Goal: Task Accomplishment & Management: Manage account settings

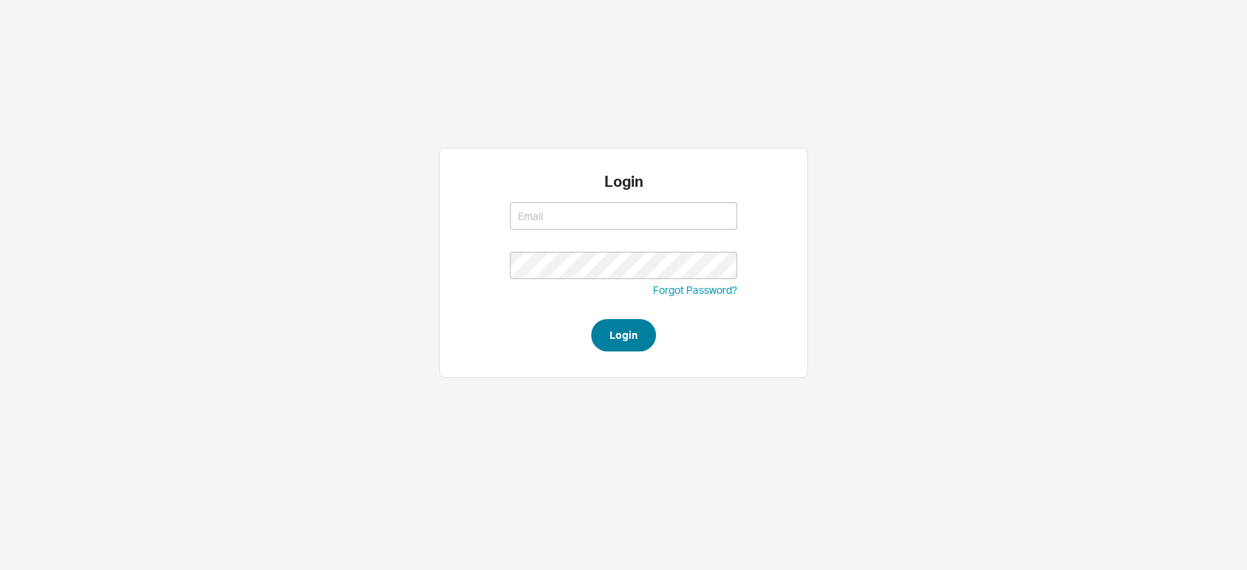
type input "miri@qualitybath.com"
click at [604, 326] on button "Login" at bounding box center [623, 335] width 65 height 32
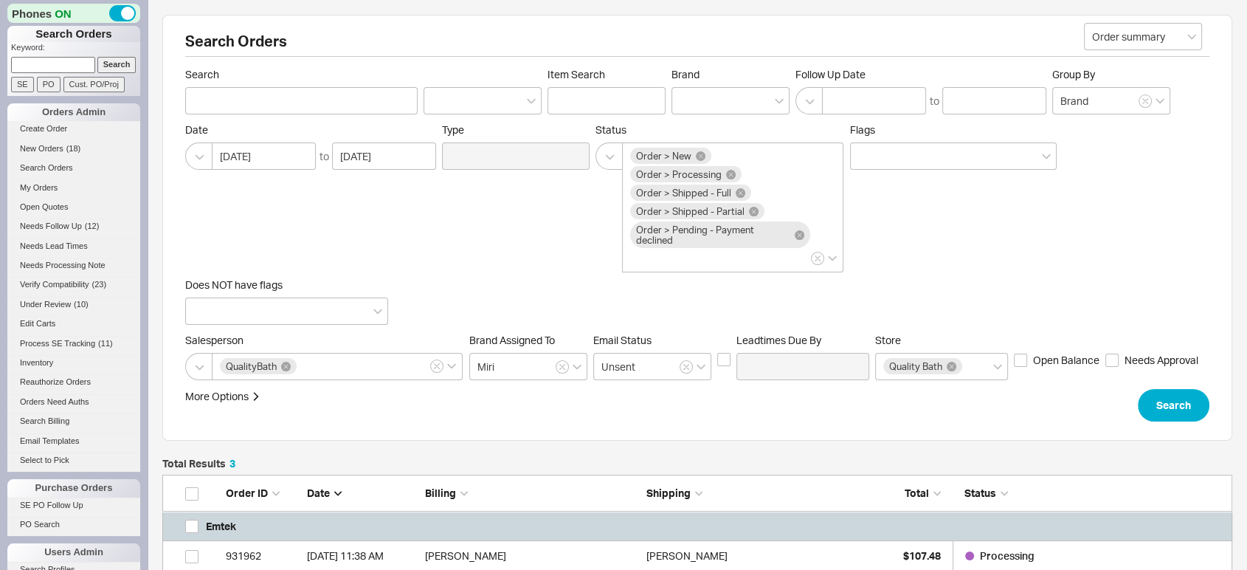
scroll to position [201, 1057]
click at [41, 59] on input at bounding box center [53, 64] width 84 height 15
type input "933160"
click at [115, 61] on input "Search" at bounding box center [116, 64] width 39 height 15
type input "933160"
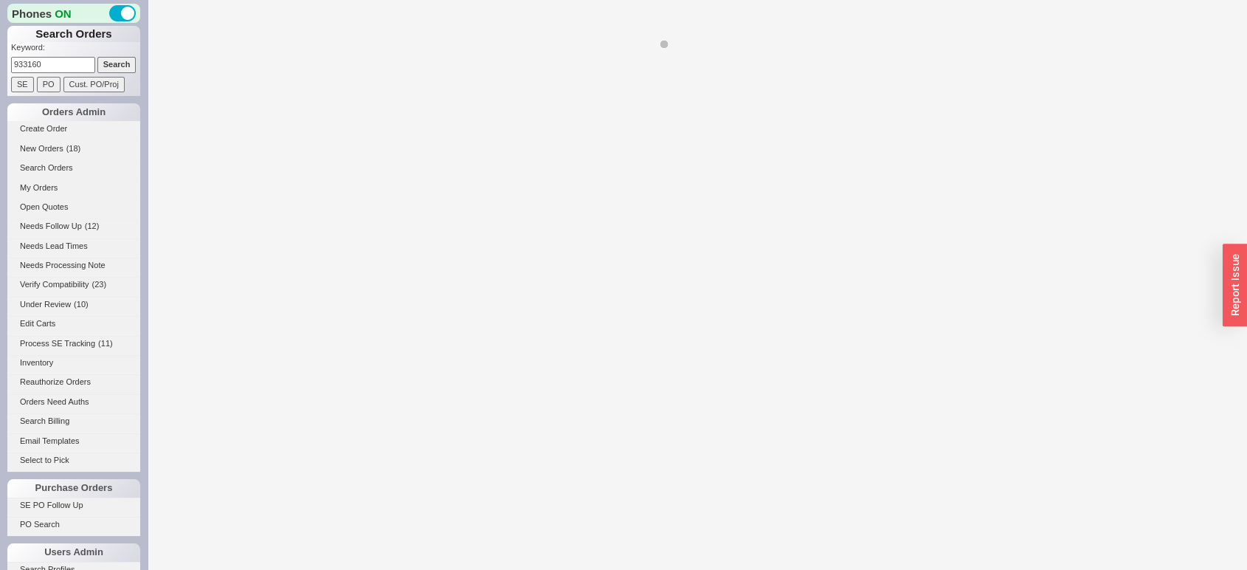
select select "LOW"
select select "3"
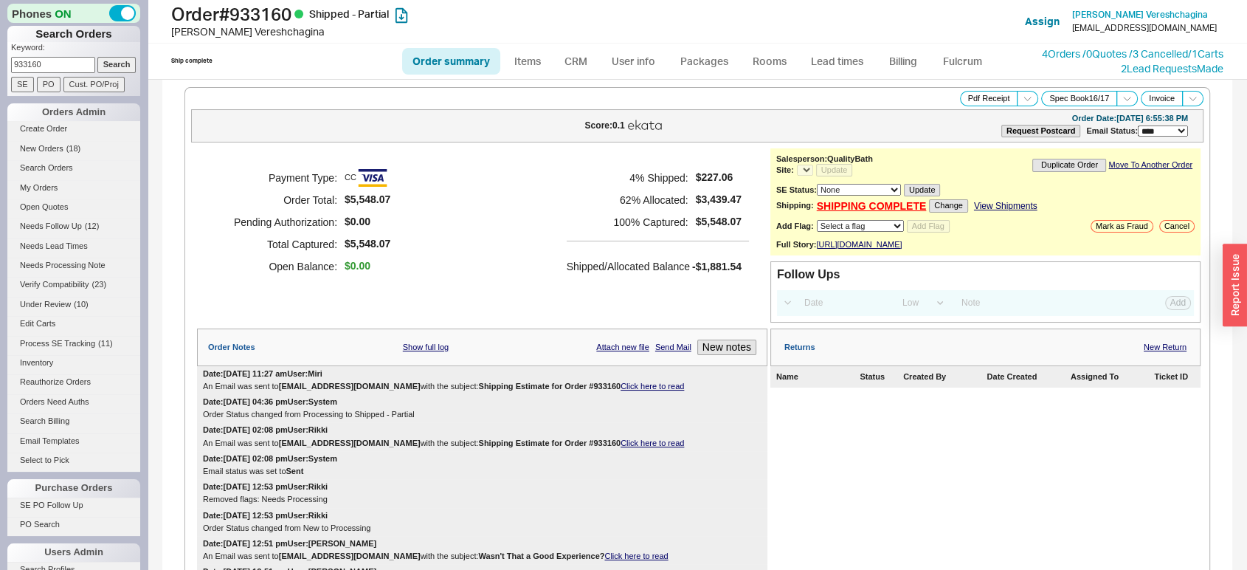
select select "*"
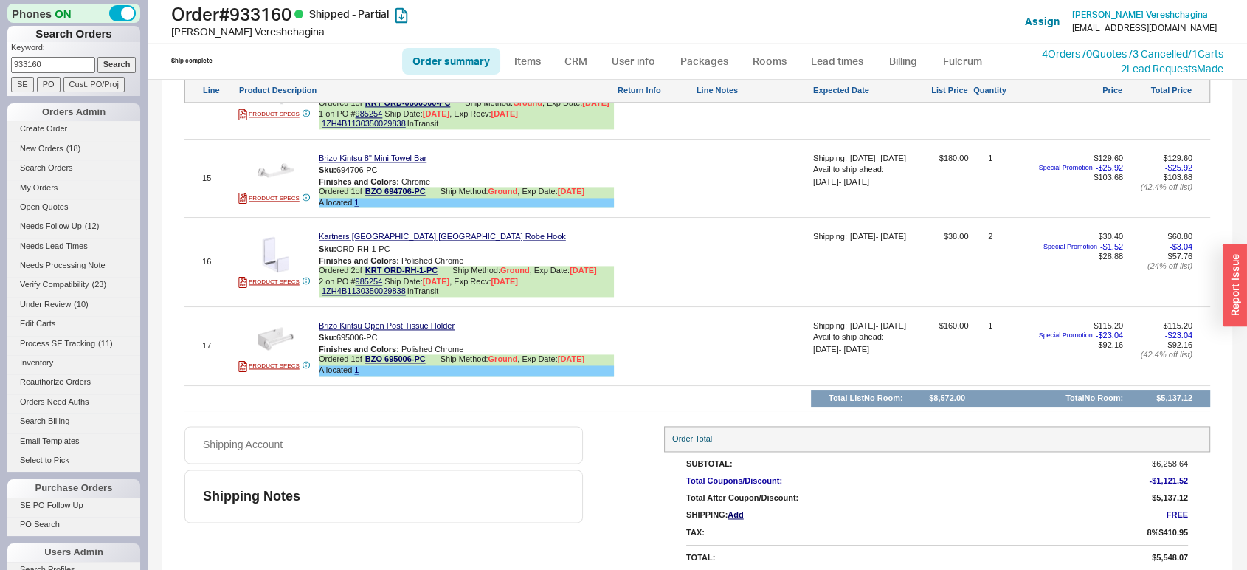
scroll to position [2156, 0]
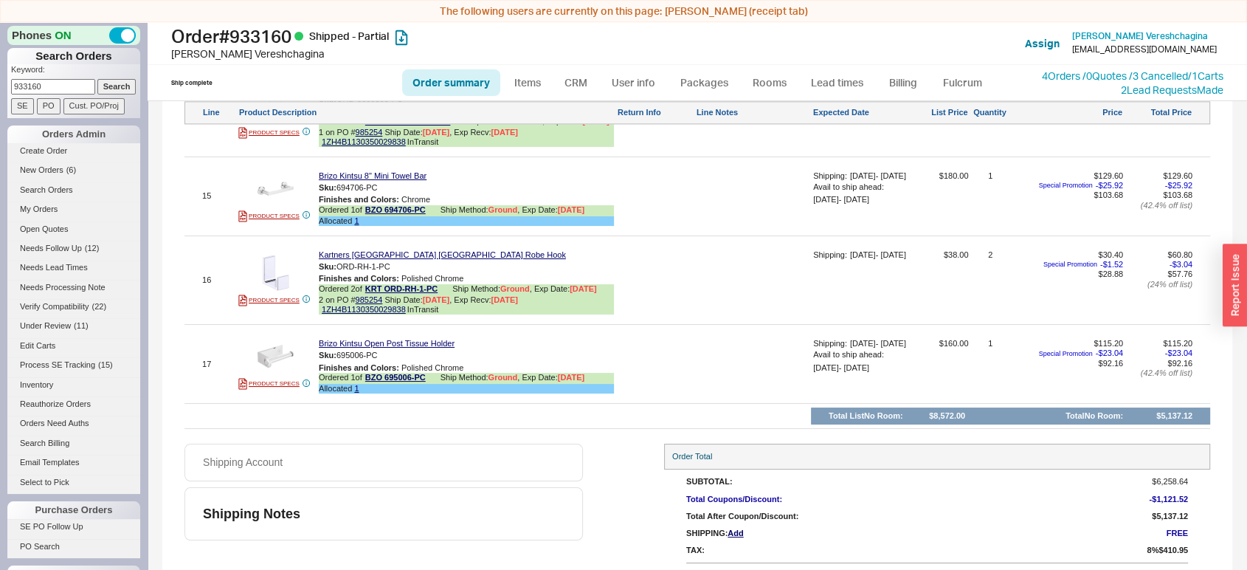
click at [443, 80] on link "Order summary" at bounding box center [451, 82] width 98 height 27
select select "*"
select select "LOW"
select select "3"
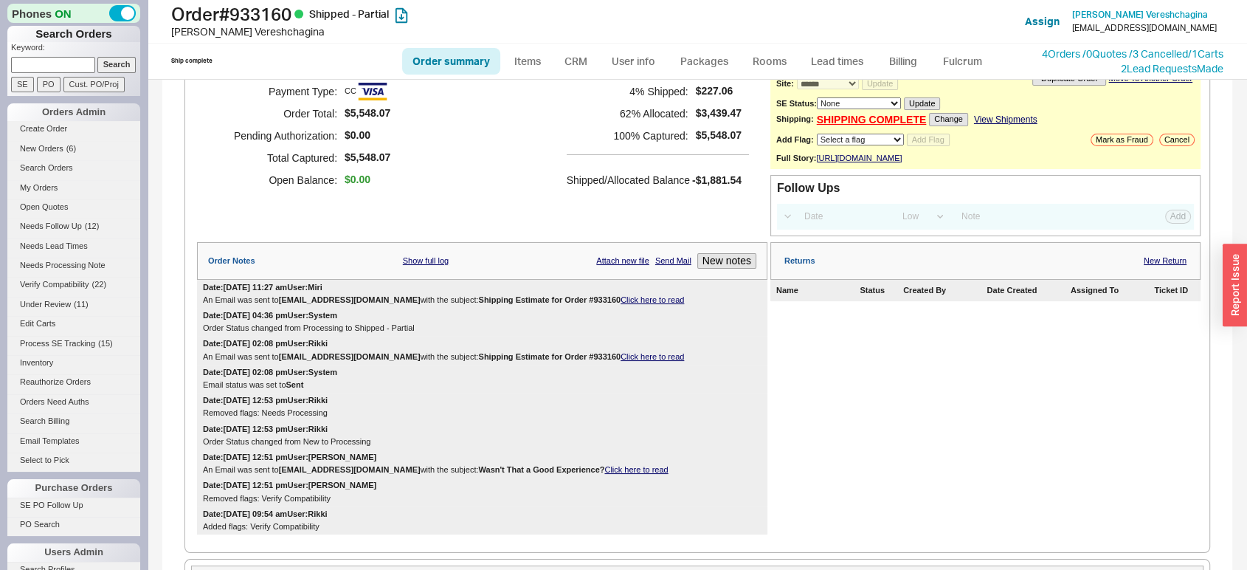
scroll to position [90, 0]
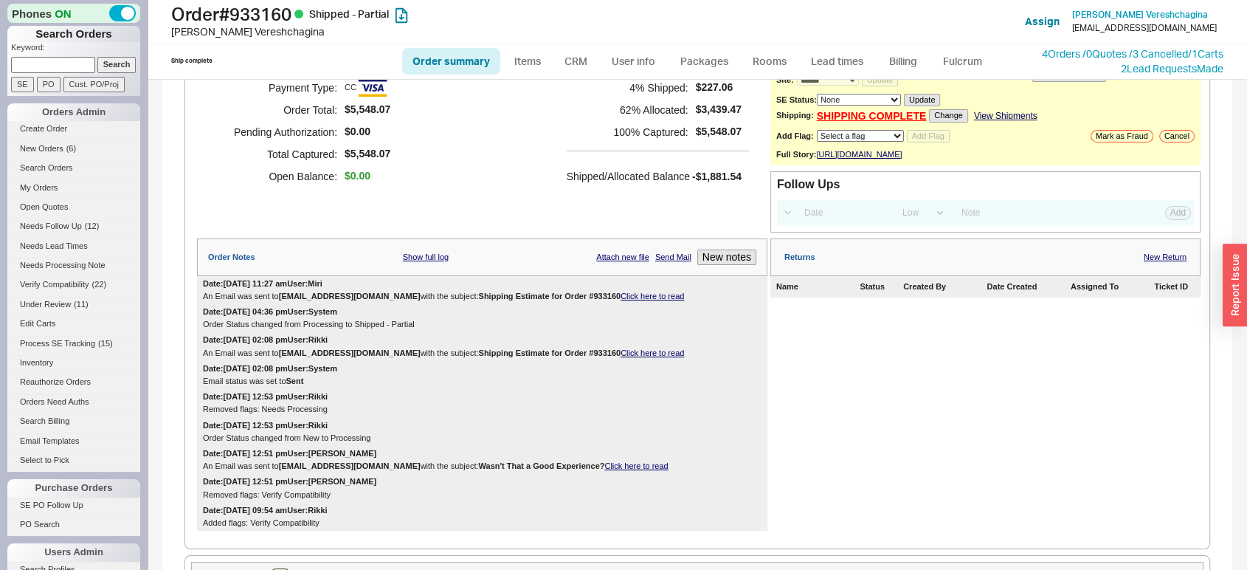
click at [723, 275] on div "Order Notes Show full log Attach new file Send Mail New notes" at bounding box center [482, 257] width 570 height 38
click at [717, 275] on div "Order Notes Show full log Attach new file Send Mail New notes" at bounding box center [482, 257] width 570 height 38
click at [712, 265] on button "New notes" at bounding box center [726, 256] width 59 height 15
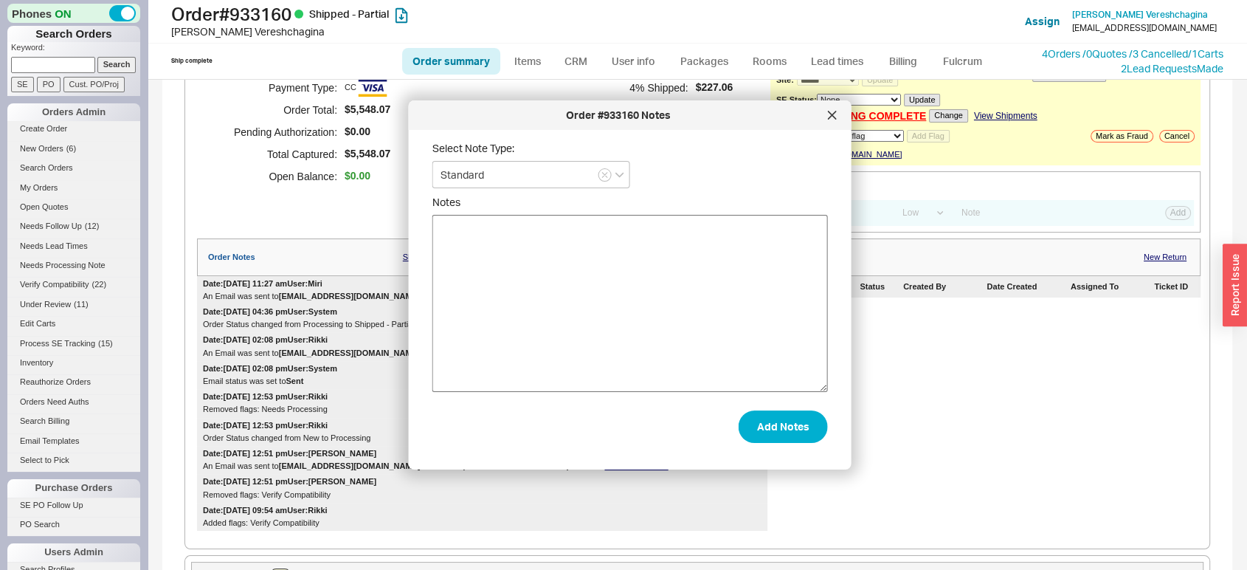
click at [700, 265] on textarea "Notes" at bounding box center [630, 303] width 396 height 177
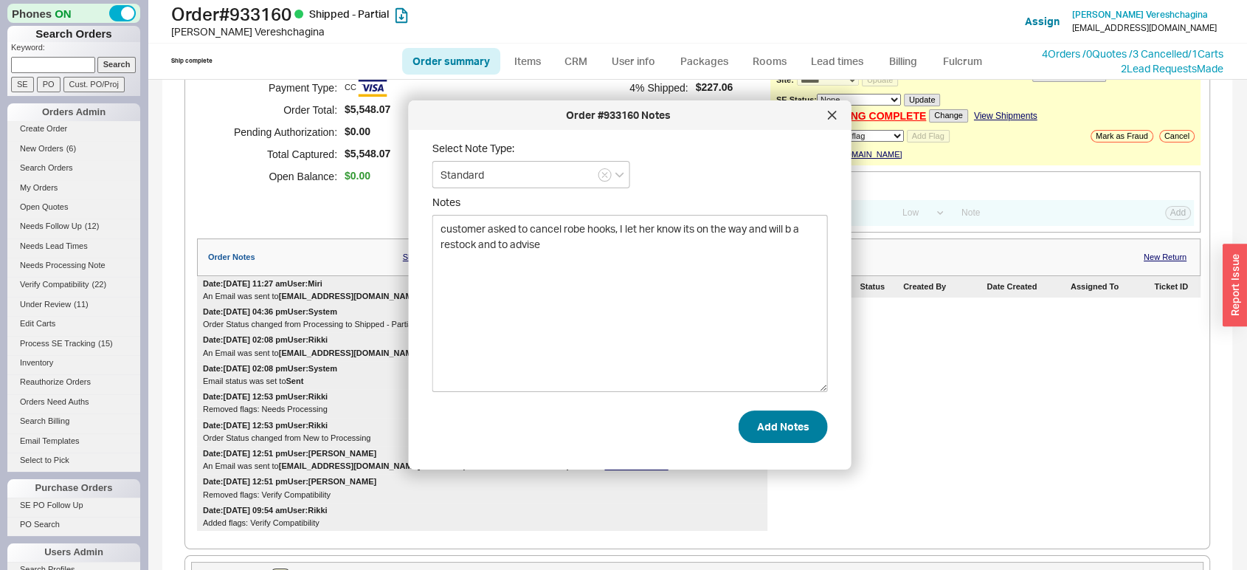
type textarea "customer asked to cancel robe hooks, I let her know its on the way and will b a…"
click at [772, 424] on button "Add Notes" at bounding box center [783, 426] width 89 height 32
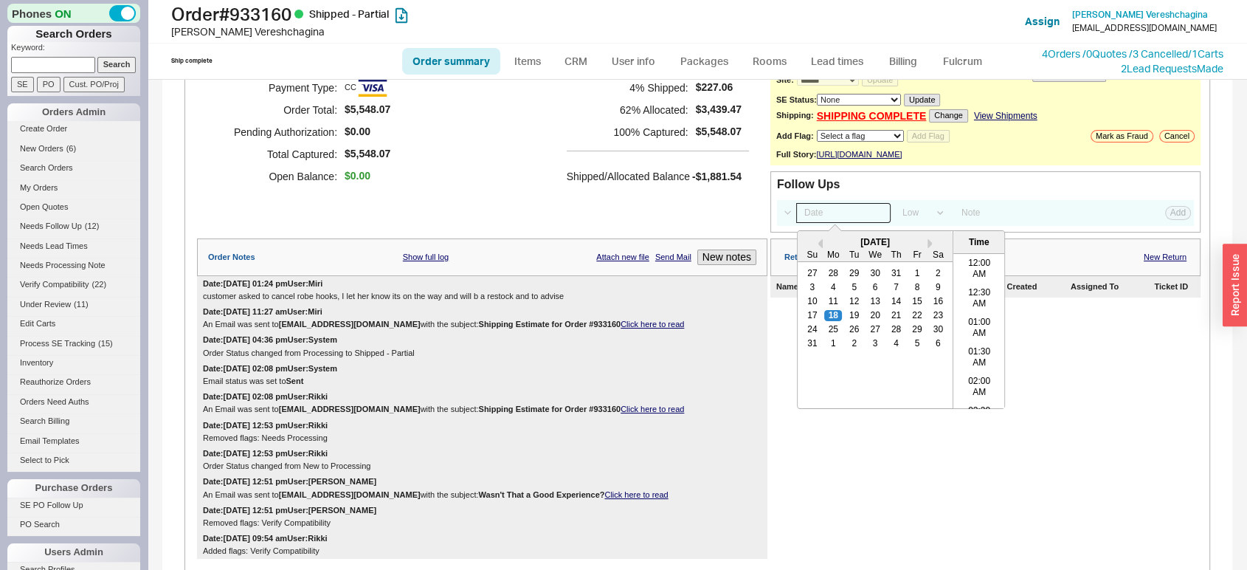
click at [851, 216] on input at bounding box center [843, 213] width 94 height 20
click at [846, 318] on div "19" at bounding box center [855, 315] width 18 height 10
type input "08/19/25 12:00 am"
click at [1165, 219] on button "Add" at bounding box center [1178, 212] width 26 height 13
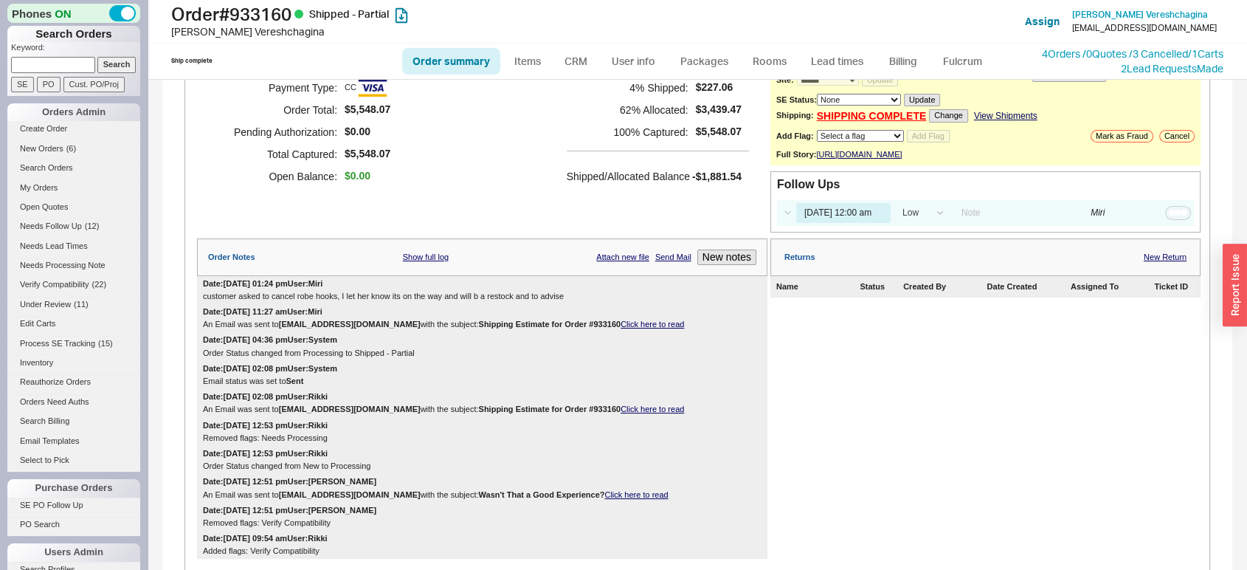
select select "LOW"
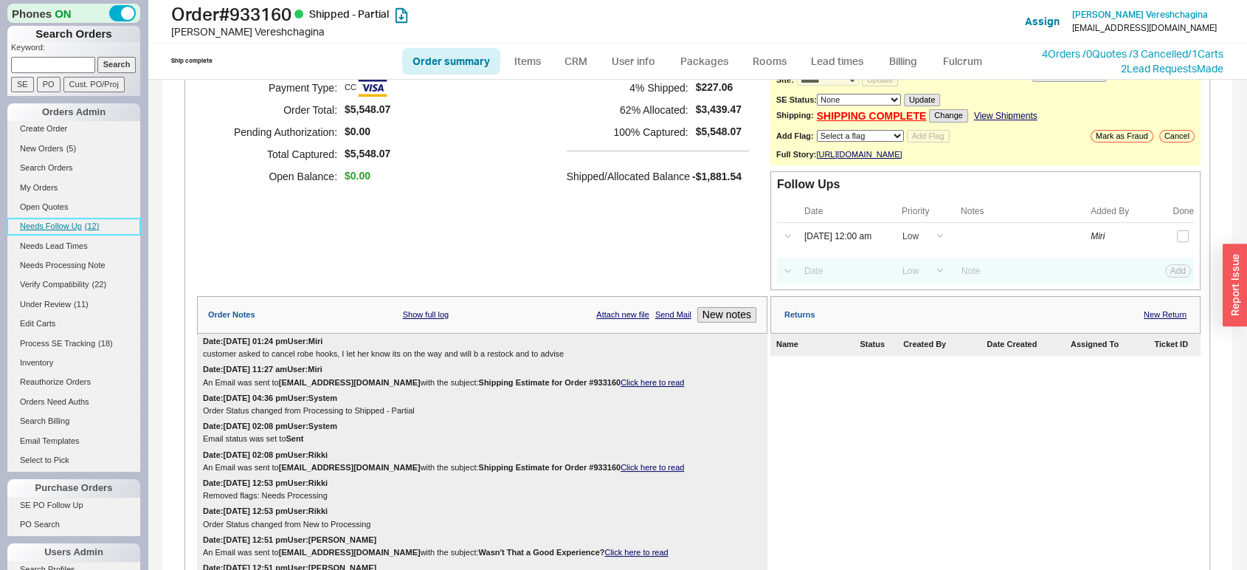
click at [38, 218] on link "Needs Follow Up ( 12 )" at bounding box center [73, 225] width 133 height 15
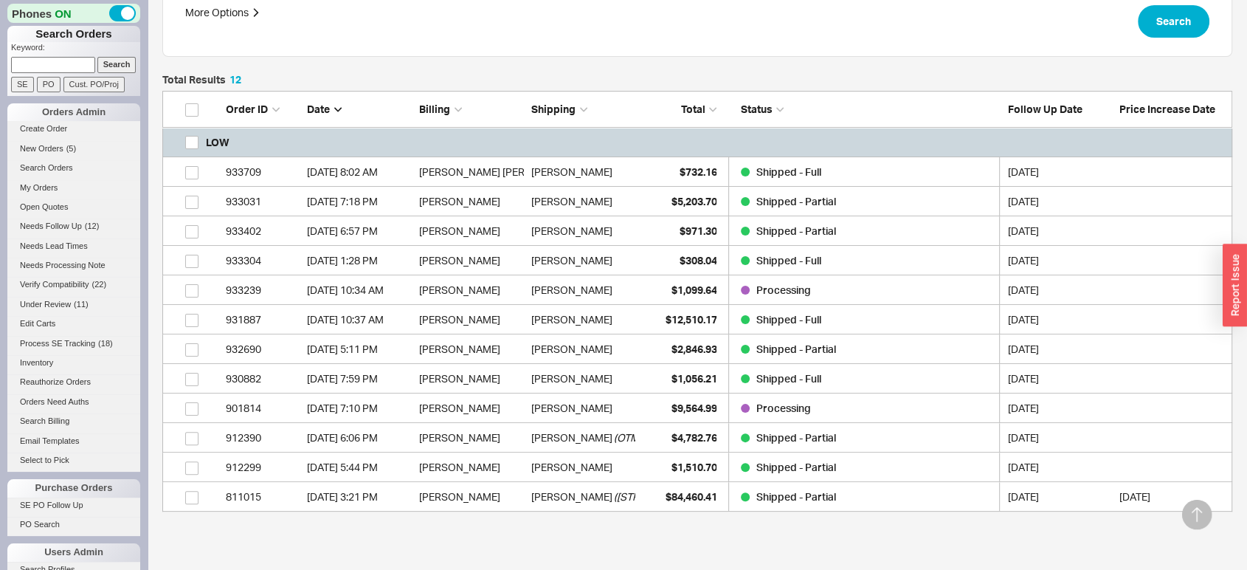
scroll to position [295, 0]
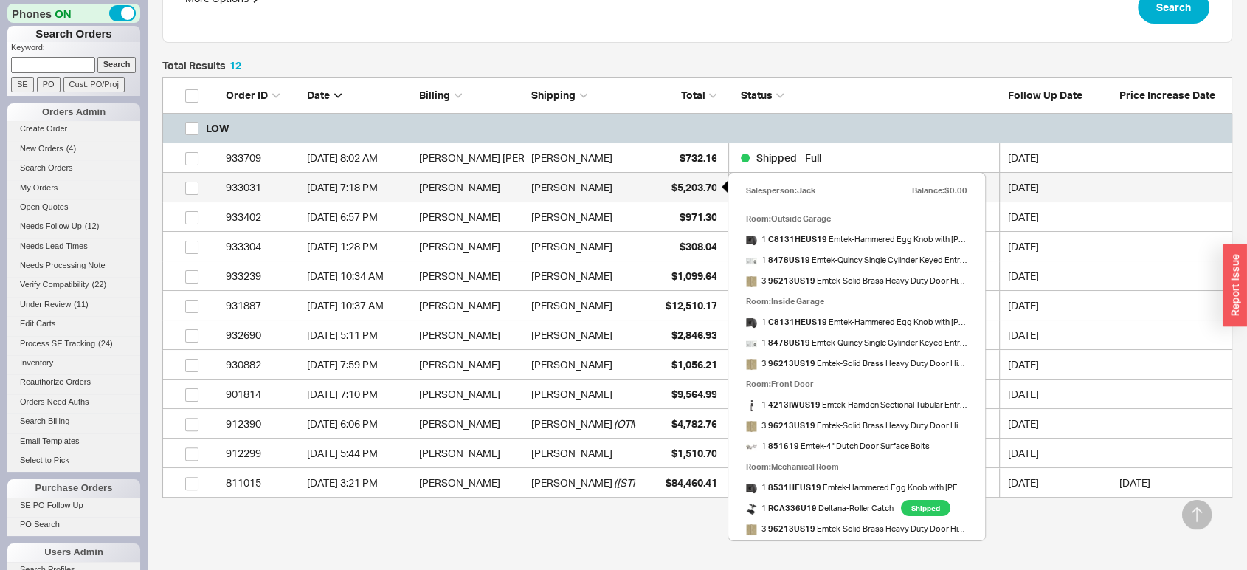
click at [666, 184] on div "$5,203.70" at bounding box center [680, 188] width 74 height 30
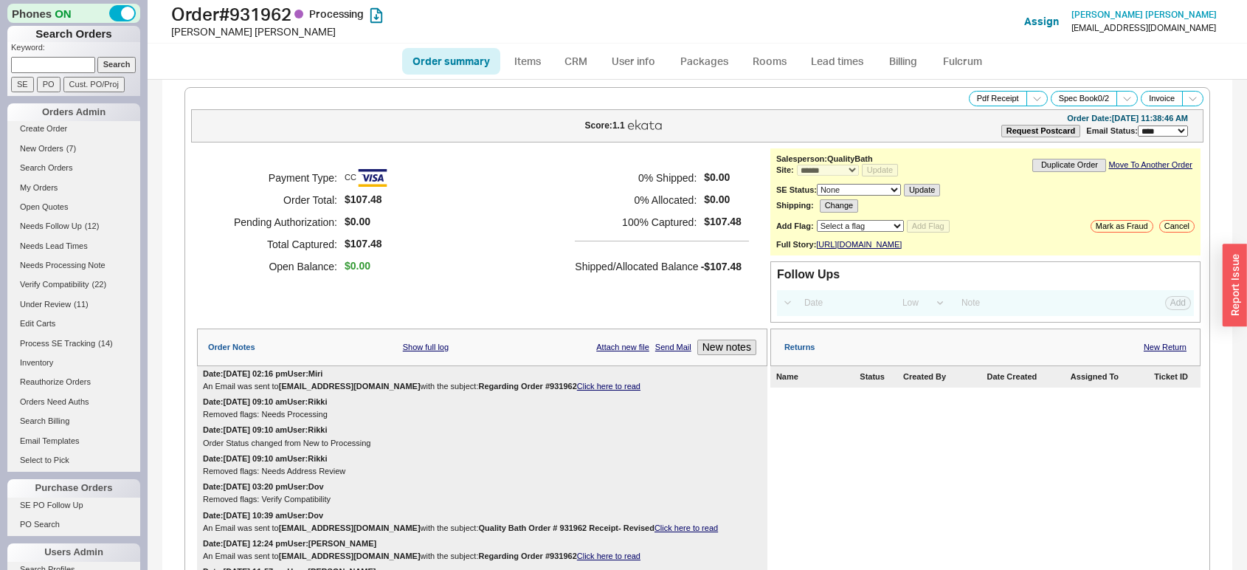
select select "*"
select select "LOW"
select select "3"
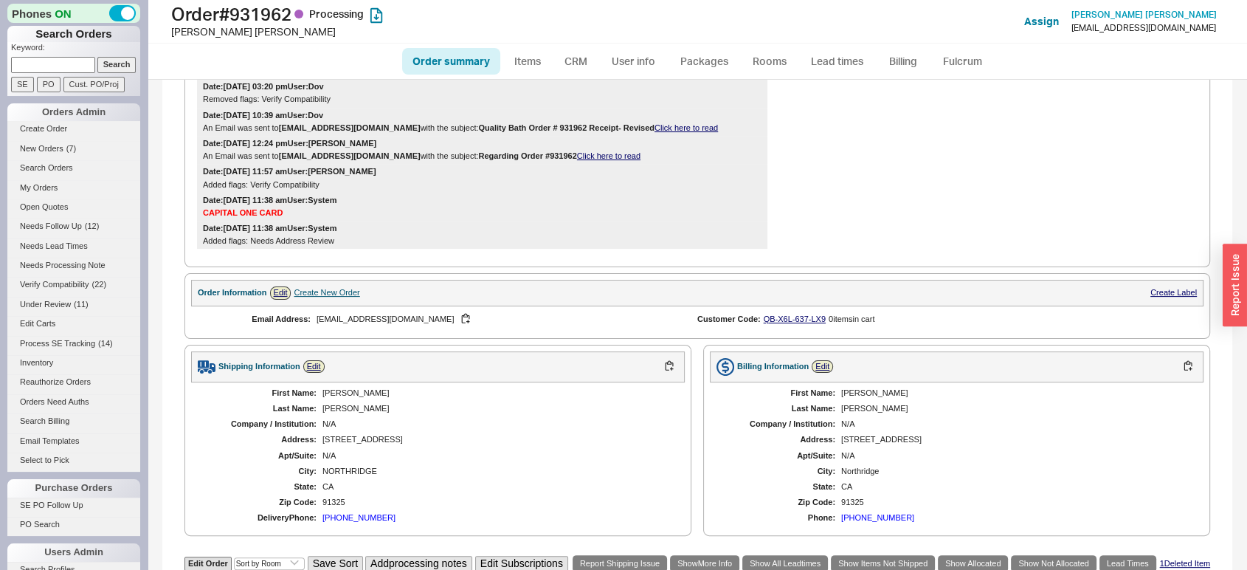
scroll to position [559, 0]
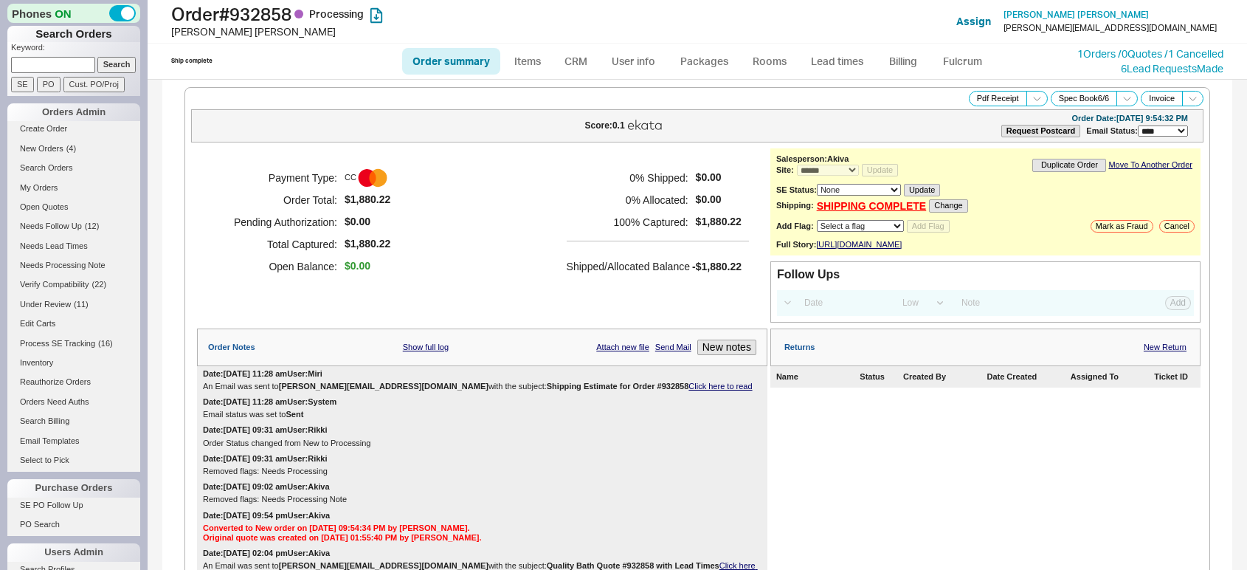
select select "*"
select select "LOW"
select select "3"
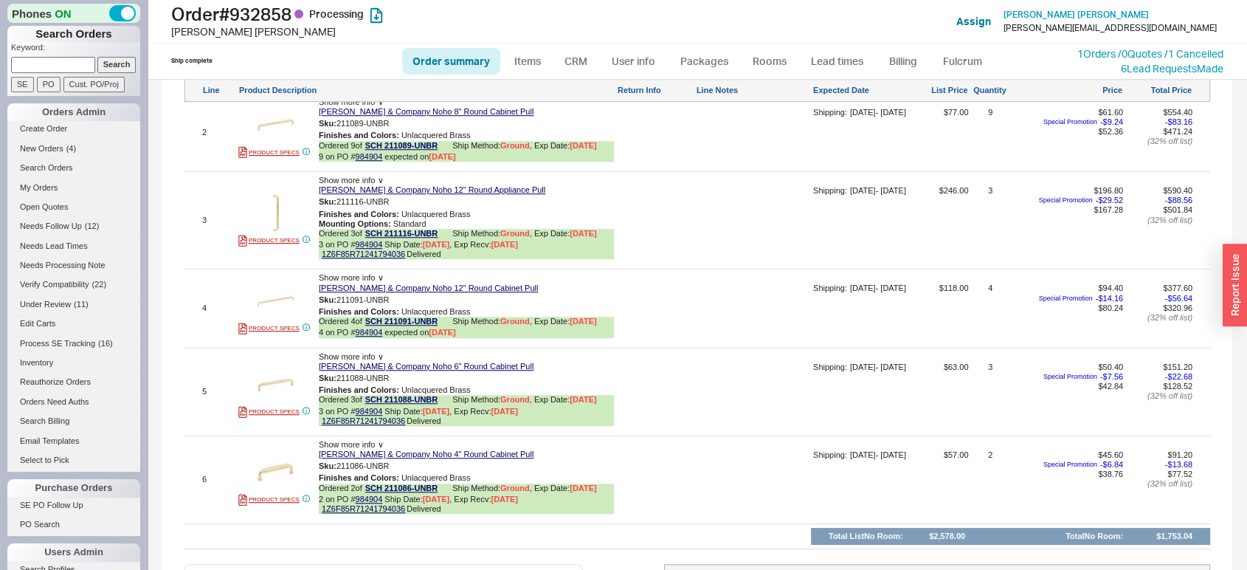
scroll to position [1048, 0]
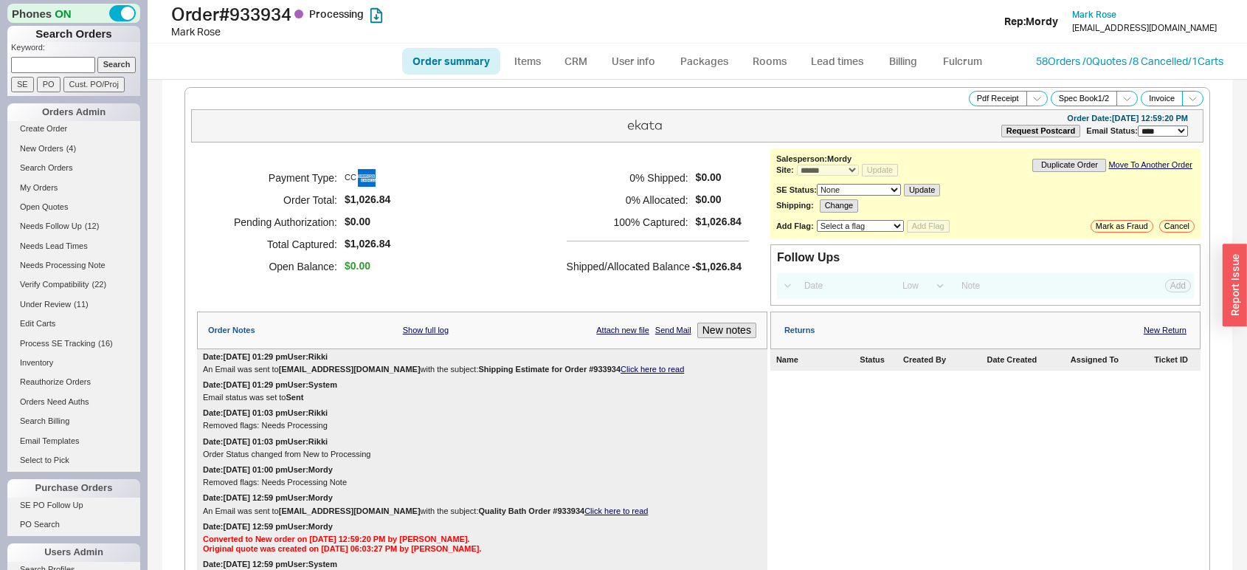
select select "*"
select select "LOW"
select select "3"
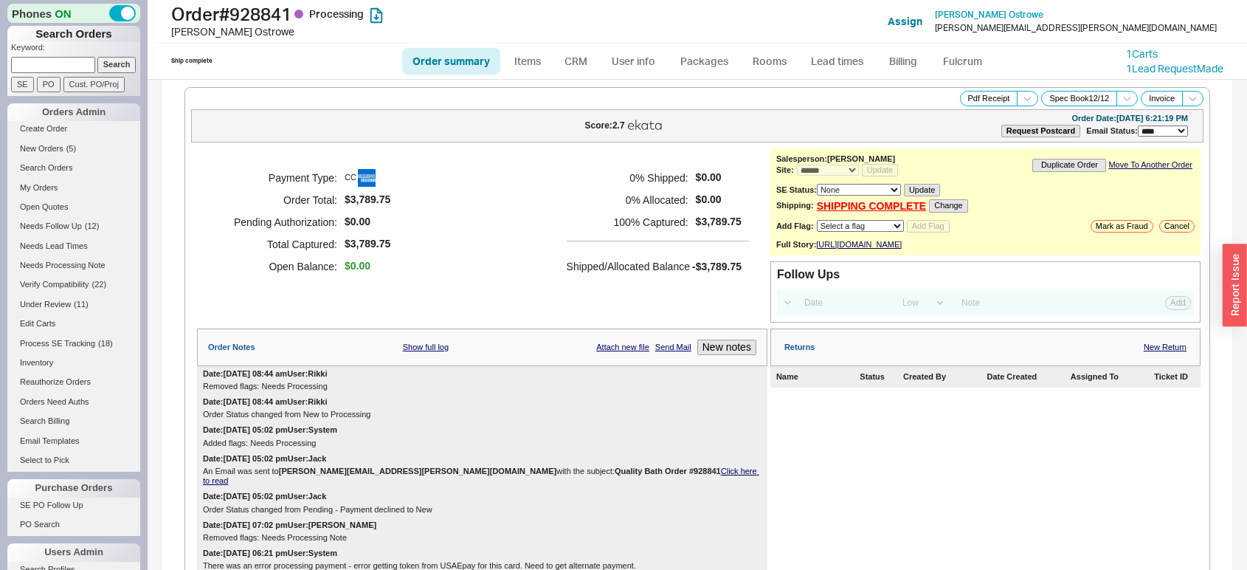
select select "*"
select select "LOW"
select select "3"
click at [838, 60] on link "Lead times" at bounding box center [837, 61] width 75 height 27
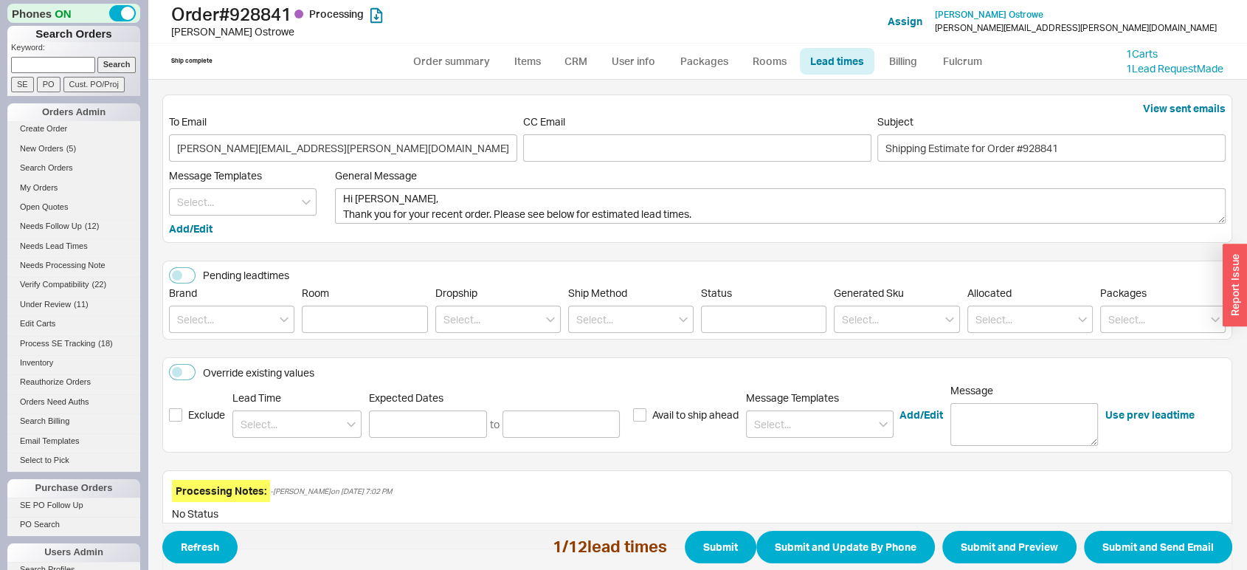
click at [307, 396] on span "Lead Time" at bounding box center [296, 397] width 129 height 13
click at [290, 417] on input at bounding box center [296, 423] width 129 height 27
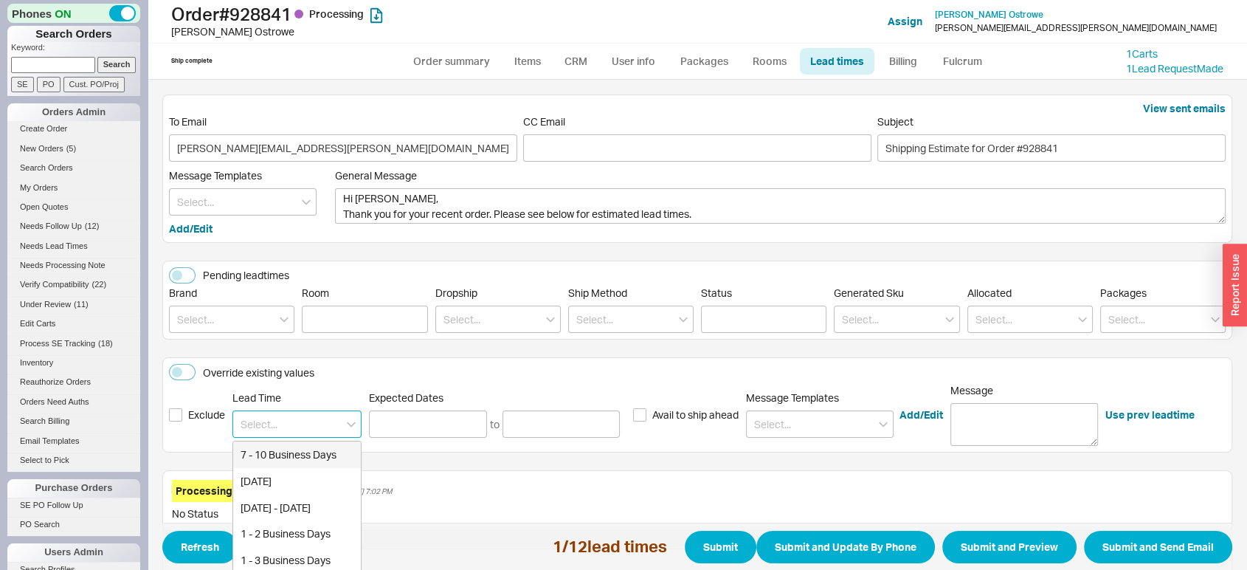
click at [290, 417] on input at bounding box center [296, 423] width 129 height 27
click at [286, 461] on div "7 - 10 Business Days" at bounding box center [297, 454] width 128 height 27
type input "7 - 10 Business Days"
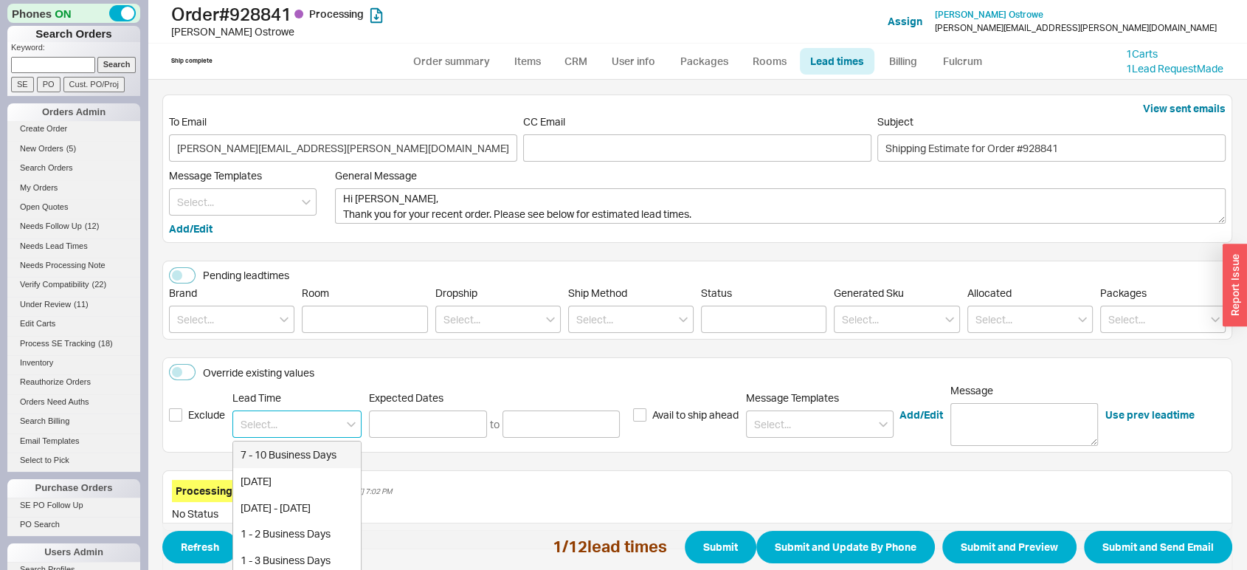
type input "08/27/2025"
type input "09/02/2025"
type input "7 - 10 Business Days"
type input "08/27/2025"
type input "09/02/2025"
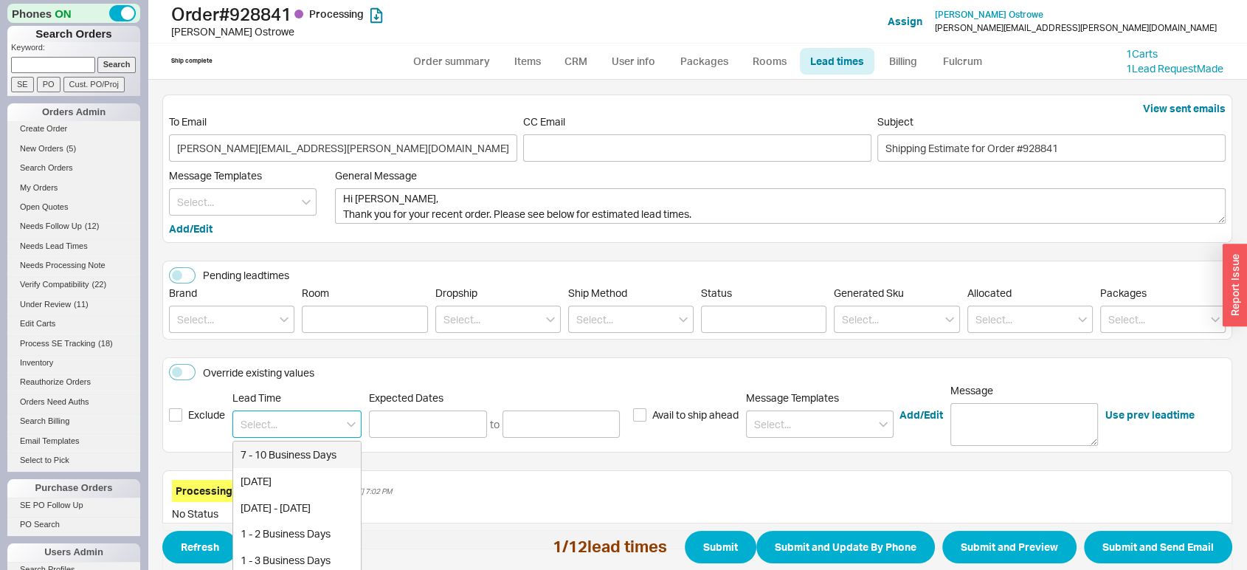
type input "7 - 10 Business Days"
type input "08/27/2025"
type input "09/02/2025"
type input "7 - 10 Business Days"
type input "08/27/2025"
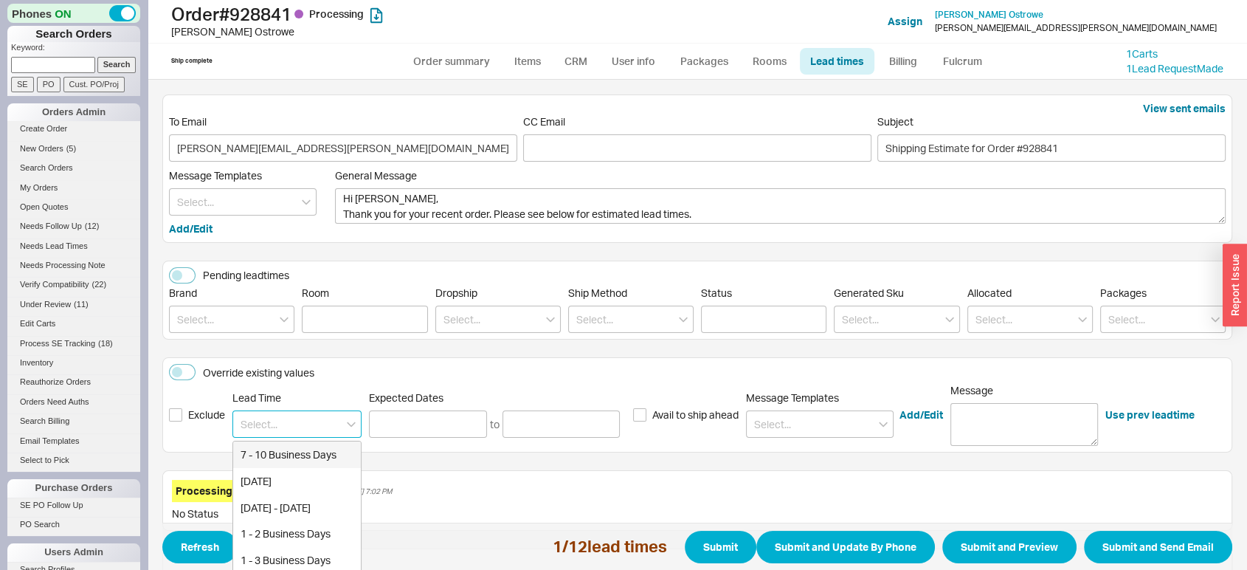
type input "09/02/2025"
type input "7 - 10 Business Days"
type input "08/27/2025"
type input "09/02/2025"
type input "7 - 10 Business Days"
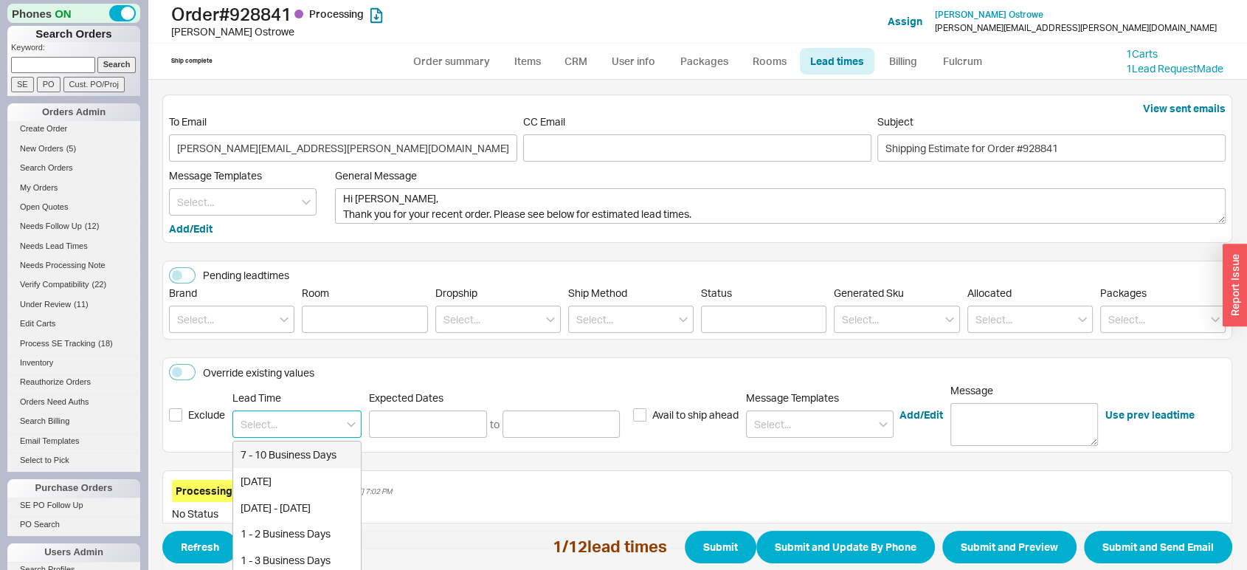
type input "08/27/2025"
type input "09/02/2025"
type input "7 - 10 Business Days"
type input "08/27/2025"
type input "09/02/2025"
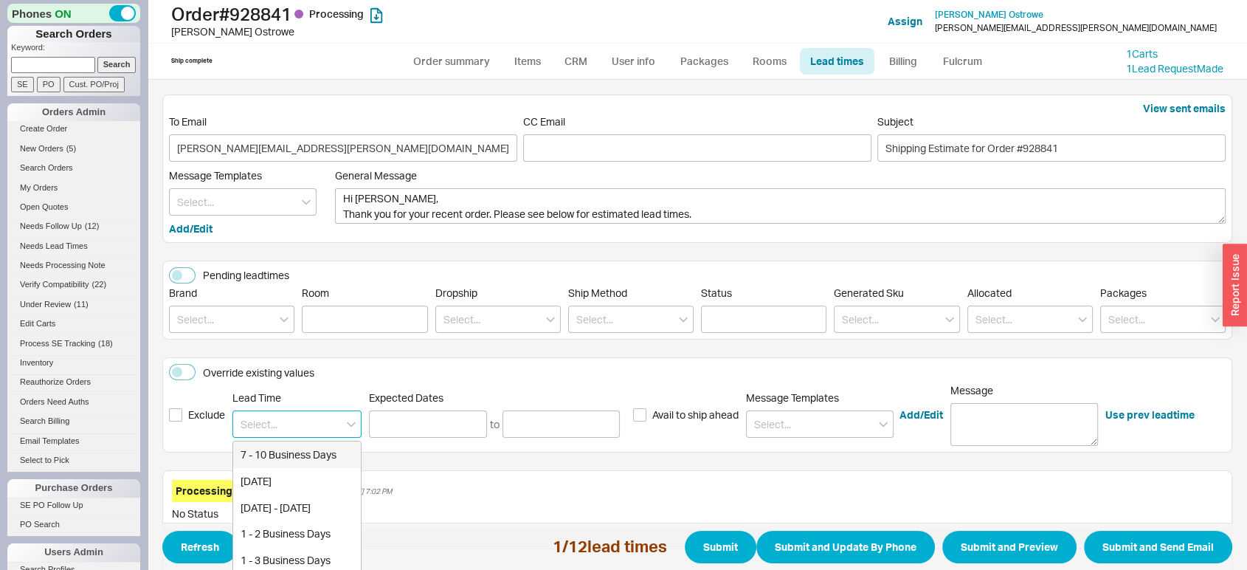
type input "7 - 10 Business Days"
type input "08/27/2025"
type input "09/02/2025"
type input "7 - 10 Business Days"
type input "08/27/2025"
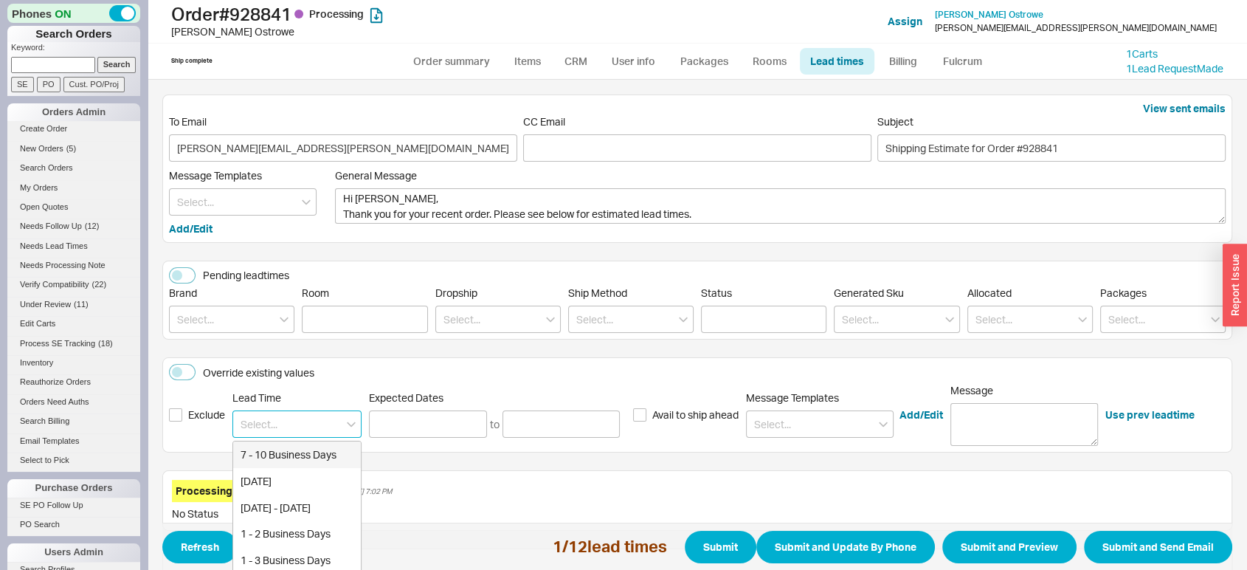
type input "09/02/2025"
type input "7 - 10 Business Days"
type input "08/27/2025"
type input "09/02/2025"
type input "7 - 10 Business Days"
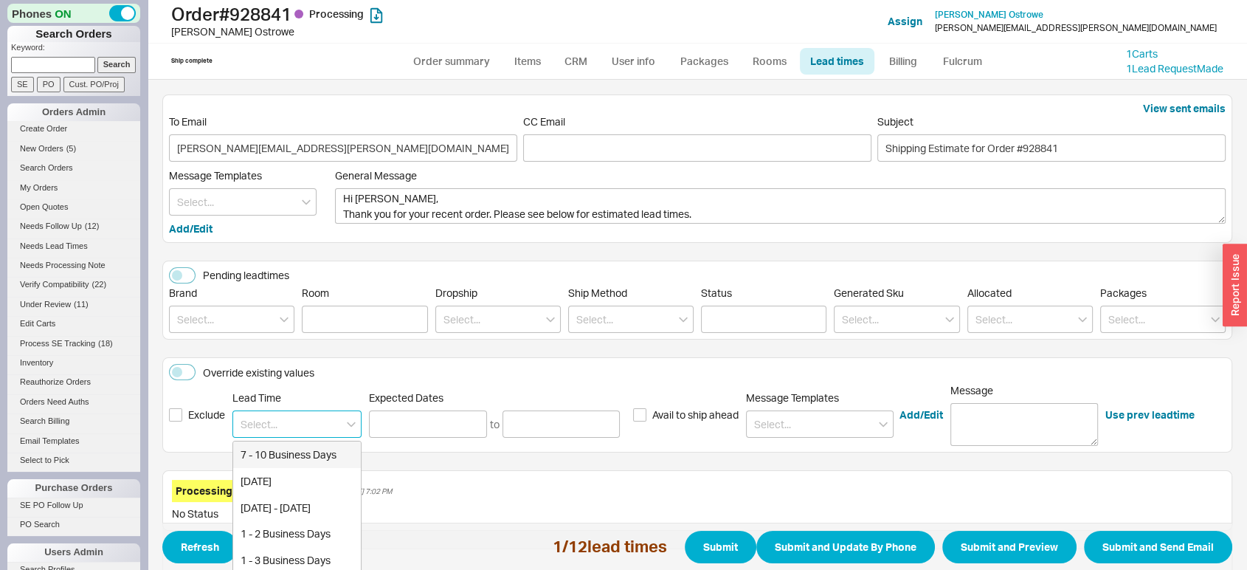
type input "08/27/2025"
type input "09/02/2025"
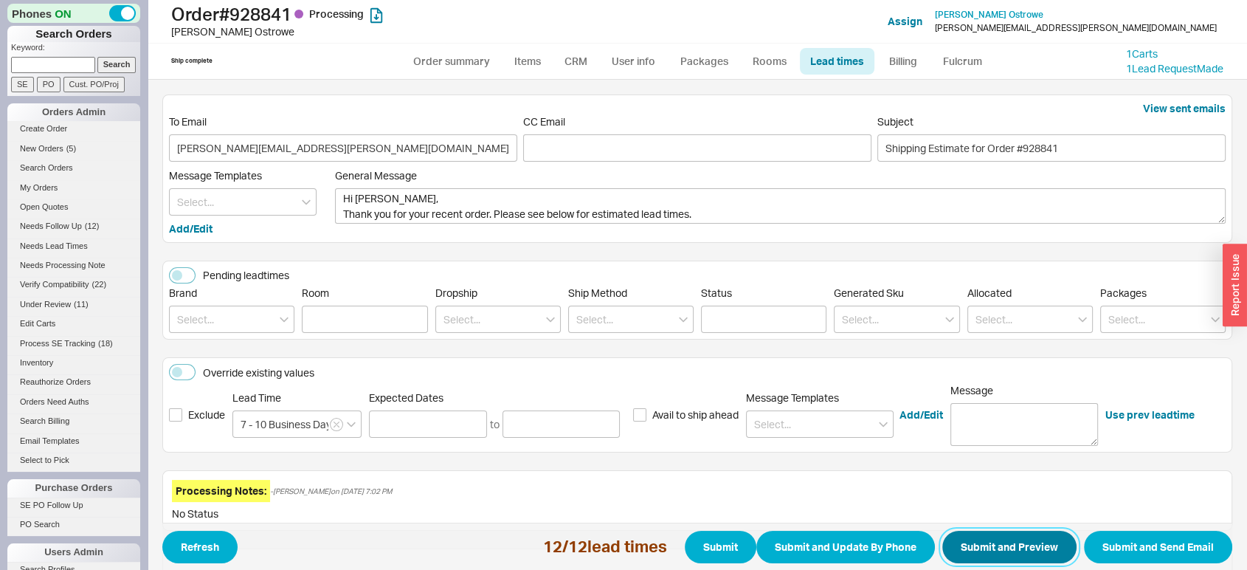
click at [1007, 536] on button "Submit and Preview" at bounding box center [1009, 547] width 134 height 32
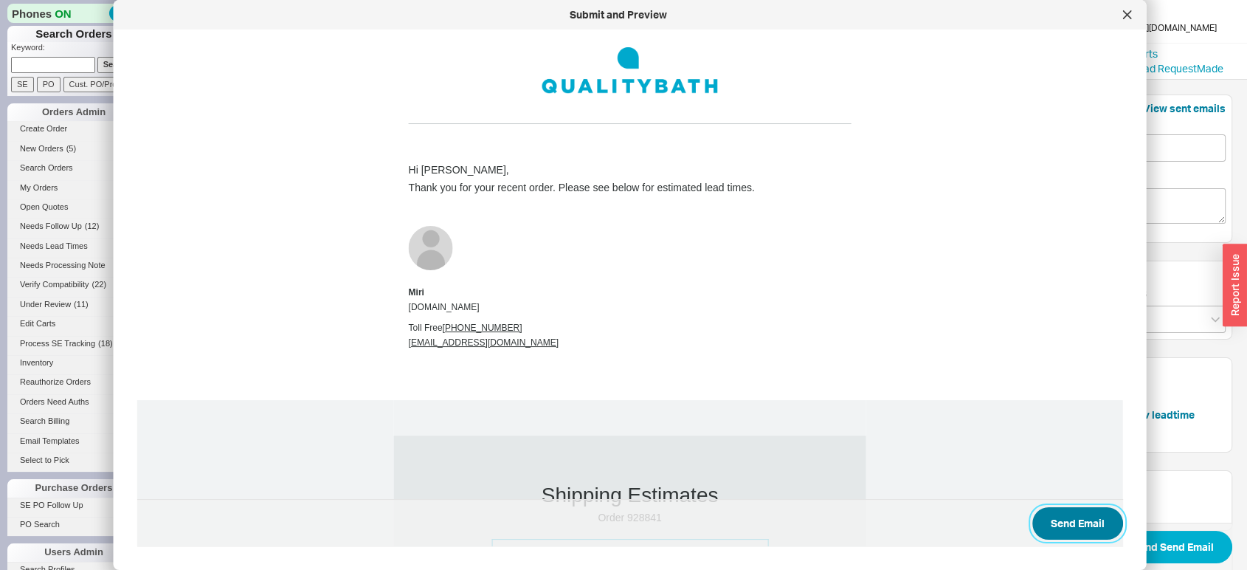
click at [1062, 518] on button "Send Email" at bounding box center [1077, 523] width 91 height 32
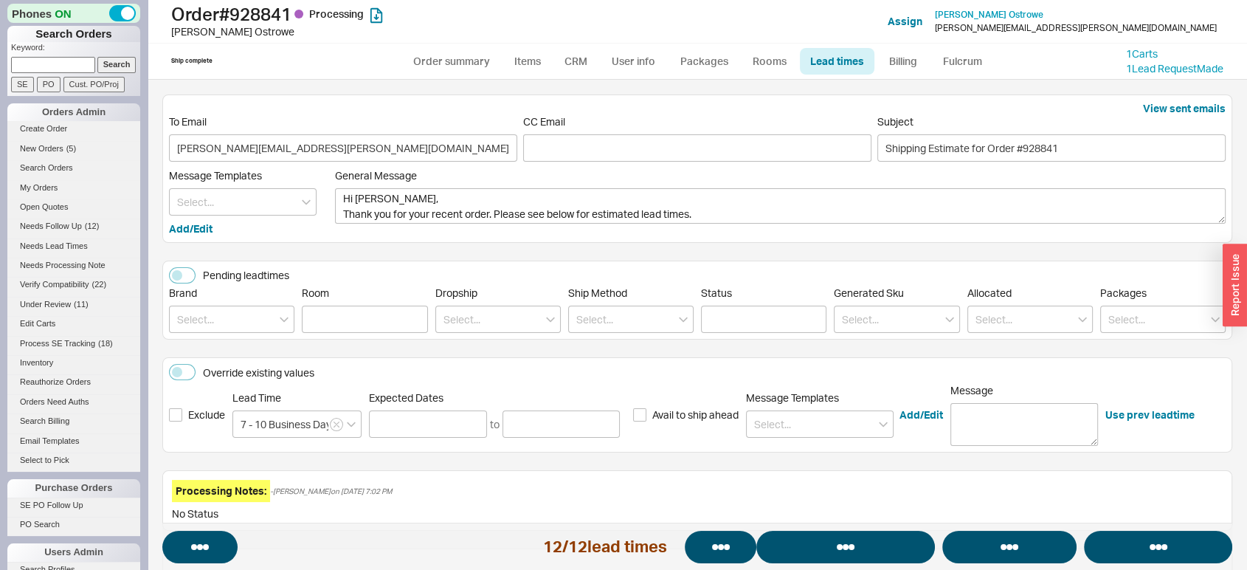
select select "*"
select select "LOW"
select select "3"
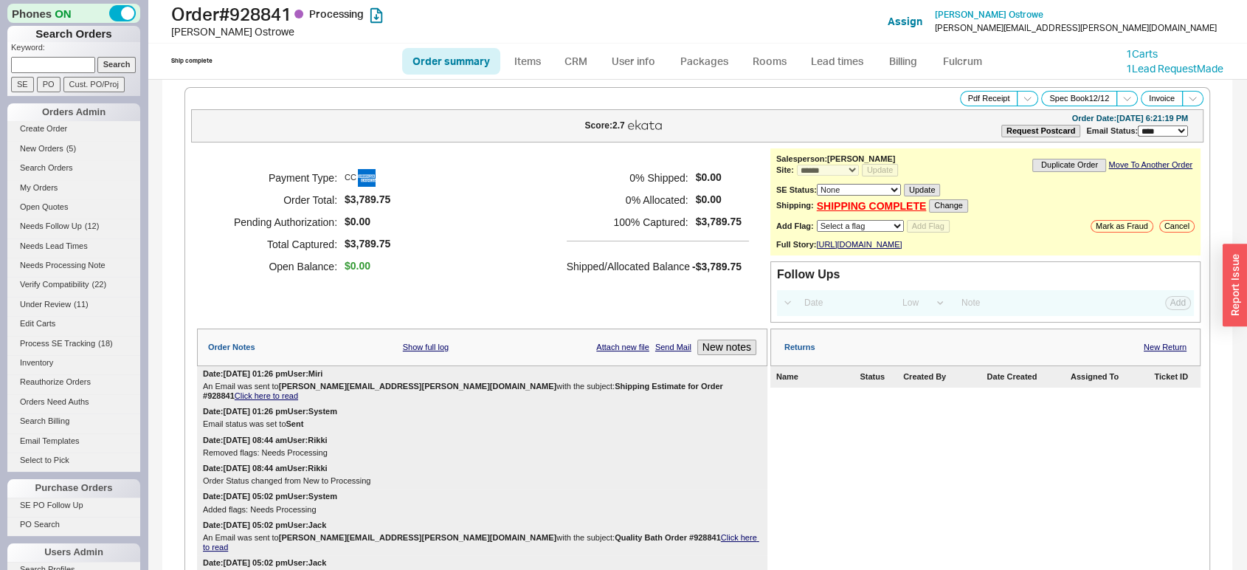
select select "*"
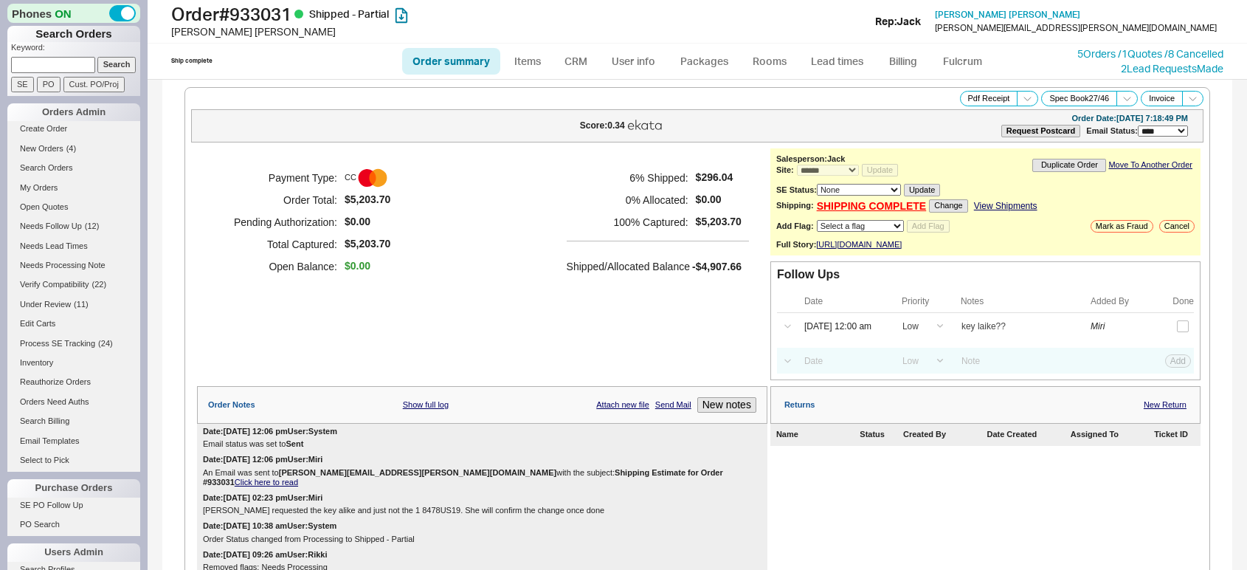
select select "*"
select select "LOW"
select select "3"
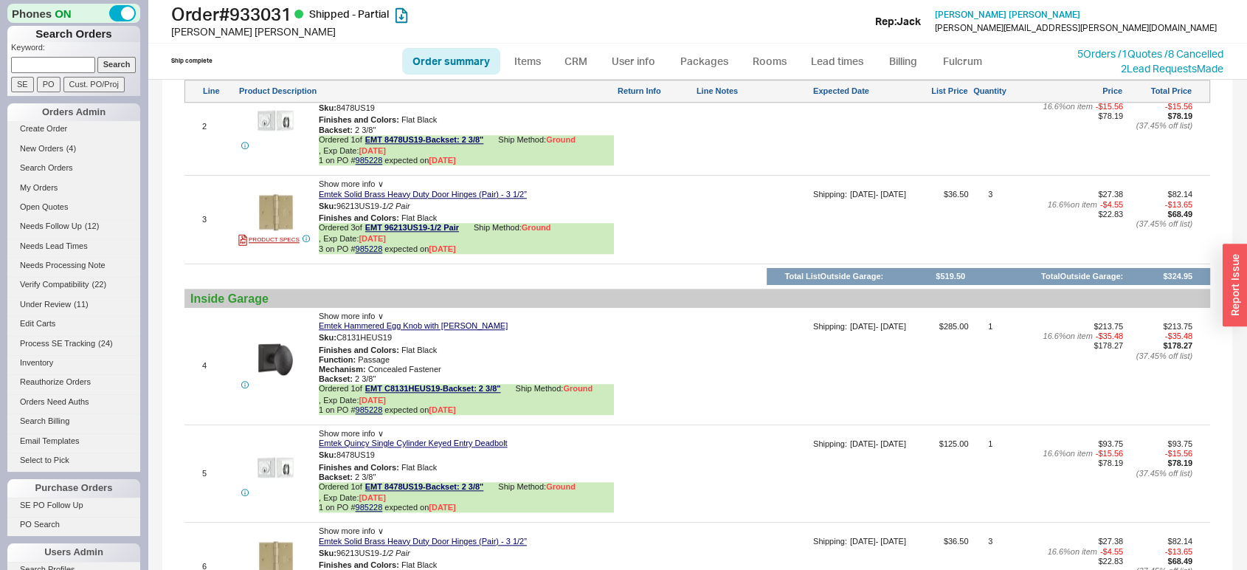
scroll to position [1476, 0]
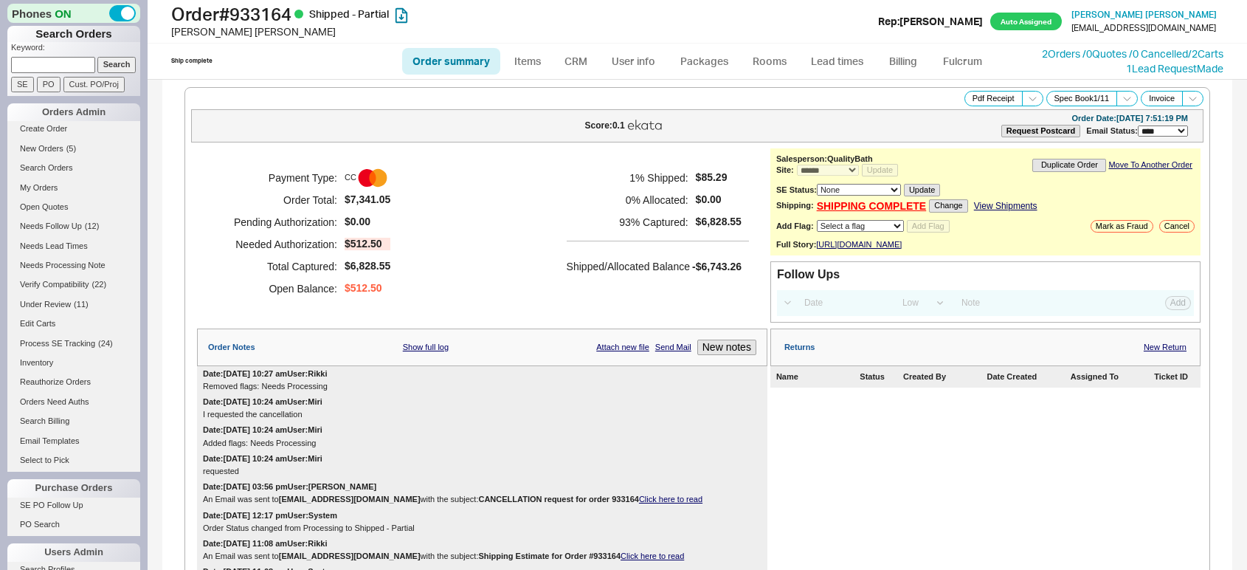
select select "*"
select select "LOW"
select select "3"
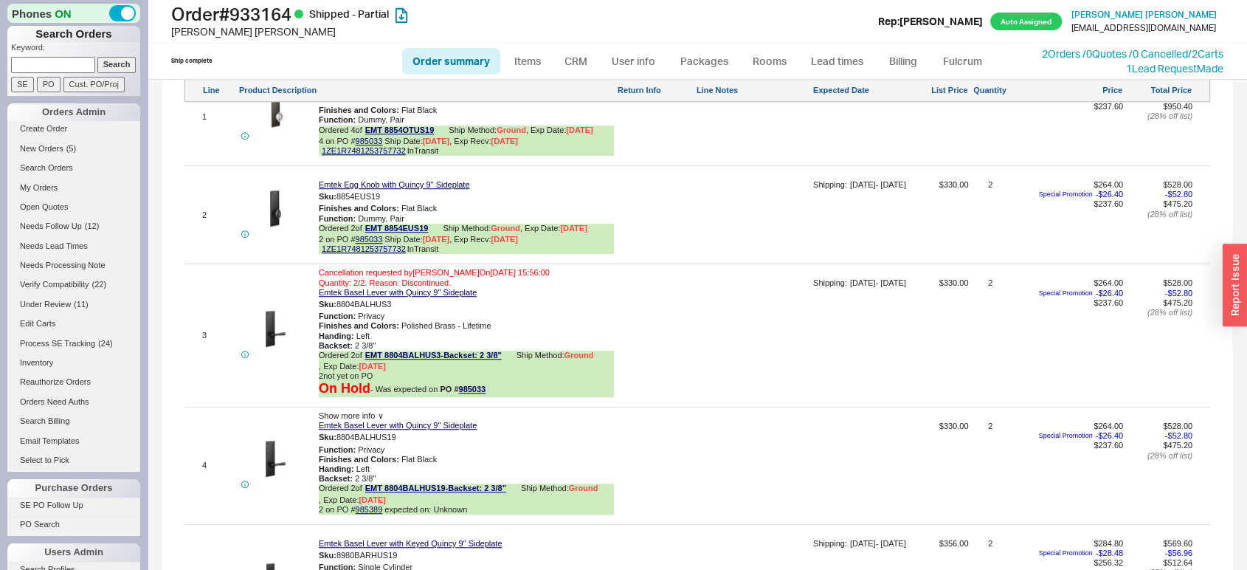
scroll to position [1098, 0]
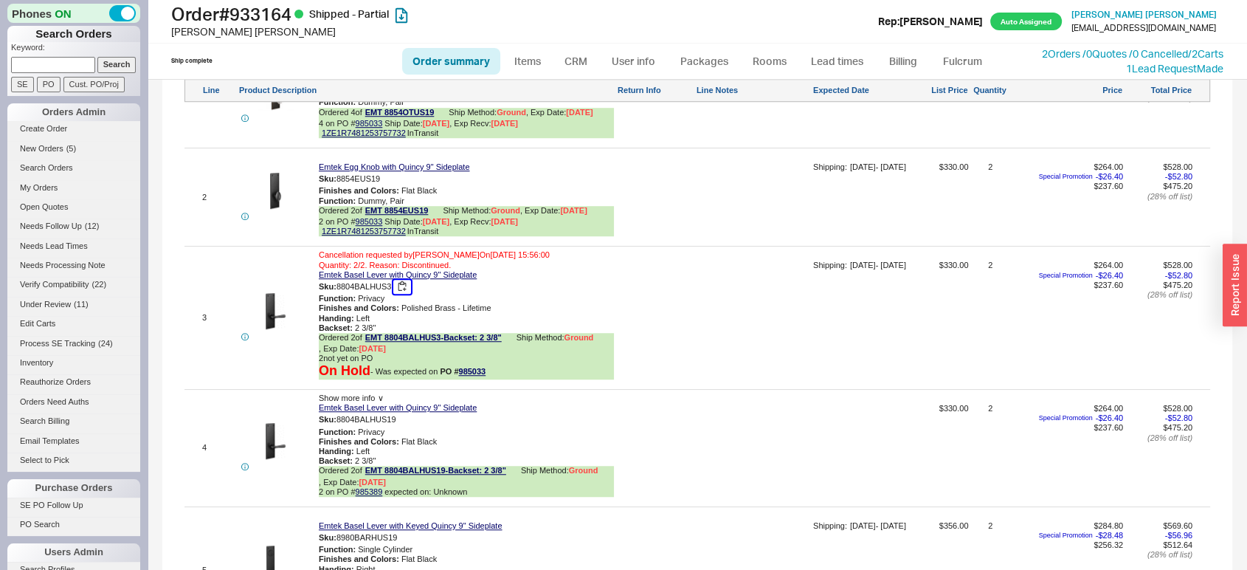
click at [403, 294] on button "button" at bounding box center [402, 287] width 18 height 14
click at [706, 52] on link "Packages" at bounding box center [703, 61] width 69 height 27
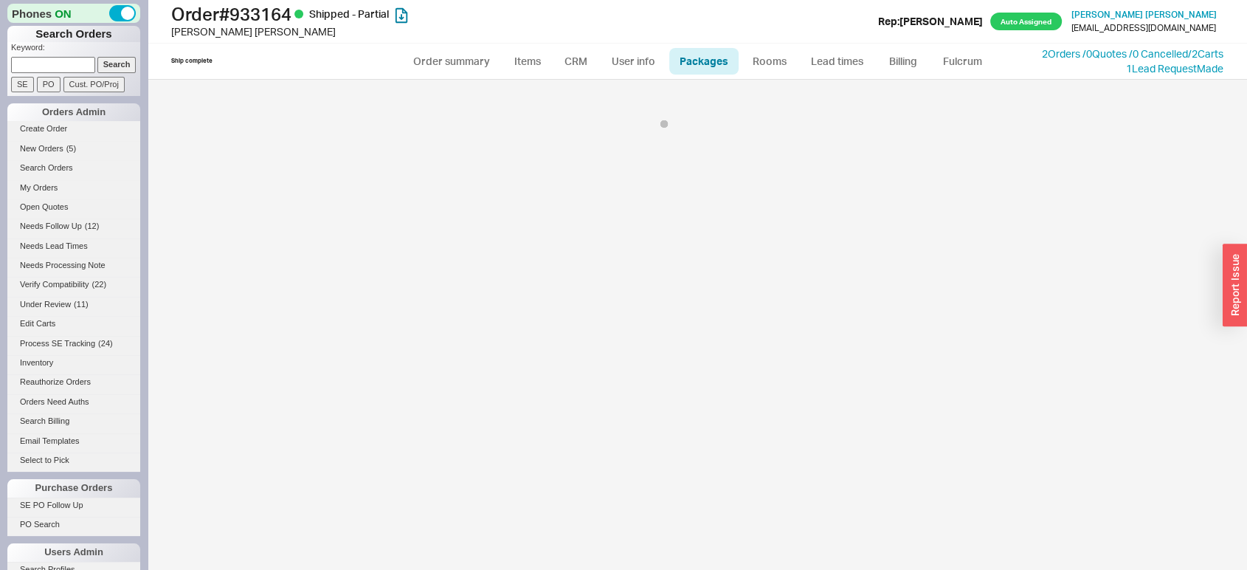
select select "1"
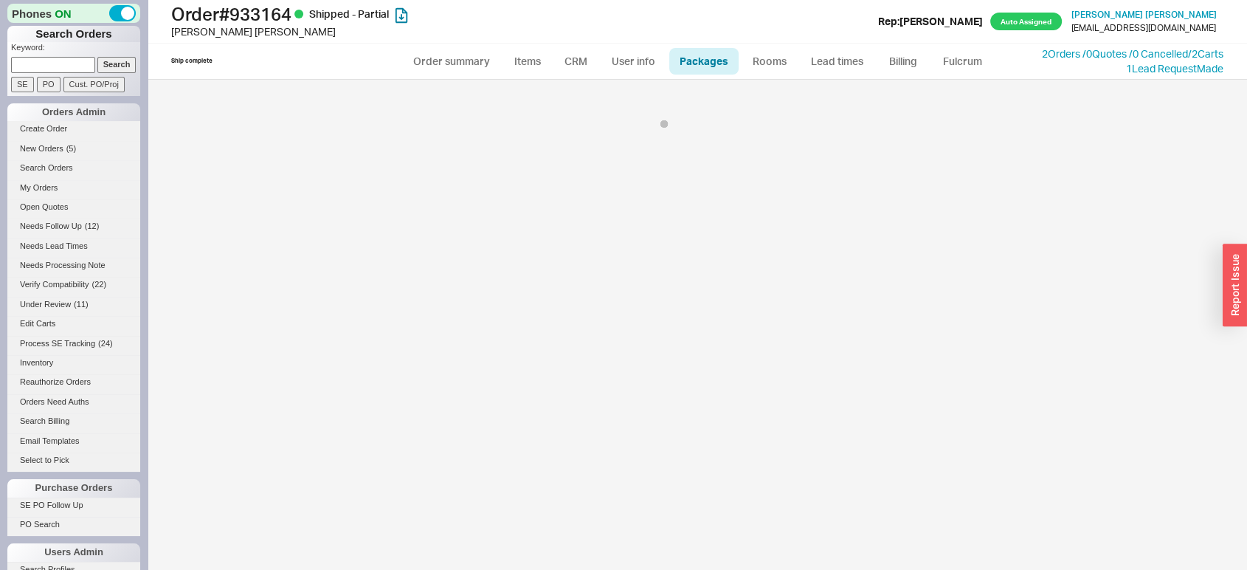
select select "1"
select select "On Hold"
select select "1"
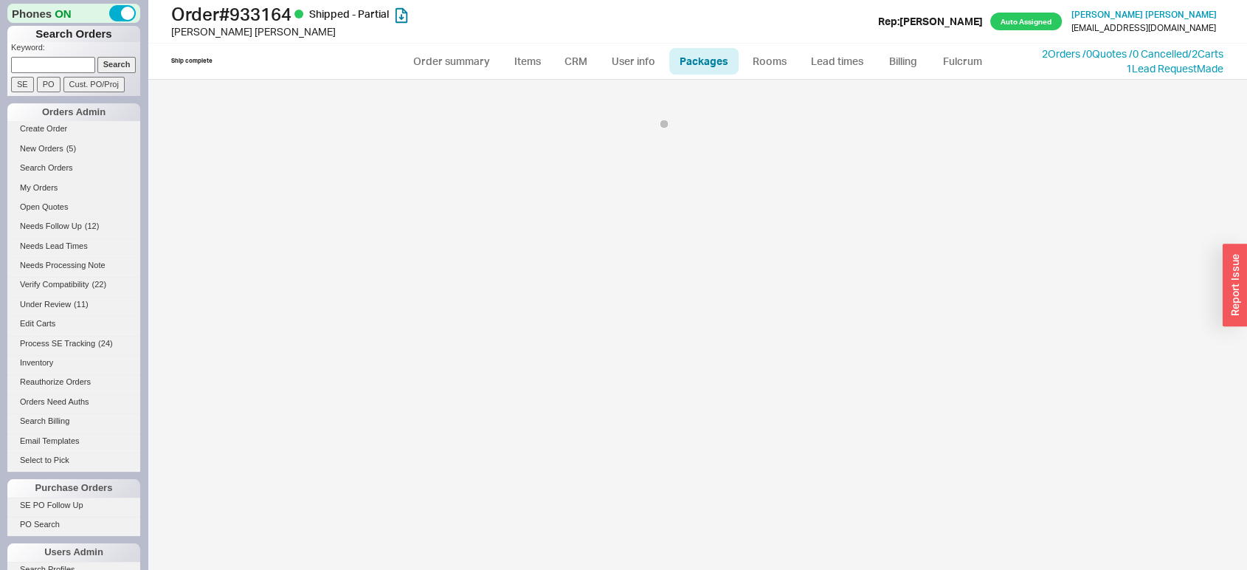
select select "1"
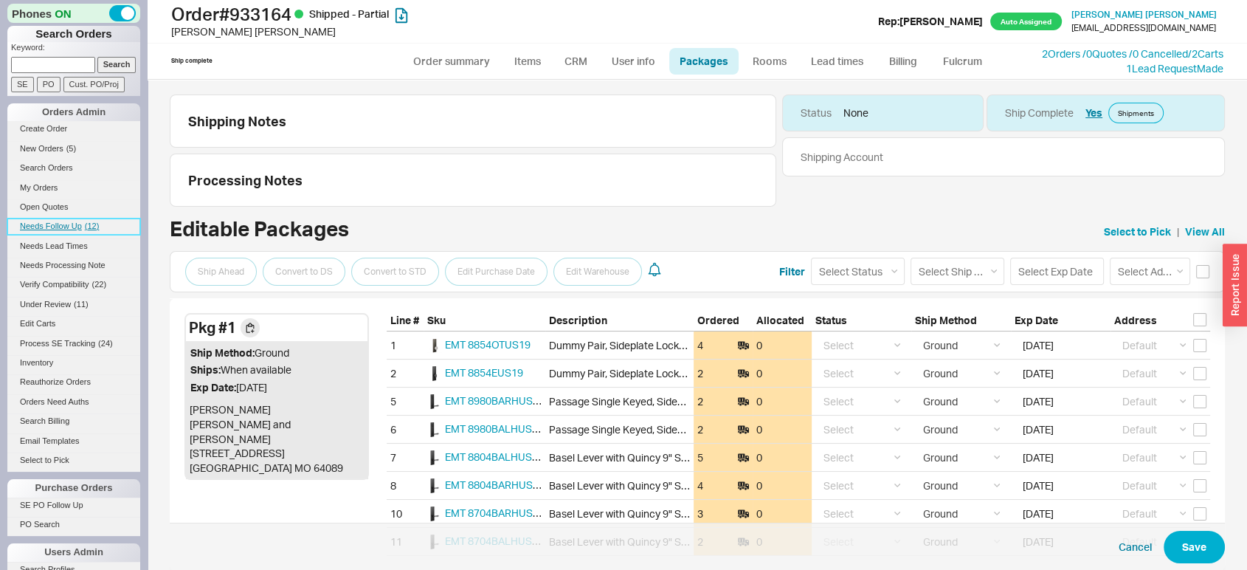
click at [72, 224] on span "Needs Follow Up" at bounding box center [51, 225] width 62 height 9
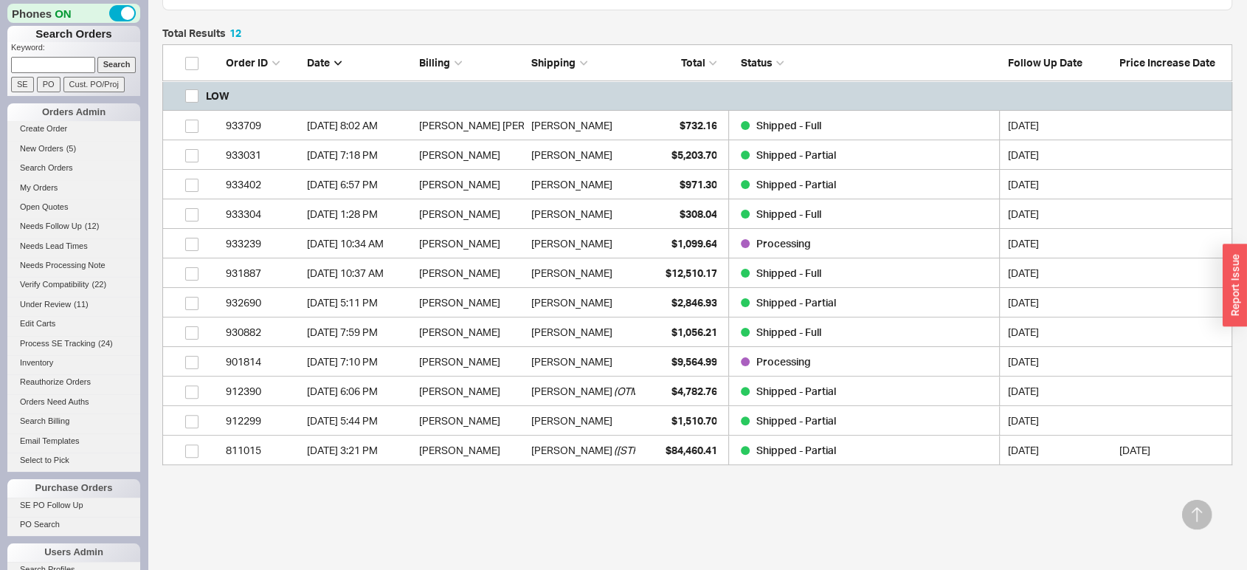
scroll to position [335, 0]
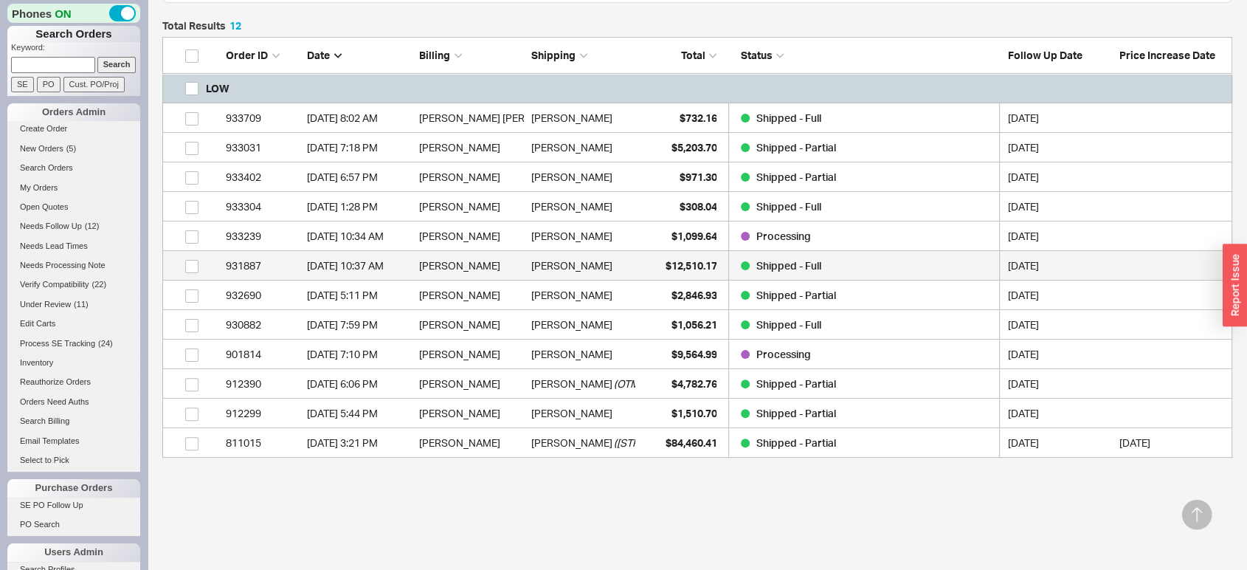
click at [895, 262] on div "Shipped - Full" at bounding box center [864, 266] width 246 height 30
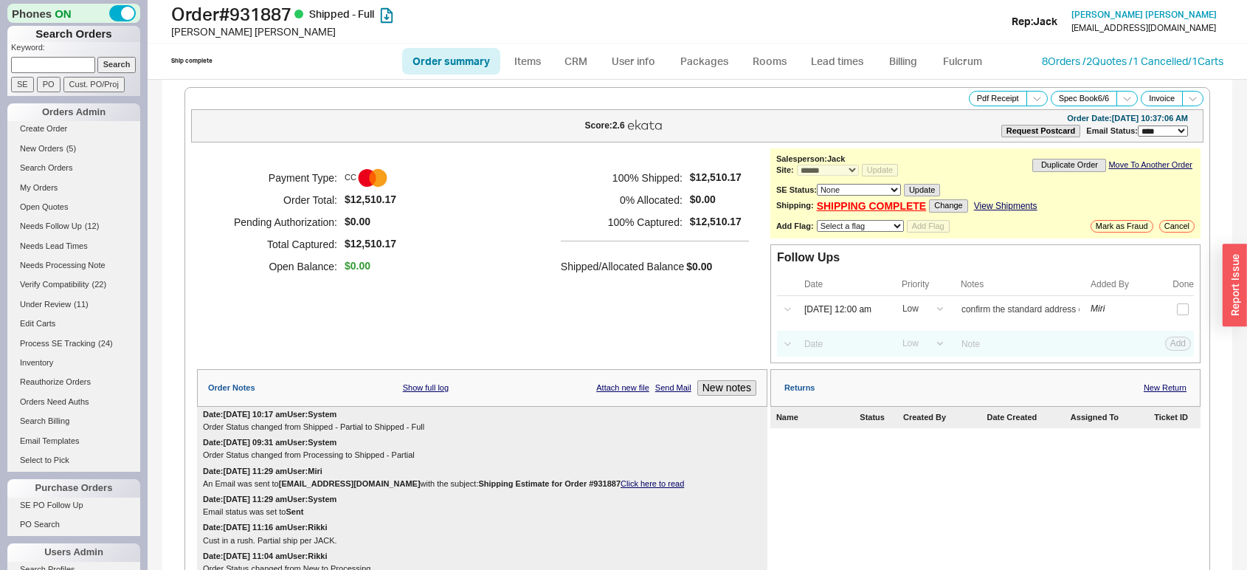
select select "*"
select select "LOW"
select select "3"
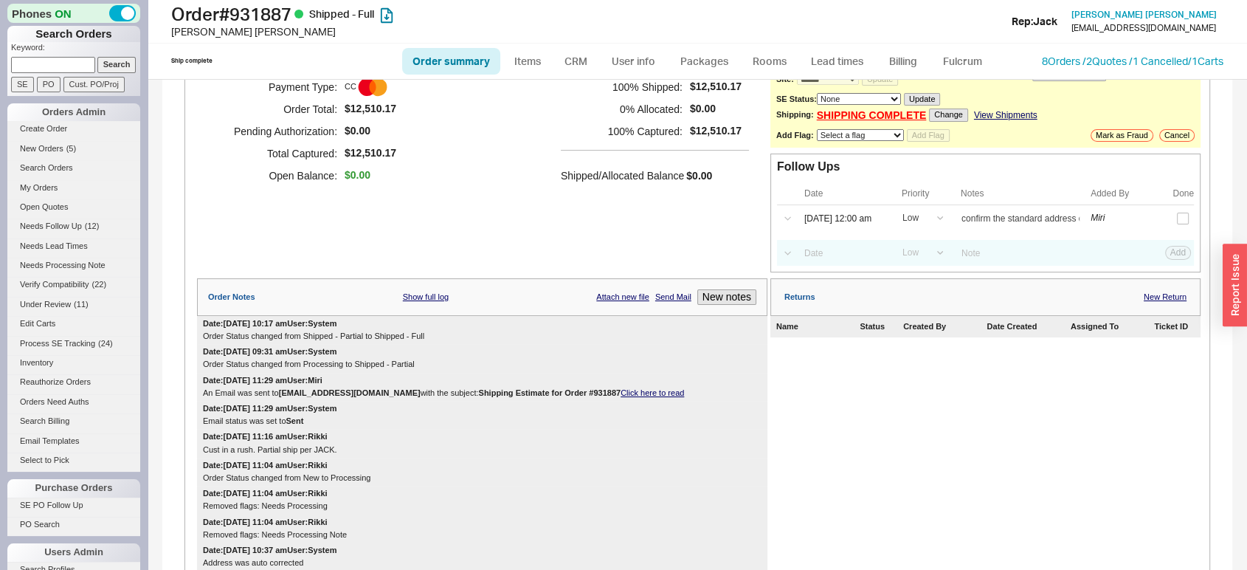
scroll to position [52, 0]
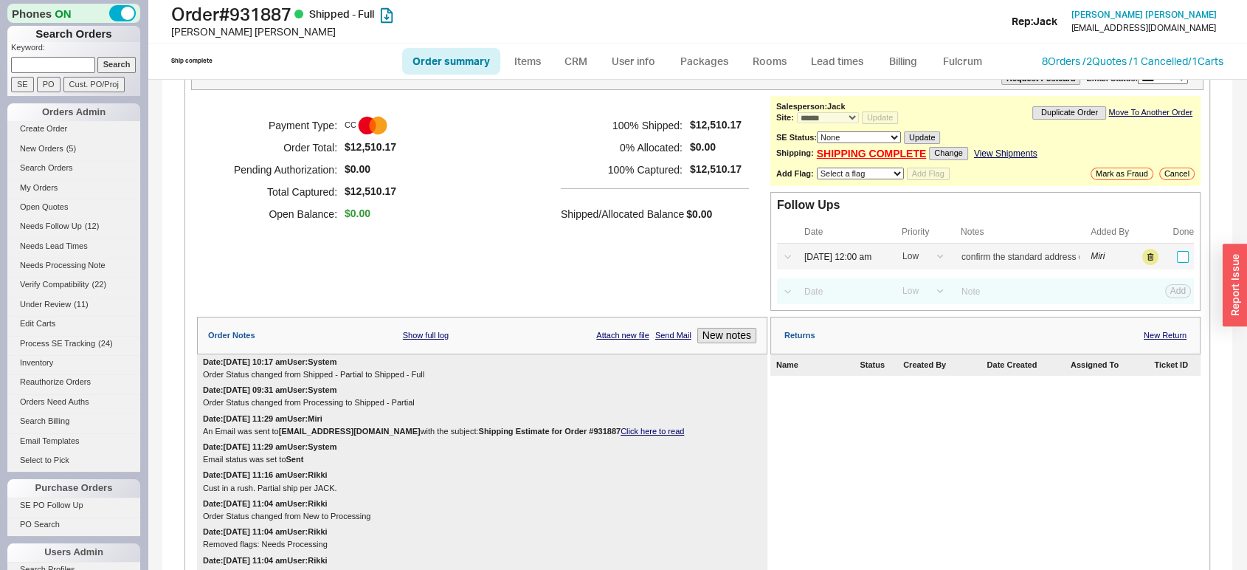
click at [1177, 258] on input "checkbox" at bounding box center [1183, 257] width 12 height 12
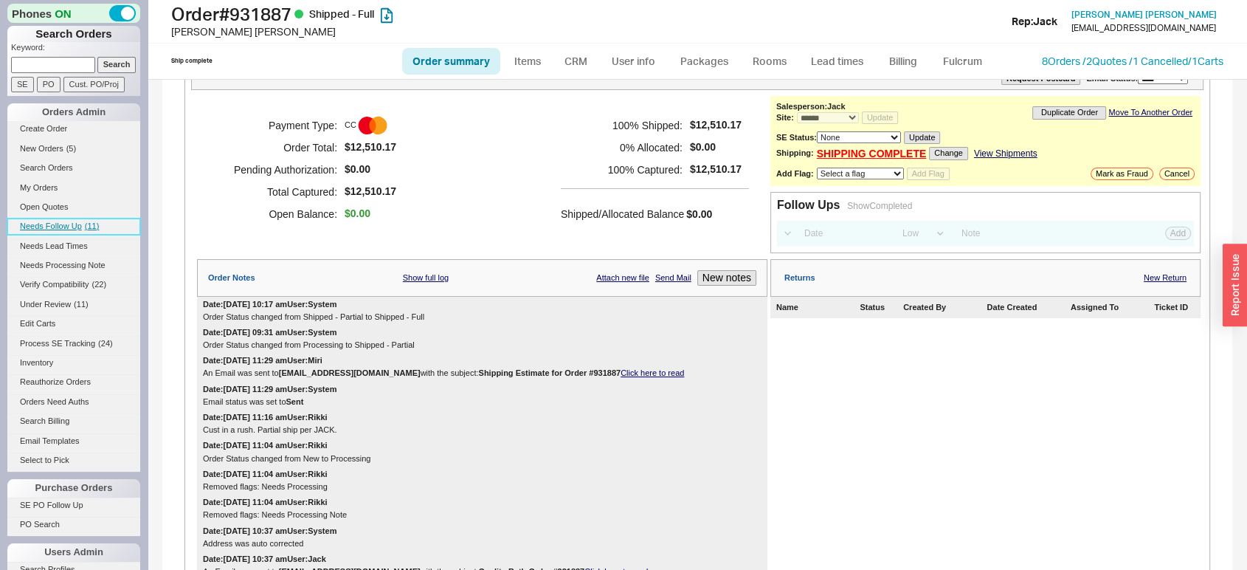
click at [89, 222] on span "( 11 )" at bounding box center [92, 225] width 15 height 9
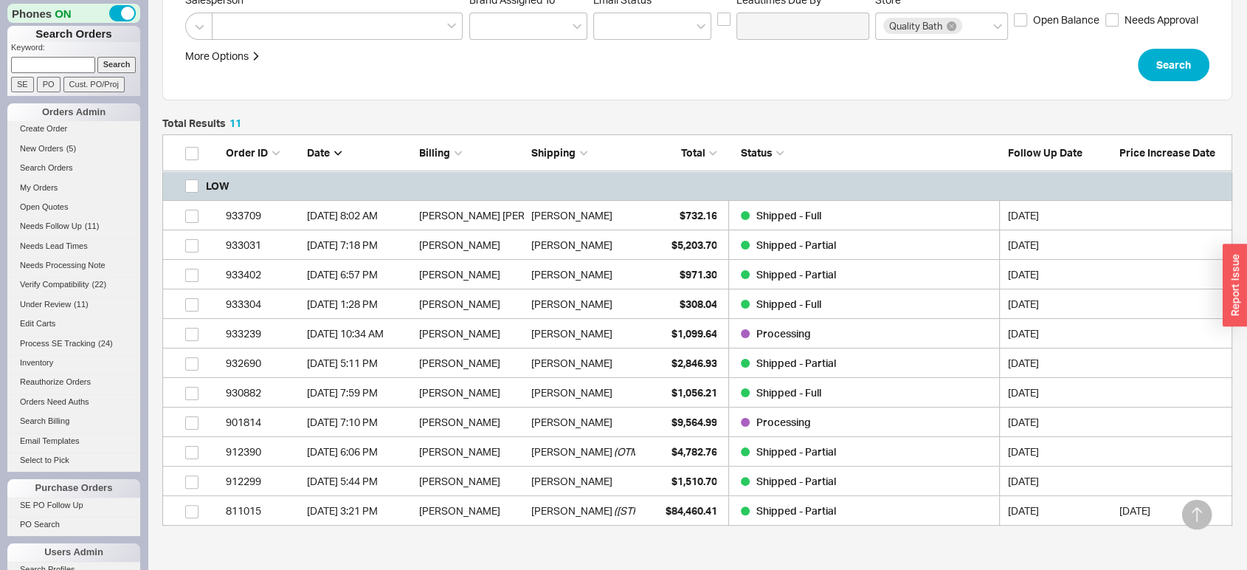
scroll to position [255, 0]
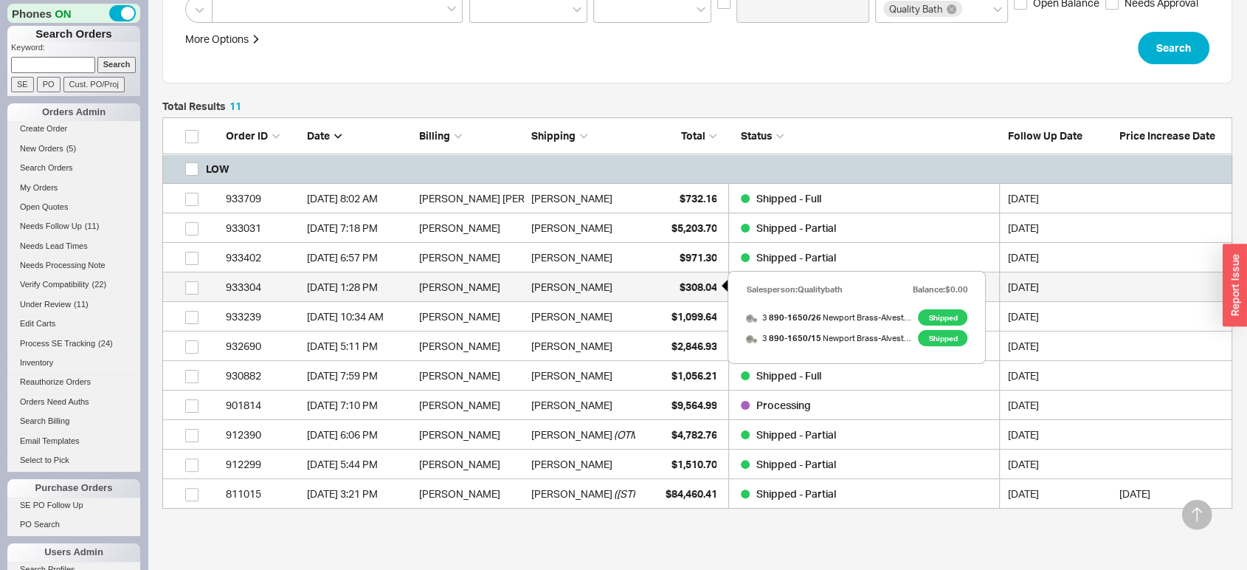
click at [680, 275] on div "$308.04" at bounding box center [680, 287] width 74 height 30
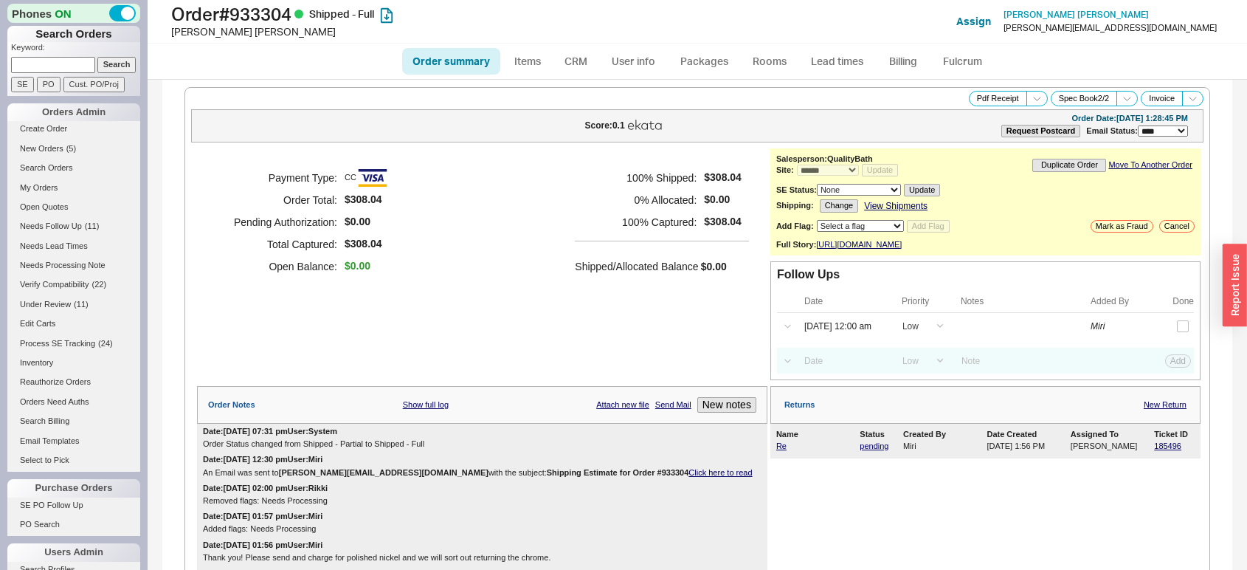
select select "*"
select select "LOW"
select select "3"
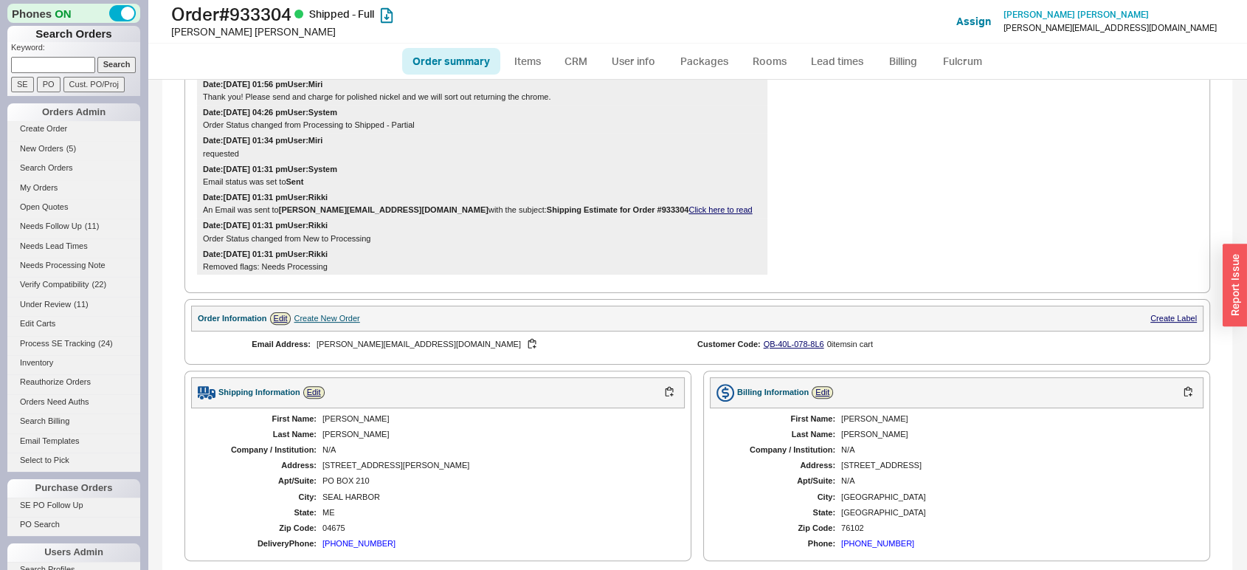
scroll to position [46, 0]
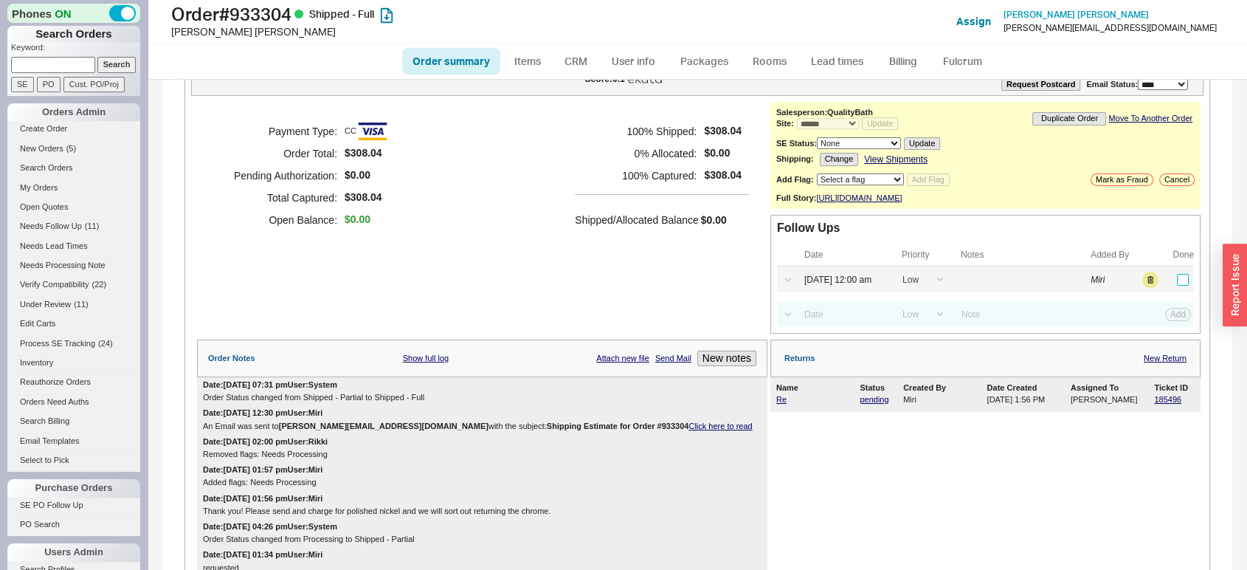
click at [1177, 286] on input "checkbox" at bounding box center [1183, 280] width 12 height 12
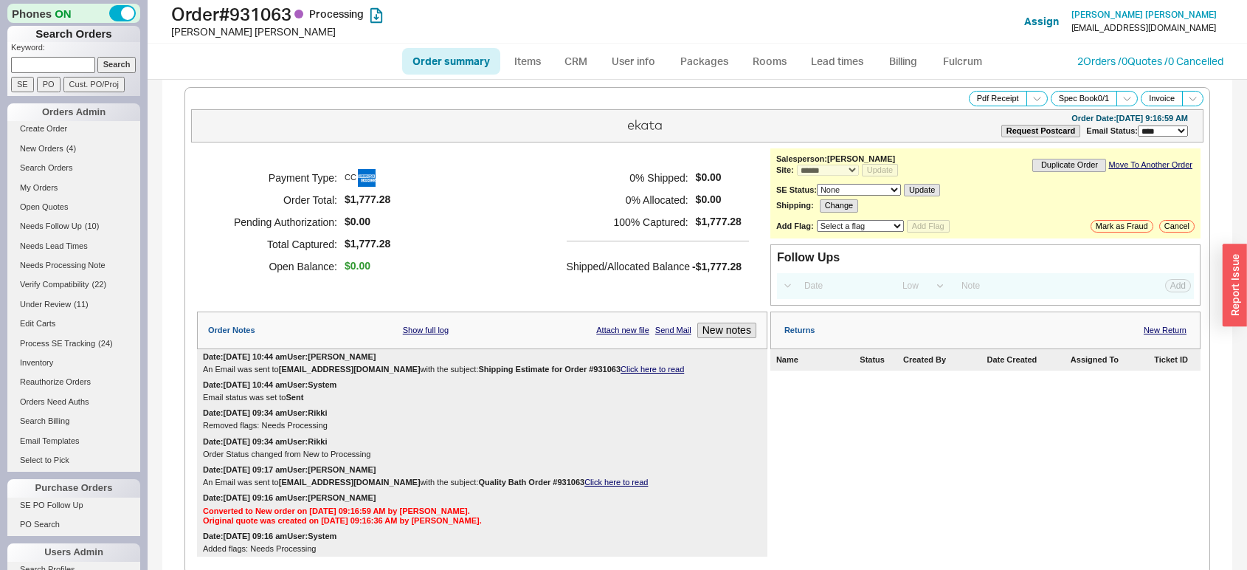
select select "*"
select select "LOW"
select select "3"
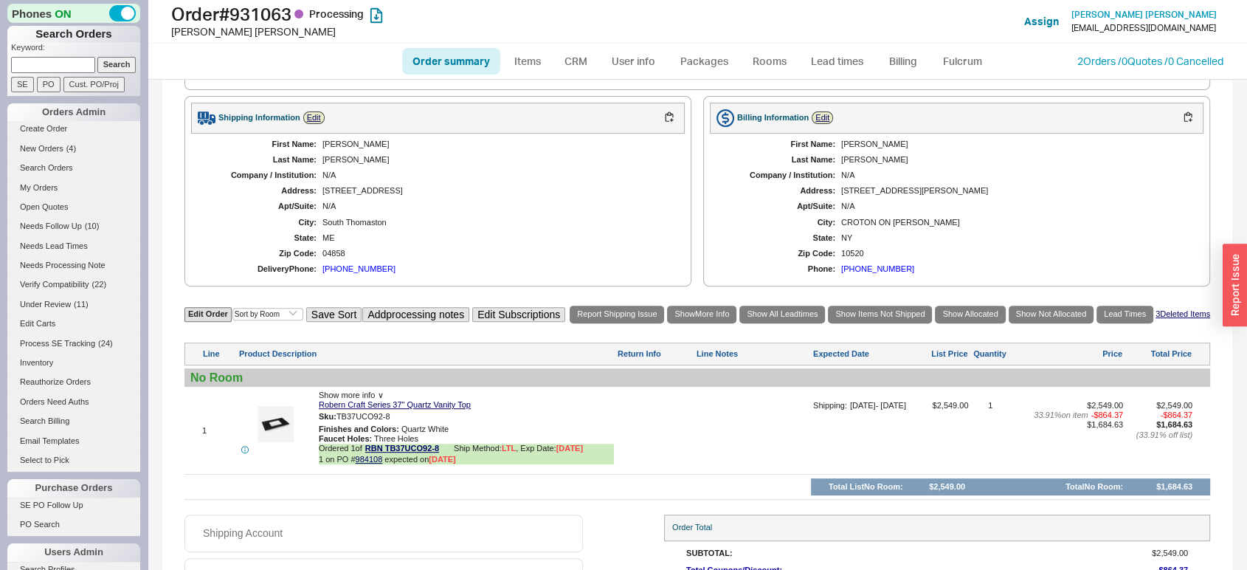
scroll to position [652, 0]
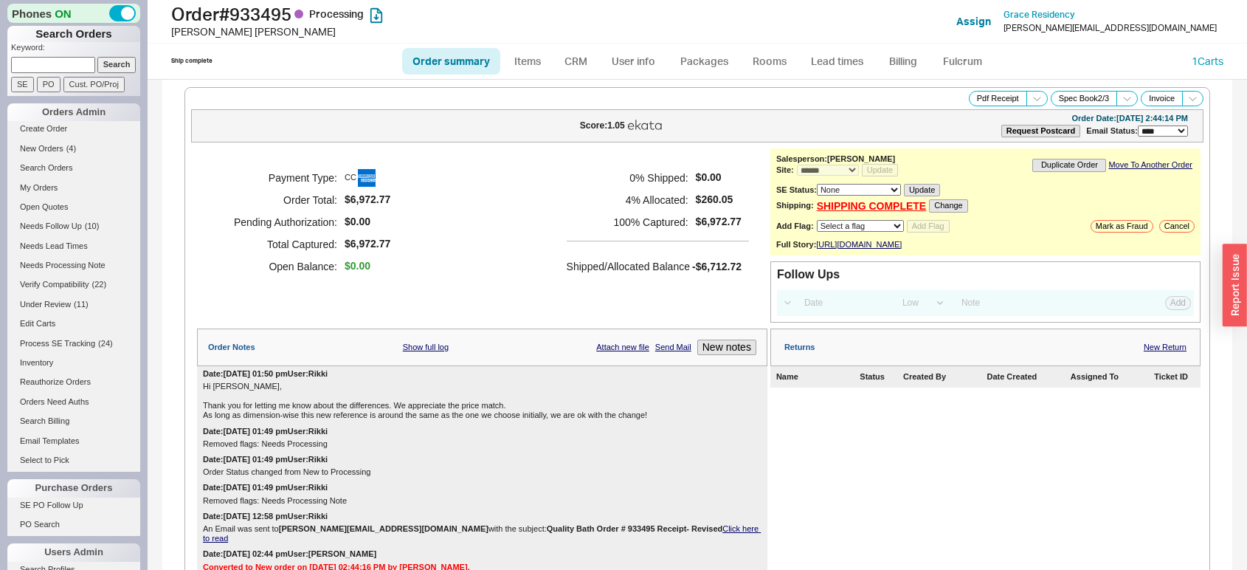
select select "*"
select select "LOW"
select select "3"
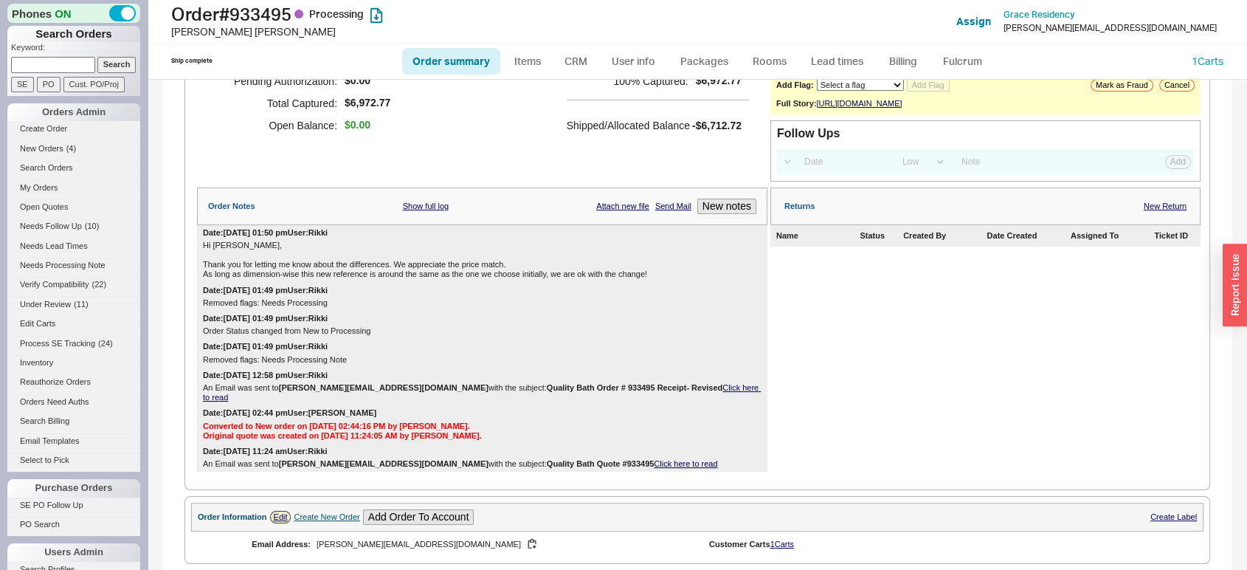
scroll to position [135, 0]
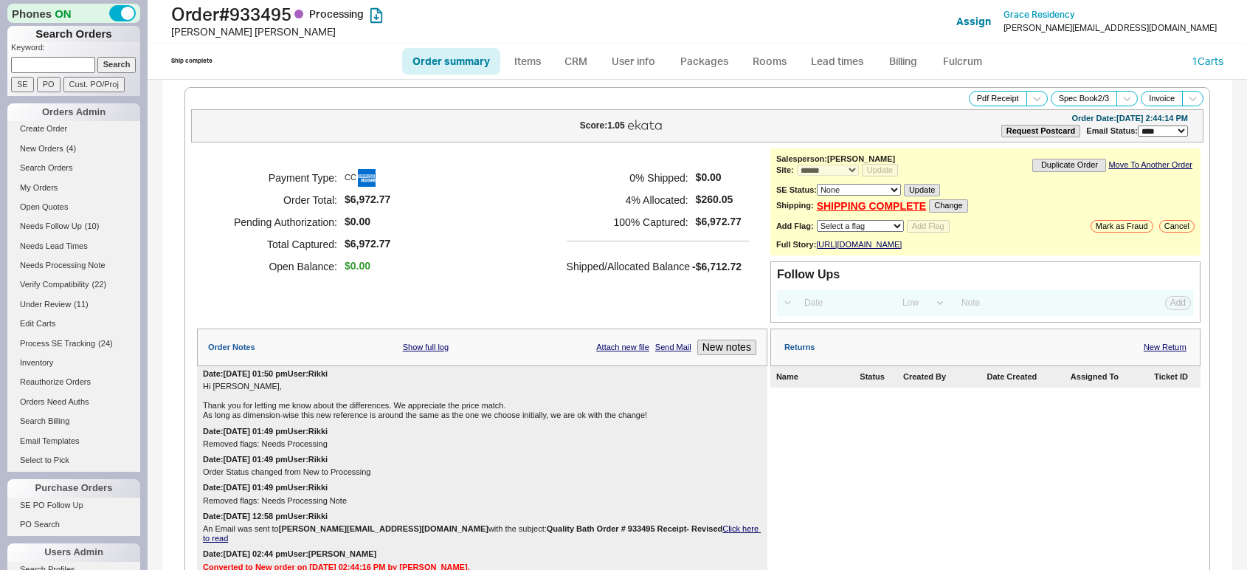
select select "*"
select select "LOW"
select select "3"
click at [835, 63] on link "Lead times" at bounding box center [837, 61] width 75 height 27
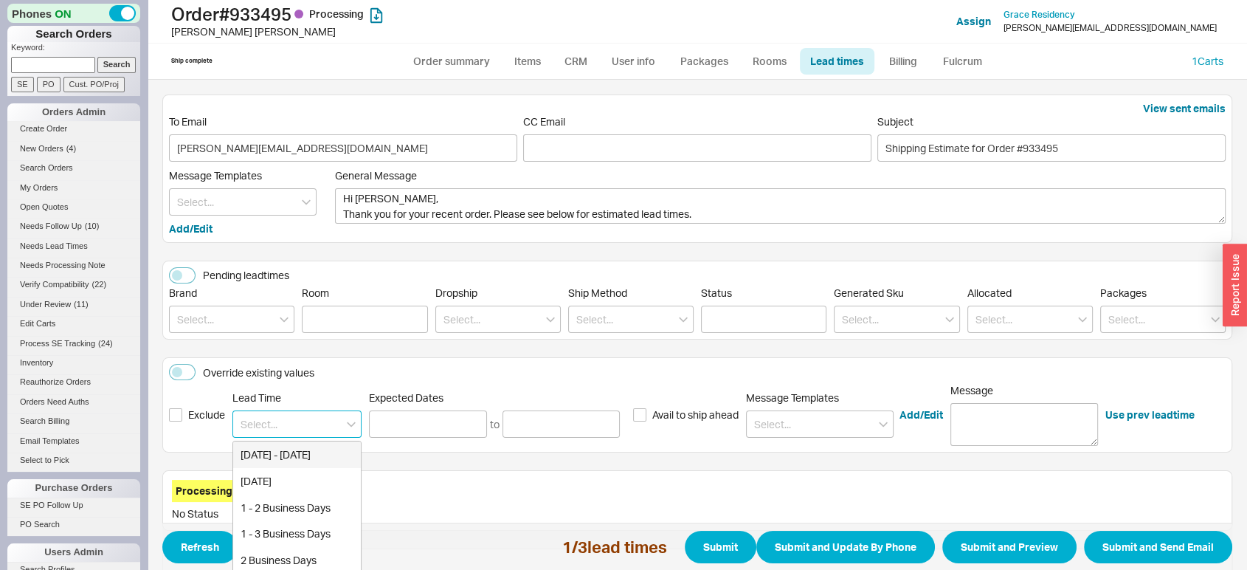
click at [322, 429] on input at bounding box center [296, 423] width 129 height 27
click at [313, 480] on div "3 - 4 Weeks" at bounding box center [297, 481] width 128 height 27
type input "3 - 4 Weeks"
type input "[DATE]"
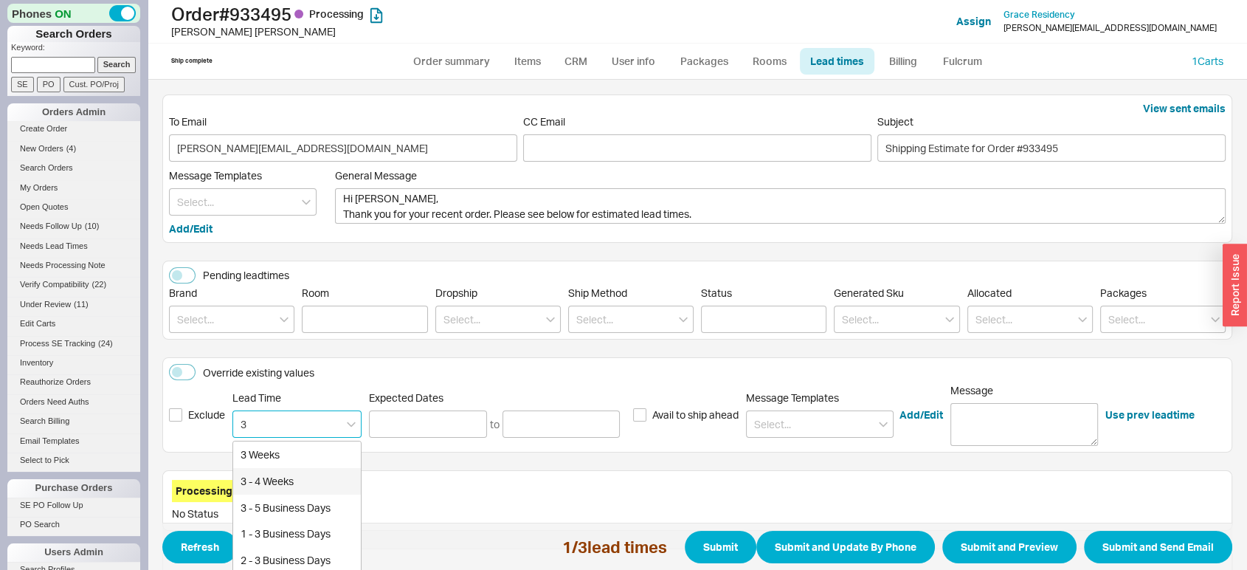
type input "[DATE]"
type input "3 - 4 Weeks"
type input "[DATE]"
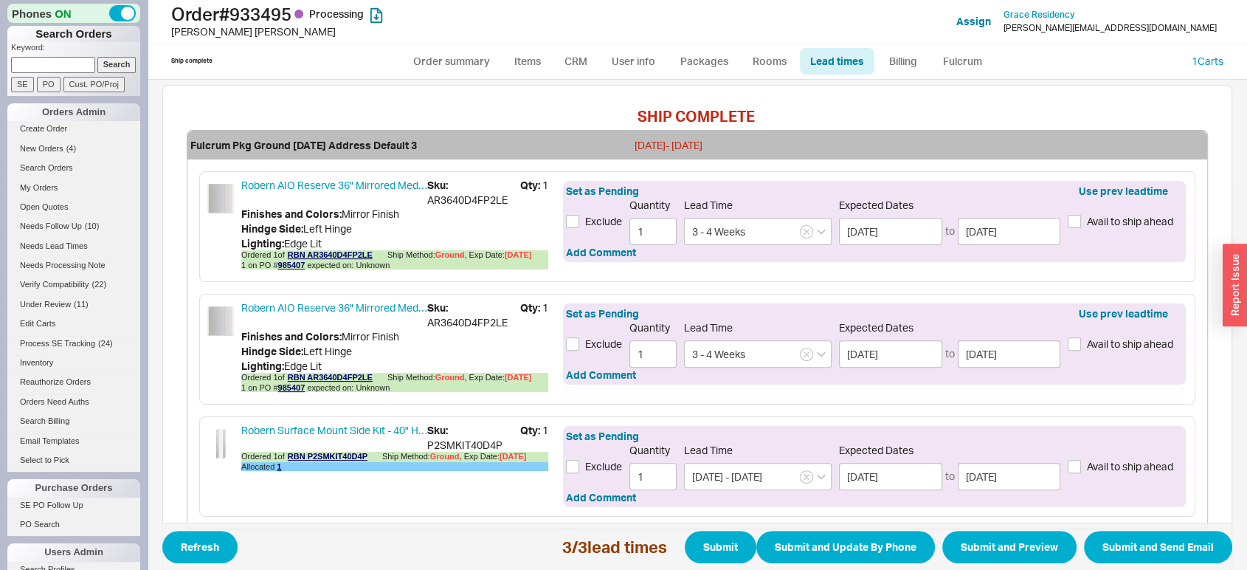
scroll to position [471, 0]
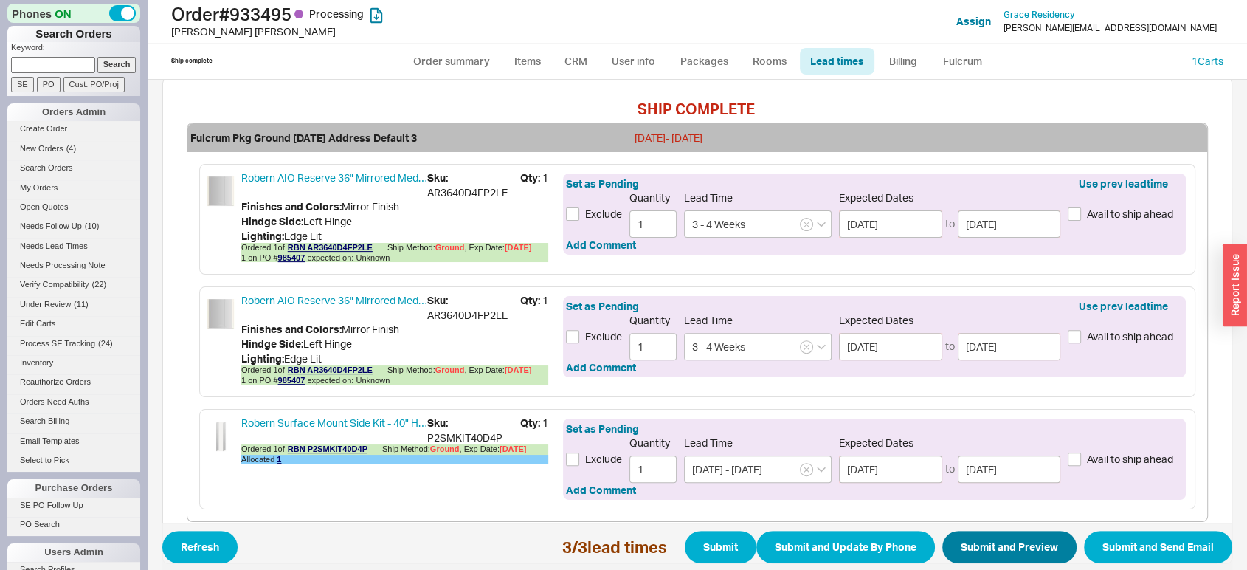
type input "3 - 4 Weeks"
click at [1017, 536] on button "Submit and Preview" at bounding box center [1009, 547] width 134 height 32
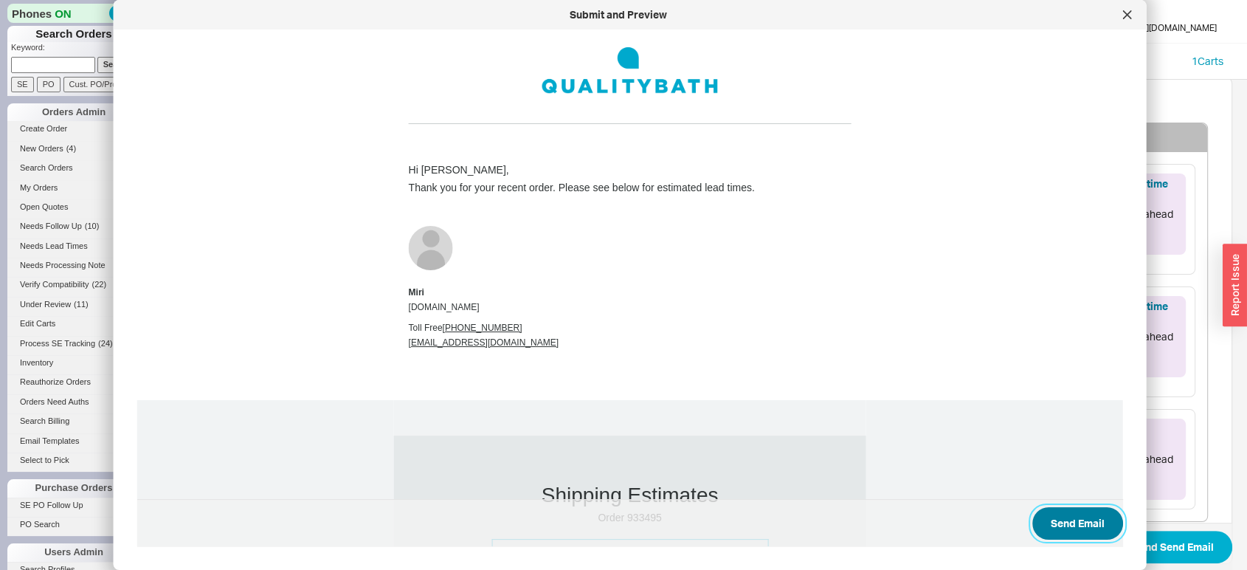
click at [1051, 525] on button "Send Email" at bounding box center [1077, 523] width 91 height 32
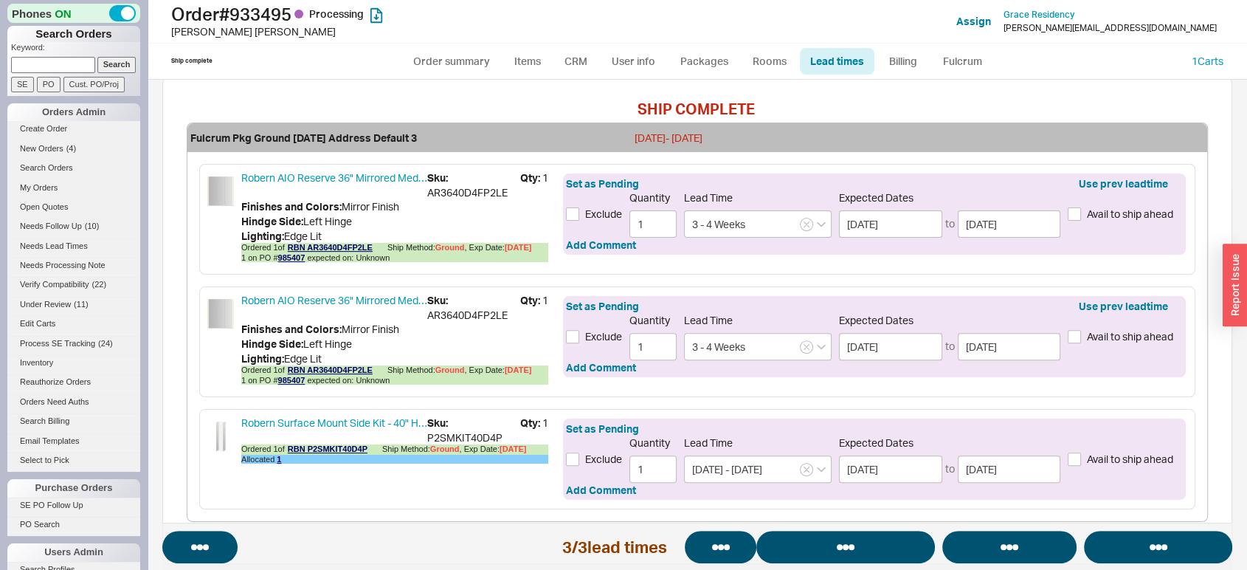
select select "*"
select select "LOW"
select select "3"
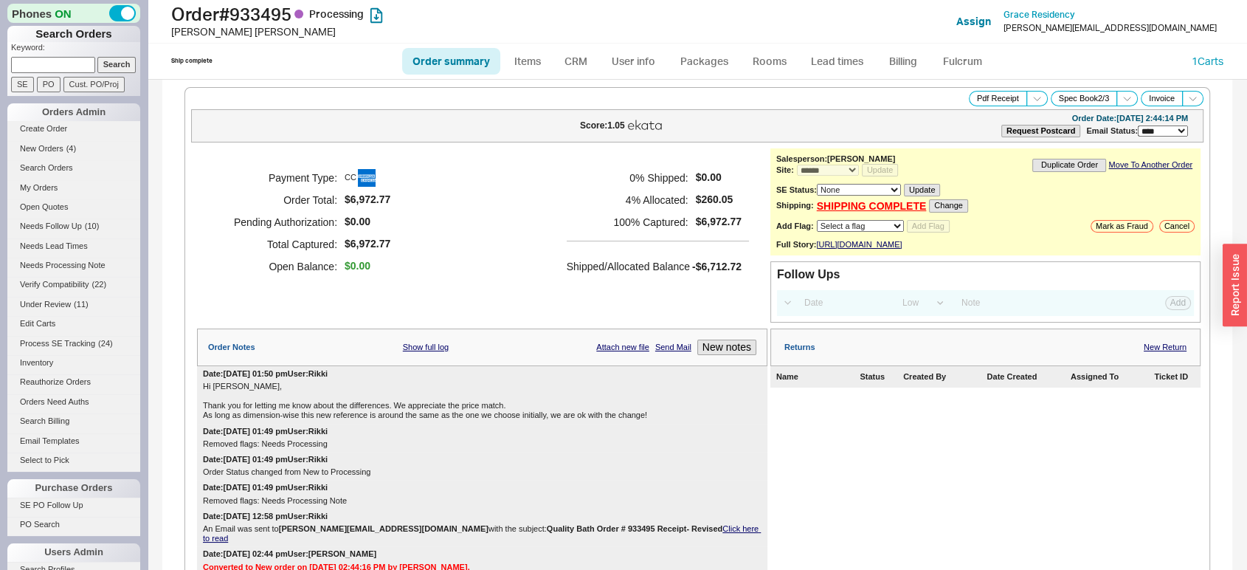
select select "*"
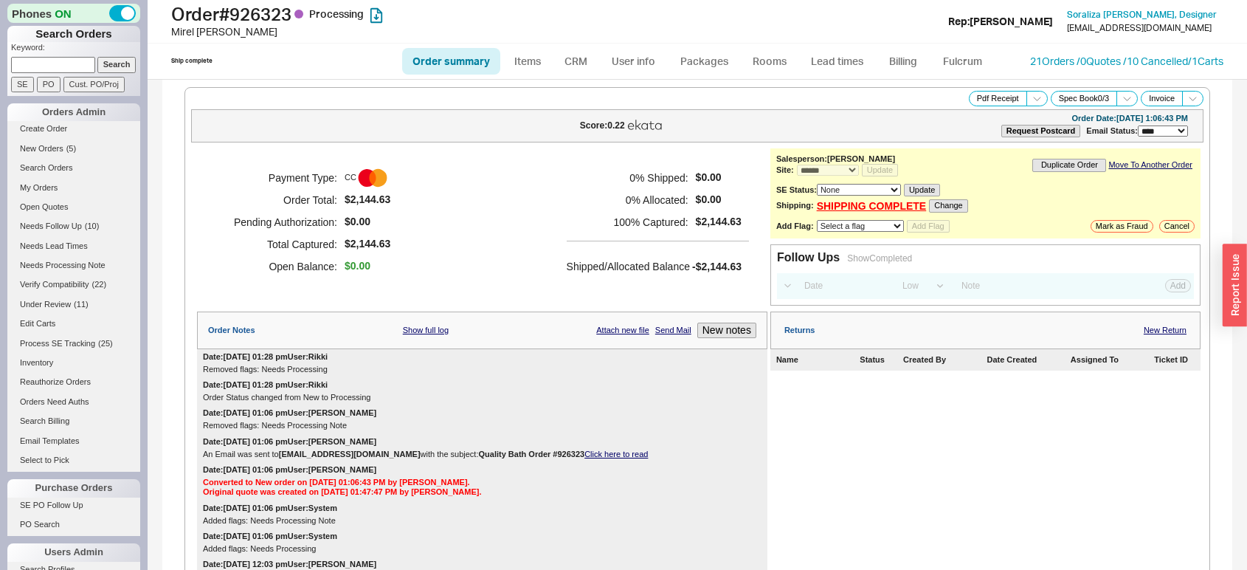
select select "*"
select select "LOW"
select select "3"
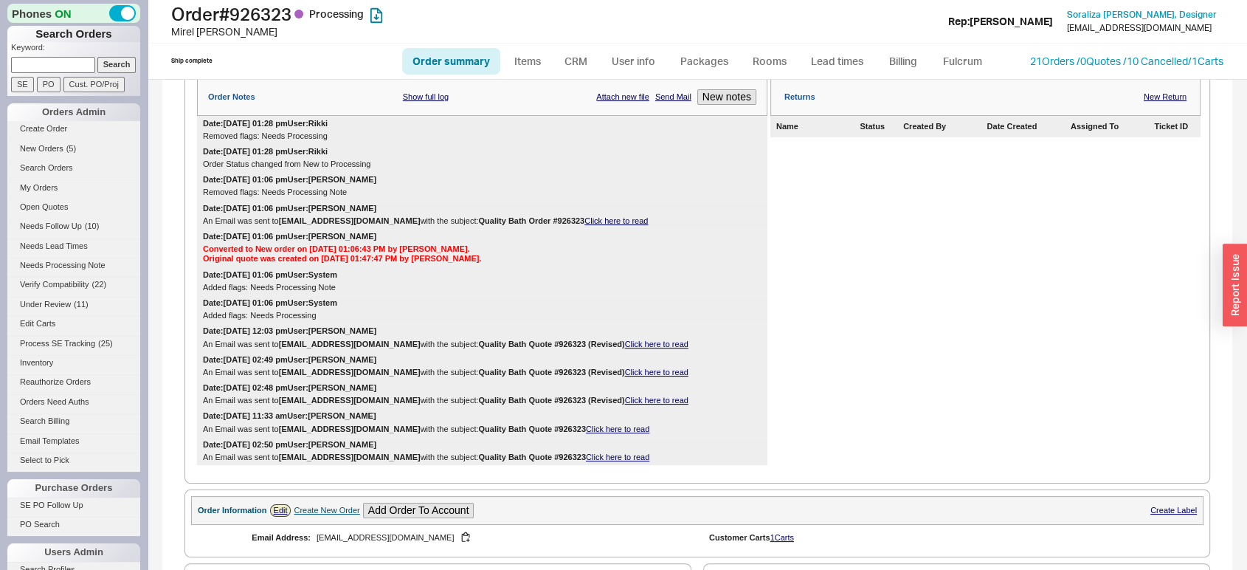
scroll to position [71, 0]
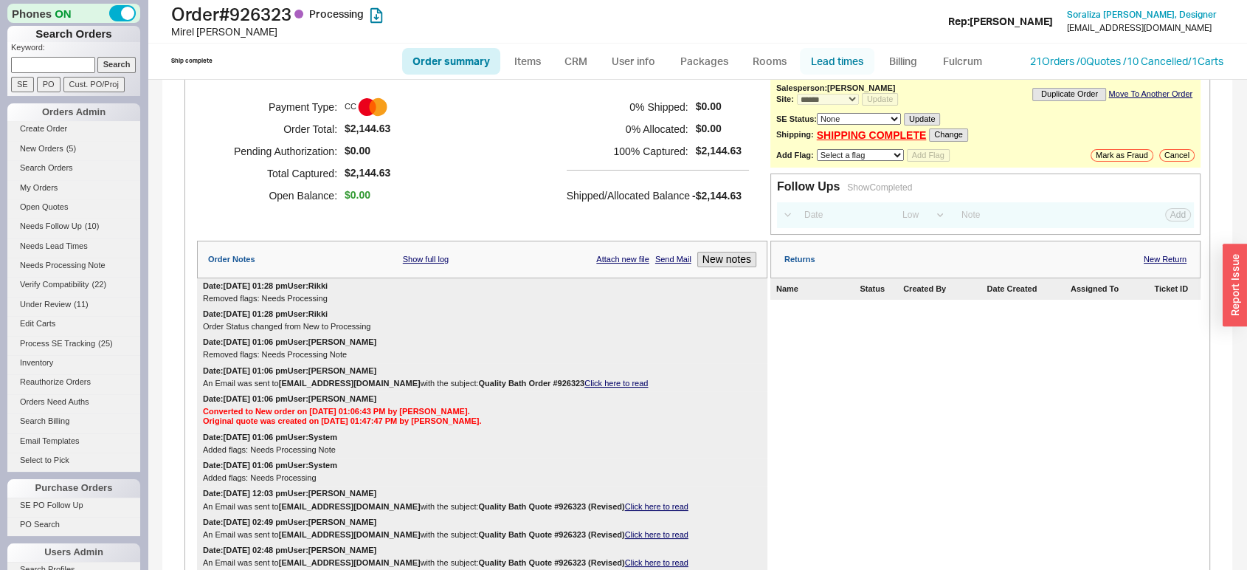
click at [846, 58] on link "Lead times" at bounding box center [837, 61] width 75 height 27
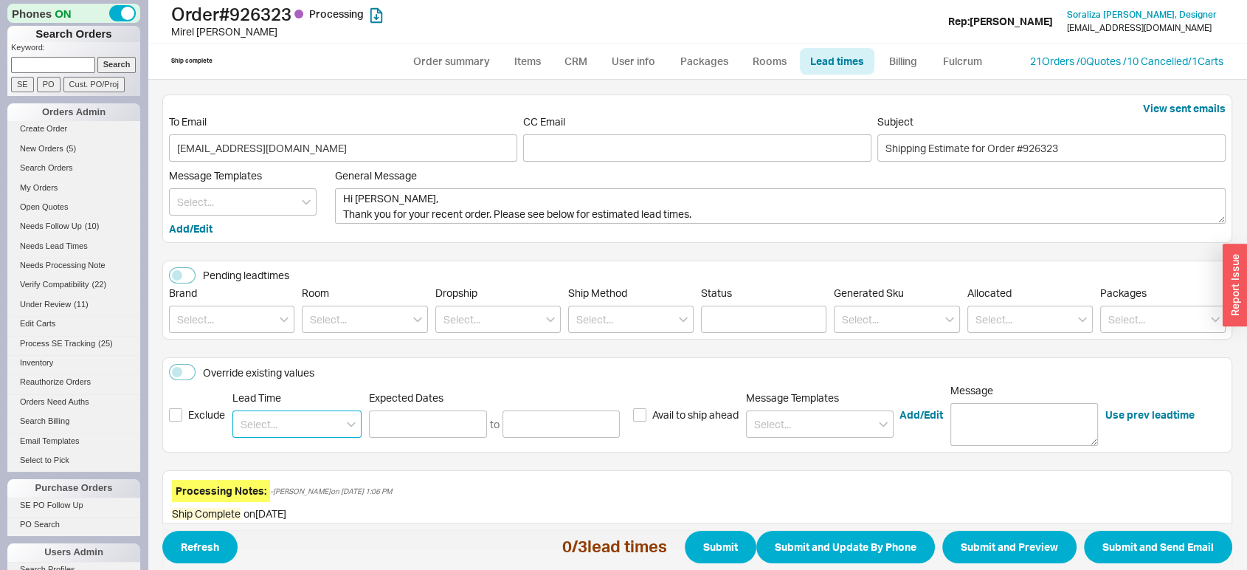
click at [272, 412] on input at bounding box center [296, 423] width 129 height 27
click at [272, 412] on input "6" at bounding box center [296, 423] width 129 height 27
click at [282, 504] on div "6 - 8 Weeks" at bounding box center [297, 507] width 128 height 27
type input "6 - 8 Weeks"
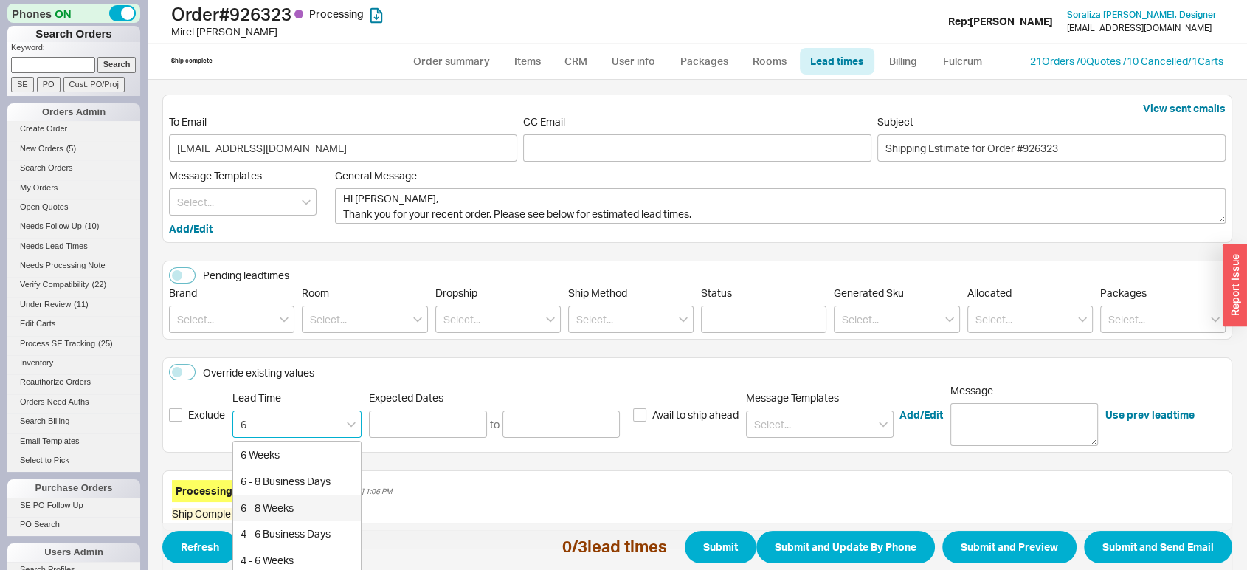
type input "6 - 8 Weeks"
type input "[DATE]"
type input "6 - 8 Weeks"
type input "[DATE]"
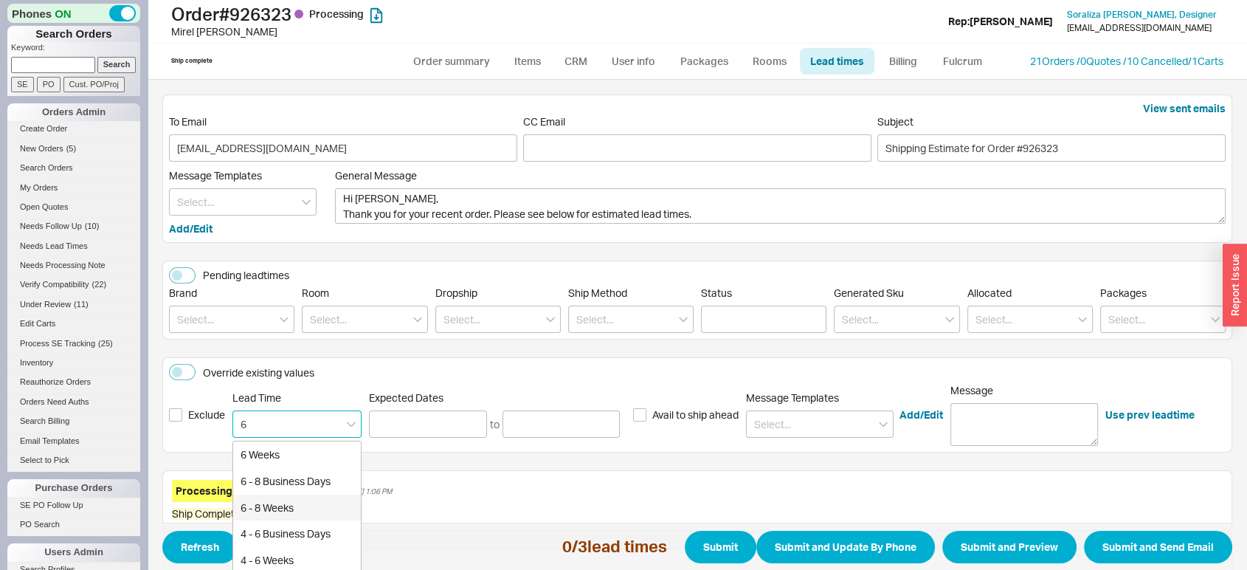
type input "[DATE]"
type input "6 - 8 Weeks"
type input "[DATE]"
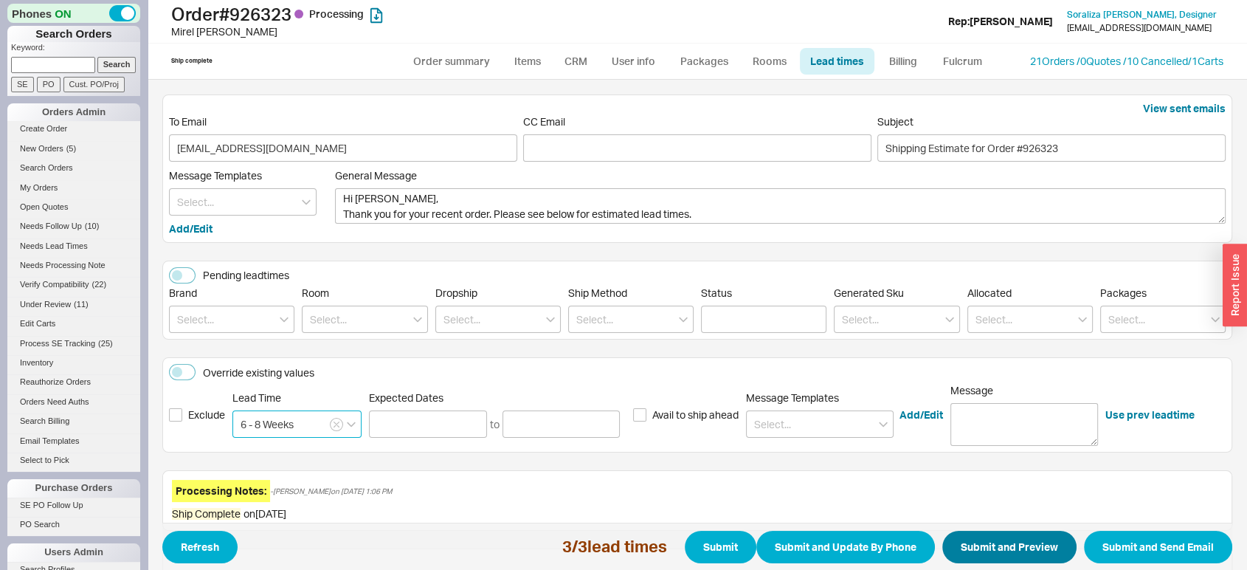
type input "6 - 8 Weeks"
click at [987, 541] on button "Submit and Preview" at bounding box center [1009, 547] width 134 height 32
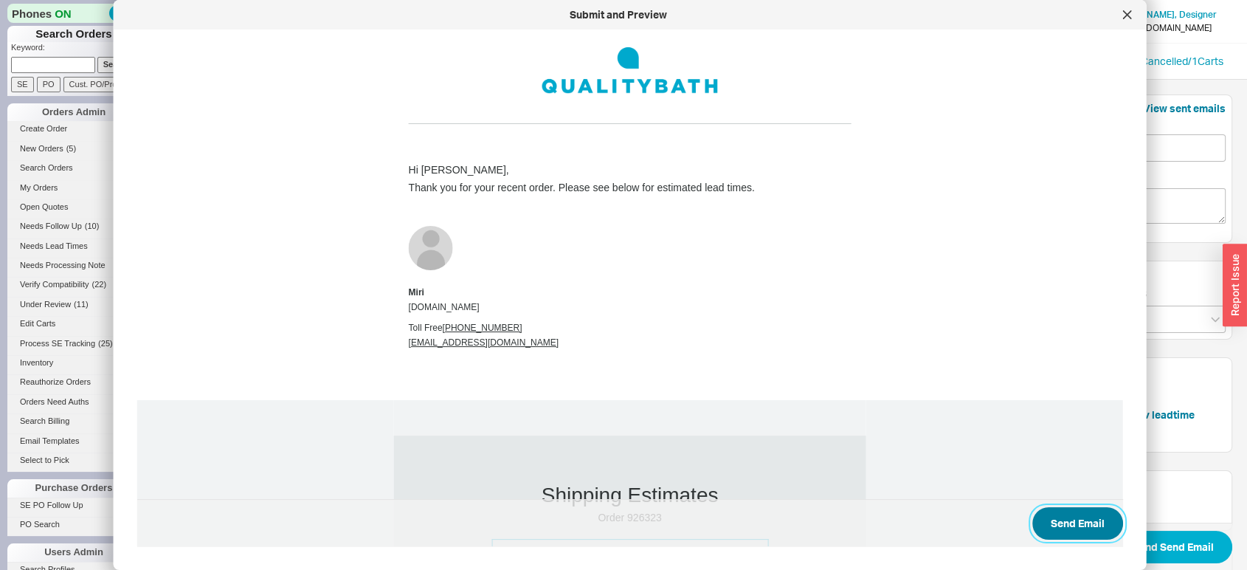
click at [1041, 520] on button "Send Email" at bounding box center [1077, 523] width 91 height 32
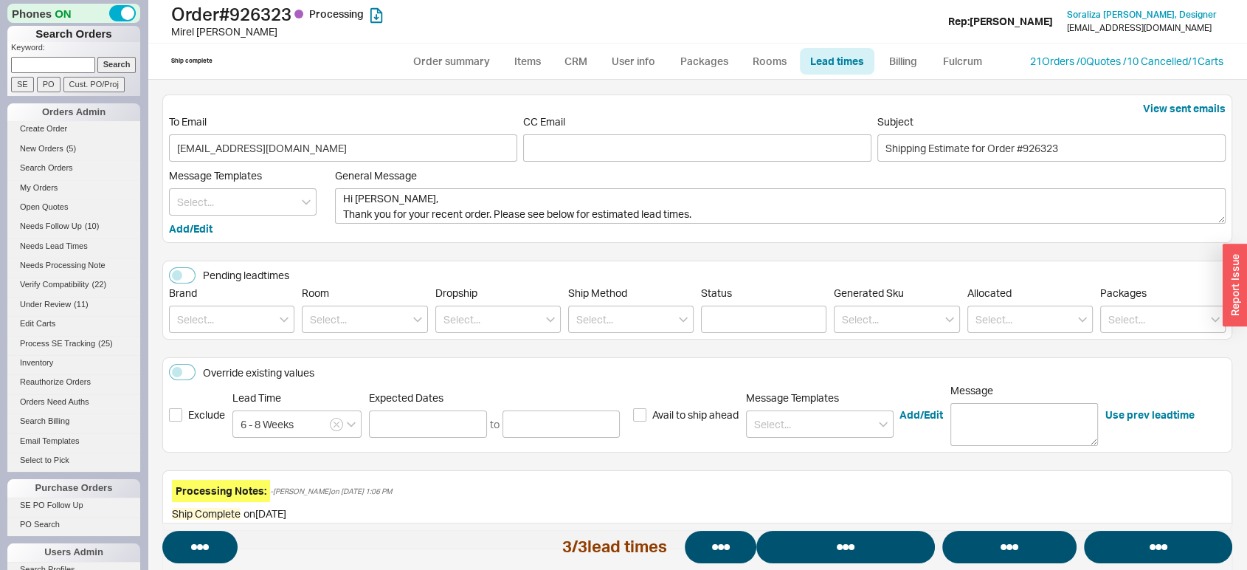
select select "*"
select select "LOW"
select select "3"
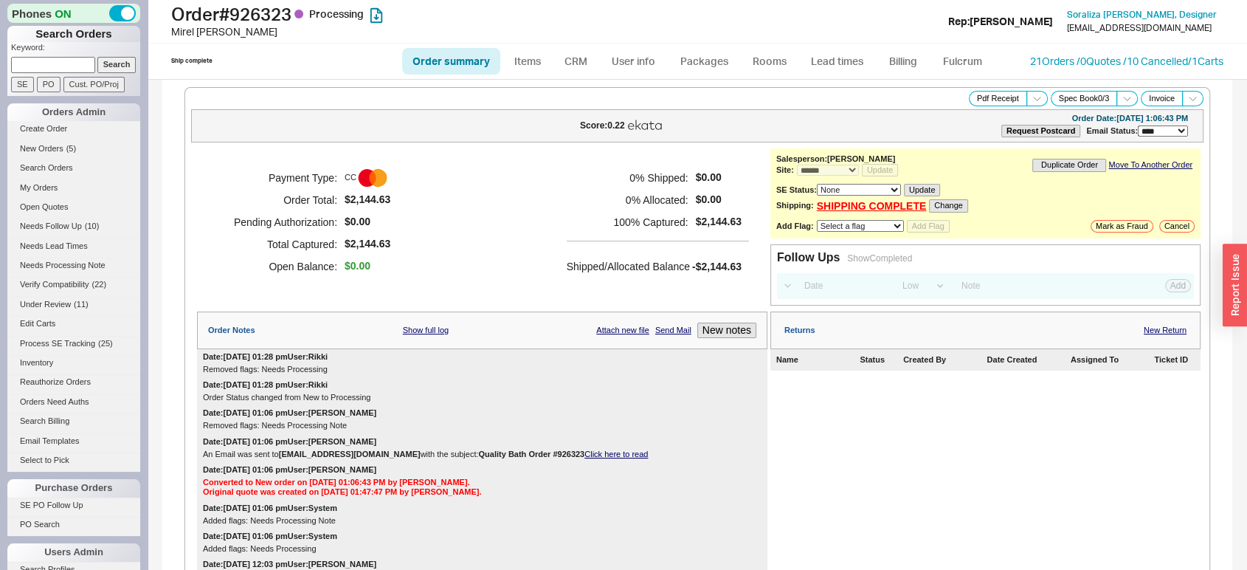
select select "*"
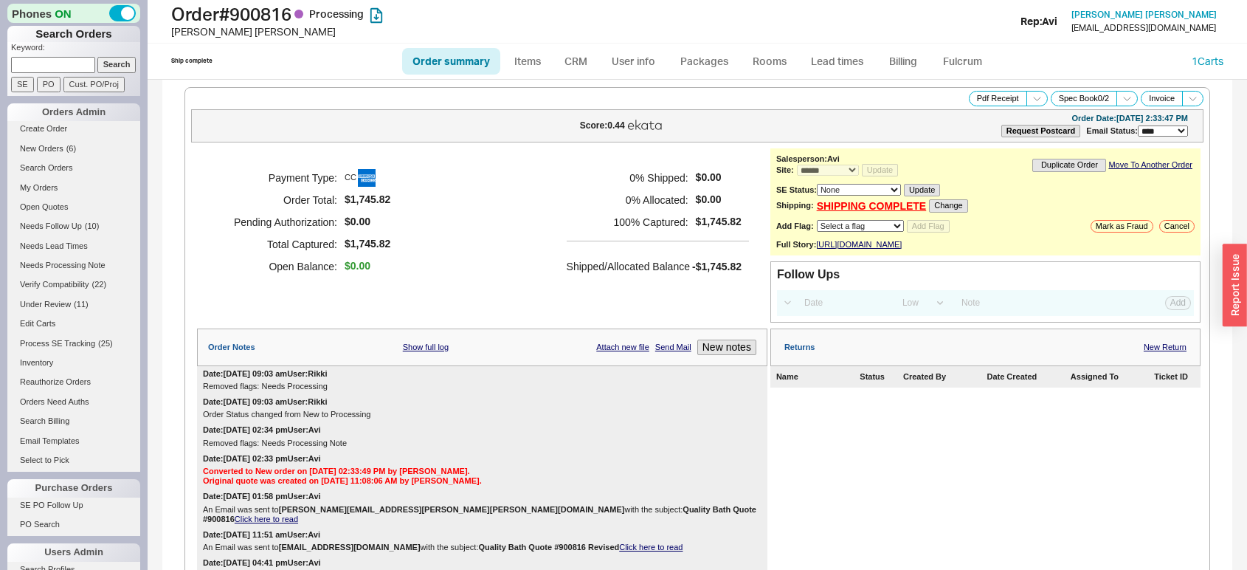
select select "*"
select select "LOW"
select select "3"
click at [849, 68] on link "Lead times" at bounding box center [837, 61] width 75 height 27
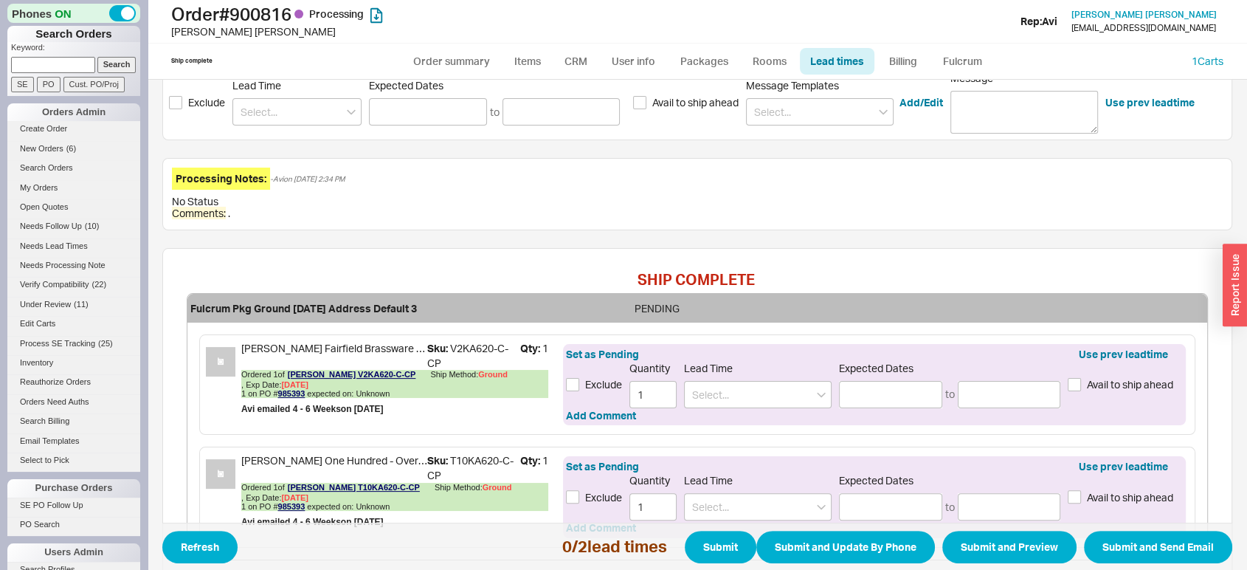
scroll to position [261, 0]
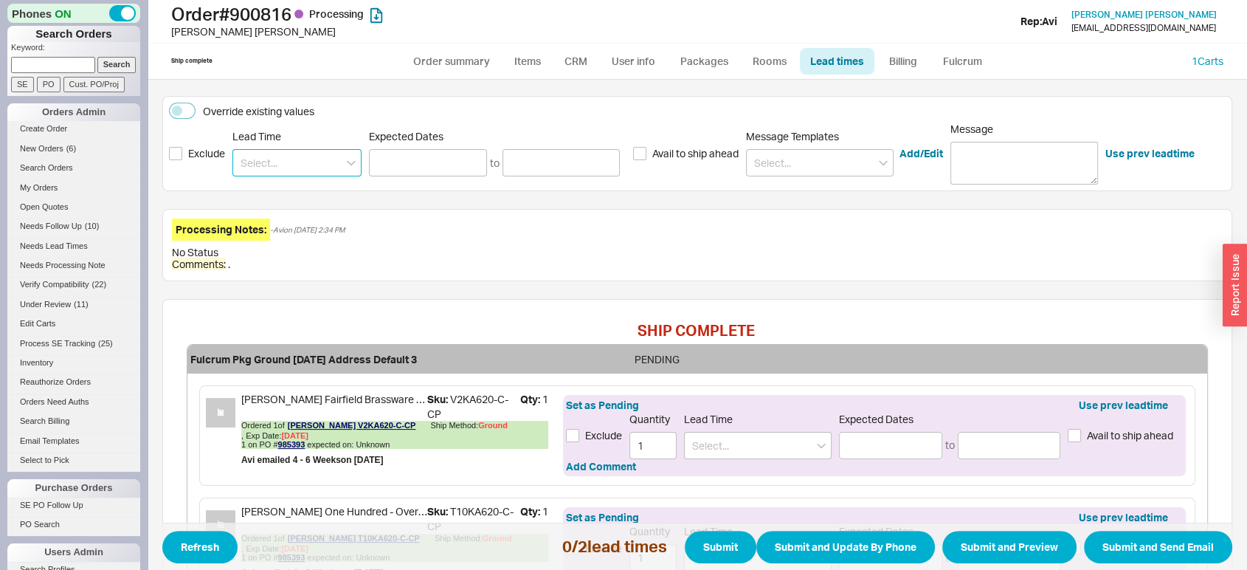
click at [327, 160] on input at bounding box center [296, 162] width 129 height 27
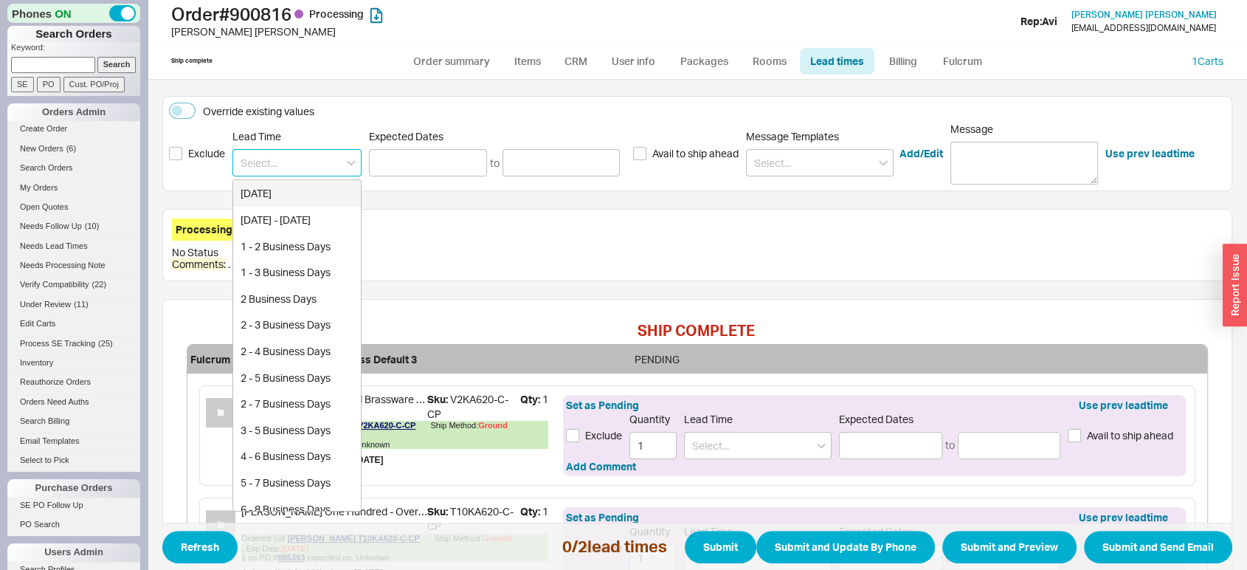
click at [327, 160] on input at bounding box center [296, 162] width 129 height 27
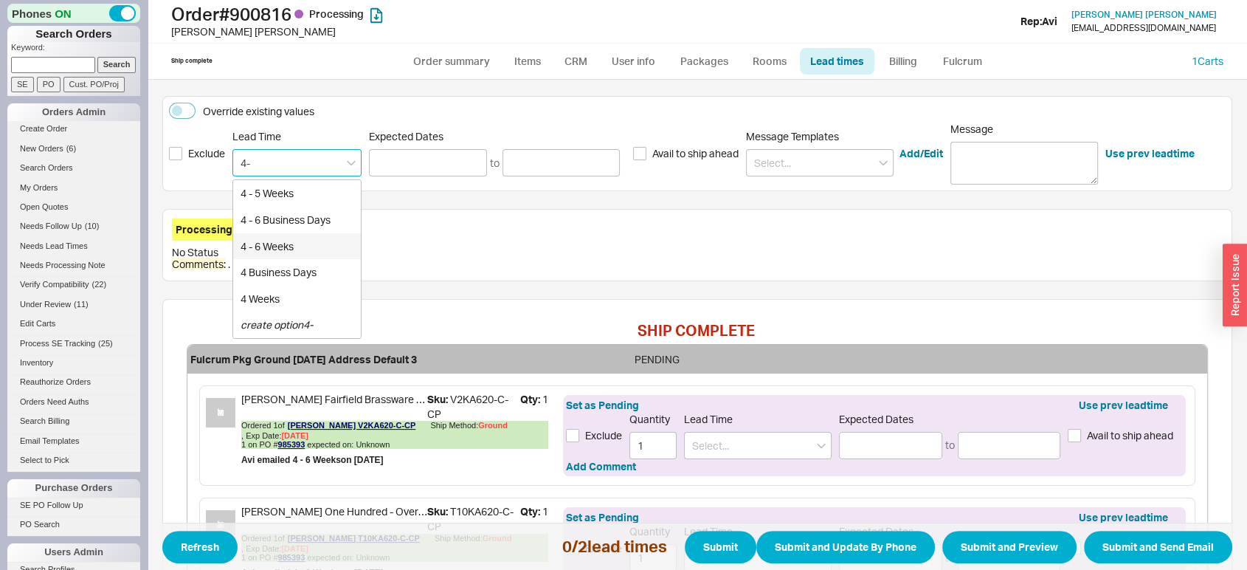
click at [312, 246] on div "4 - 6 Weeks" at bounding box center [297, 246] width 128 height 27
type input "4 - 6 Weeks"
type input "[DATE]"
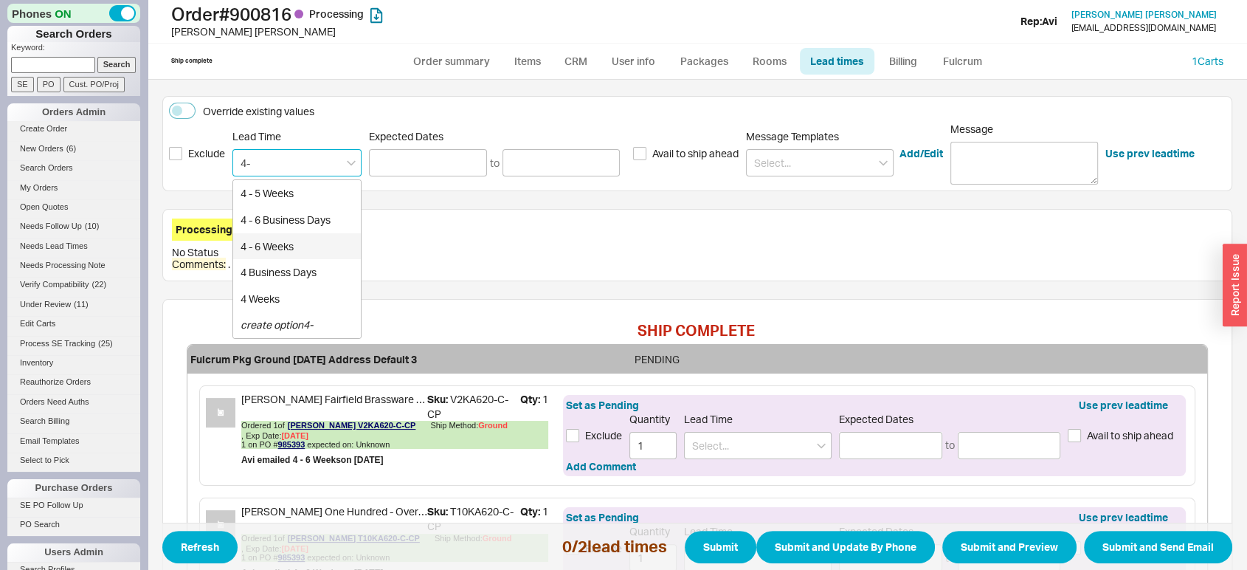
type input "4 - 6 Weeks"
type input "[DATE]"
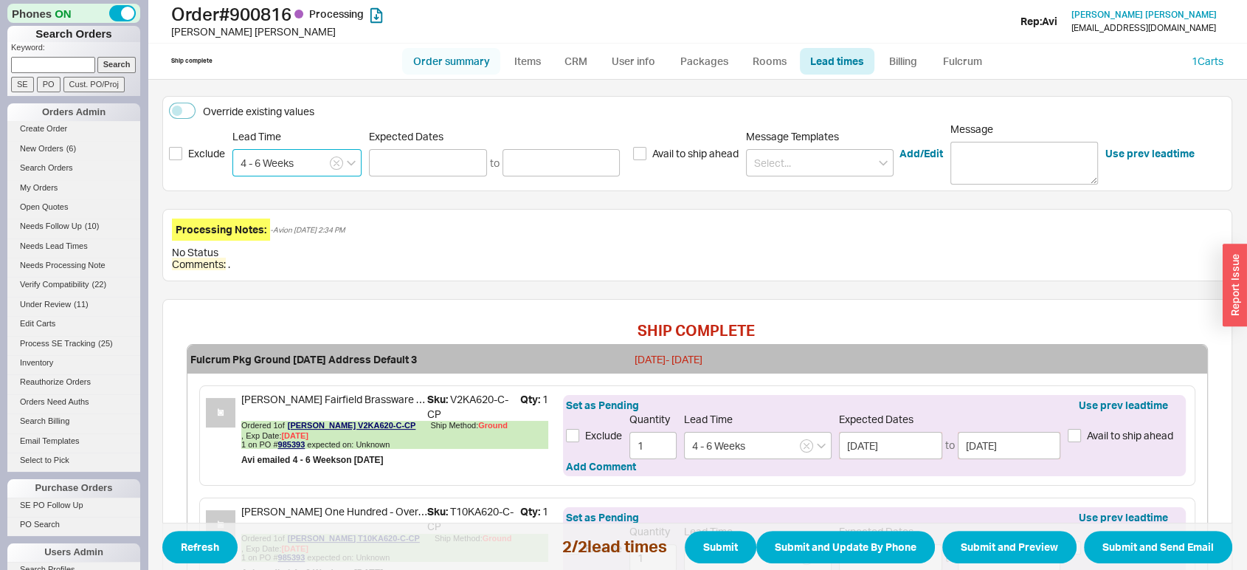
type input "4 - 6 Weeks"
click at [469, 61] on link "Order summary" at bounding box center [451, 61] width 98 height 27
select select "*"
select select "LOW"
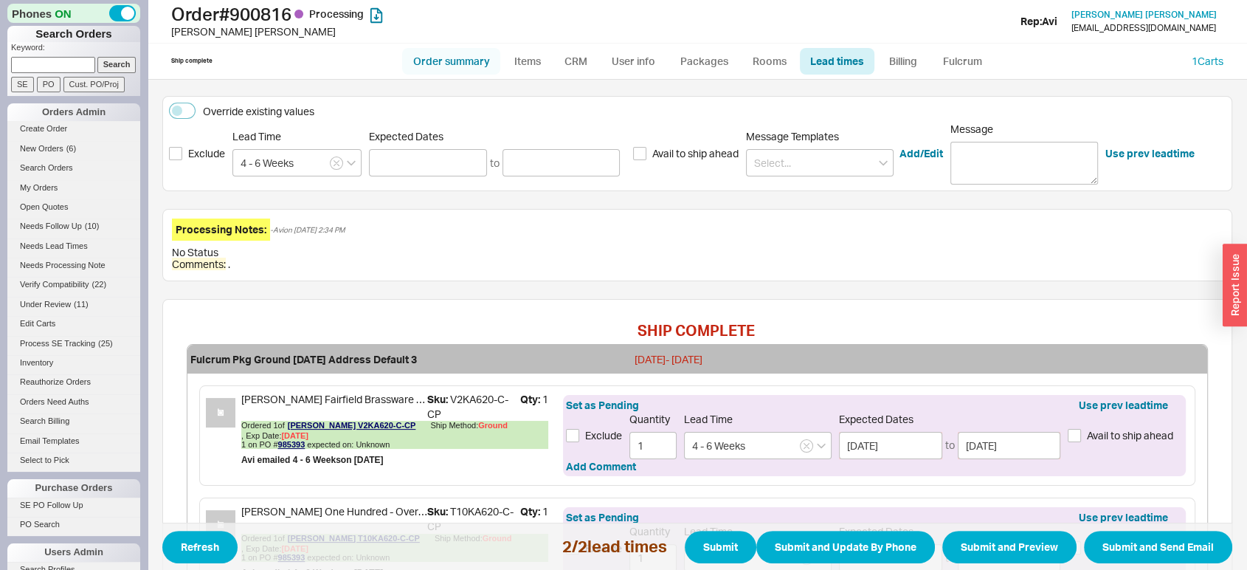
select select "3"
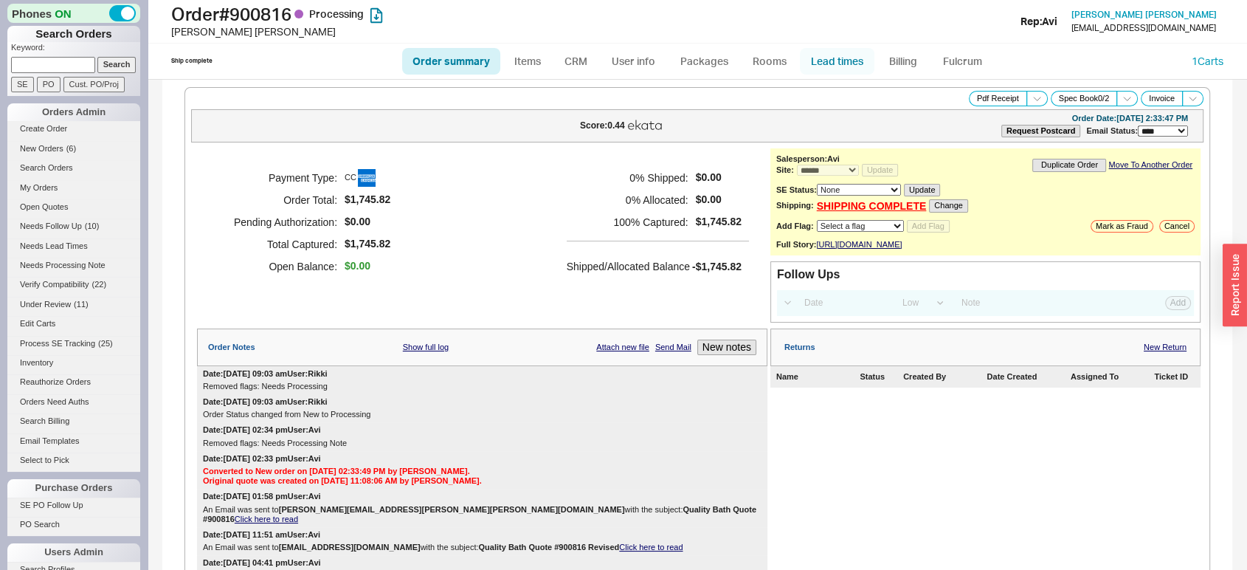
click at [840, 63] on link "Lead times" at bounding box center [837, 61] width 75 height 27
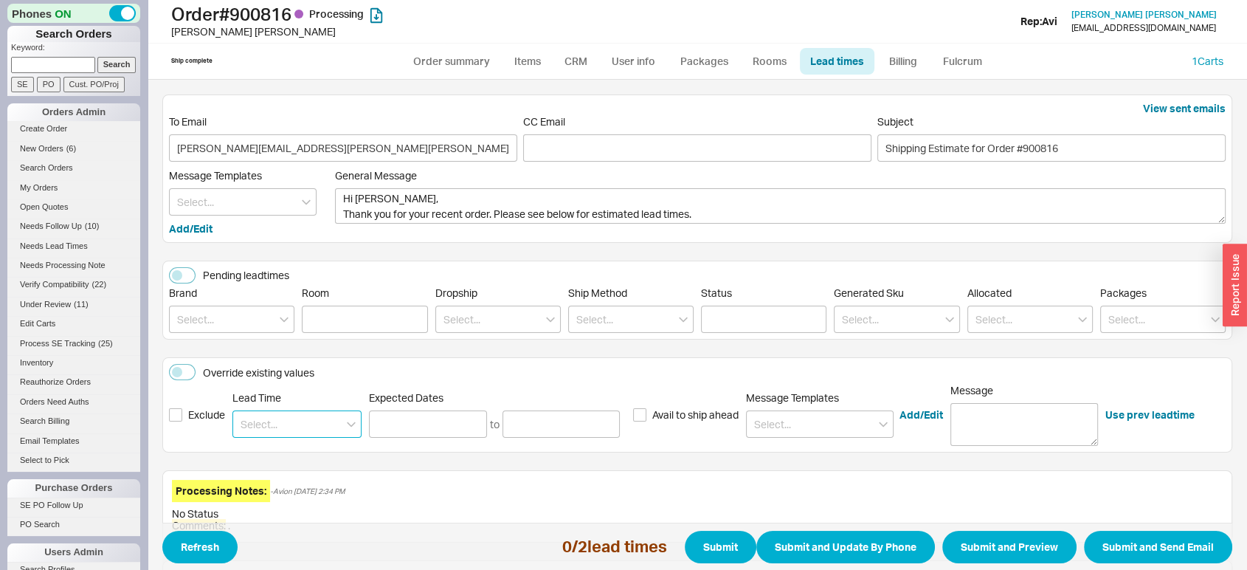
click at [289, 432] on input at bounding box center [296, 423] width 129 height 27
click at [303, 453] on div "6 Weeks" at bounding box center [297, 454] width 128 height 27
type input "6 Weeks"
type input "[DATE]"
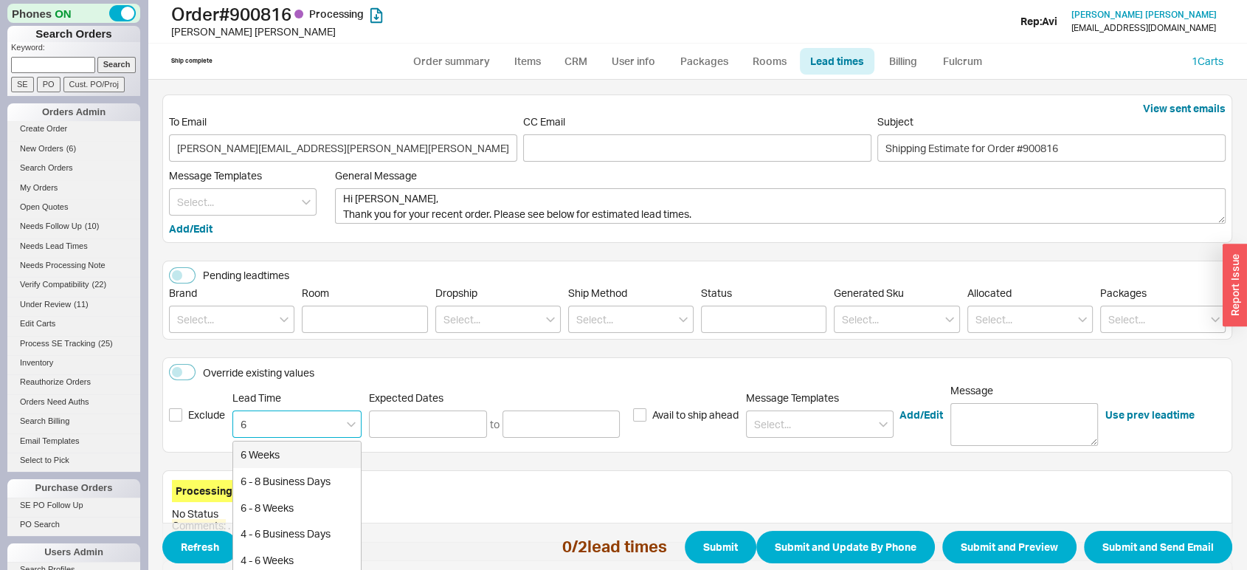
type input "[DATE]"
type input "6 Weeks"
type input "[DATE]"
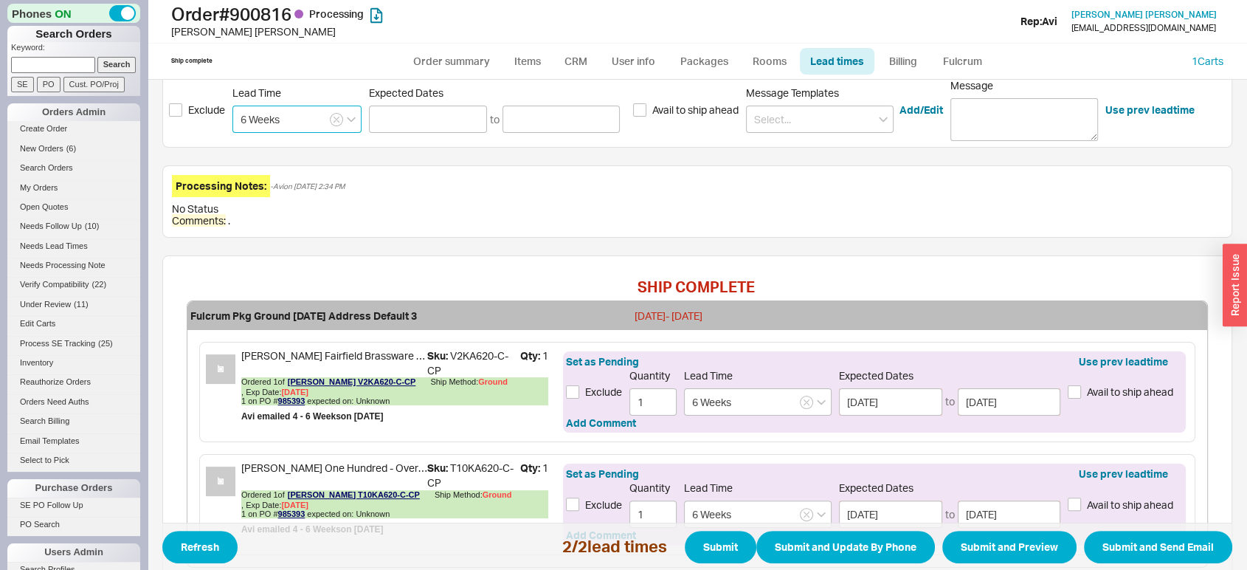
scroll to position [342, 0]
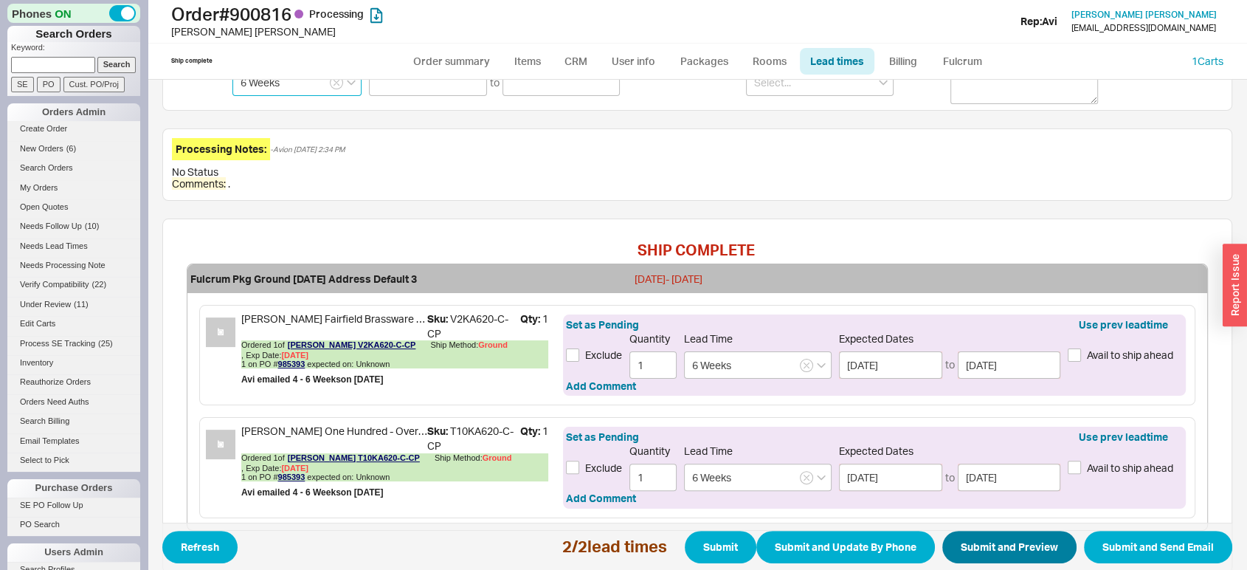
type input "6 Weeks"
click at [1020, 549] on button "Submit and Preview" at bounding box center [1009, 547] width 134 height 32
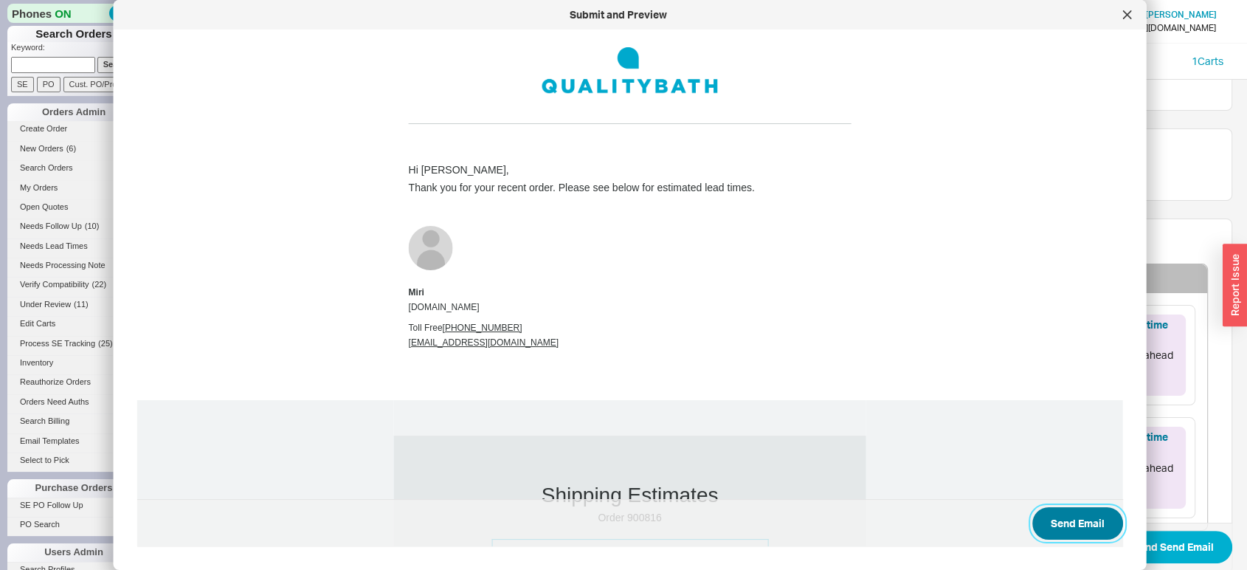
click at [1054, 520] on button "Send Email" at bounding box center [1077, 523] width 91 height 32
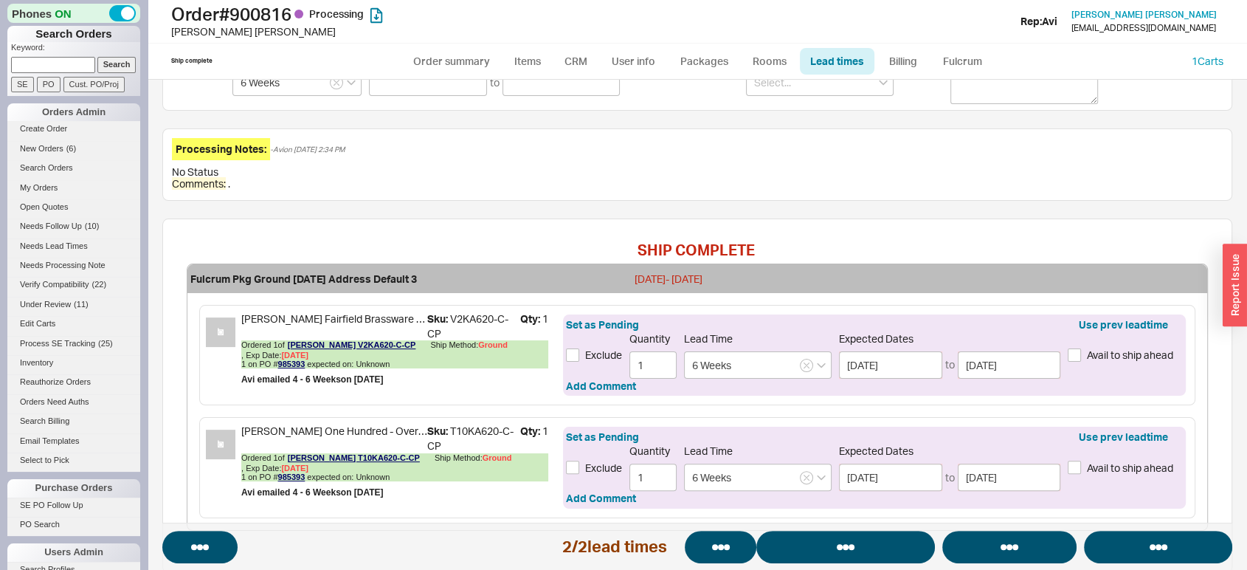
select select "*"
select select "LOW"
select select "3"
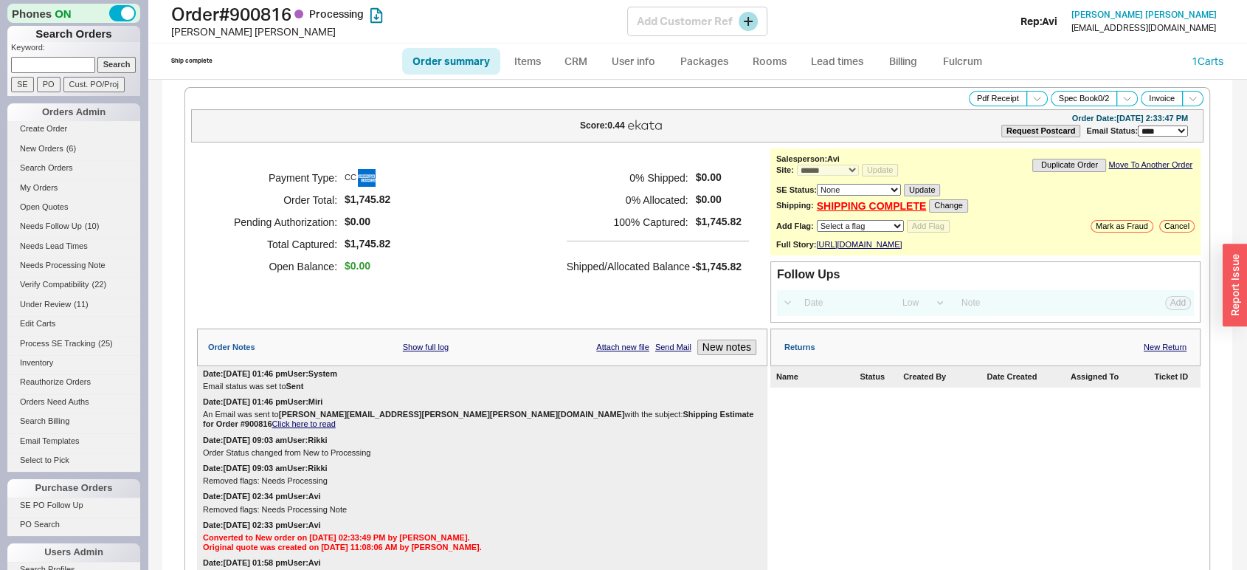
select select "*"
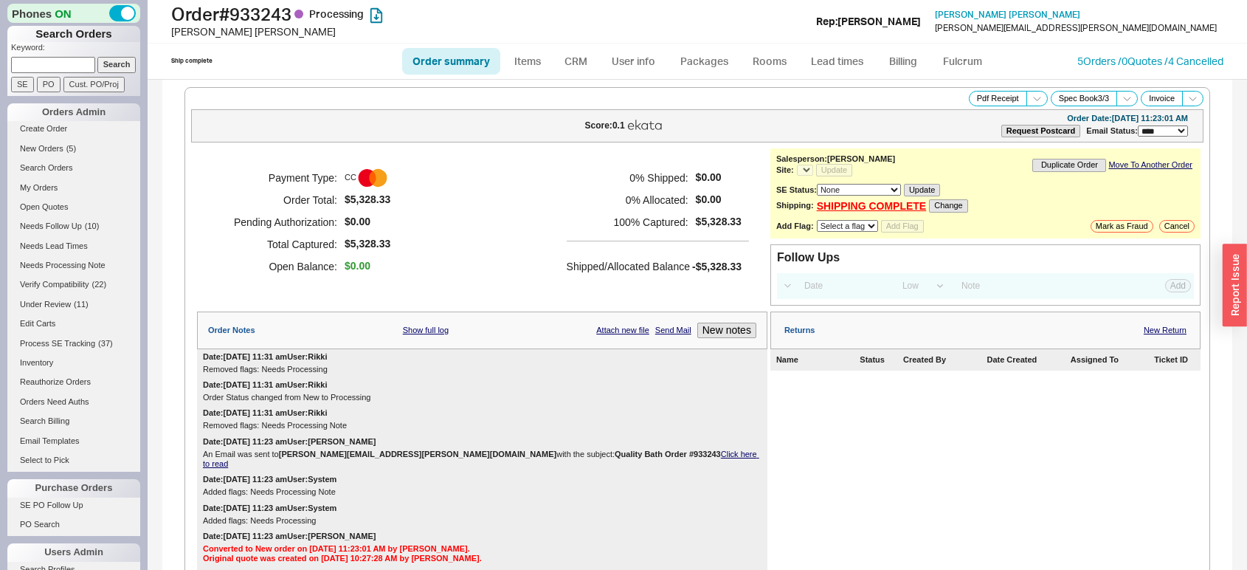
select select "*"
select select "LOW"
select select "3"
select select "*"
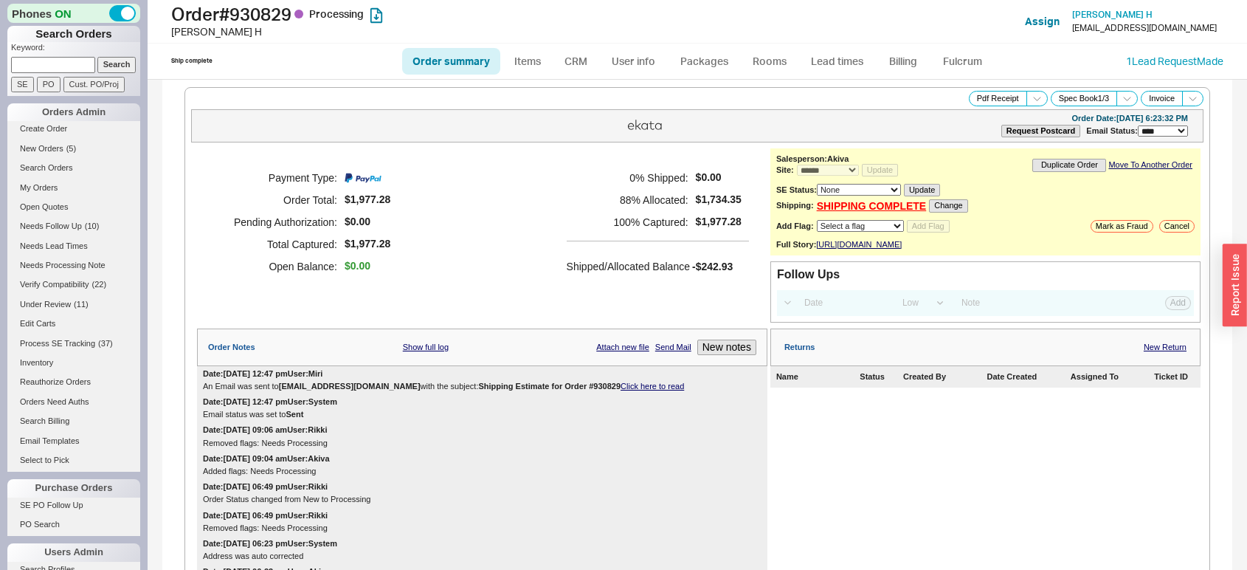
select select "*"
select select "LOW"
select select "3"
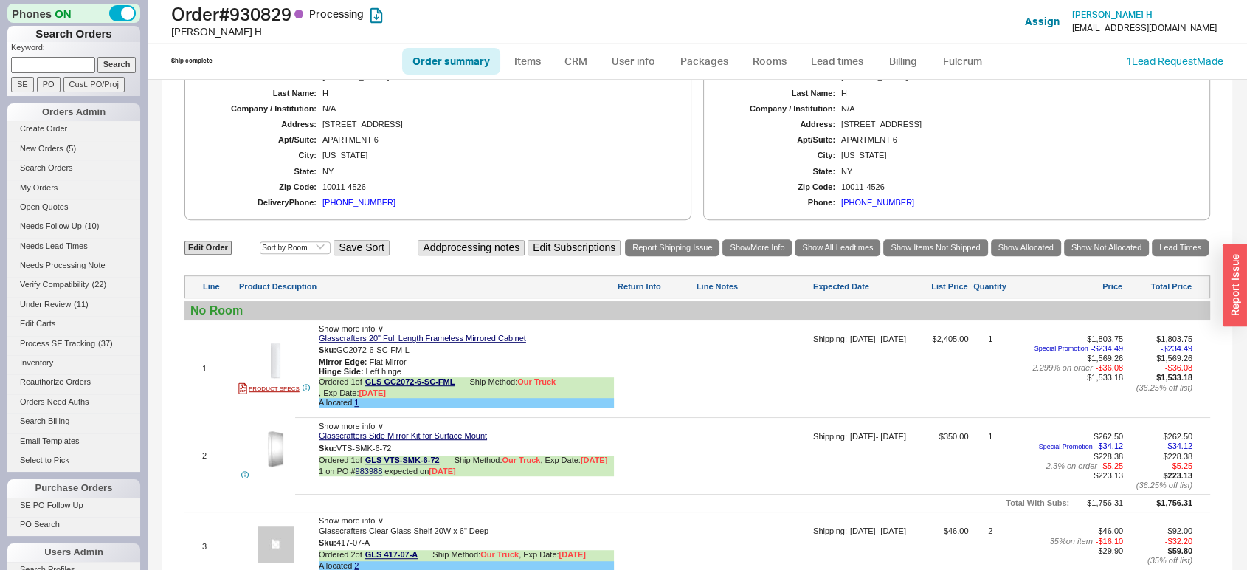
scroll to position [911, 0]
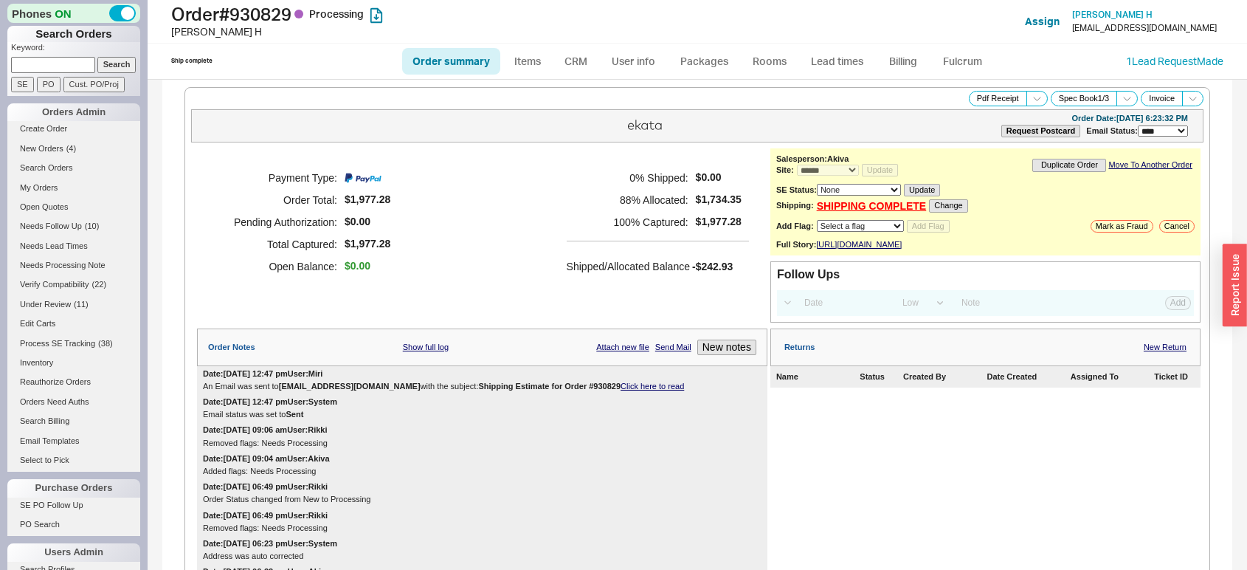
select select "*"
select select "LOW"
select select "3"
click at [838, 63] on link "Lead times" at bounding box center [837, 61] width 75 height 27
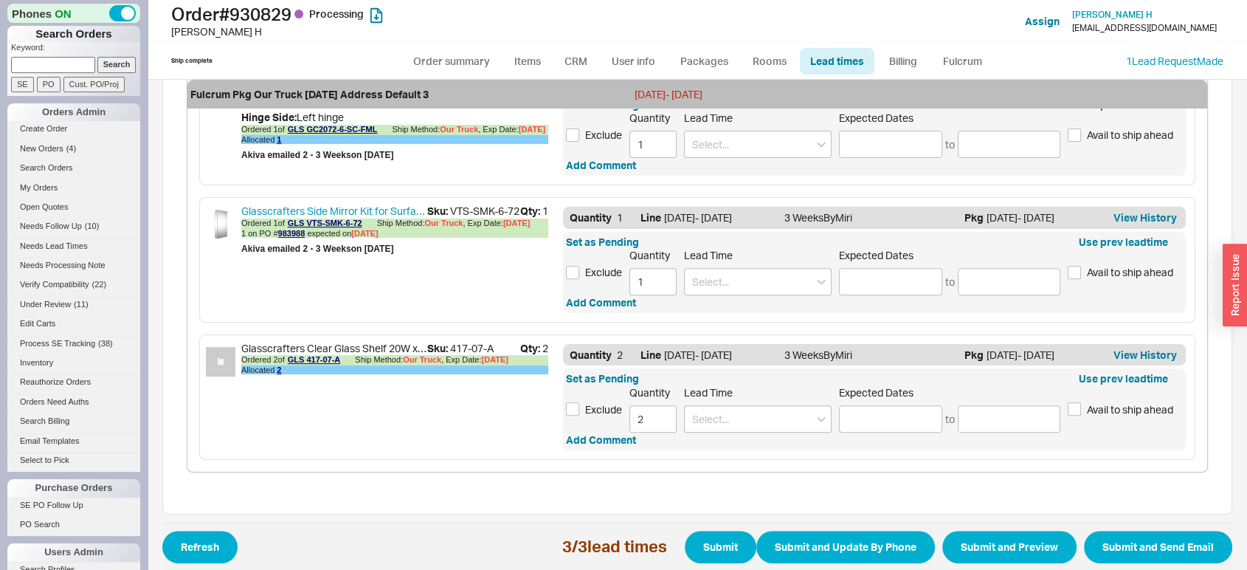
scroll to position [221, 0]
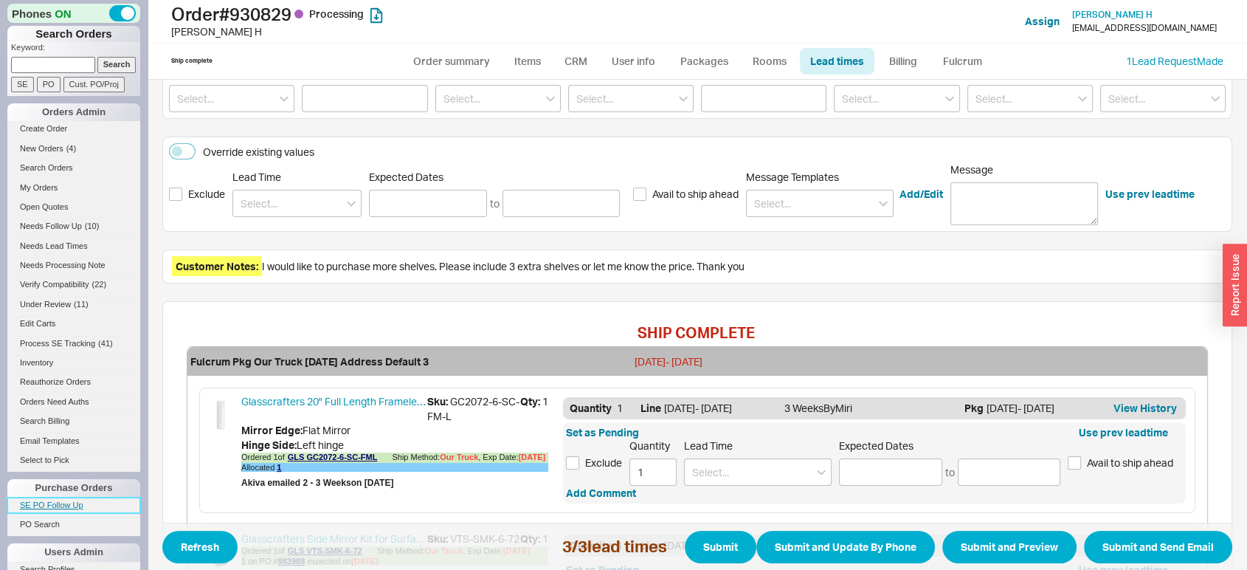
click at [55, 502] on link "SE PO Follow Up" at bounding box center [73, 504] width 133 height 15
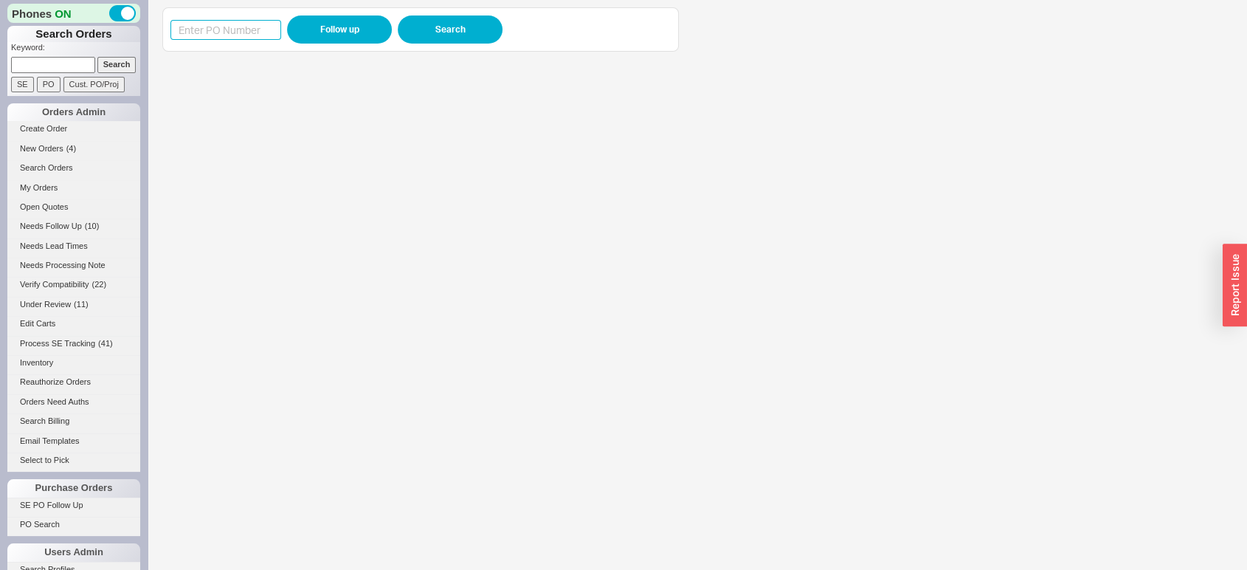
click at [234, 22] on input at bounding box center [225, 30] width 111 height 20
paste input "975657"
type input "975657"
click at [356, 28] on button "Follow up" at bounding box center [339, 29] width 105 height 28
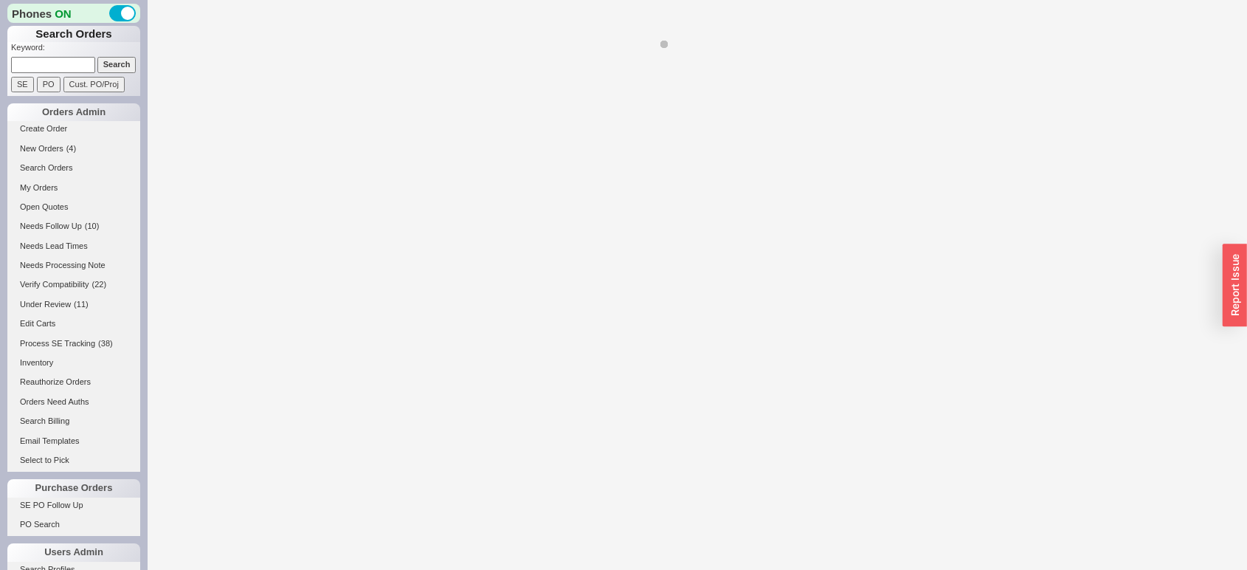
select select "*"
select select "LOW"
select select "3"
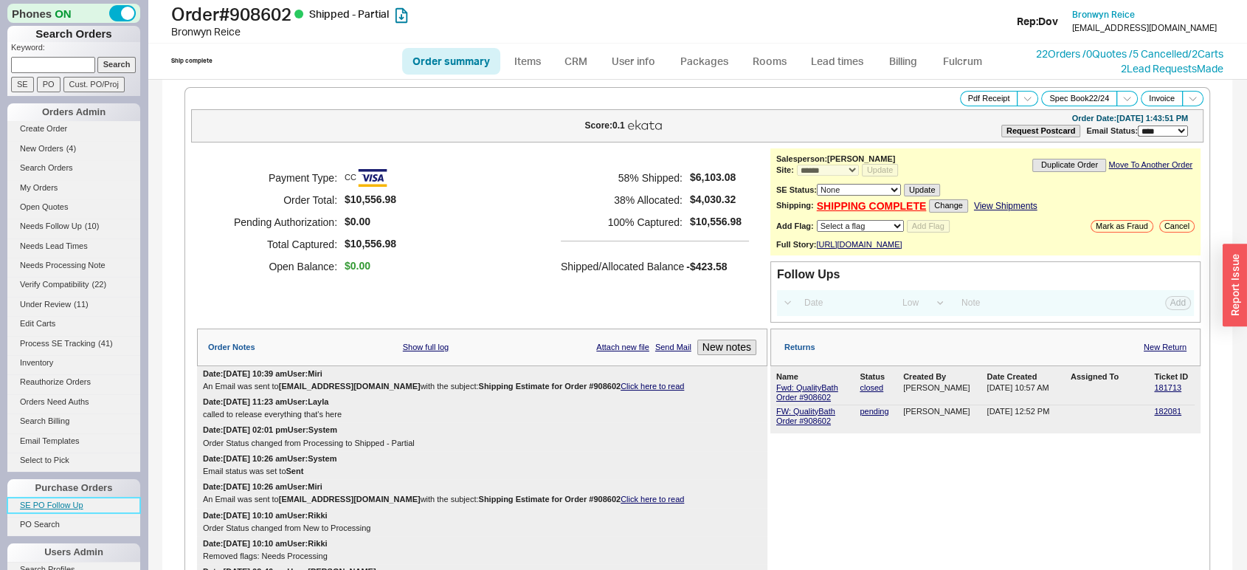
click at [75, 501] on link "SE PO Follow Up" at bounding box center [73, 504] width 133 height 15
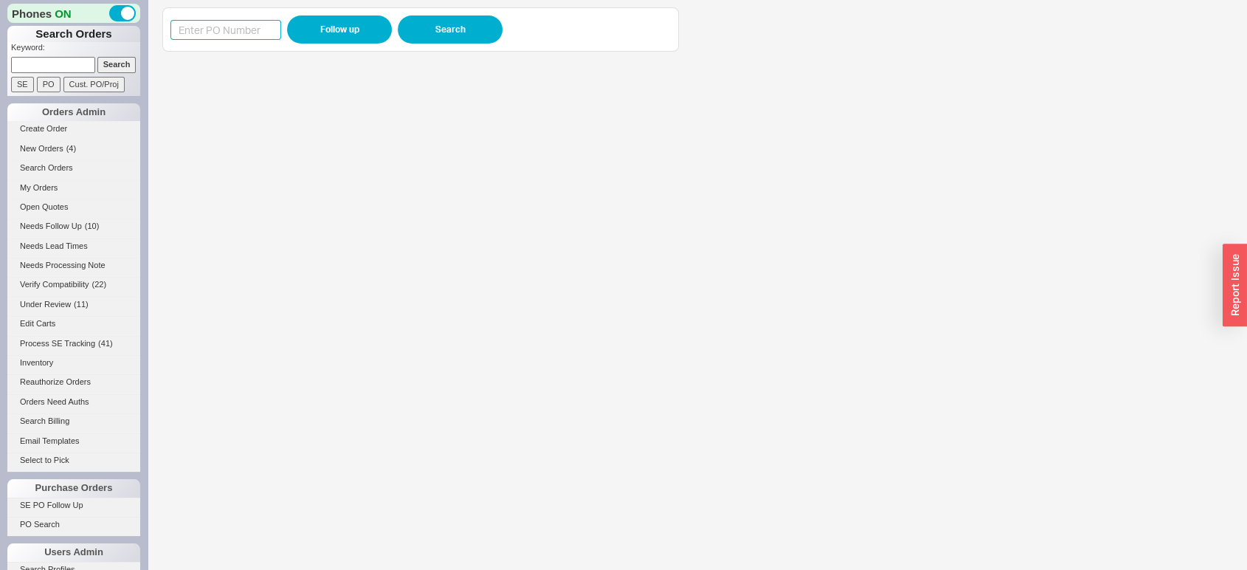
click at [221, 32] on input at bounding box center [225, 30] width 111 height 20
paste input "973335"
type input "973335"
click at [304, 18] on button "Follow up" at bounding box center [339, 29] width 105 height 28
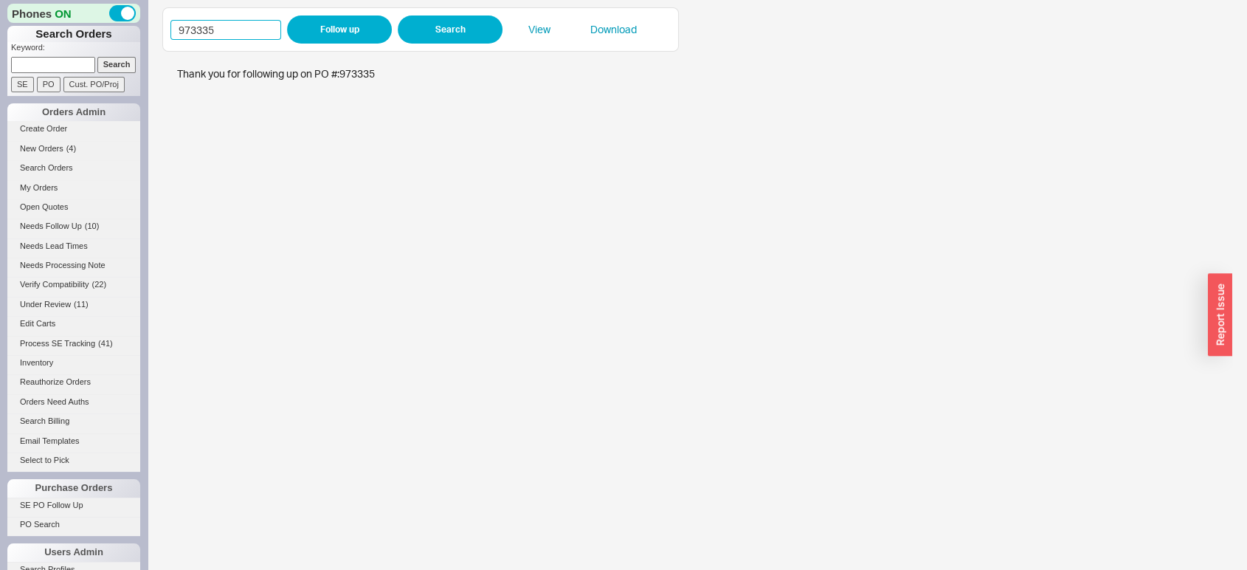
drag, startPoint x: 238, startPoint y: 30, endPoint x: 152, endPoint y: 45, distance: 87.7
click at [152, 45] on div "973335 Follow up Search View Download" at bounding box center [698, 285] width 1100 height 570
paste input "518"
type input "975185"
click at [349, 39] on button "Follow up" at bounding box center [339, 29] width 105 height 28
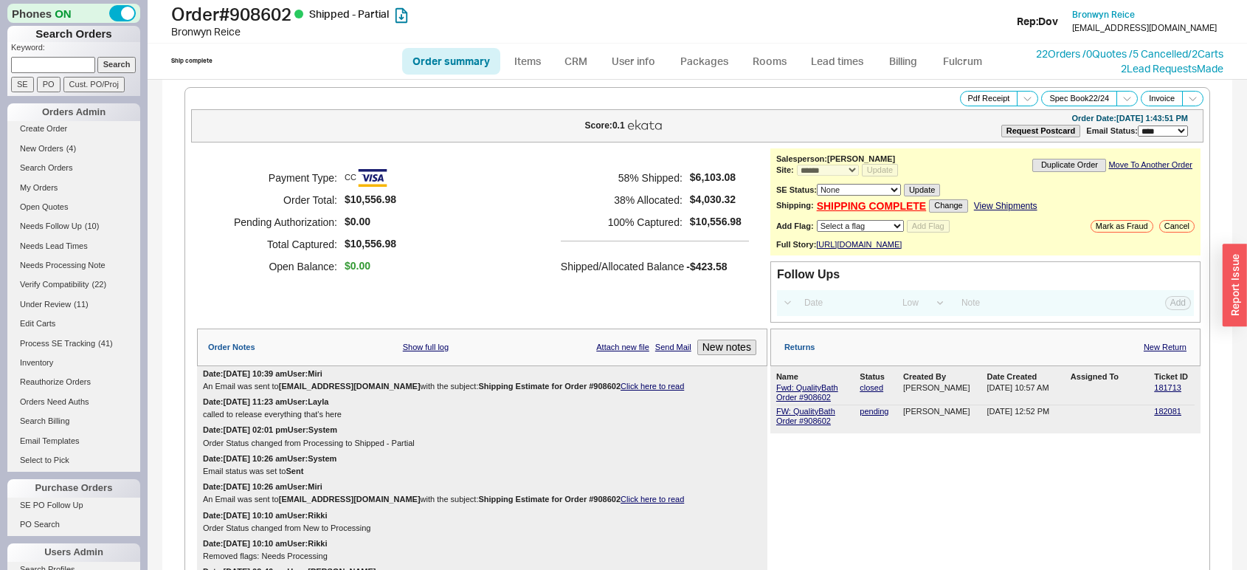
select select "*"
select select "LOW"
select select "3"
click at [860, 57] on link "Lead times" at bounding box center [837, 61] width 75 height 27
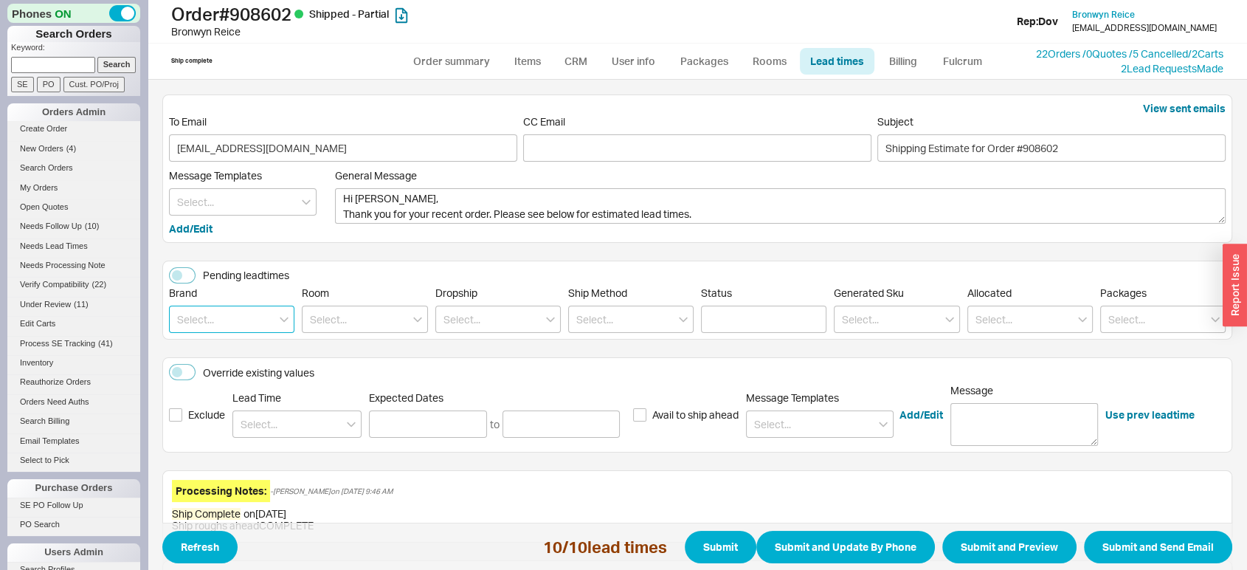
click at [247, 309] on input at bounding box center [231, 319] width 125 height 27
click at [232, 337] on div "[PERSON_NAME]" at bounding box center [232, 350] width 124 height 27
type input "[PERSON_NAME]"
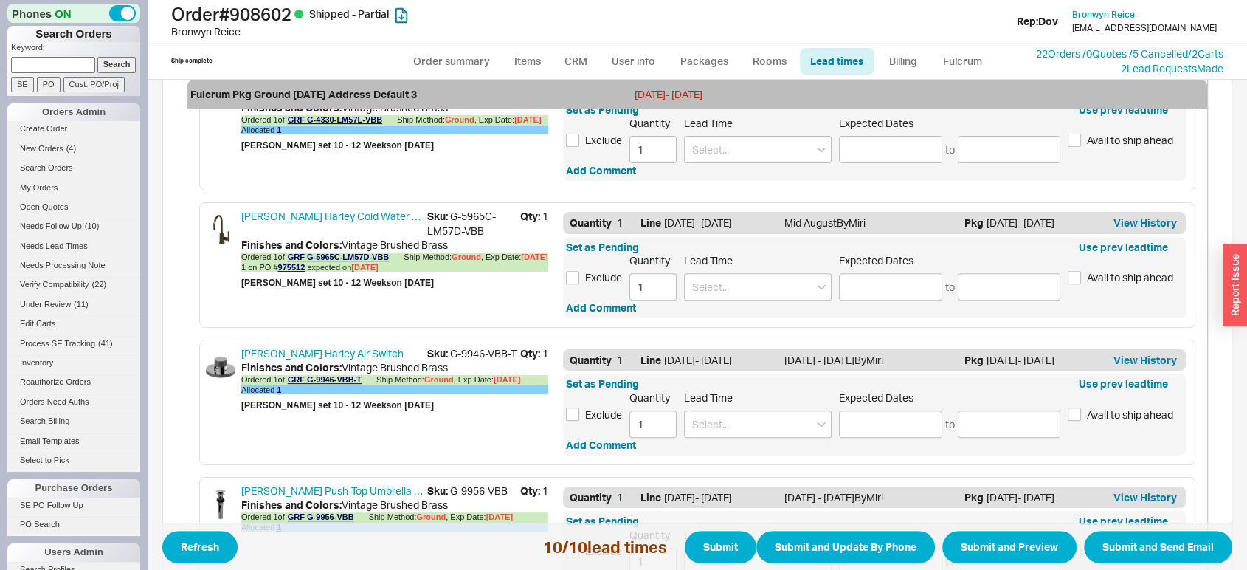
scroll to position [576, 0]
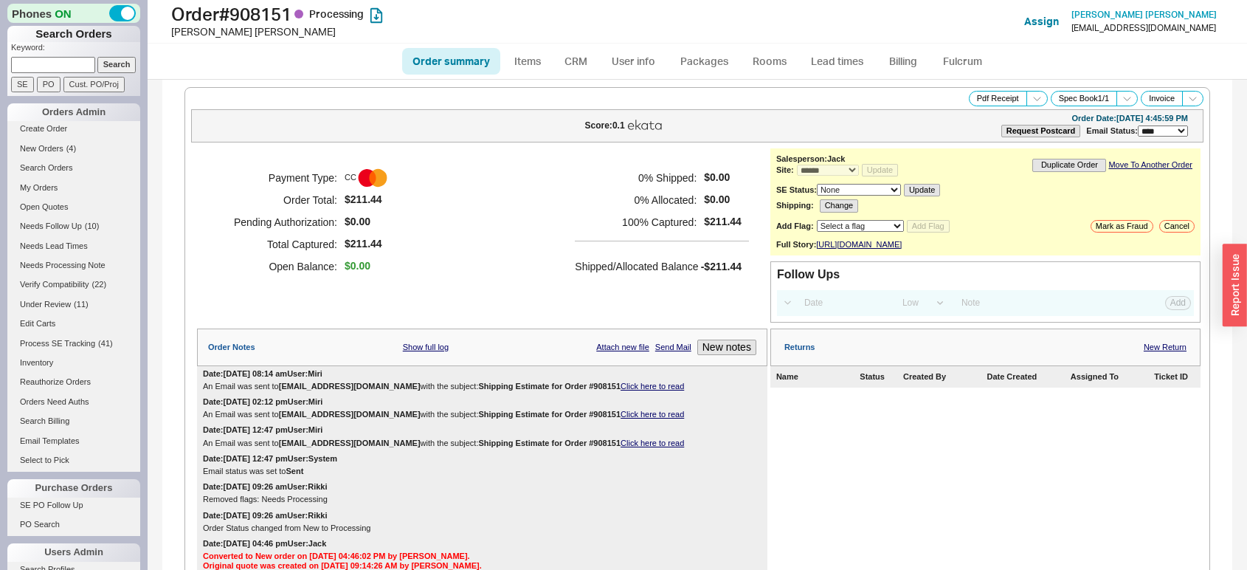
select select "*"
select select "LOW"
select select "3"
click at [828, 66] on link "Lead times" at bounding box center [837, 61] width 75 height 27
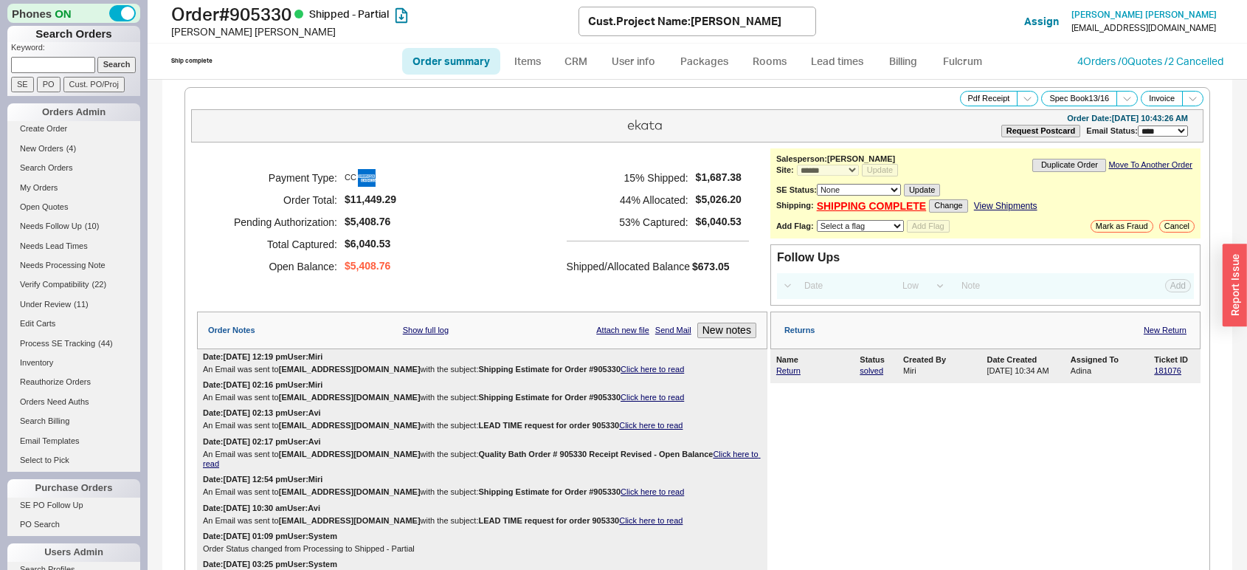
select select "*"
select select "LOW"
select select "3"
click at [845, 69] on link "Lead times" at bounding box center [837, 61] width 75 height 27
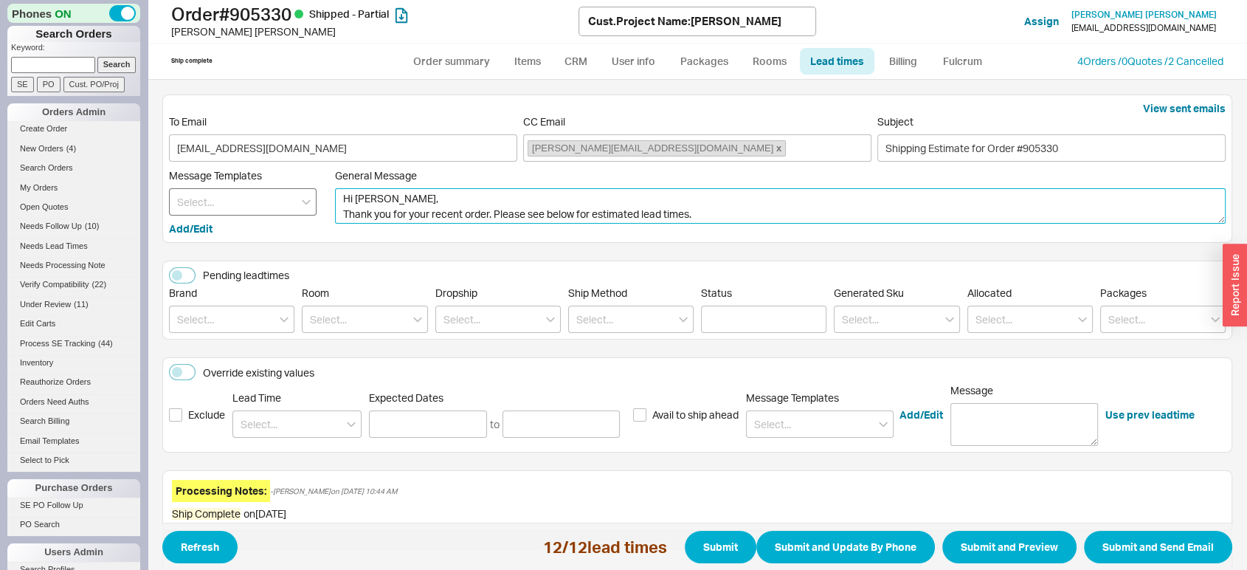
drag, startPoint x: 489, startPoint y: 211, endPoint x: 266, endPoint y: 202, distance: 223.8
click at [266, 202] on div "Message Templates Add/Edit General Message Hi Moshe, Thank you for your recent …" at bounding box center [697, 202] width 1057 height 67
click at [401, 214] on textarea "Hi Moshe, Thank you for your recent order. Please see below for estimated lead …" at bounding box center [780, 205] width 891 height 35
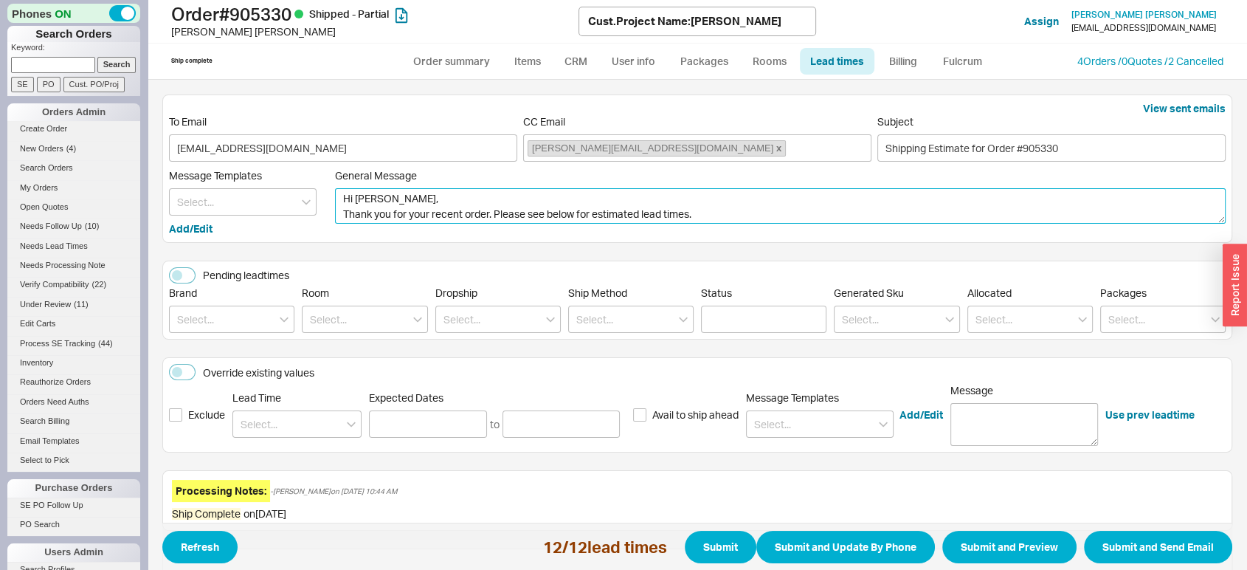
click at [401, 214] on textarea "Hi Moshe, Thank you for your recent order. Please see below for estimated lead …" at bounding box center [780, 205] width 891 height 35
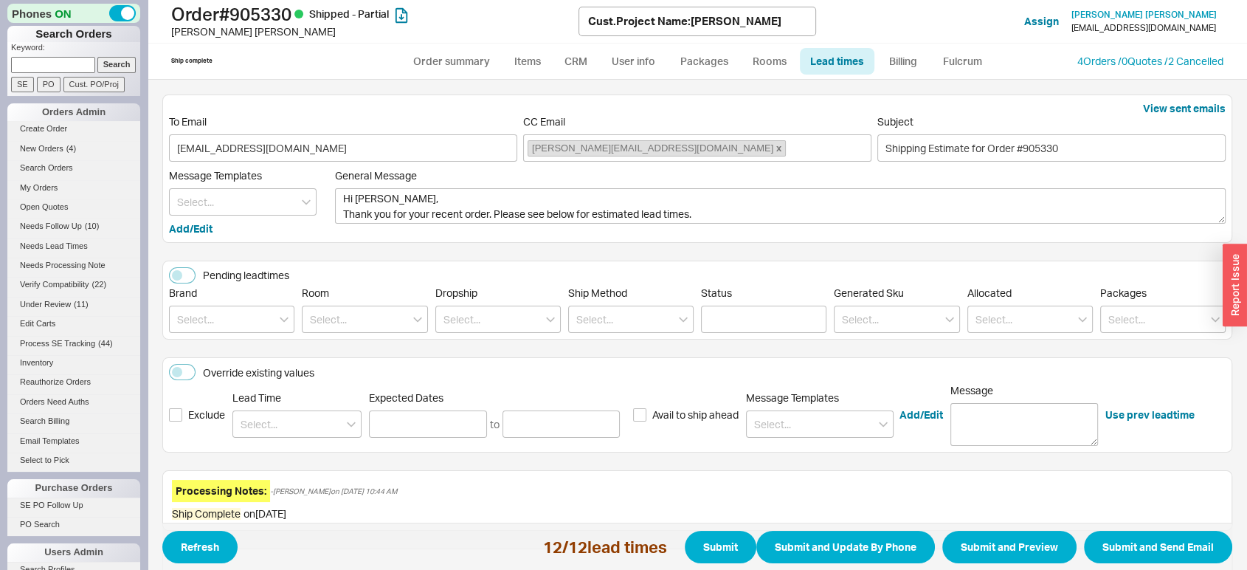
click at [503, 224] on div "Hi Moshe, Thank you for your recent order. Please see below for estimated lead …" at bounding box center [780, 206] width 891 height 37
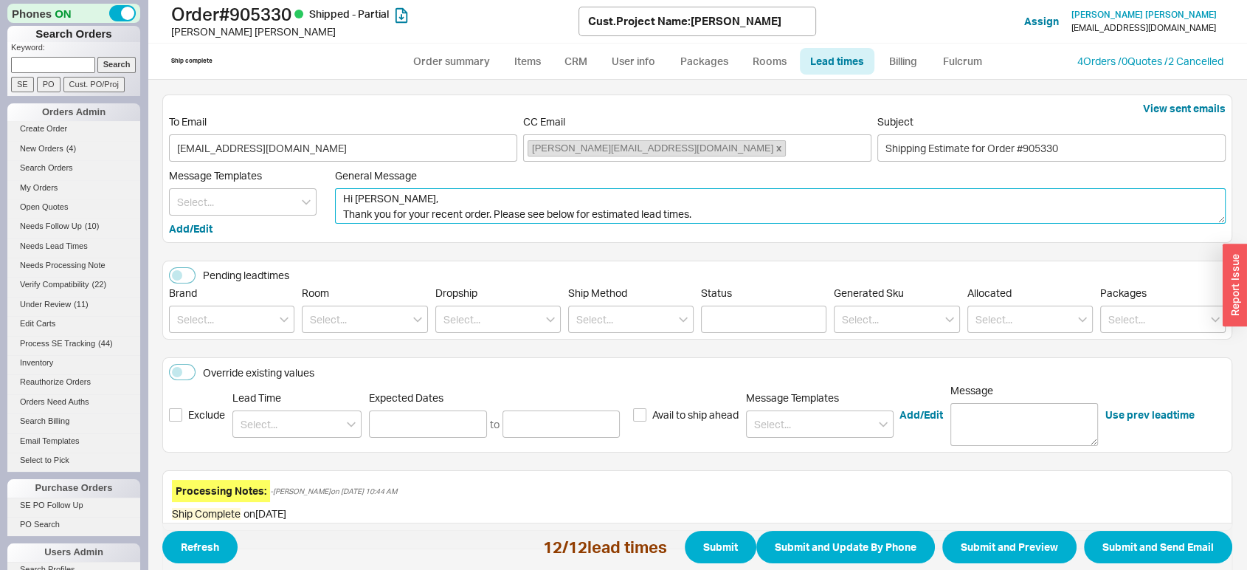
click at [503, 224] on textarea "Hi Moshe, Thank you for your recent order. Please see below for estimated lead …" at bounding box center [780, 205] width 891 height 35
click at [500, 221] on textarea "Hi Moshe, Thank you for your recent order. Please see below for estimated lead …" at bounding box center [780, 205] width 891 height 35
drag, startPoint x: 494, startPoint y: 217, endPoint x: 328, endPoint y: 231, distance: 165.9
click at [328, 231] on div "Message Templates Add/Edit General Message Hi Moshe, Thank you for your recent …" at bounding box center [697, 202] width 1057 height 67
click at [475, 214] on textarea "Hi Moshe, Please see below for estimated lead times." at bounding box center [780, 205] width 891 height 35
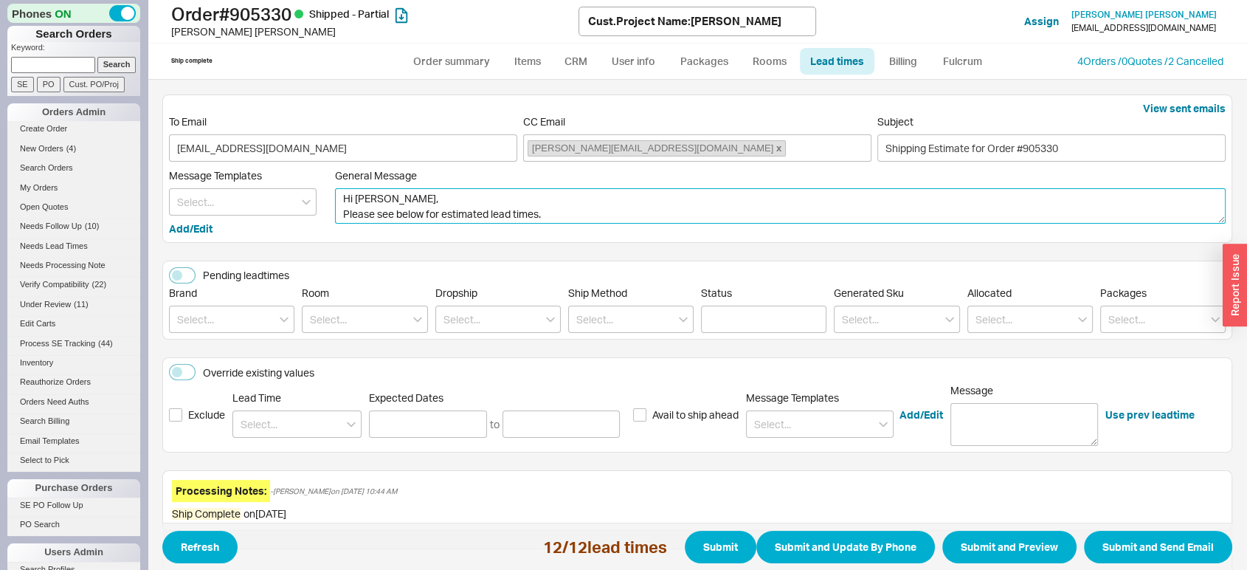
click at [475, 214] on textarea "Hi Moshe, Please see below for estimated lead times." at bounding box center [780, 205] width 891 height 35
type textarea "Hi Moshe, Please see below for updated lead times."
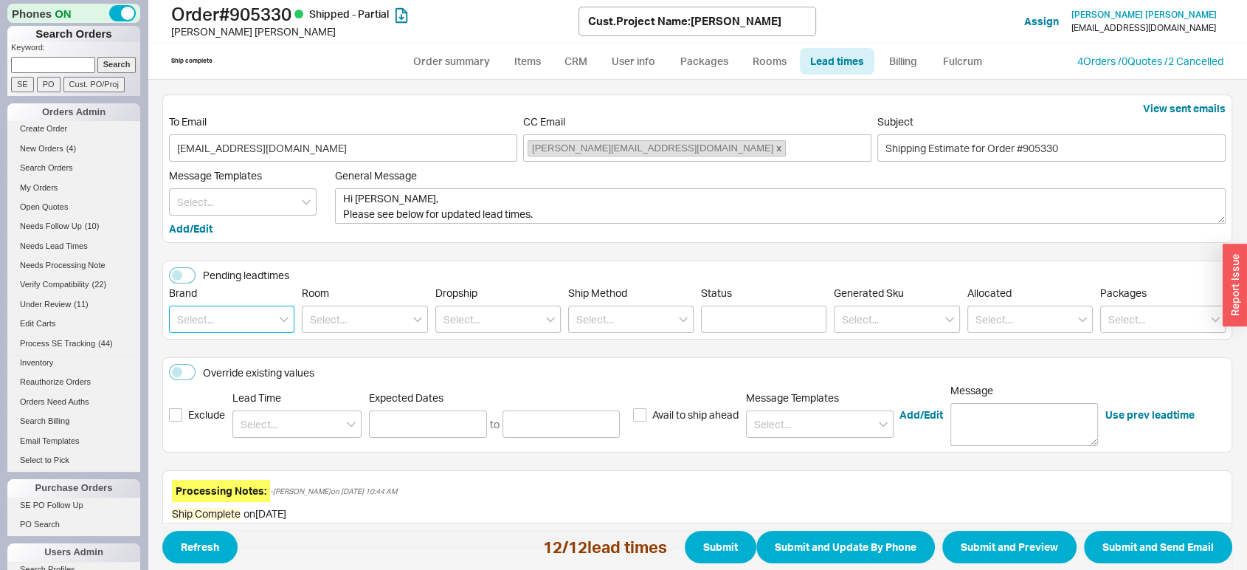
click at [249, 328] on input at bounding box center [231, 319] width 125 height 27
click at [243, 355] on div "Graff" at bounding box center [232, 350] width 124 height 27
type input "Graff"
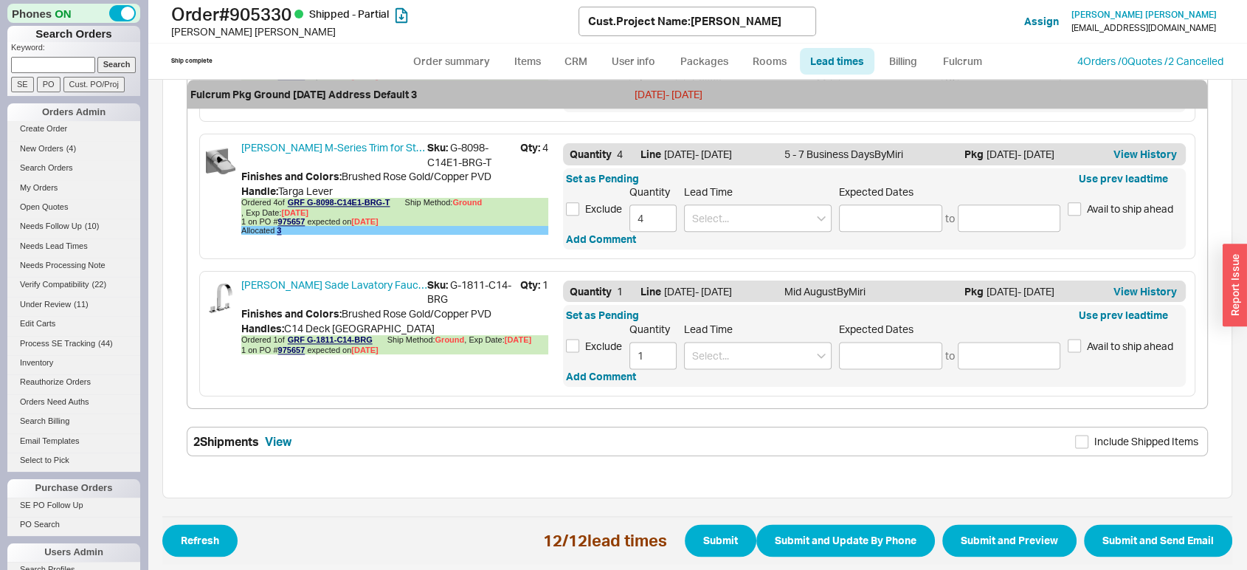
scroll to position [1802, 0]
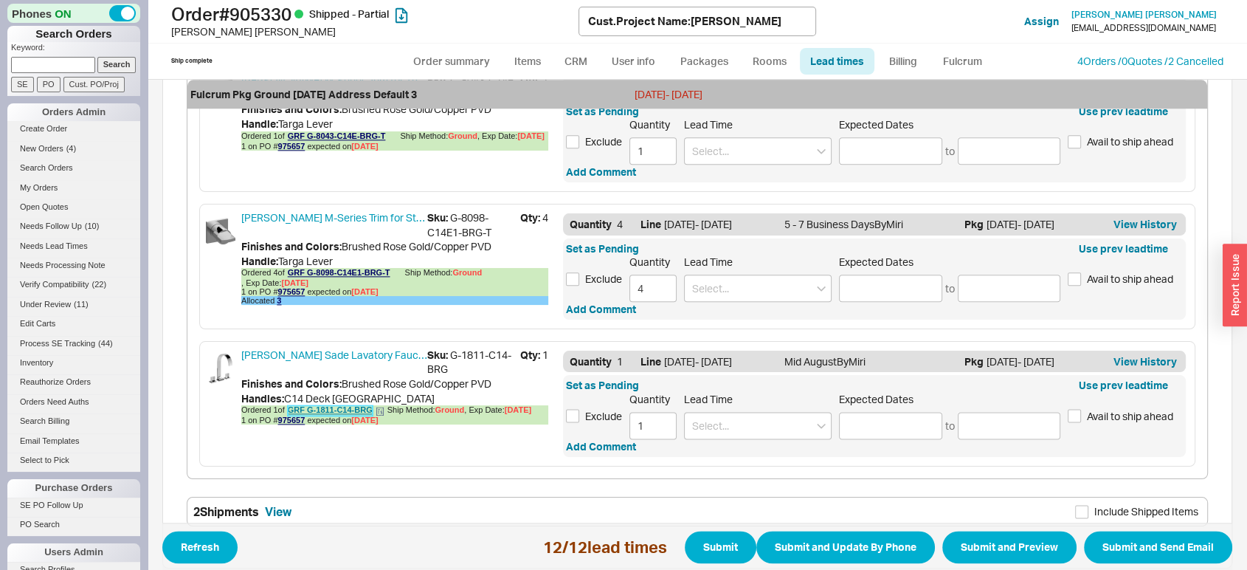
click at [353, 405] on link "GRF G-1811-C14-BRG" at bounding box center [330, 410] width 85 height 10
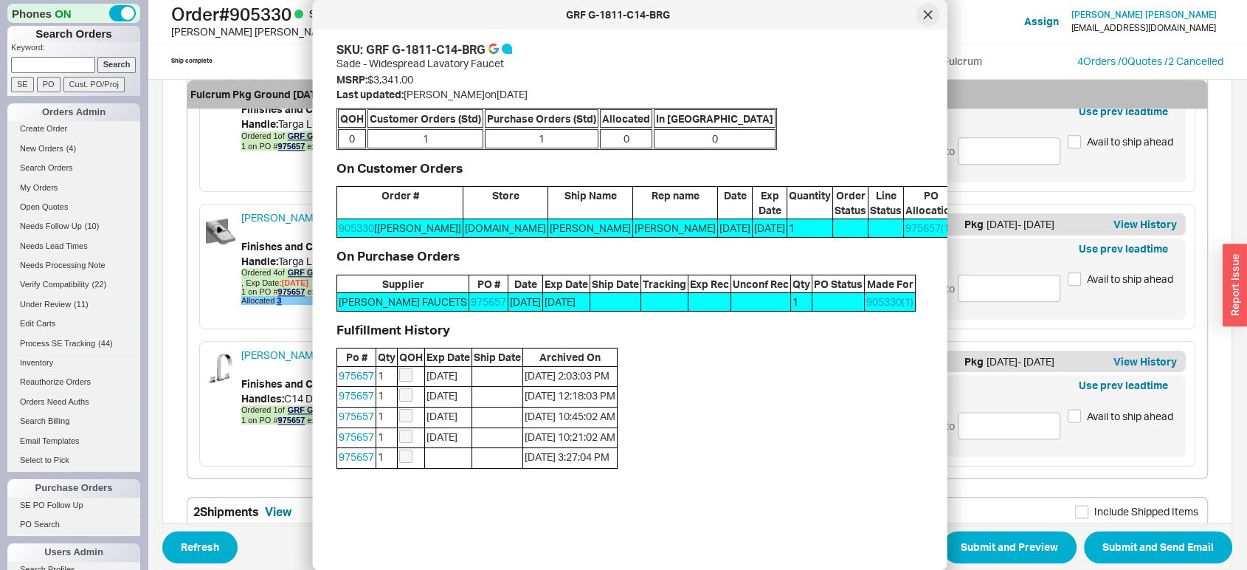
click at [933, 13] on div at bounding box center [929, 15] width 24 height 24
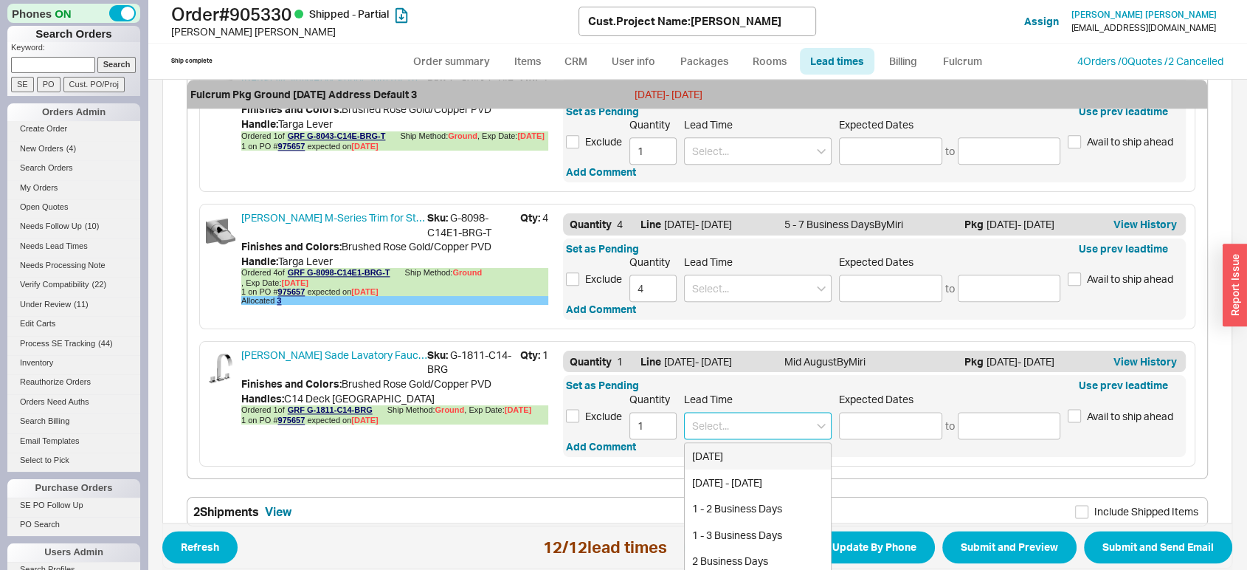
click at [714, 424] on input at bounding box center [758, 425] width 148 height 27
click at [738, 476] on div "5 - 7 Business Days" at bounding box center [758, 482] width 146 height 27
type input "5 - 7 Business Days"
type input "08/25/2025"
type input "08/27/2025"
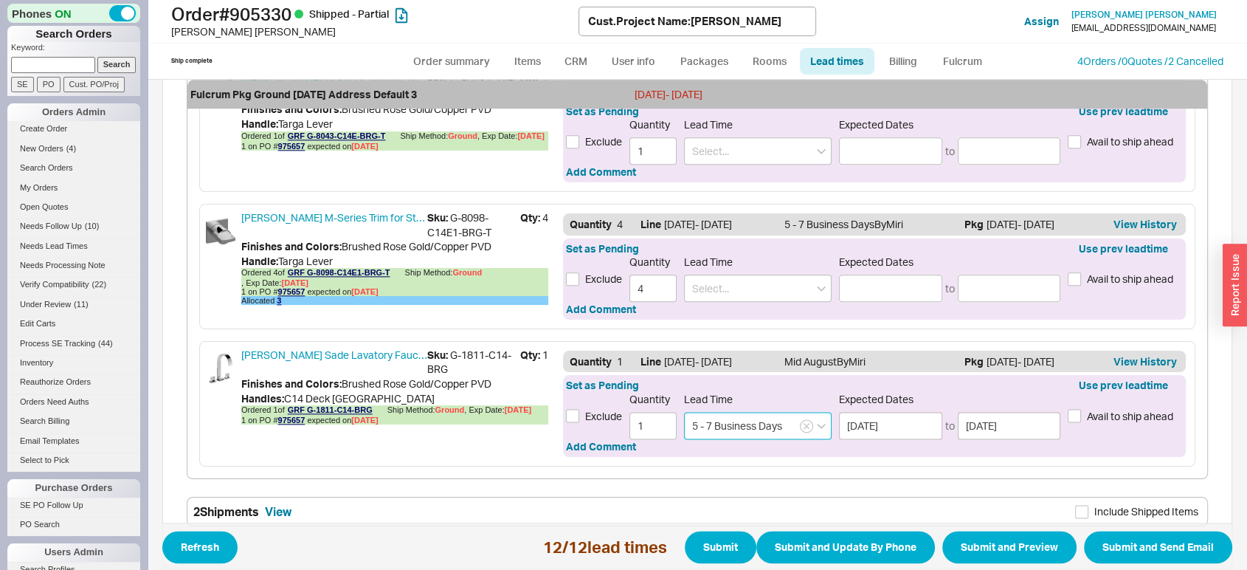
type input "5 - 7 Business Days"
click at [1098, 273] on span "Avail to ship ahead" at bounding box center [1130, 279] width 86 height 15
click at [1081, 273] on input "Avail to ship ahead" at bounding box center [1074, 278] width 13 height 13
checkbox input "true"
drag, startPoint x: 660, startPoint y: 277, endPoint x: 644, endPoint y: 279, distance: 15.7
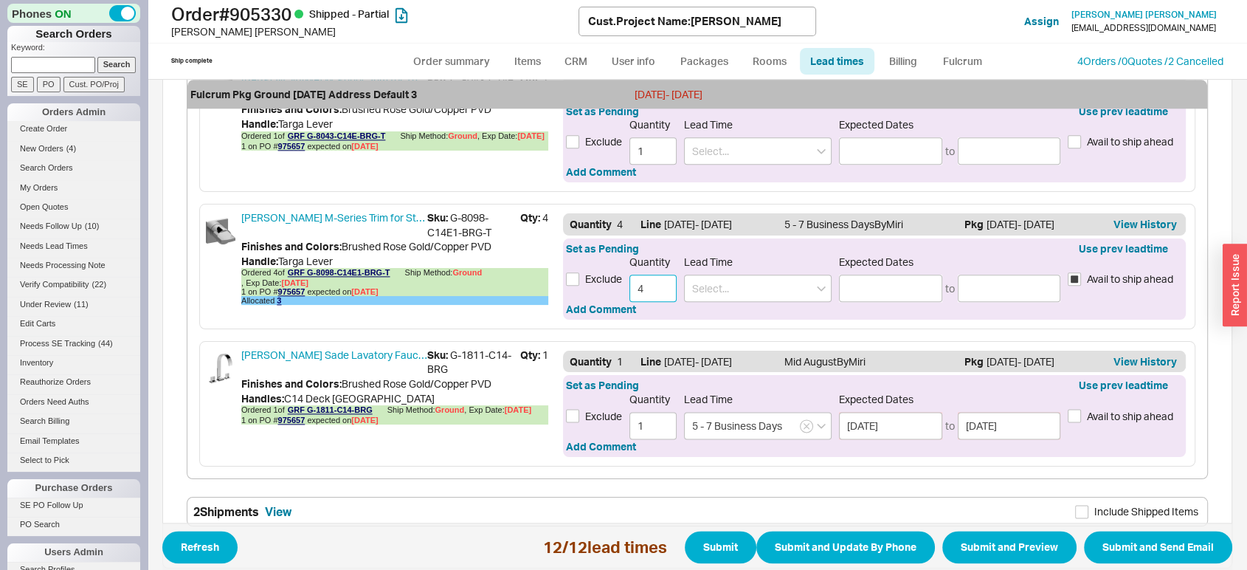
click at [644, 279] on input "4" at bounding box center [652, 288] width 47 height 27
type input "3"
click at [714, 275] on input at bounding box center [758, 288] width 148 height 27
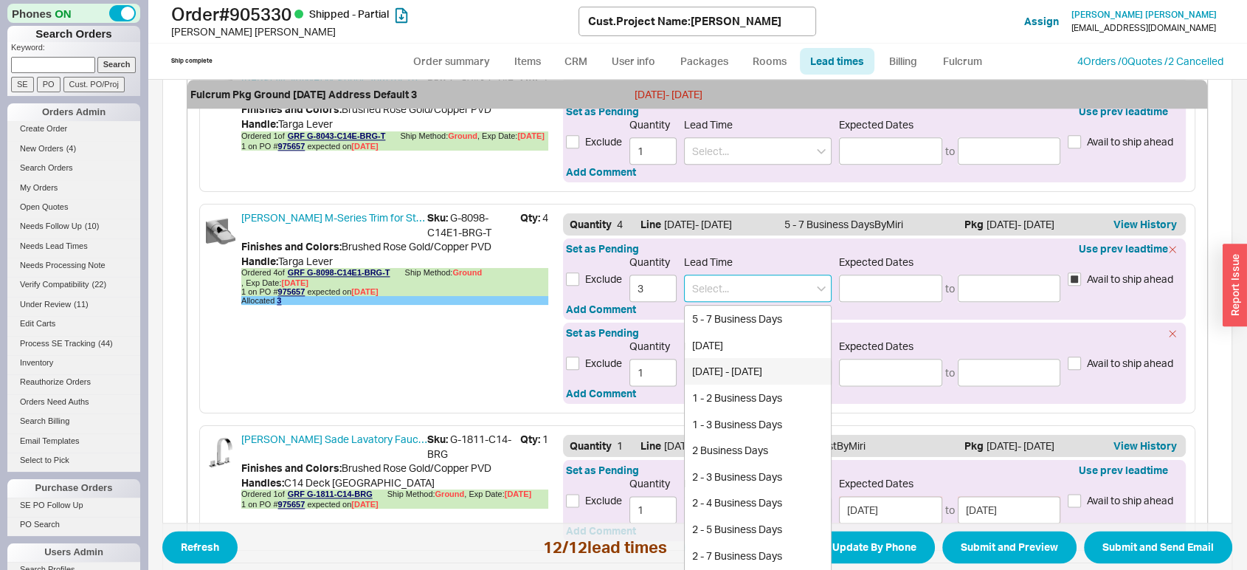
click at [732, 367] on div "Today - Tomorrow" at bounding box center [758, 371] width 146 height 27
type input "Today - Tomorrow"
type input "[DATE]"
type input "08/19/2025"
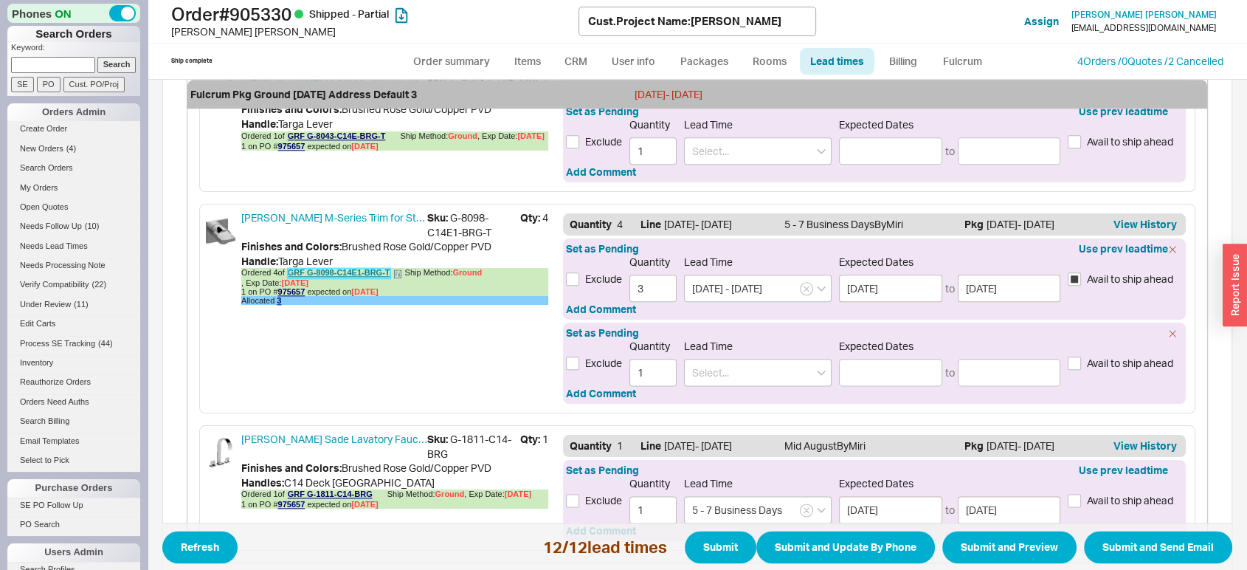
click at [357, 268] on link "GRF G-8098-C14E1-BRG-T" at bounding box center [339, 273] width 103 height 10
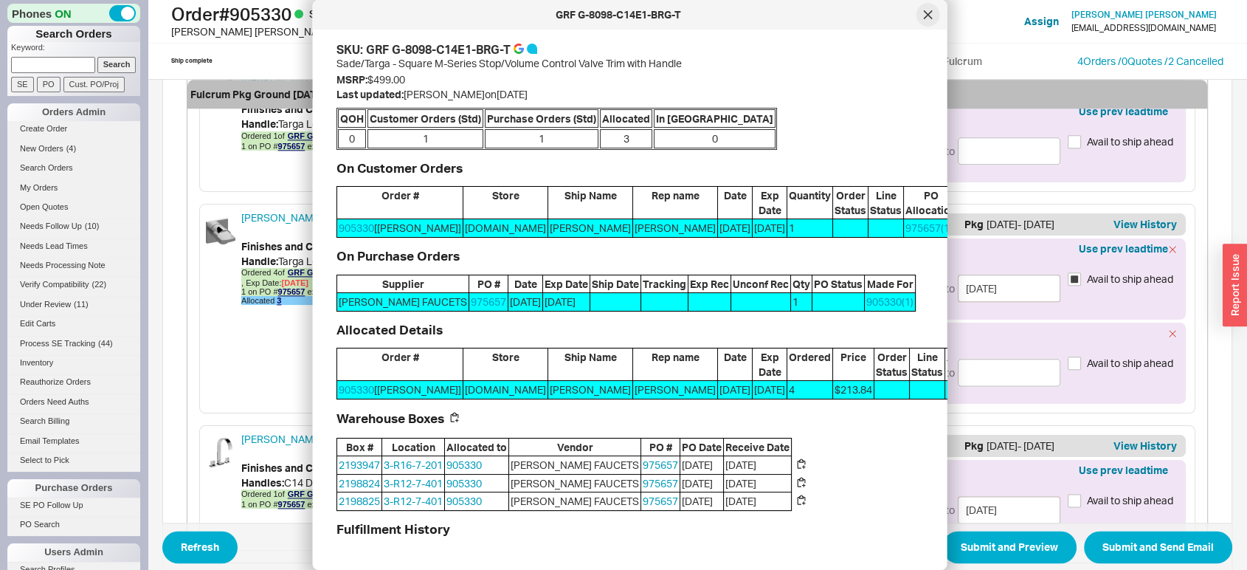
click at [924, 14] on icon at bounding box center [928, 14] width 9 height 9
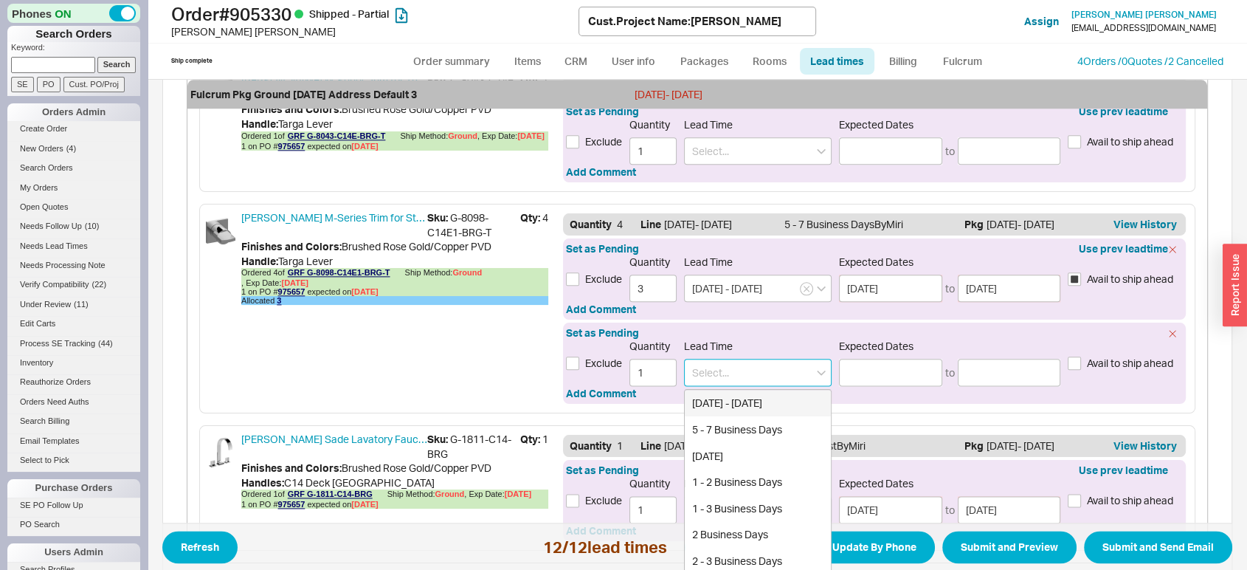
click at [810, 371] on input at bounding box center [758, 372] width 148 height 27
click at [787, 424] on div "5 - 7 Business Days" at bounding box center [758, 429] width 146 height 27
type input "5 - 7 Business Days"
type input "08/25/2025"
type input "08/27/2025"
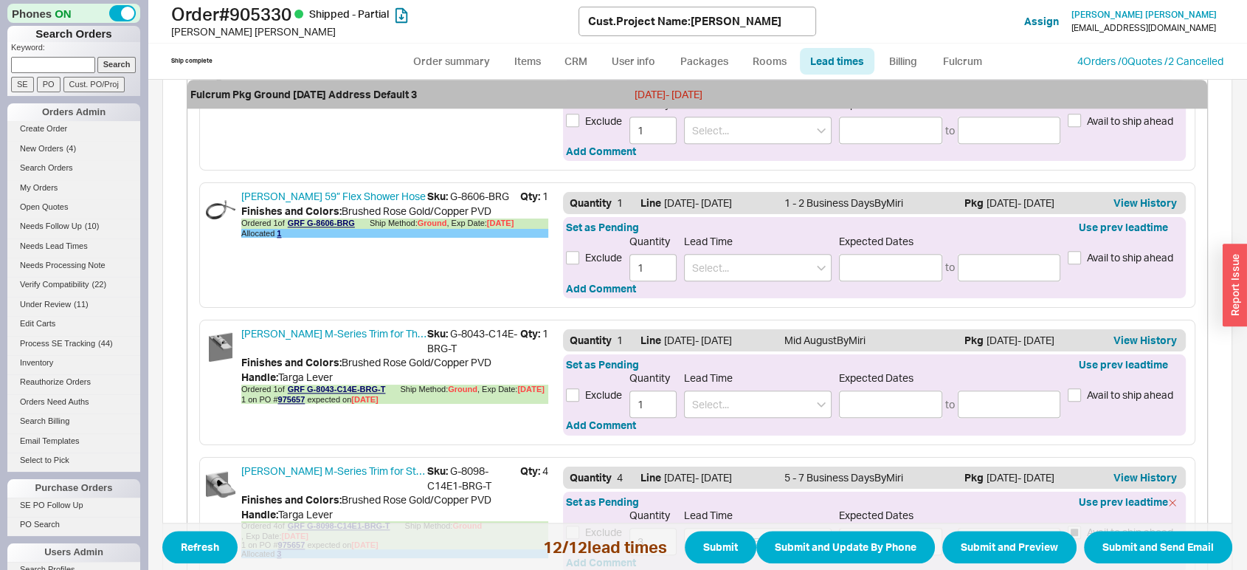
scroll to position [1542, 0]
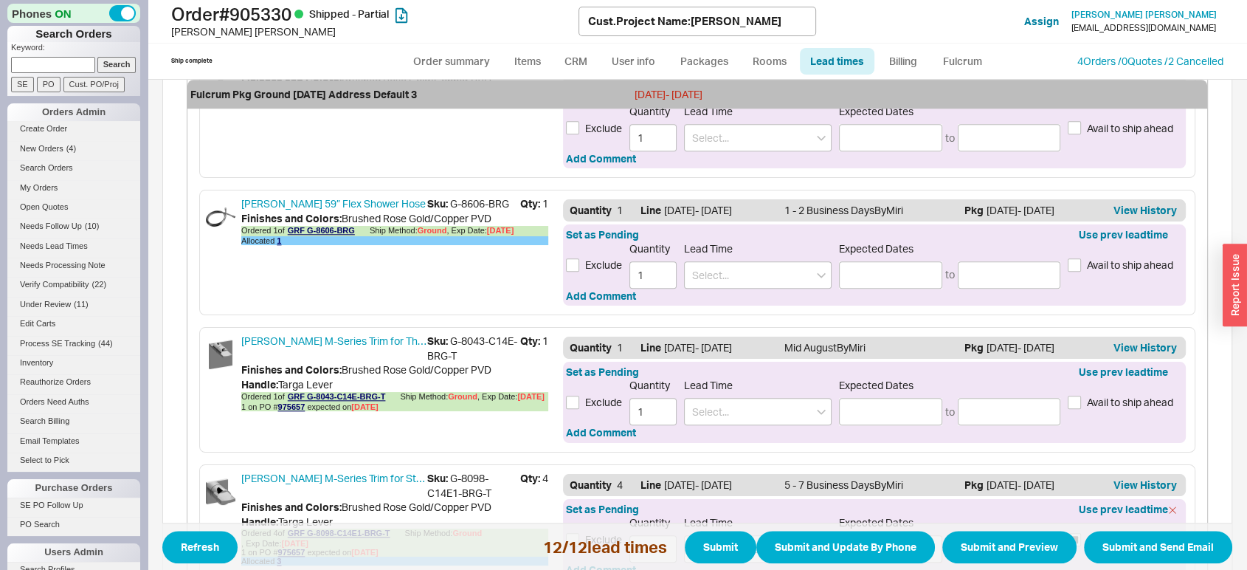
click at [372, 384] on div "Handle : Targa Lever" at bounding box center [394, 384] width 307 height 15
click at [360, 392] on link "GRF G-8043-C14E-BRG-T" at bounding box center [337, 397] width 98 height 10
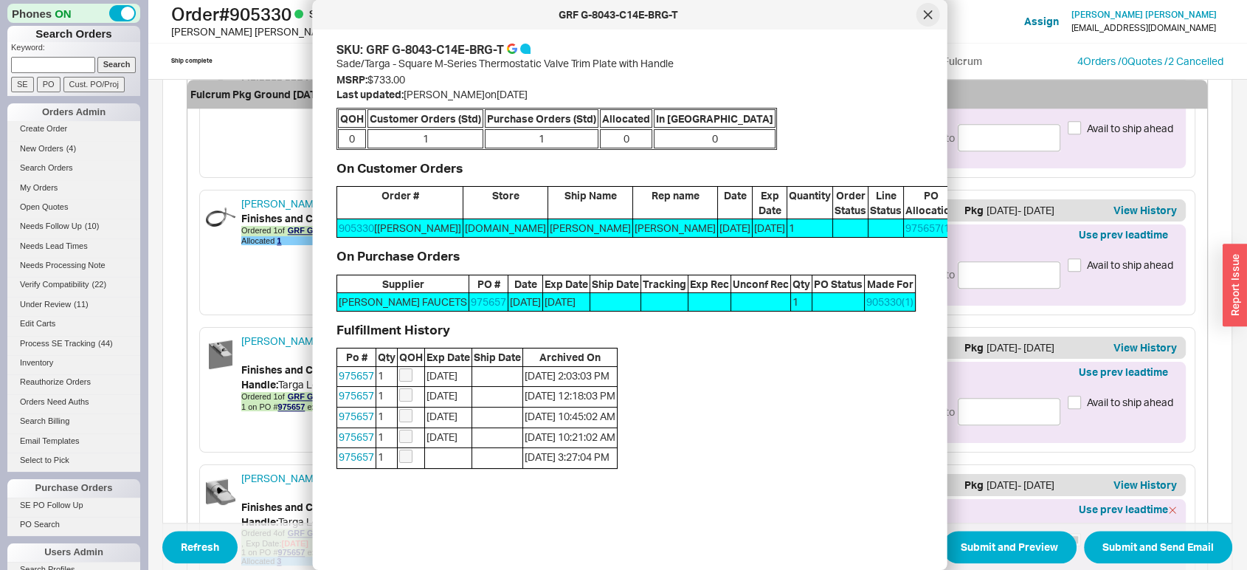
click at [930, 15] on icon at bounding box center [928, 14] width 9 height 9
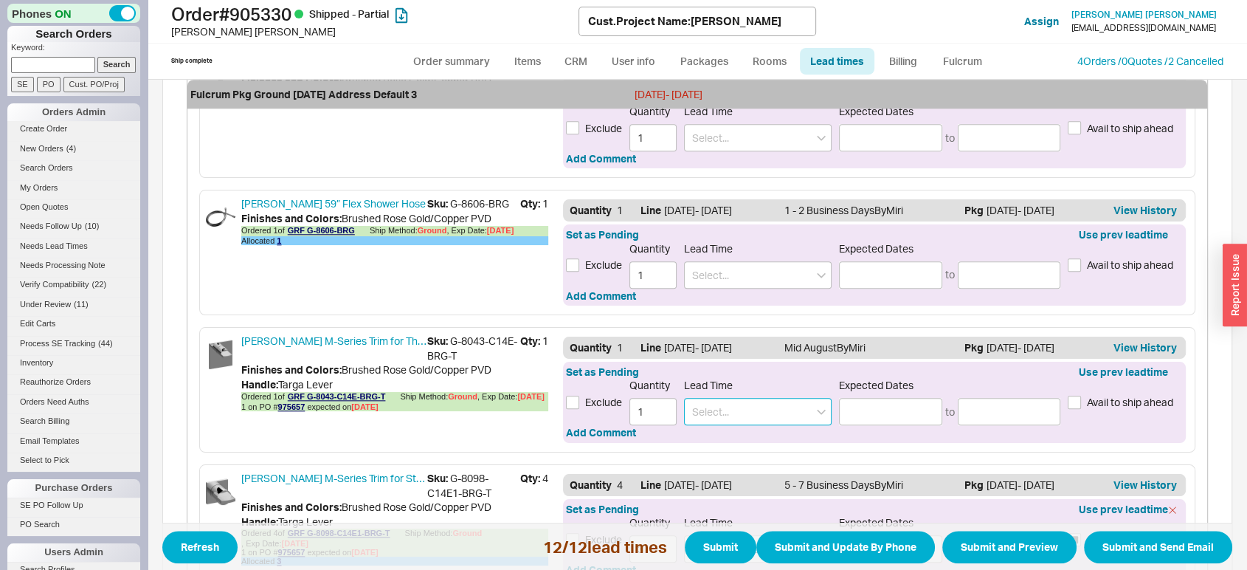
click at [749, 407] on input at bounding box center [758, 411] width 148 height 27
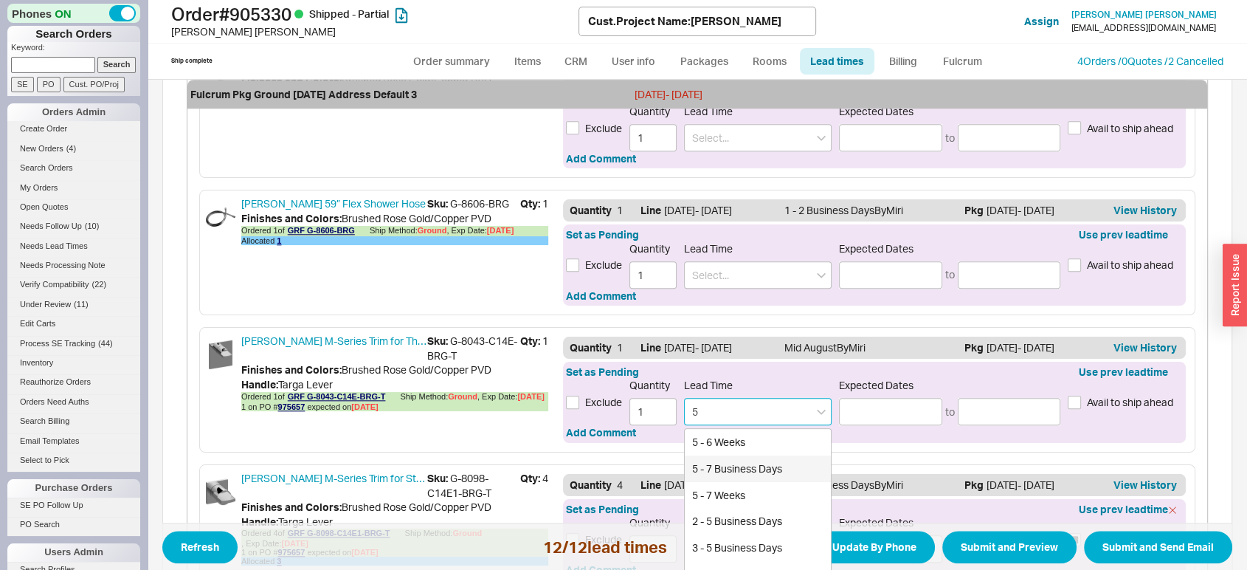
click at [767, 459] on div "5 - 7 Business Days" at bounding box center [758, 468] width 146 height 27
type input "5 - 7 Business Days"
type input "08/25/2025"
type input "08/27/2025"
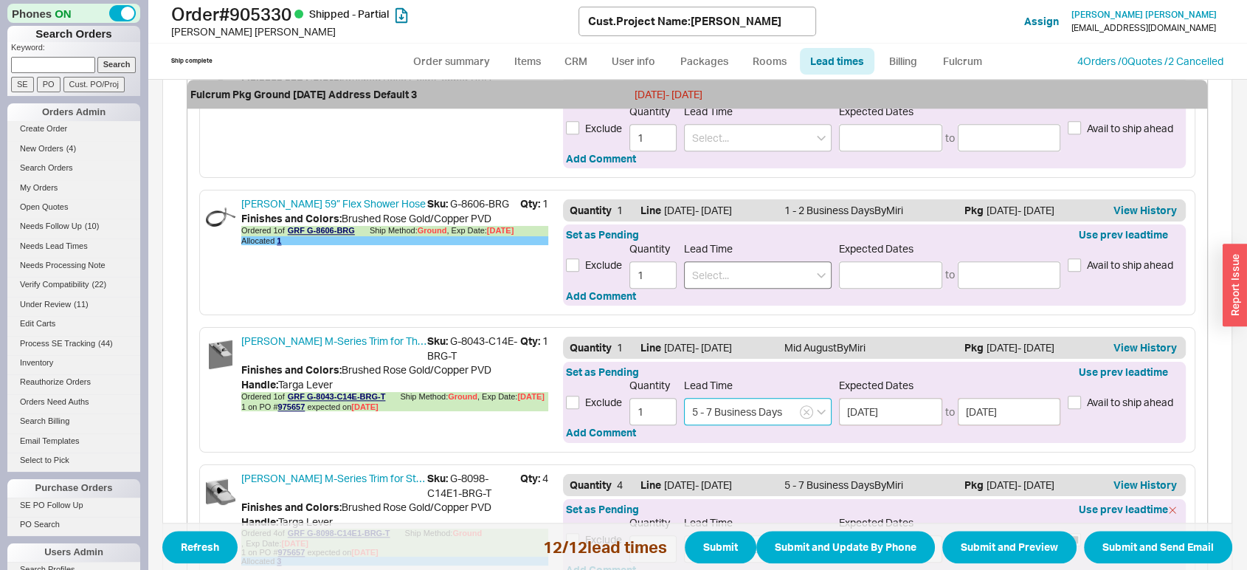
type input "5 - 7 Business Days"
click at [722, 269] on input at bounding box center [758, 274] width 148 height 27
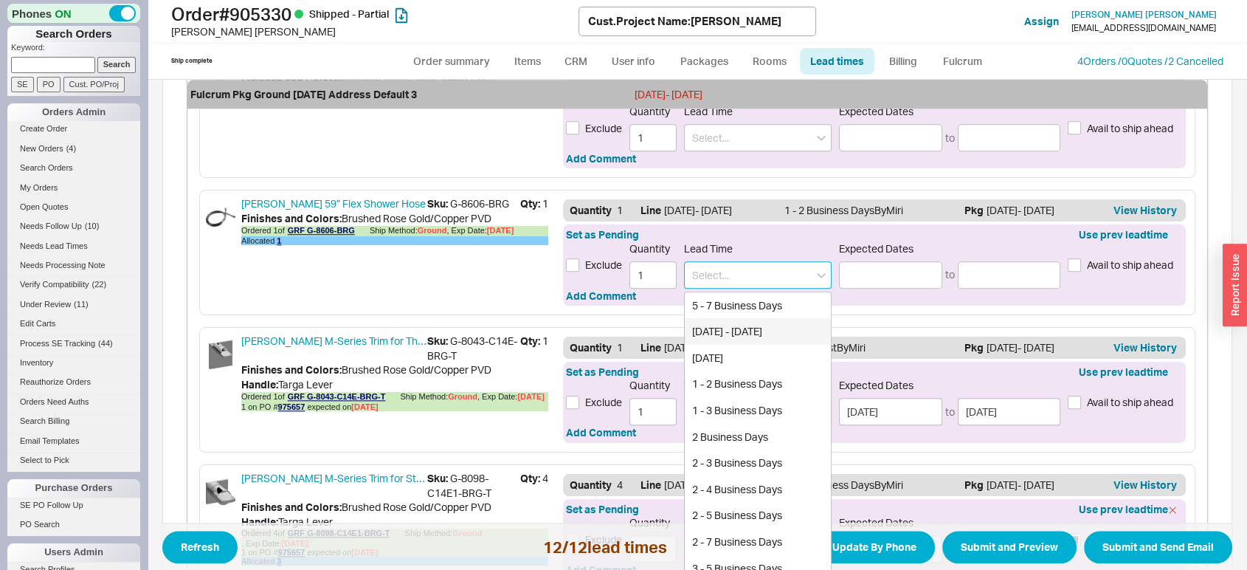
click at [731, 320] on div "Today - Tomorrow" at bounding box center [758, 331] width 146 height 27
type input "Today - Tomorrow"
type input "08/18/2025"
type input "08/19/2025"
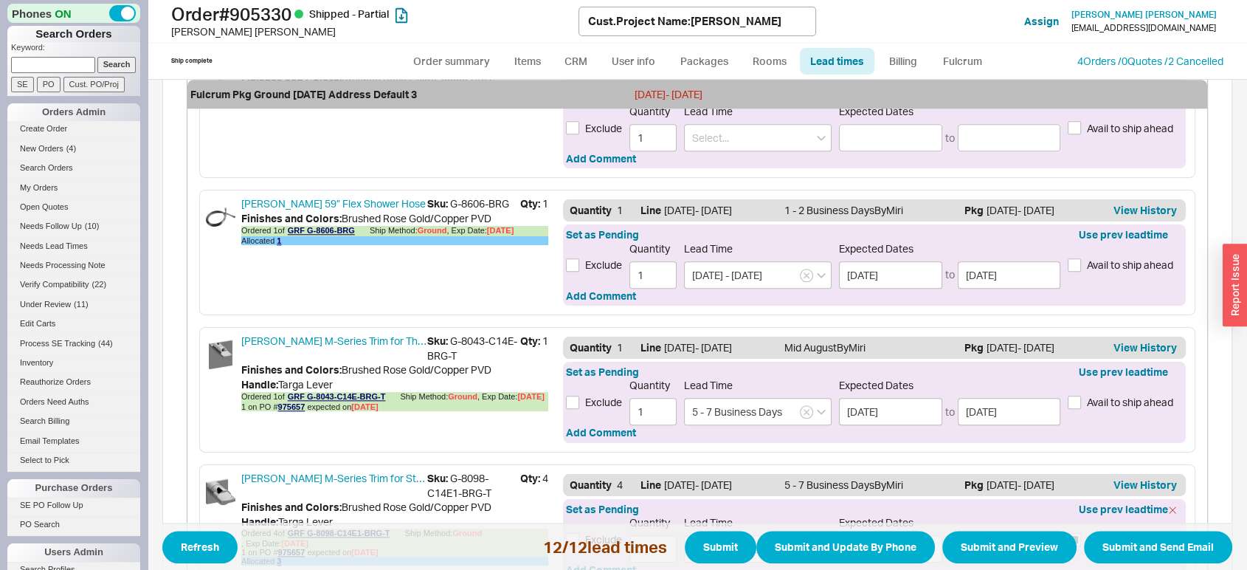
click at [1122, 263] on span "Avail to ship ahead" at bounding box center [1130, 265] width 86 height 15
click at [1081, 263] on input "Avail to ship ahead" at bounding box center [1074, 264] width 13 height 13
checkbox input "true"
drag, startPoint x: 1233, startPoint y: 415, endPoint x: 1231, endPoint y: 387, distance: 28.9
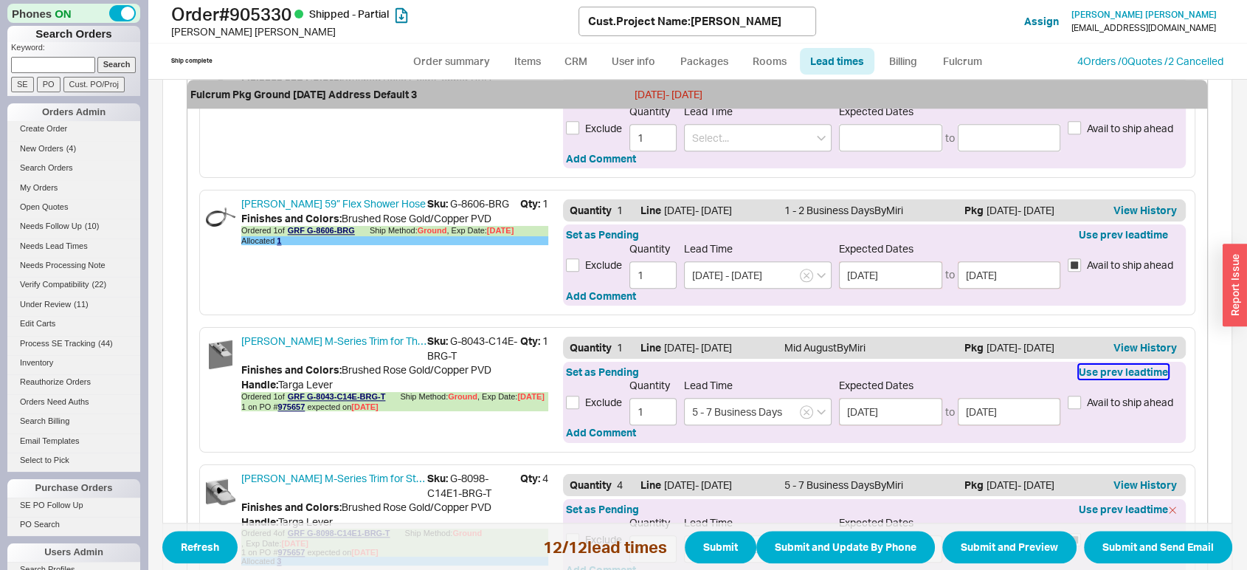
click at [1122, 370] on button "Use prev leadtime" at bounding box center [1123, 372] width 89 height 15
type input "08/15/2025"
type input "08/21/2025"
click at [1119, 395] on span "Avail to ship ahead" at bounding box center [1130, 402] width 86 height 15
click at [1081, 396] on input "Avail to ship ahead" at bounding box center [1074, 402] width 13 height 13
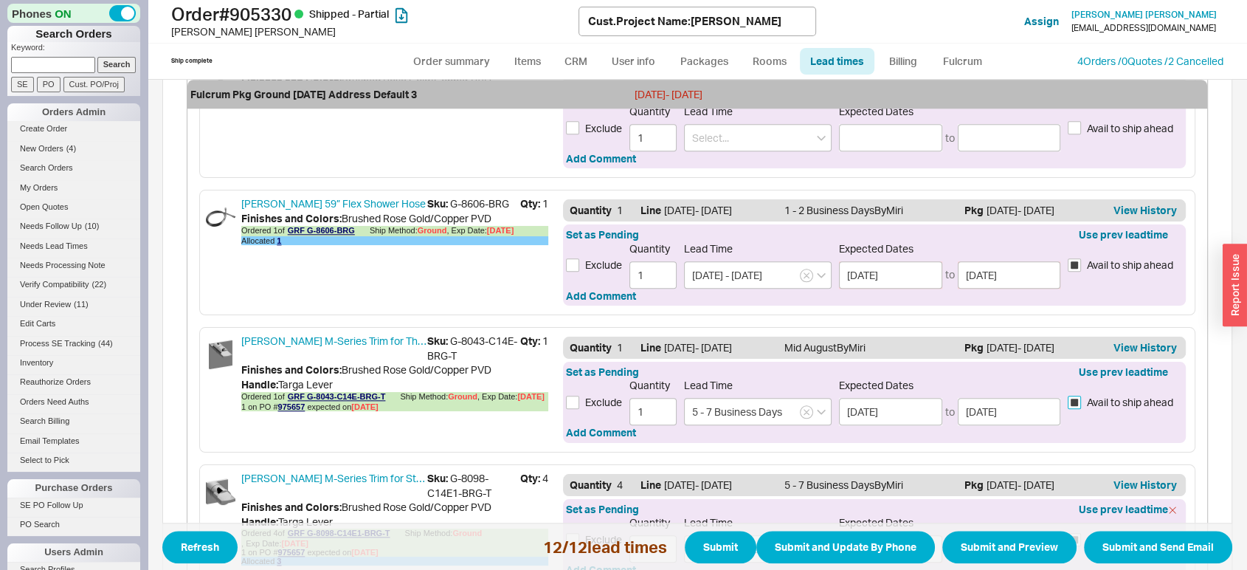
checkbox input "true"
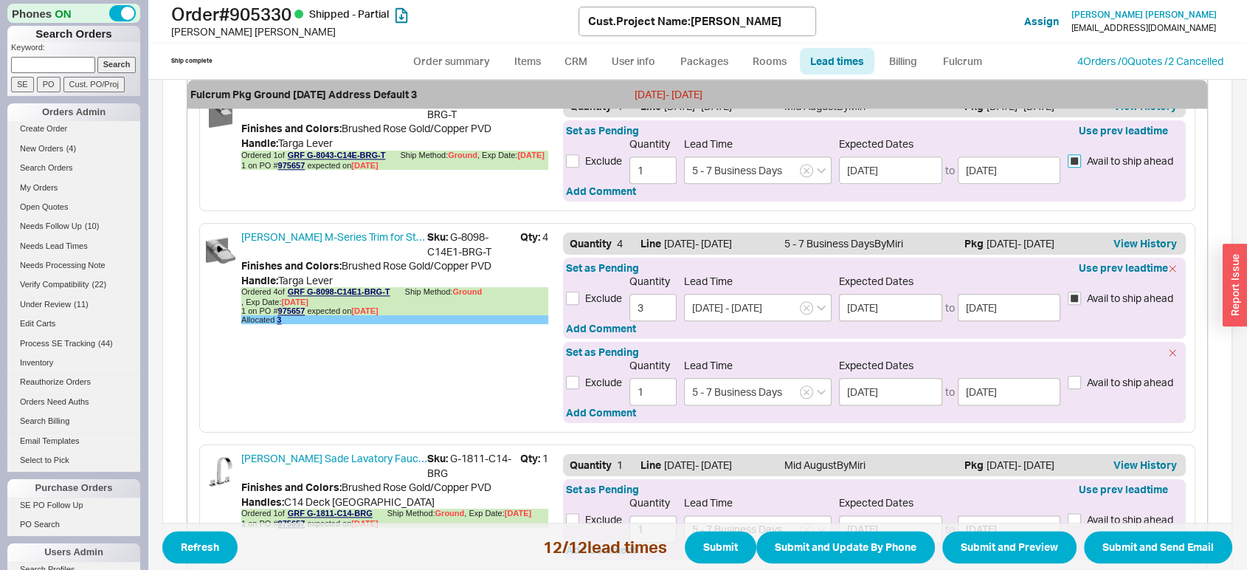
scroll to position [1787, 0]
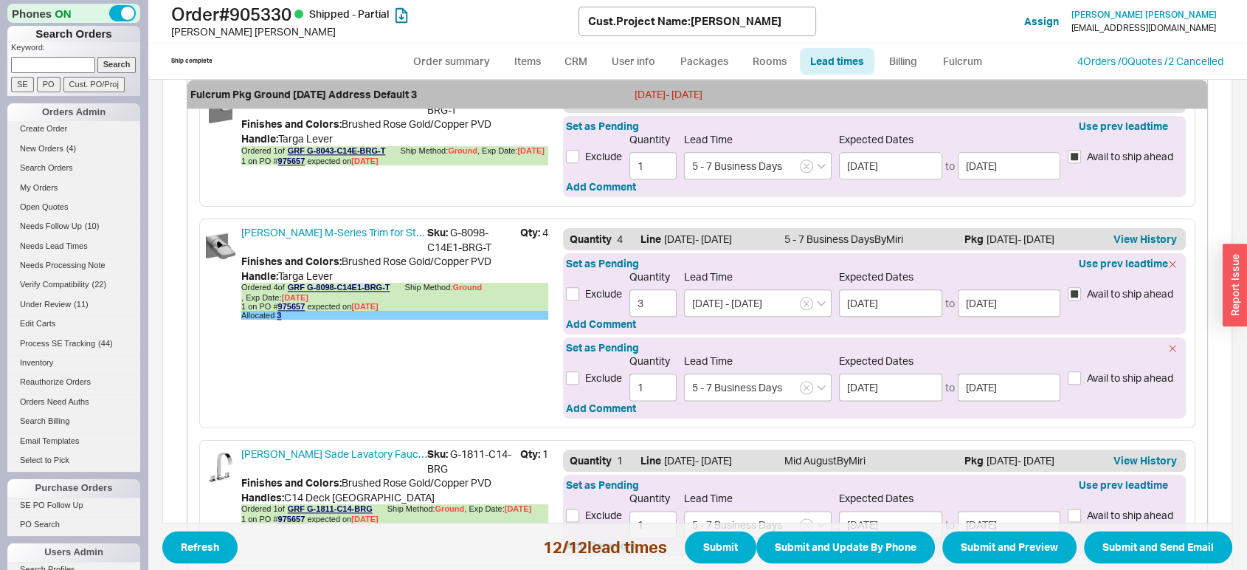
click at [1106, 373] on span "Avail to ship ahead" at bounding box center [1130, 377] width 86 height 15
click at [1081, 373] on input "Avail to ship ahead" at bounding box center [1074, 377] width 13 height 13
checkbox input "true"
click at [1113, 508] on span "Avail to ship ahead" at bounding box center [1130, 515] width 86 height 15
click at [1081, 508] on input "Avail to ship ahead" at bounding box center [1074, 514] width 13 height 13
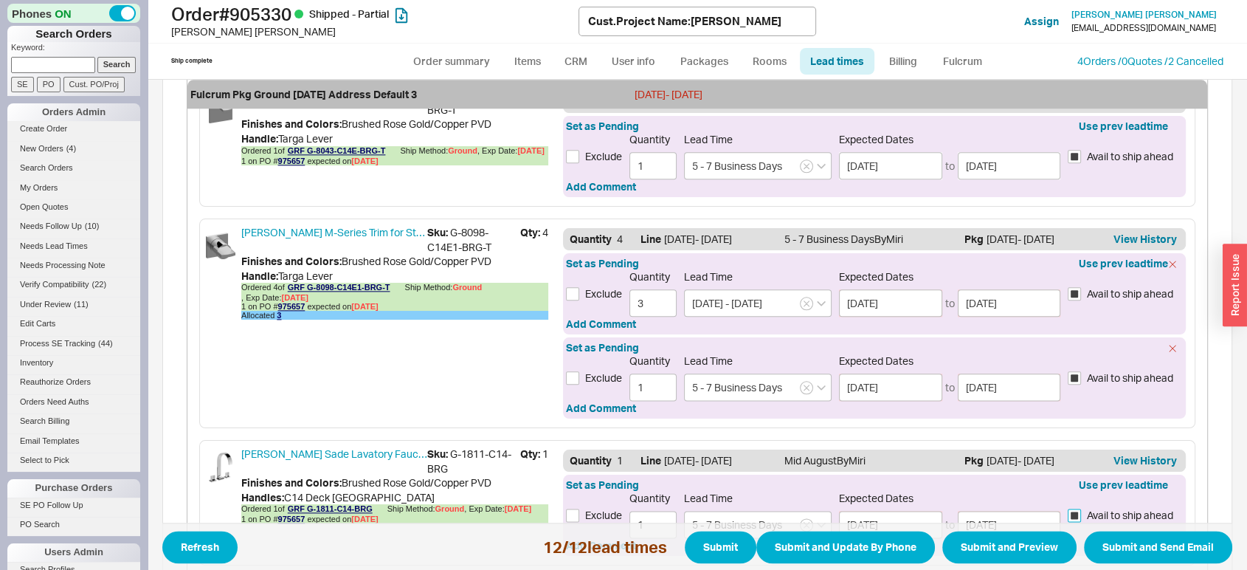
checkbox input "true"
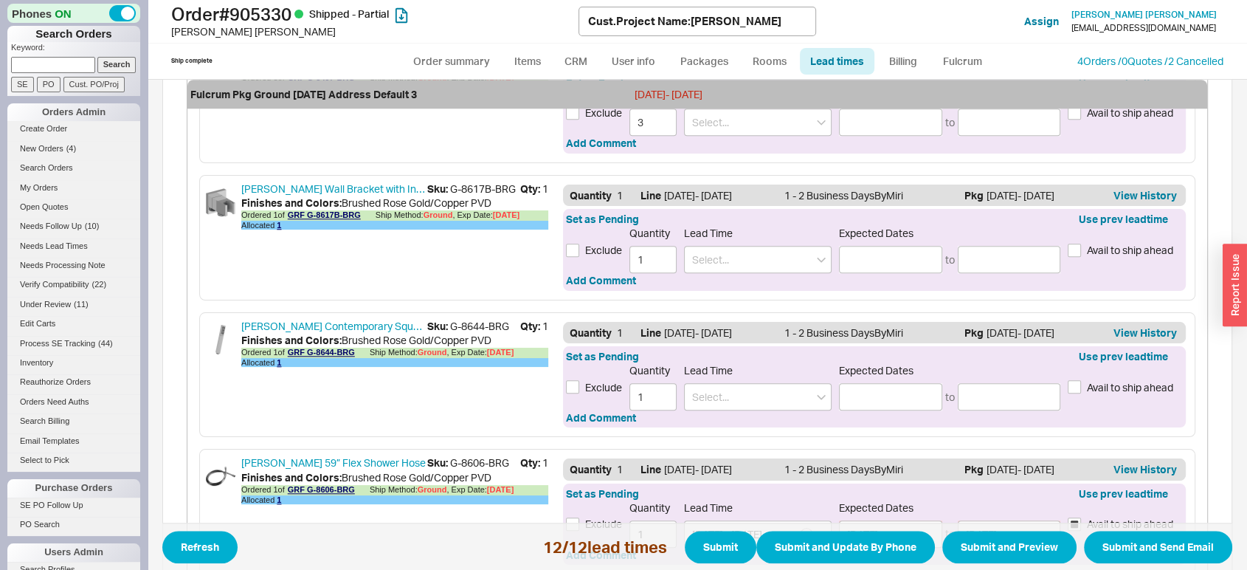
scroll to position [1308, 0]
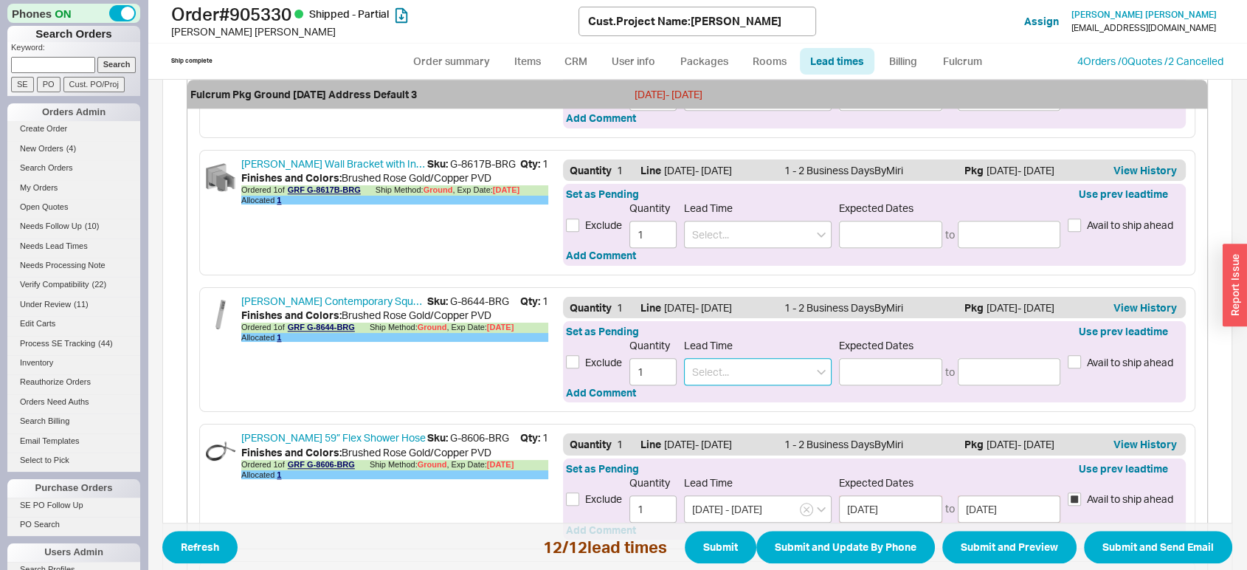
click at [773, 362] on input at bounding box center [758, 371] width 148 height 27
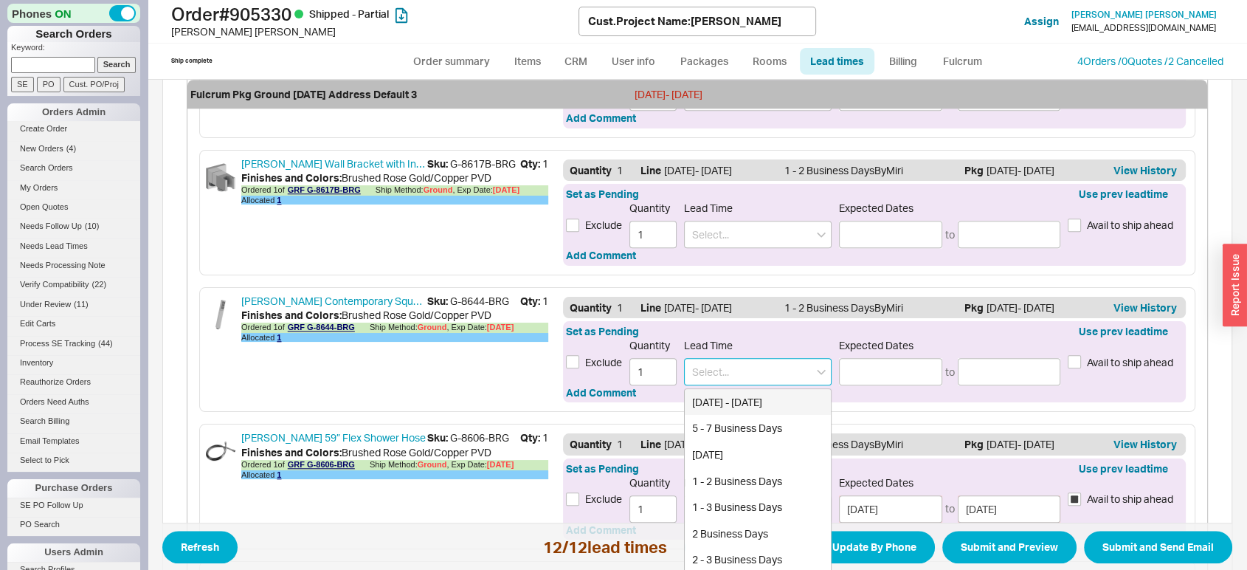
click at [767, 406] on div "Today - Tomorrow" at bounding box center [758, 402] width 146 height 27
type input "Today - Tomorrow"
type input "08/18/2025"
type input "08/19/2025"
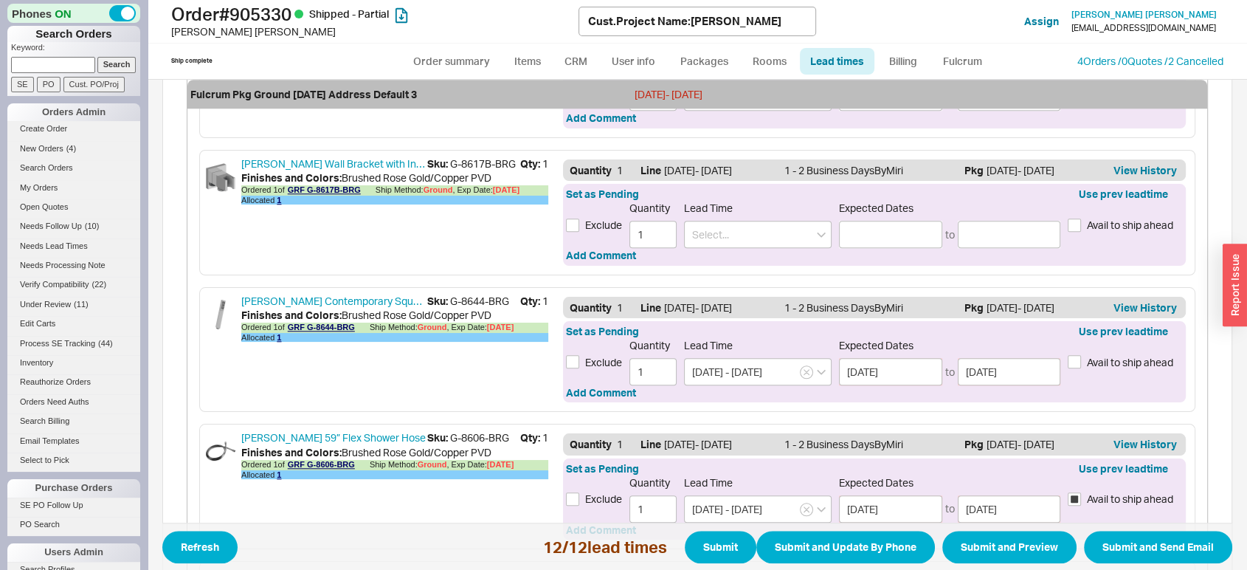
click at [1104, 355] on span "Avail to ship ahead" at bounding box center [1130, 362] width 86 height 15
click at [1081, 355] on input "Avail to ship ahead" at bounding box center [1074, 361] width 13 height 13
checkbox input "true"
click at [792, 221] on input at bounding box center [758, 234] width 148 height 27
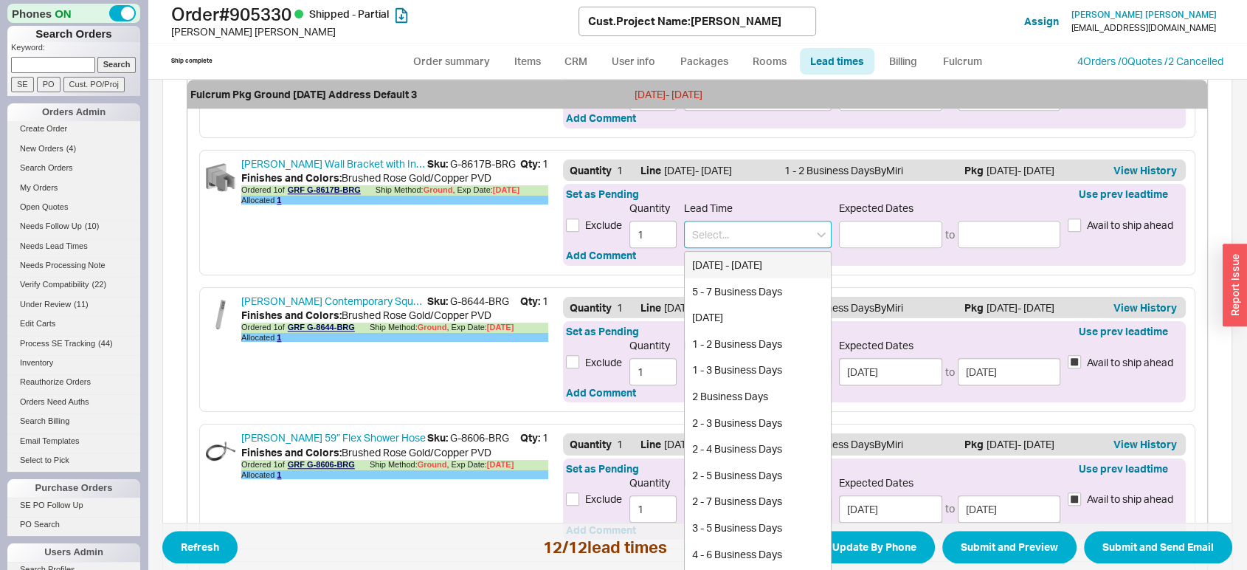
click at [787, 255] on div "Today - Tomorrow" at bounding box center [758, 265] width 146 height 27
type input "Today - Tomorrow"
type input "08/18/2025"
type input "08/19/2025"
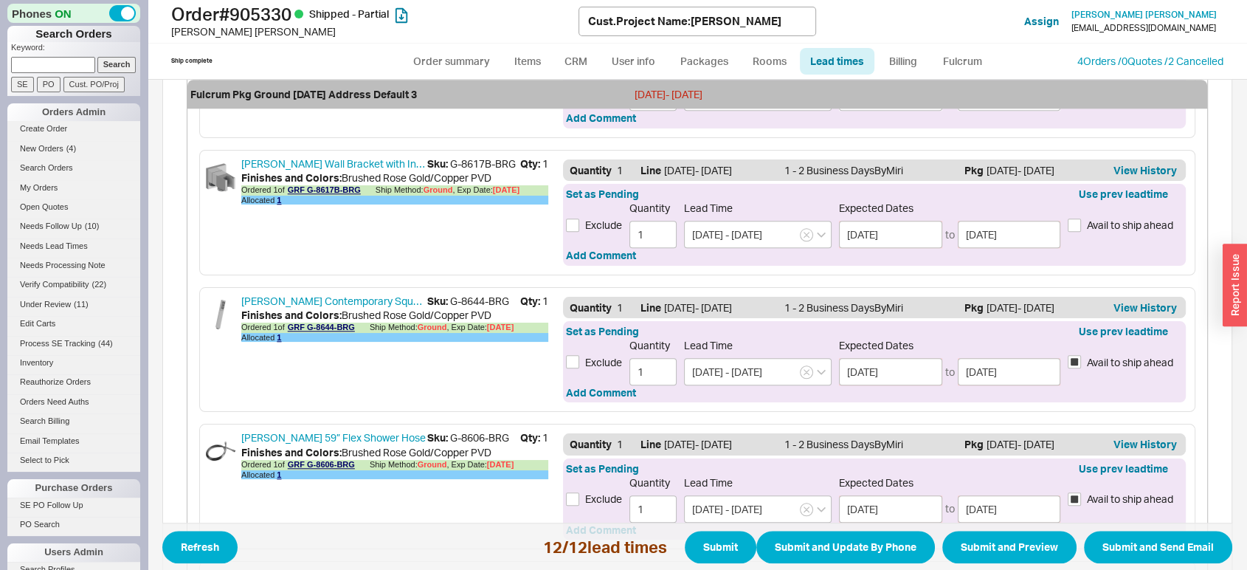
click at [1108, 223] on span "Avail to ship ahead" at bounding box center [1130, 225] width 86 height 15
click at [1081, 223] on input "Avail to ship ahead" at bounding box center [1074, 224] width 13 height 13
checkbox input "true"
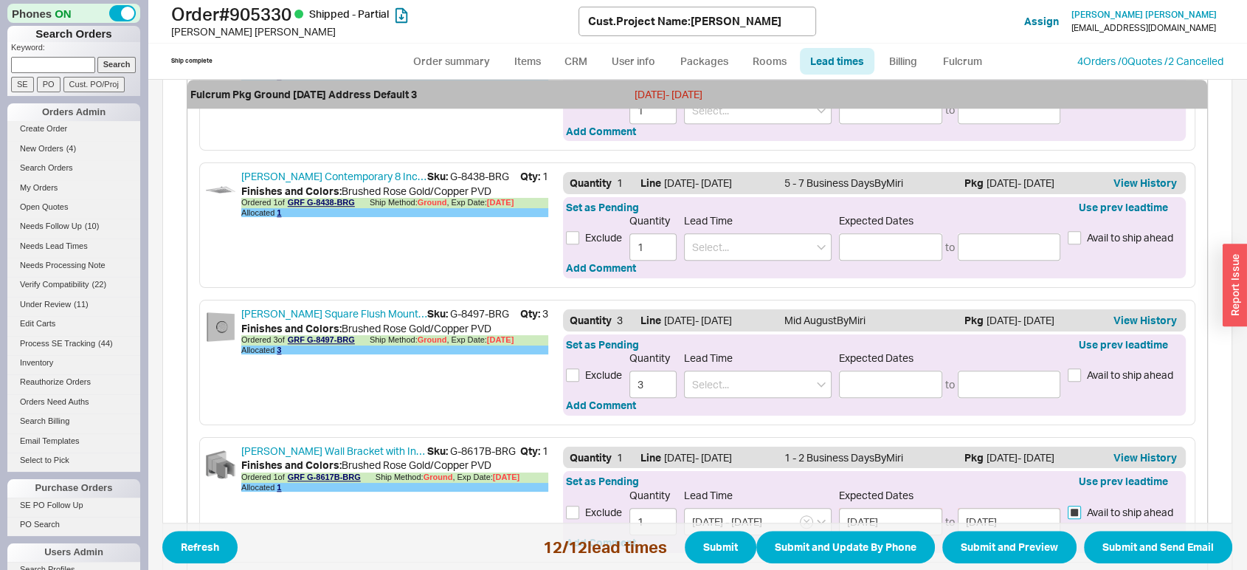
scroll to position [1016, 0]
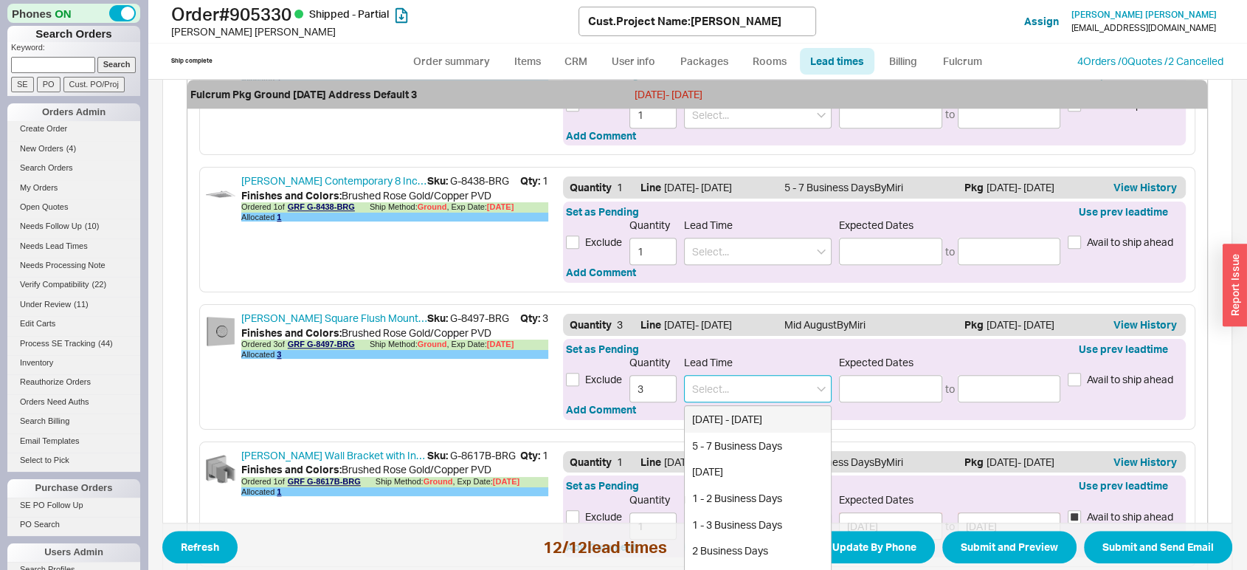
click at [784, 375] on input at bounding box center [758, 388] width 148 height 27
click at [786, 406] on div "Today - Tomorrow" at bounding box center [758, 419] width 146 height 27
type input "Today - Tomorrow"
type input "08/18/2025"
type input "08/19/2025"
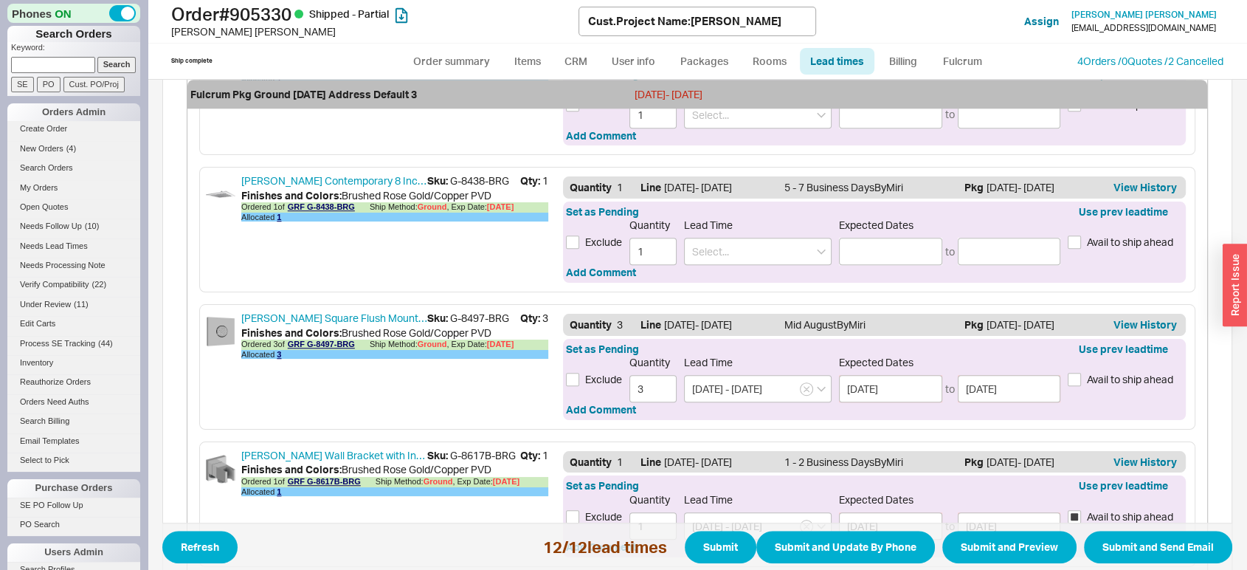
click at [1110, 372] on span "Avail to ship ahead" at bounding box center [1130, 379] width 86 height 15
click at [1081, 373] on input "Avail to ship ahead" at bounding box center [1074, 379] width 13 height 13
checkbox input "true"
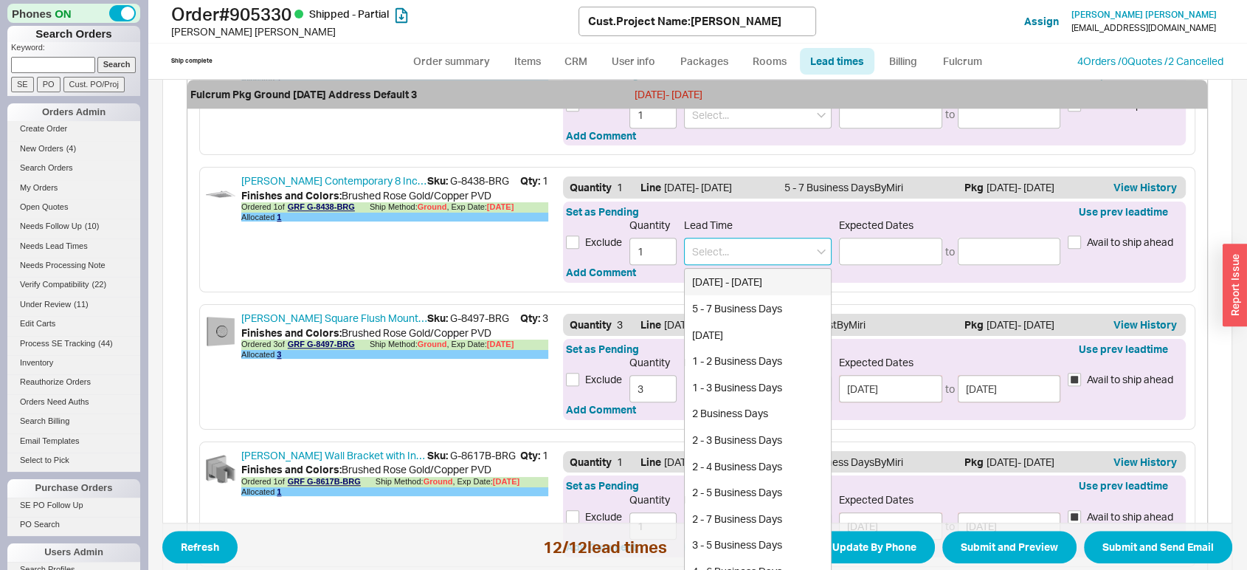
click at [798, 244] on input at bounding box center [758, 251] width 148 height 27
click at [776, 282] on div "[DATE] - [DATE]" at bounding box center [758, 282] width 146 height 27
type input "[DATE] - [DATE]"
type input "08/18/2025"
type input "08/19/2025"
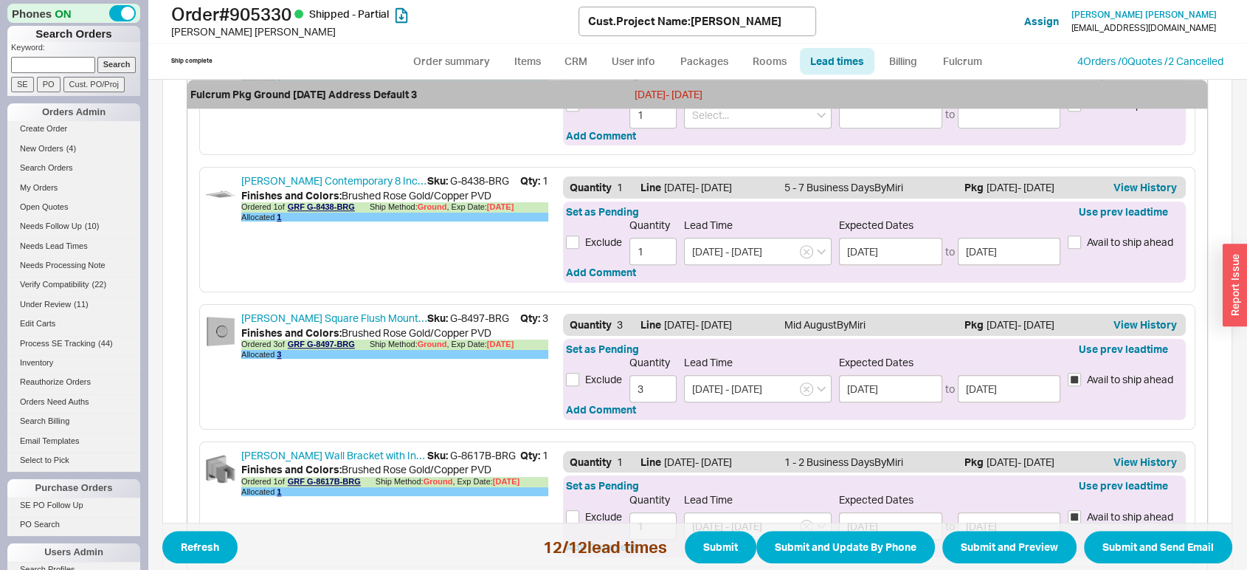
click at [1107, 238] on span "Avail to ship ahead" at bounding box center [1130, 242] width 86 height 15
click at [1081, 238] on input "Avail to ship ahead" at bounding box center [1074, 241] width 13 height 13
checkbox input "true"
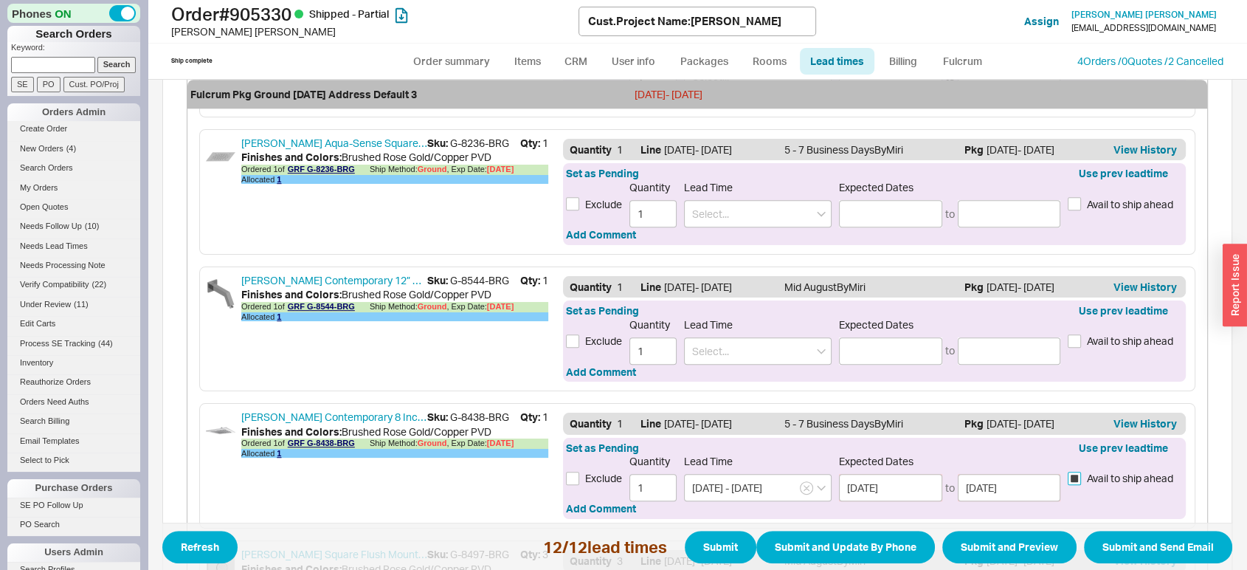
scroll to position [737, 0]
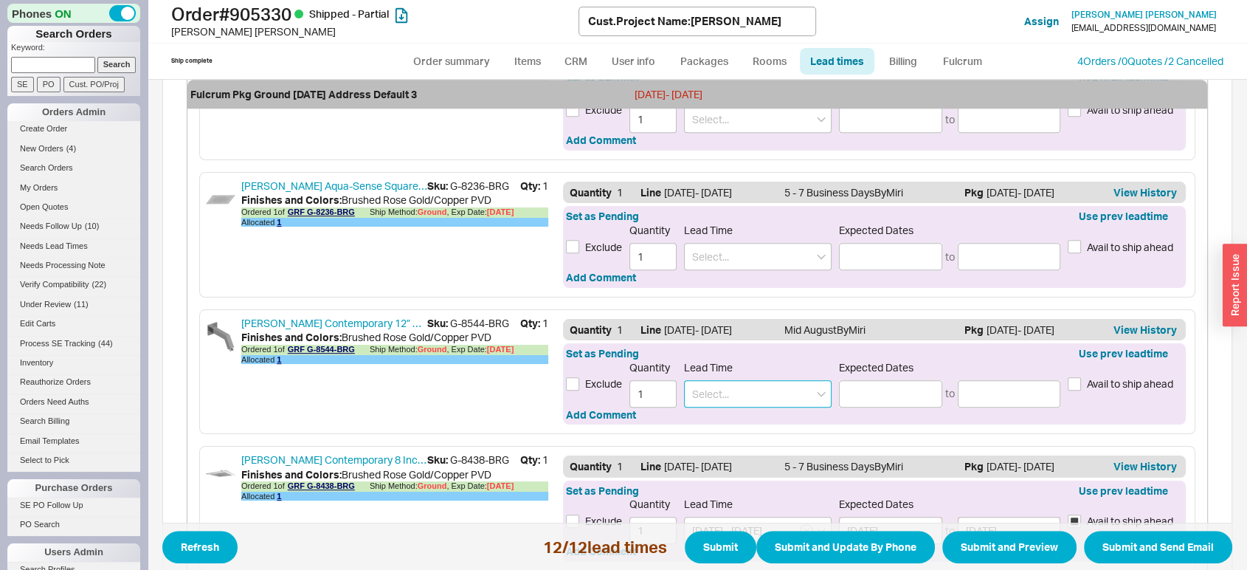
click at [756, 391] on input at bounding box center [758, 393] width 148 height 27
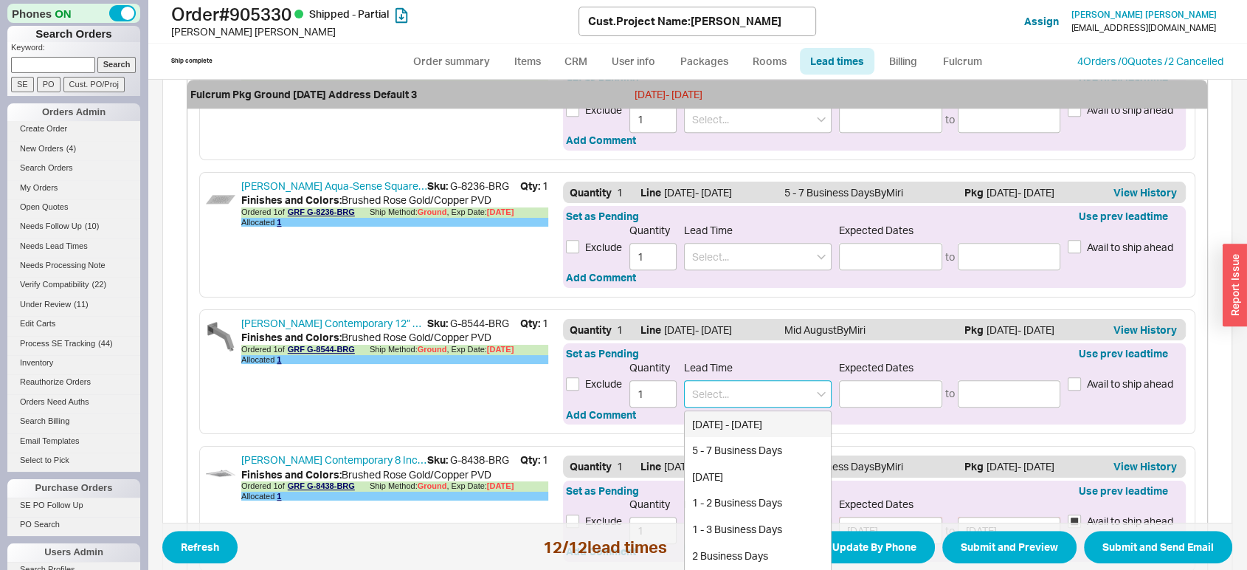
click at [745, 427] on div "[DATE] - [DATE]" at bounding box center [758, 424] width 146 height 27
type input "[DATE] - [DATE]"
type input "08/18/2025"
type input "08/19/2025"
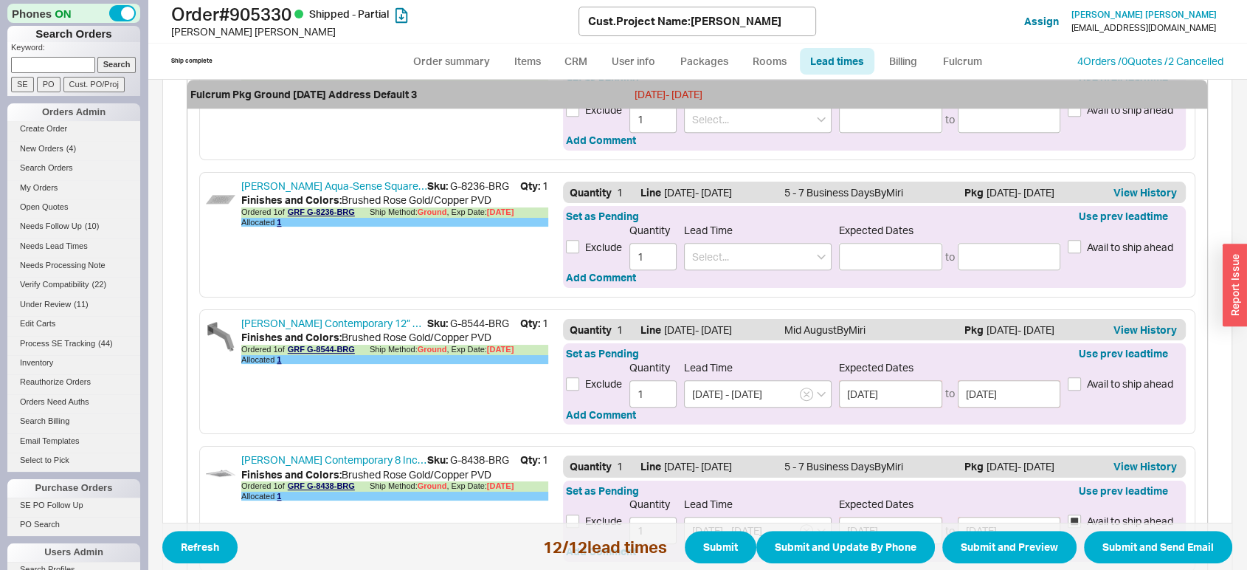
click at [1098, 377] on span "Avail to ship ahead" at bounding box center [1130, 383] width 86 height 15
click at [1081, 377] on input "Avail to ship ahead" at bounding box center [1074, 383] width 13 height 13
checkbox input "true"
click at [750, 262] on input at bounding box center [758, 256] width 148 height 27
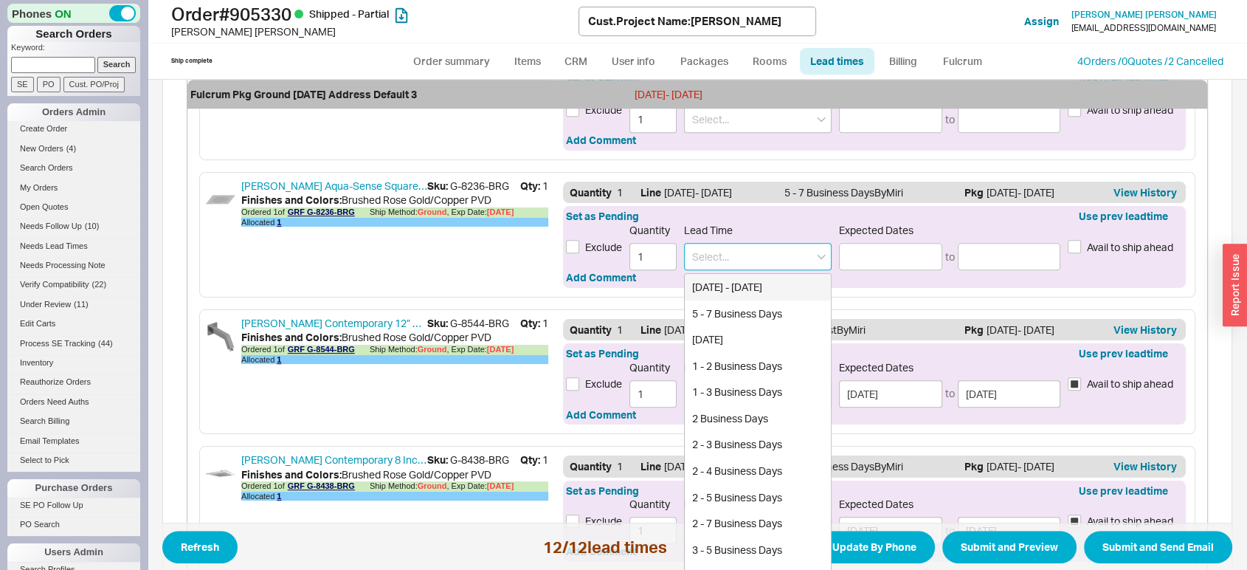
click at [750, 281] on div "[DATE] - [DATE]" at bounding box center [758, 287] width 146 height 27
type input "[DATE] - [DATE]"
type input "08/18/2025"
type input "08/19/2025"
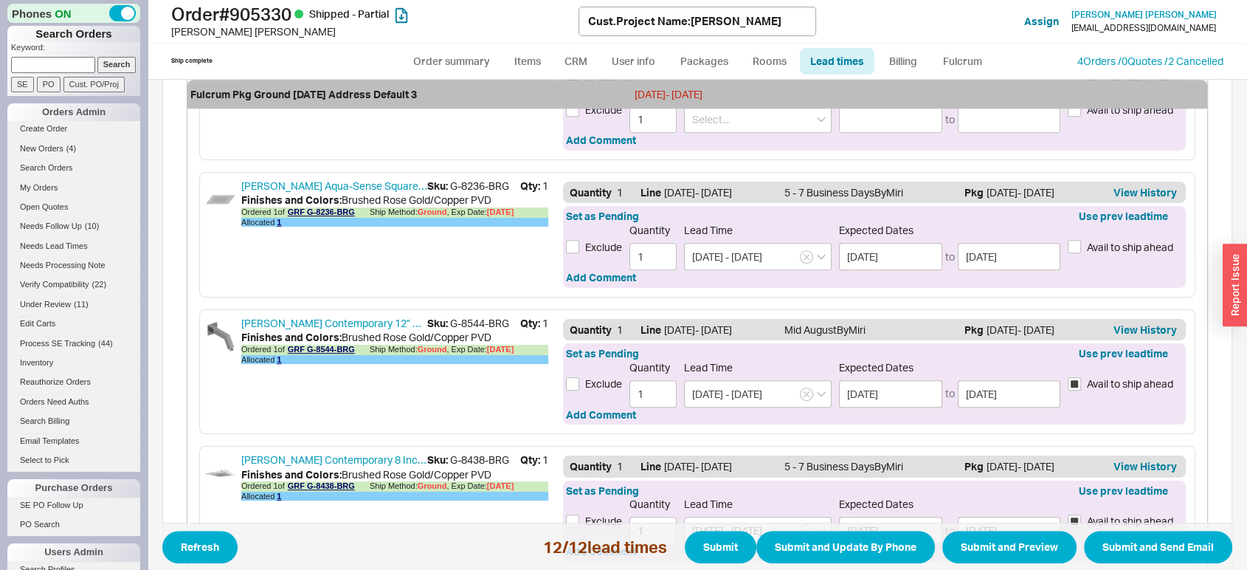
click at [1108, 240] on span "Avail to ship ahead" at bounding box center [1130, 247] width 86 height 15
click at [1081, 240] on input "Avail to ship ahead" at bounding box center [1074, 246] width 13 height 13
checkbox input "true"
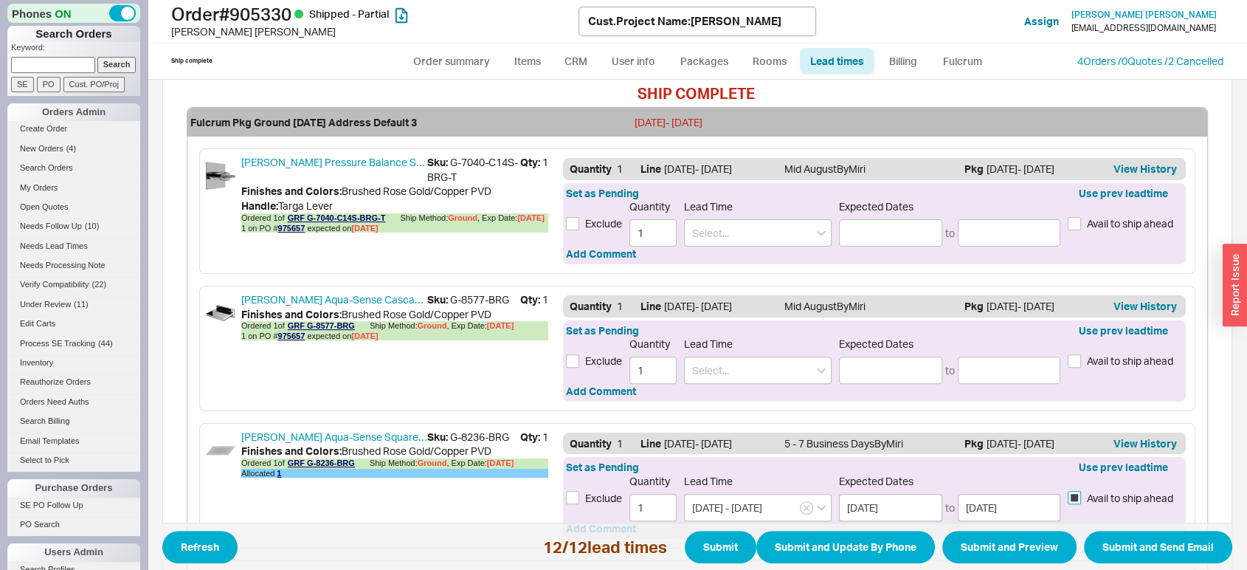
scroll to position [455, 0]
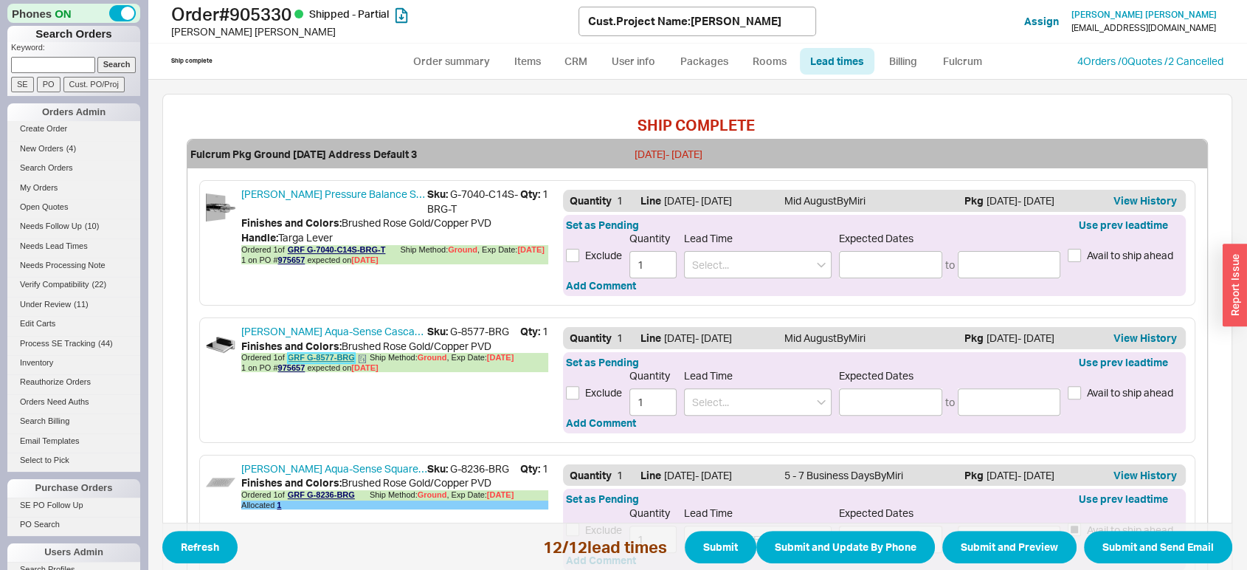
click at [313, 360] on link "GRF G-8577-BRG" at bounding box center [321, 358] width 67 height 10
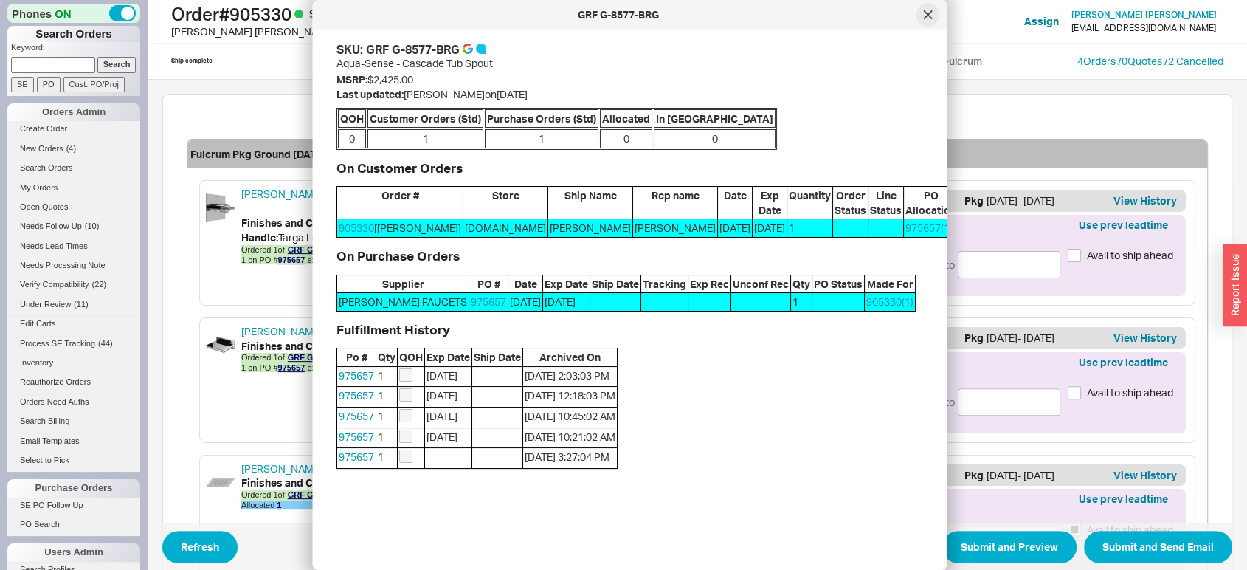
click at [933, 7] on div at bounding box center [929, 15] width 24 height 24
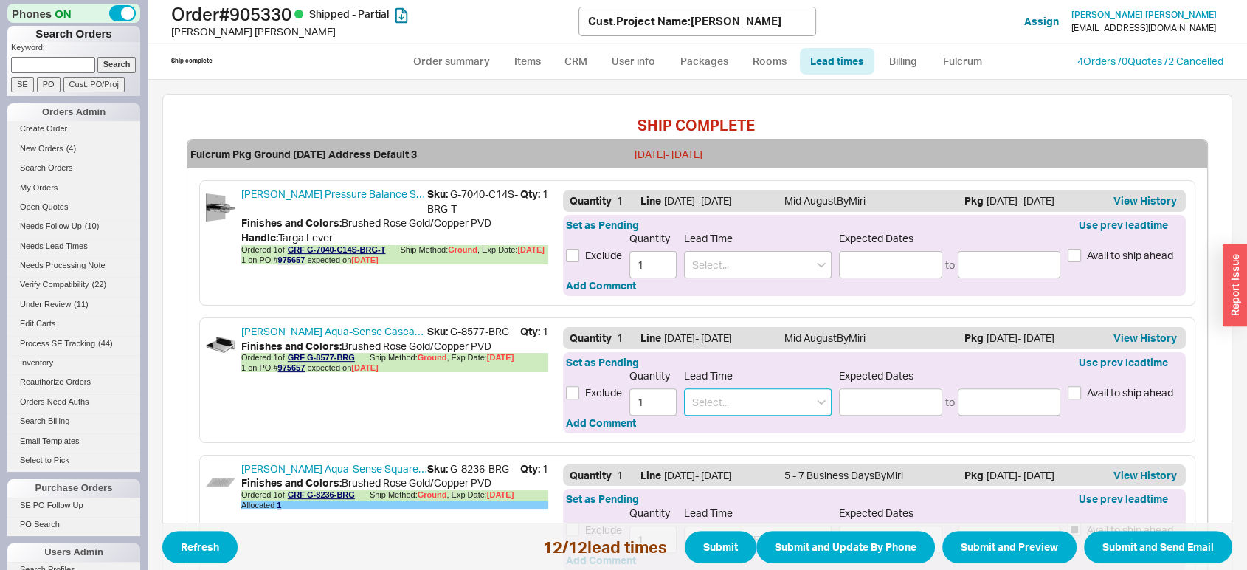
click at [705, 400] on input at bounding box center [758, 401] width 148 height 27
click at [712, 424] on div "Beginning of September" at bounding box center [758, 432] width 146 height 27
type input "Beginning of September"
type input "09/01/2025"
type input "09/08/2025"
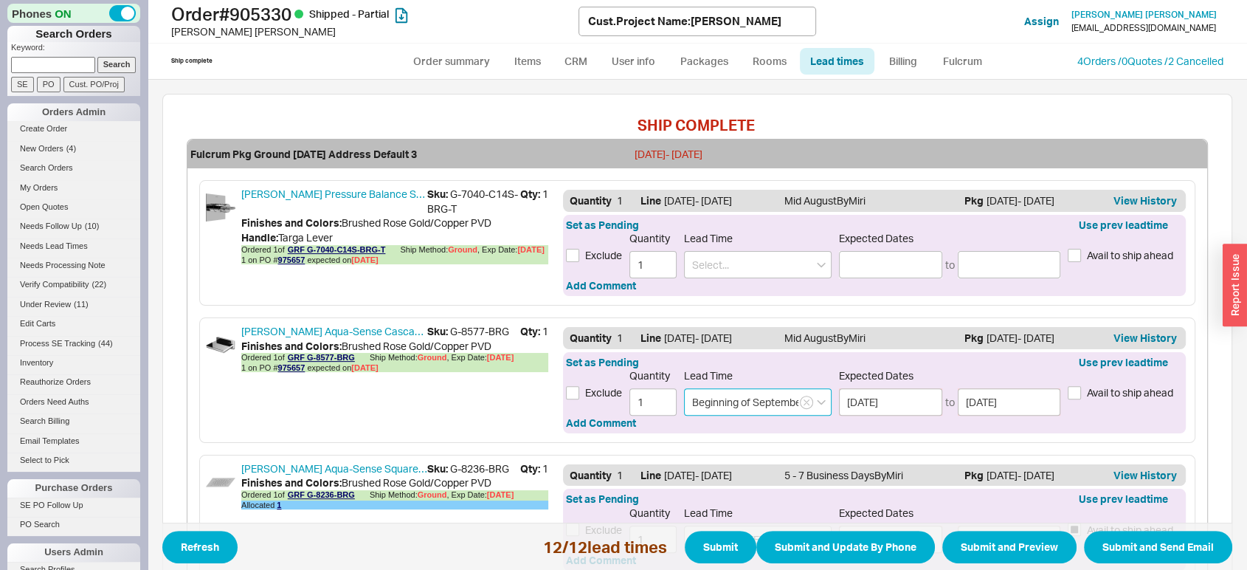
type input "Beginning of September"
click at [714, 424] on div "Set as Pending Use prev leadtime Exclude Quantity 1 Lead Time Beginning of Sept…" at bounding box center [874, 392] width 623 height 81
click at [365, 248] on link "GRF G-7040-C14S-BRG-T" at bounding box center [337, 250] width 98 height 10
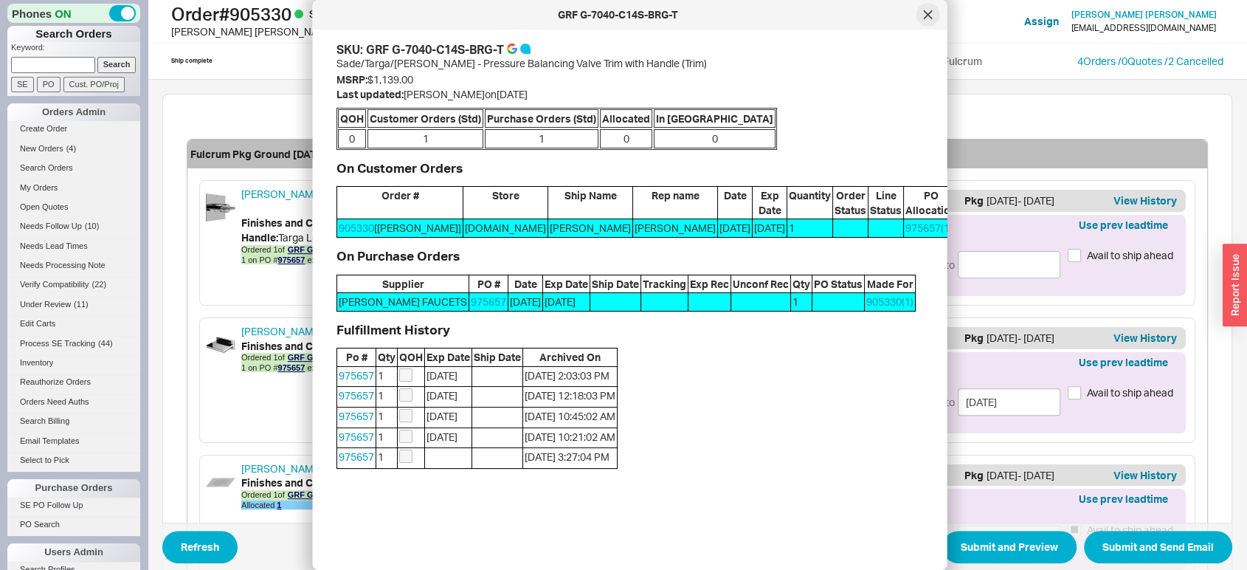
click at [920, 14] on div at bounding box center [929, 15] width 24 height 24
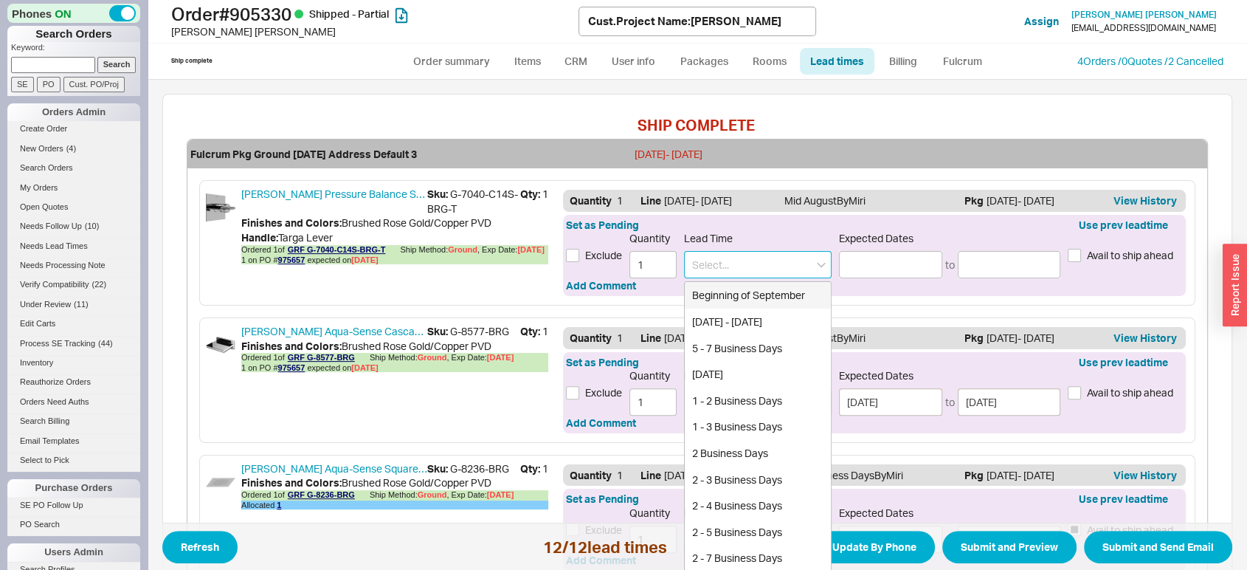
click at [785, 261] on input at bounding box center [758, 264] width 148 height 27
click at [781, 291] on div "Beginning of September" at bounding box center [758, 295] width 146 height 27
type input "Beginning of September"
type input "09/01/2025"
type input "09/08/2025"
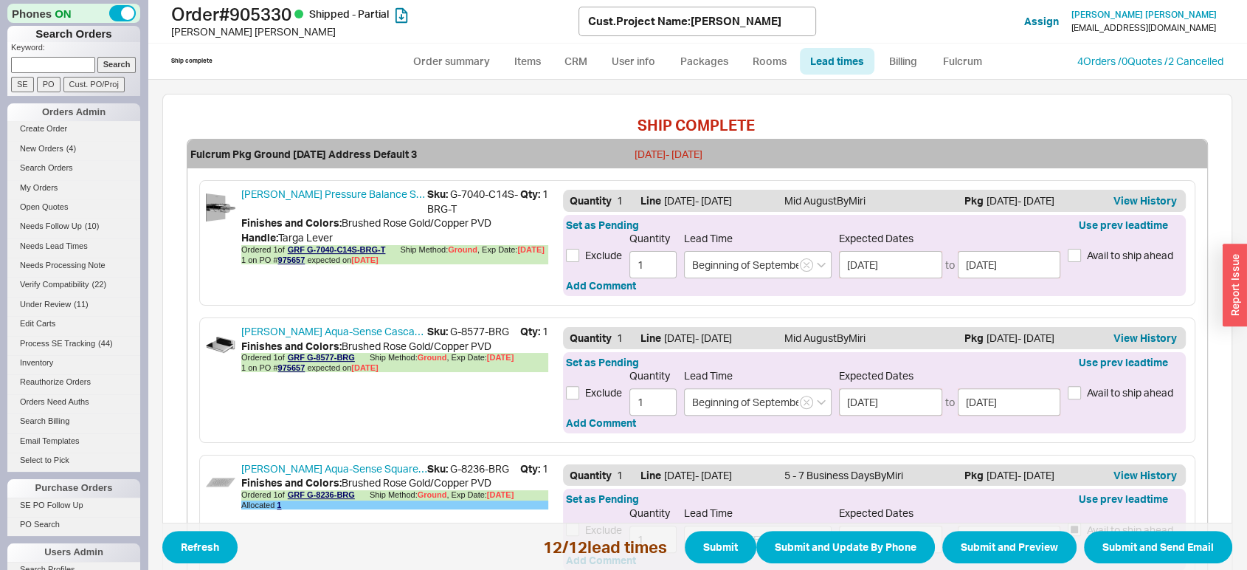
click at [1128, 269] on div "Exclude Quantity 1 Lead Time Beginning of September Expected Dates 09/01/2025 t…" at bounding box center [874, 255] width 617 height 46
click at [1111, 248] on span "Avail to ship ahead" at bounding box center [1130, 255] width 86 height 15
click at [1081, 249] on input "Avail to ship ahead" at bounding box center [1074, 255] width 13 height 13
checkbox input "true"
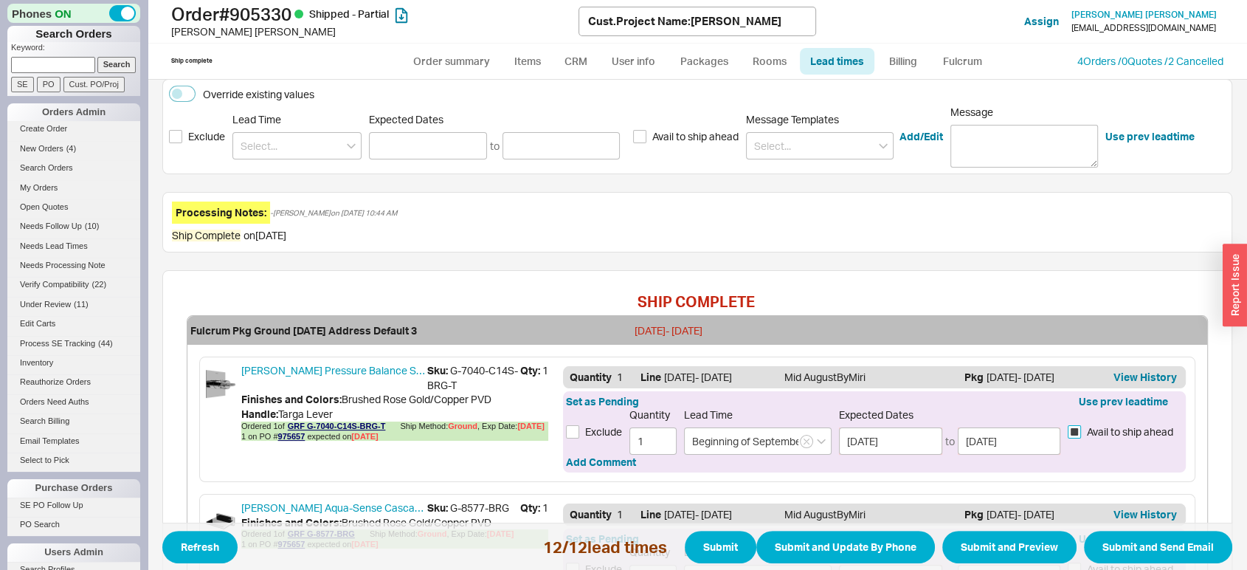
scroll to position [268, 0]
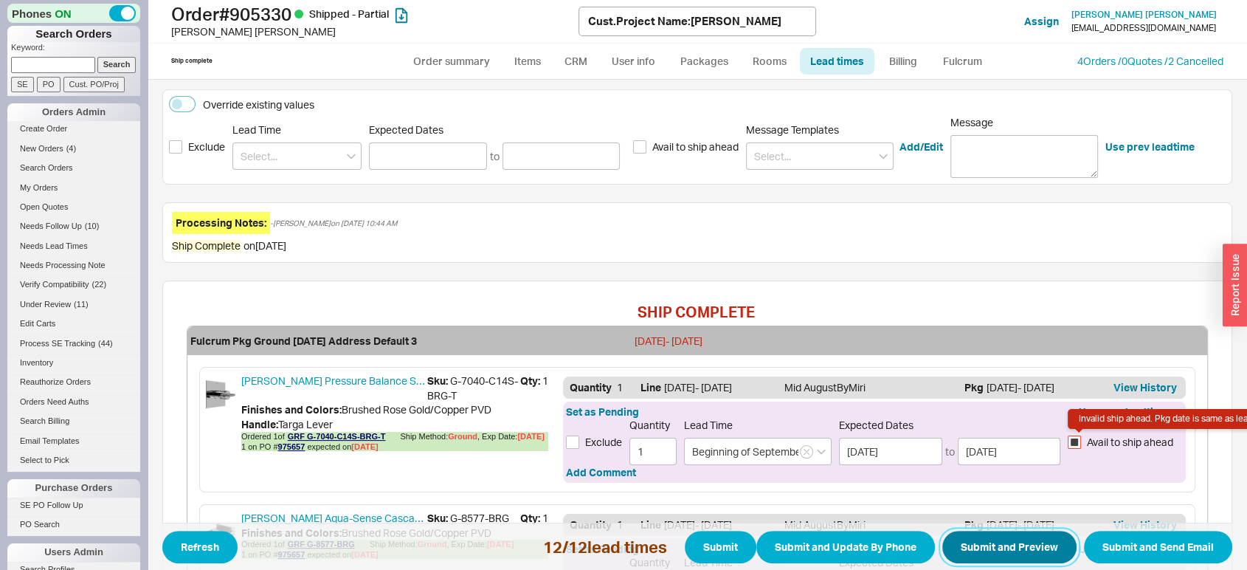
click at [1015, 544] on button "Submit and Preview" at bounding box center [1009, 547] width 134 height 32
click at [1092, 436] on span "Avail to ship ahead" at bounding box center [1130, 442] width 86 height 15
click at [1081, 436] on input "Avail to ship ahead Invalid ship ahead. Pkg date is same as lead time." at bounding box center [1074, 441] width 13 height 13
checkbox input "false"
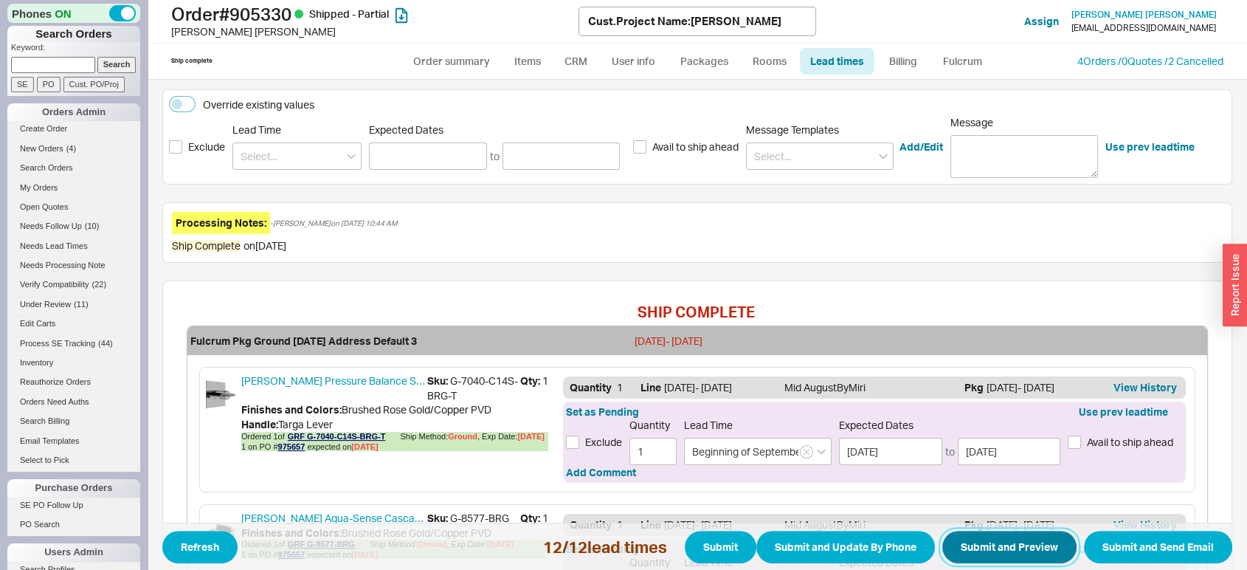
click at [990, 540] on button "Submit and Preview" at bounding box center [1009, 547] width 134 height 32
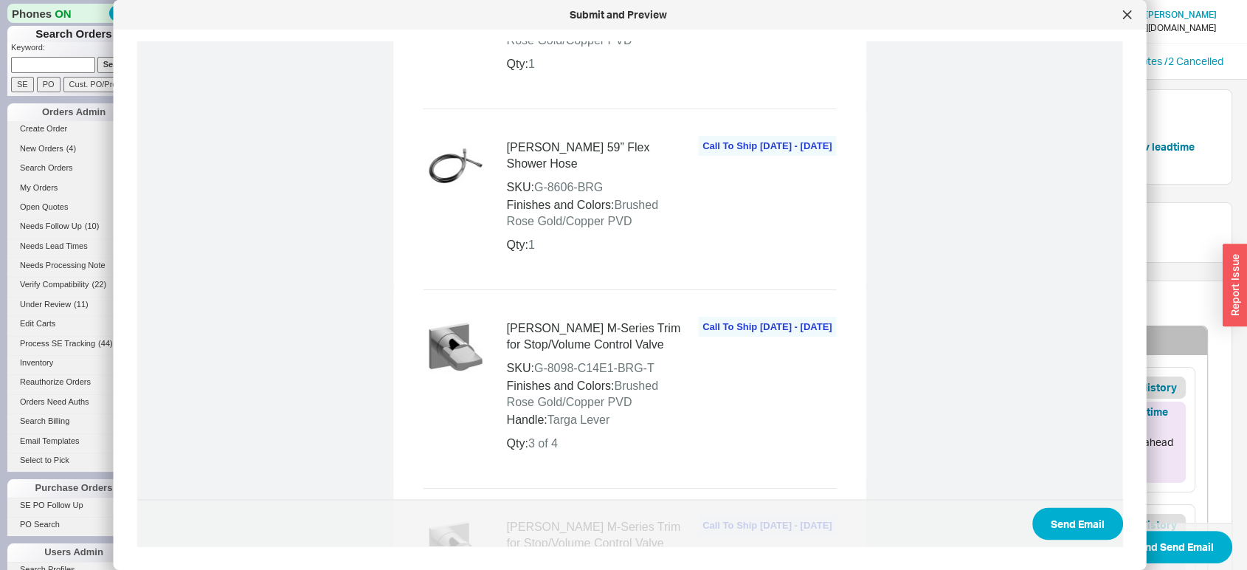
scroll to position [2598, 0]
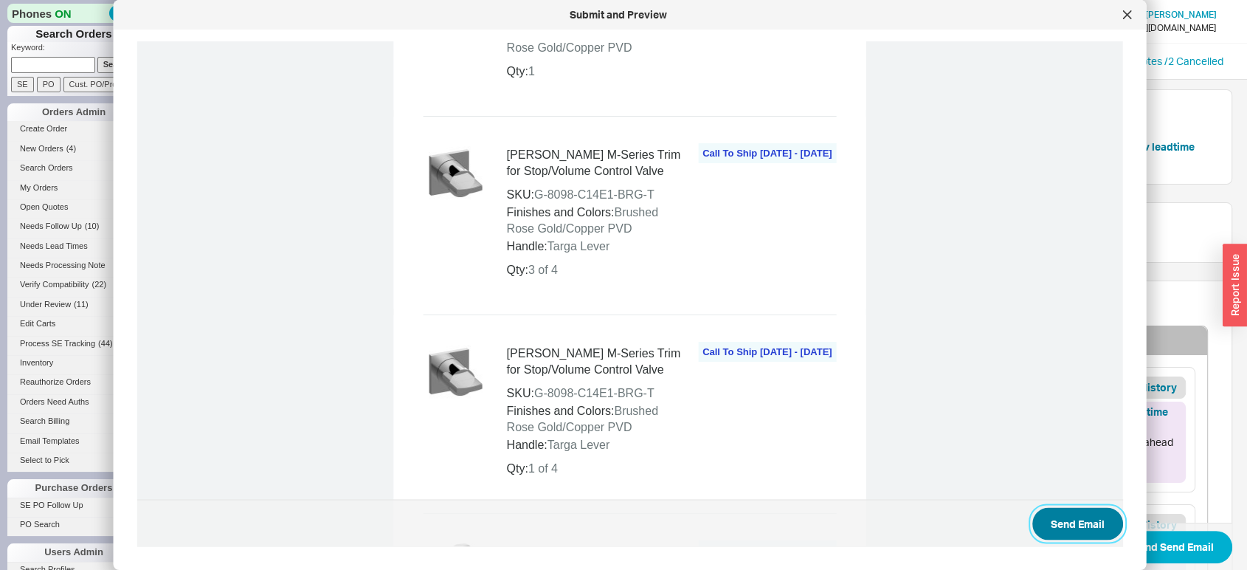
click at [1056, 531] on button "Send Email" at bounding box center [1077, 523] width 91 height 32
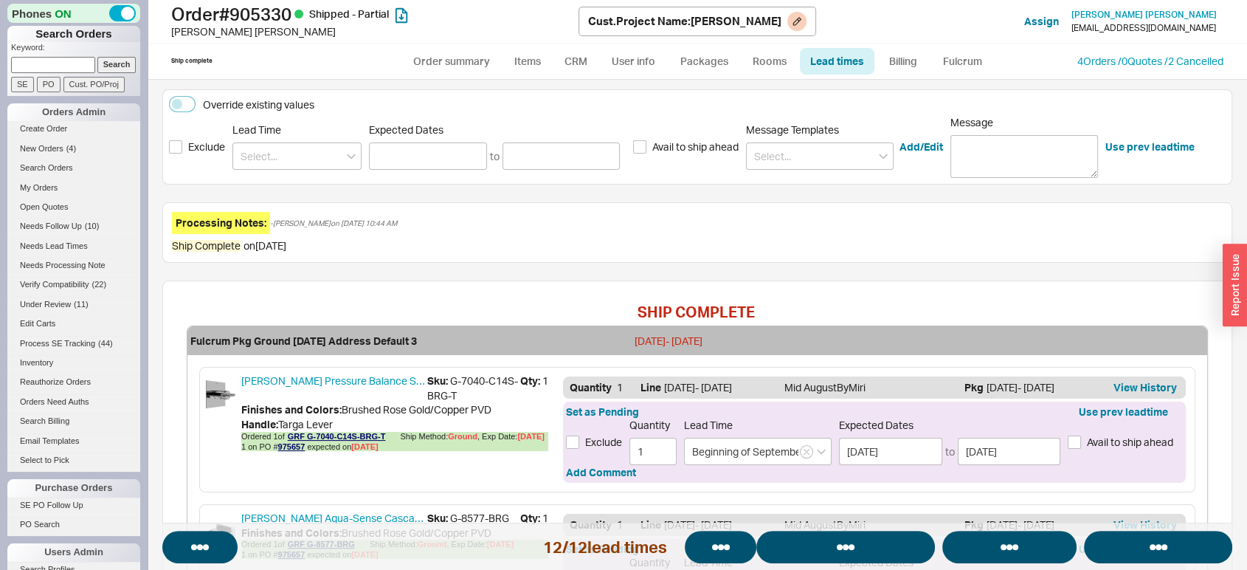
select select "*"
select select "LOW"
select select "3"
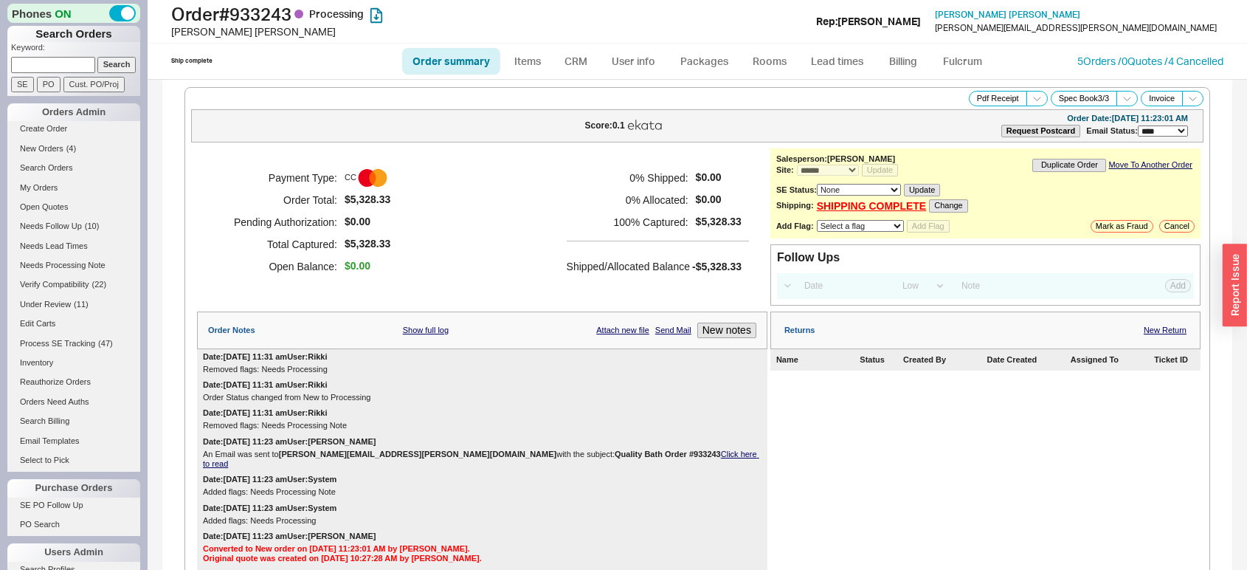
select select "*"
select select "LOW"
select select "3"
click at [842, 71] on link "Lead times" at bounding box center [837, 61] width 75 height 27
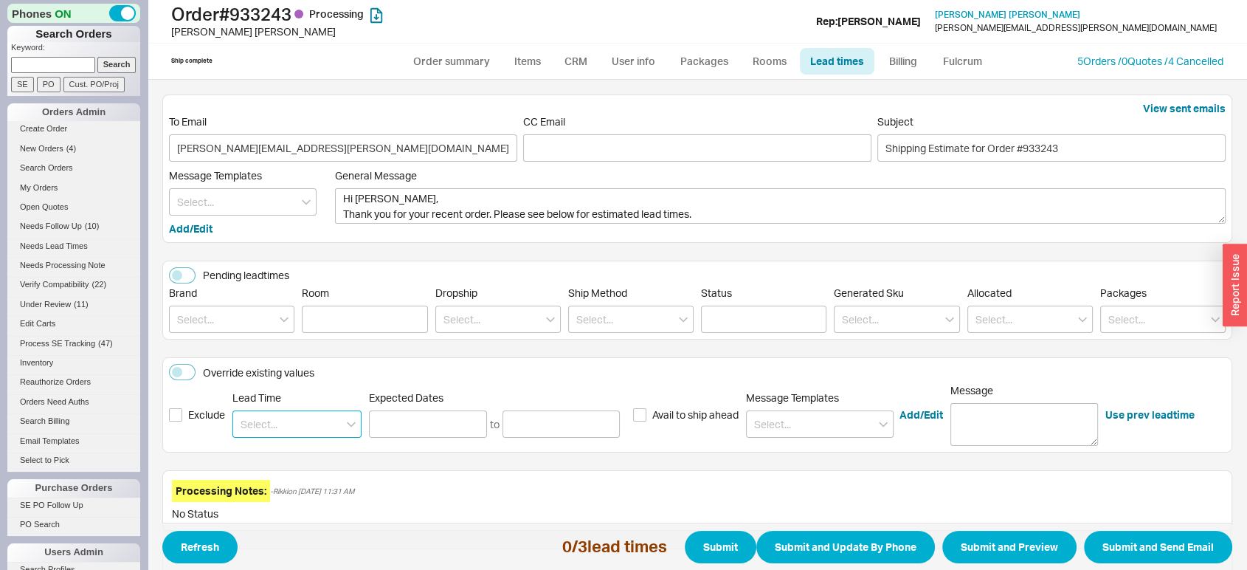
click at [289, 424] on input at bounding box center [296, 423] width 129 height 27
click at [304, 532] on div "2 - 3 Weeks" at bounding box center [297, 533] width 128 height 27
type input "2 - 3 Weeks"
type input "[DATE]"
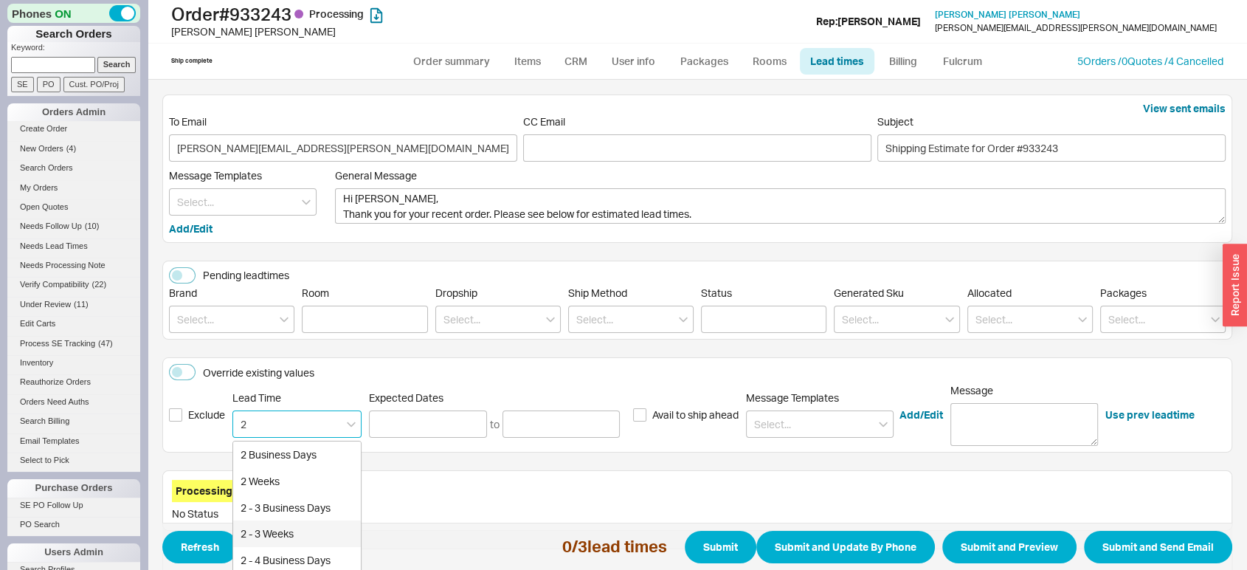
type input "[DATE]"
type input "2 - 3 Weeks"
type input "[DATE]"
type input "09/08/2025"
type input "2 - 3 Weeks"
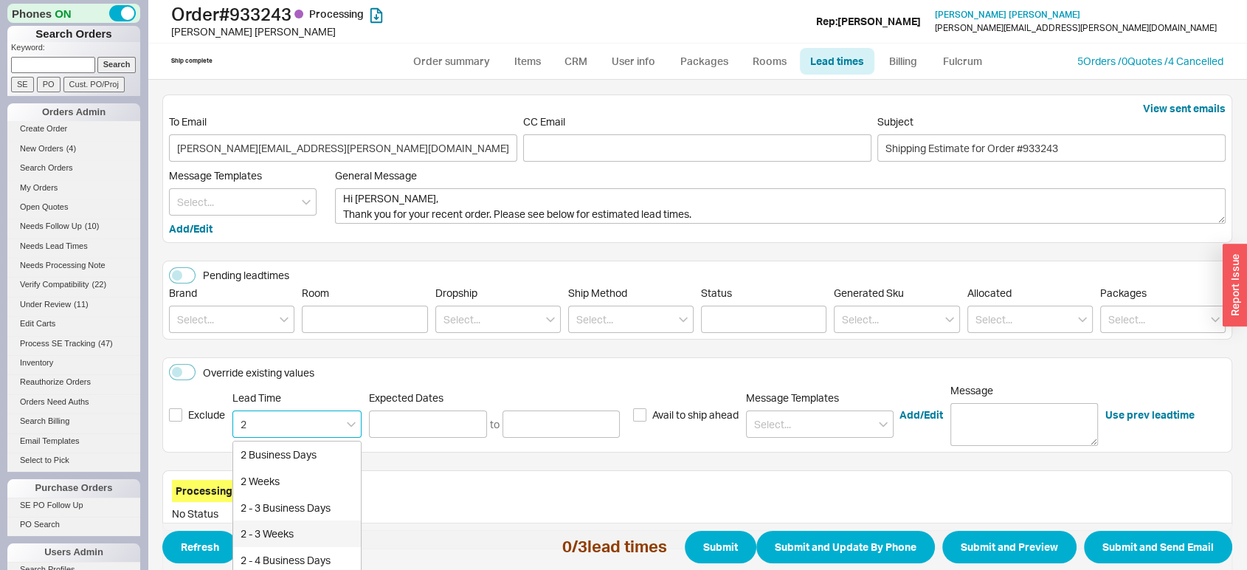
type input "09/02/2025"
type input "09/08/2025"
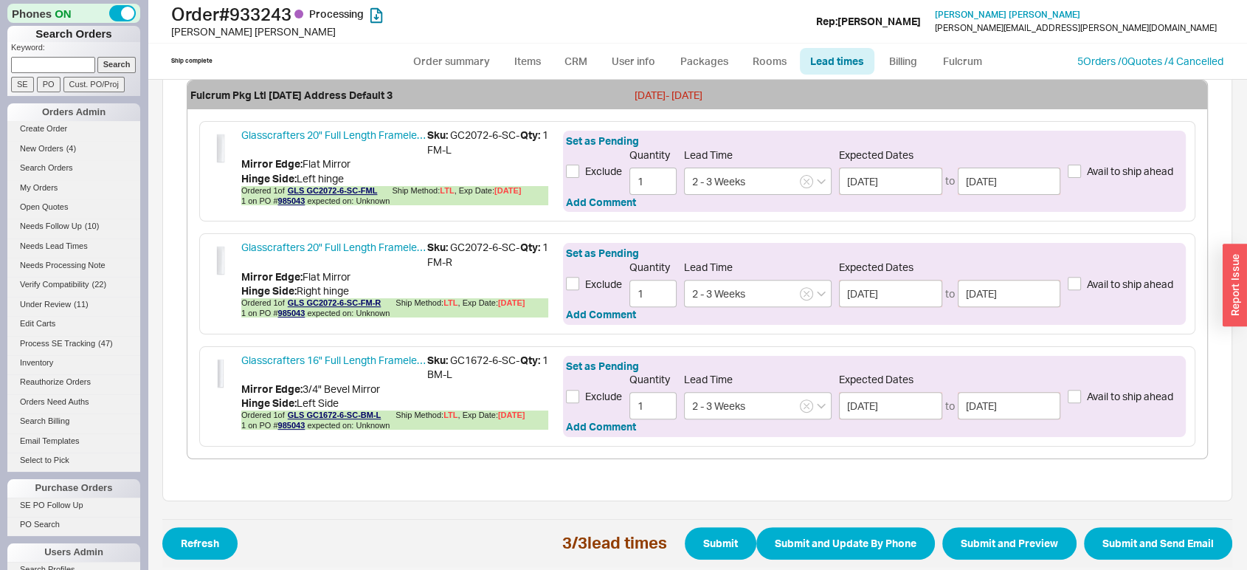
scroll to position [515, 0]
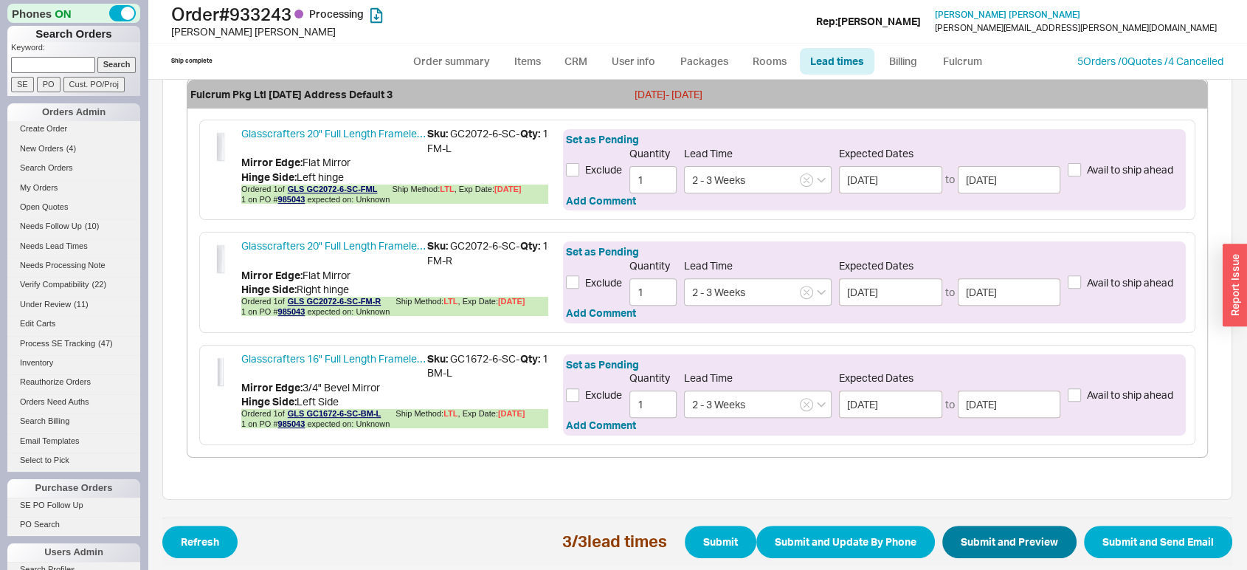
type input "2 - 3 Weeks"
click at [1031, 545] on button "Submit and Preview" at bounding box center [1009, 541] width 134 height 32
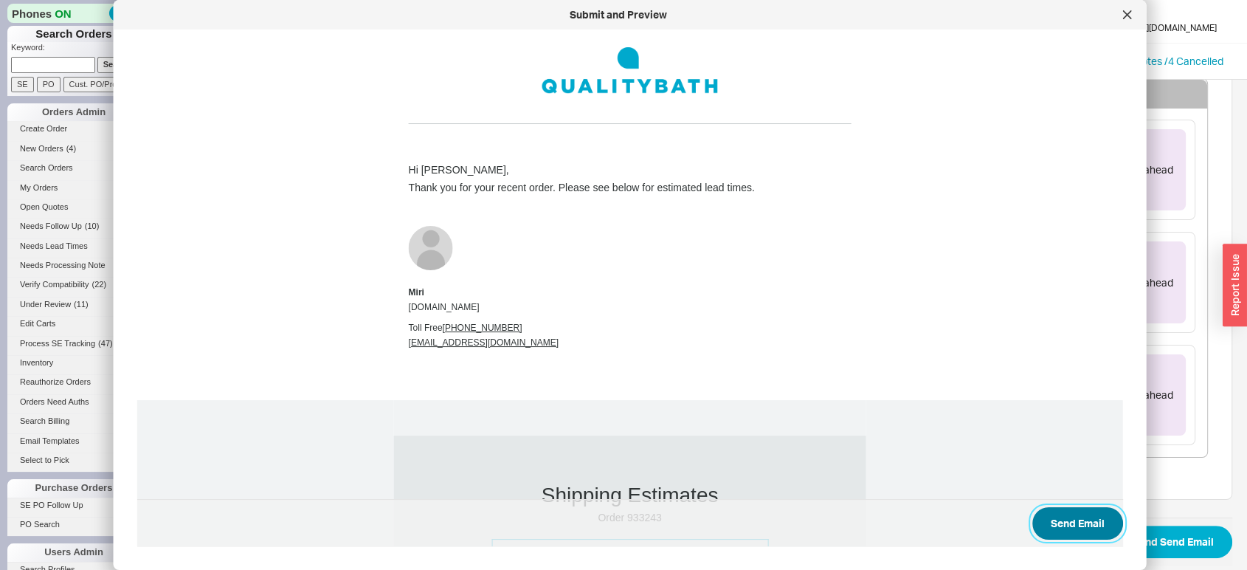
click at [1055, 519] on button "Send Email" at bounding box center [1077, 523] width 91 height 32
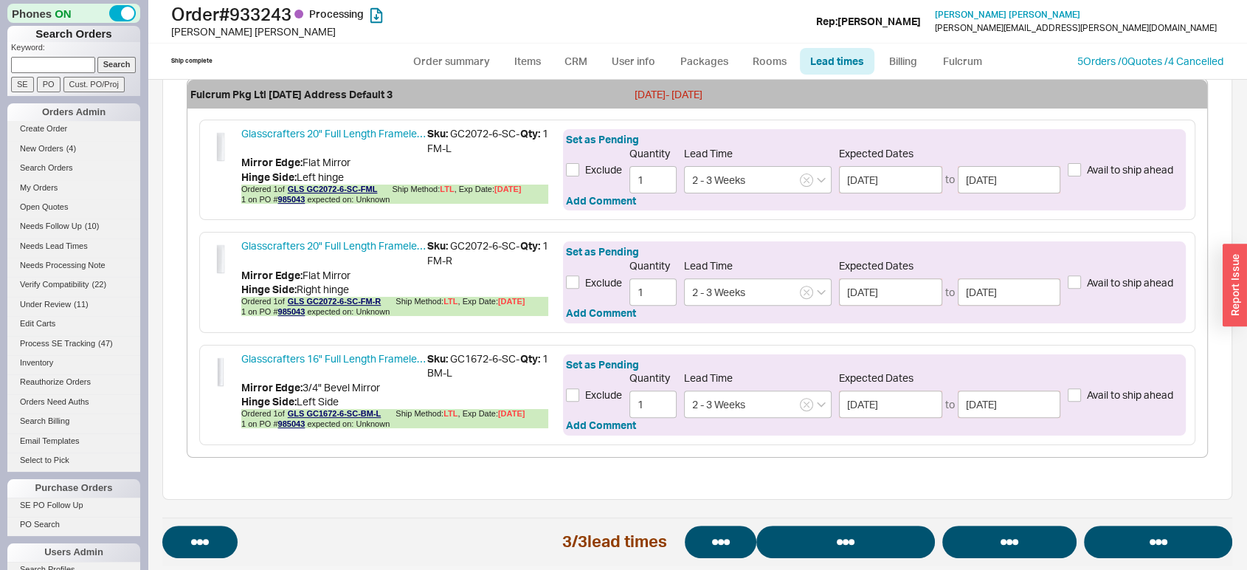
select select "*"
select select "LOW"
select select "3"
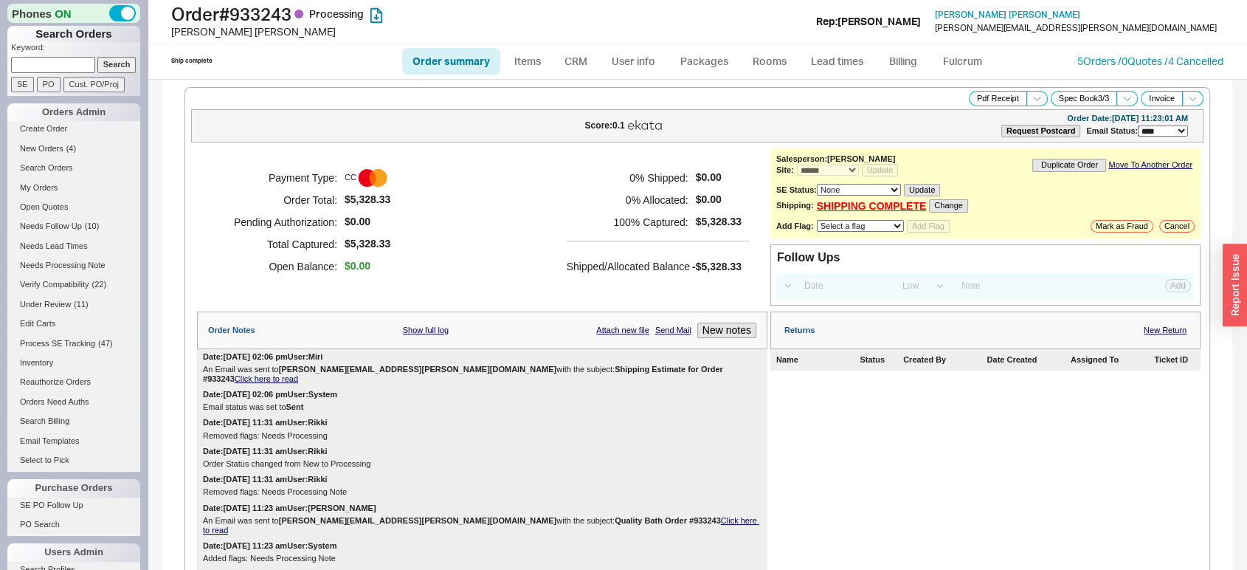
select select "*"
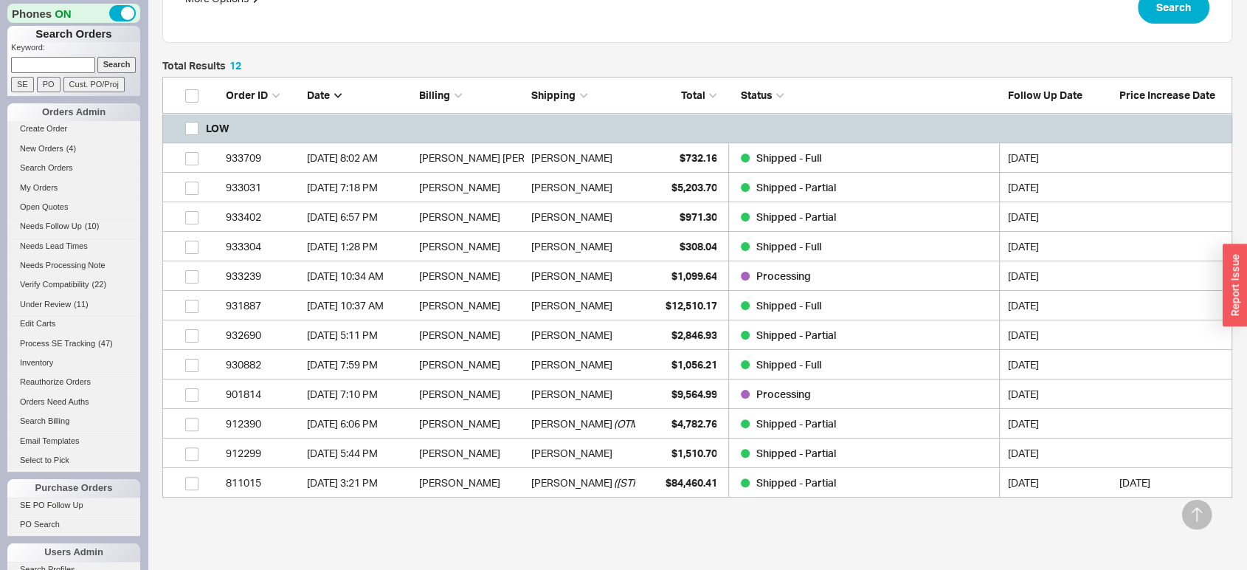
scroll to position [408, 1057]
click at [61, 61] on input at bounding box center [53, 64] width 84 height 15
paste input "984744"
type input "984744"
click at [97, 57] on input "Search" at bounding box center [116, 64] width 39 height 15
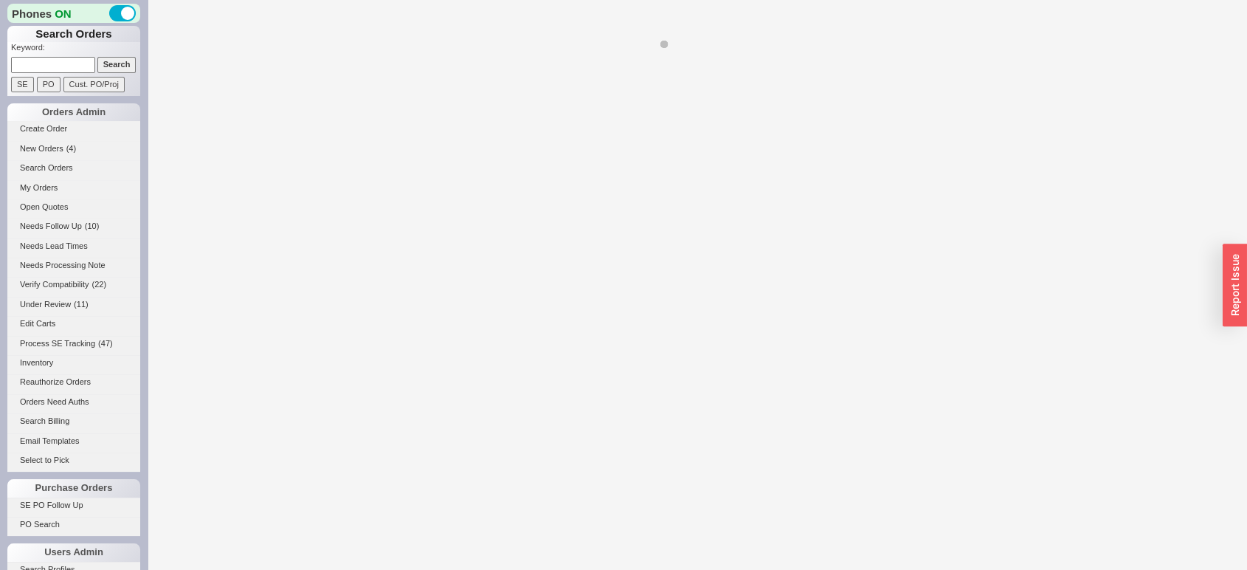
select select "*"
select select "LOW"
select select "3"
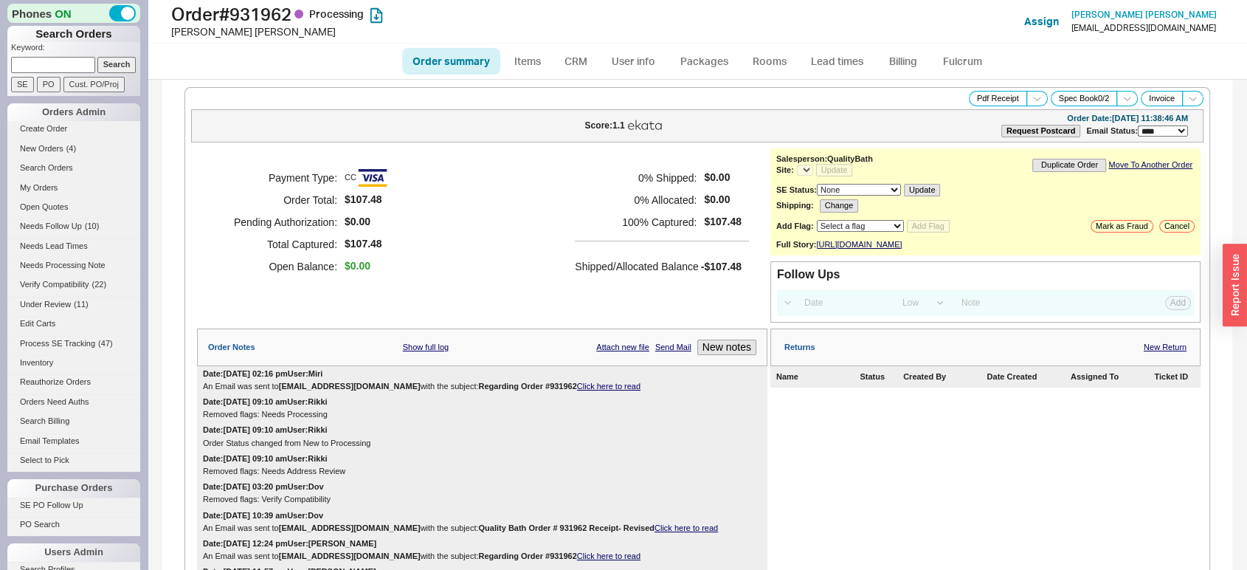
select select "*"
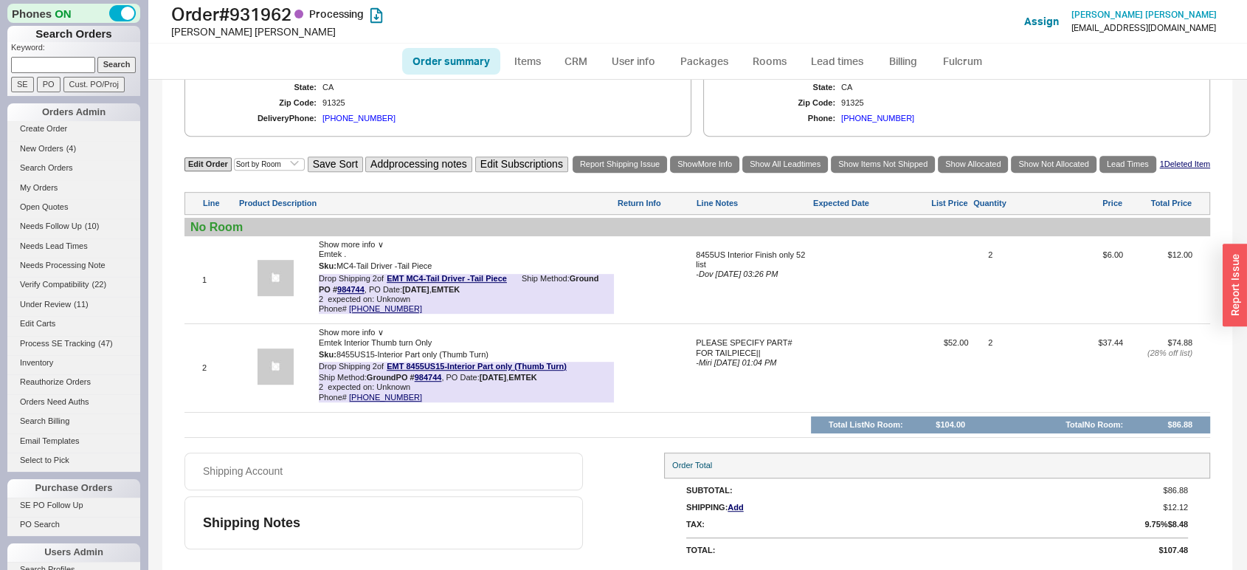
scroll to position [808, 0]
click at [268, 19] on h1 "Order # 931962 Processing" at bounding box center [399, 14] width 456 height 21
copy h1 "931962"
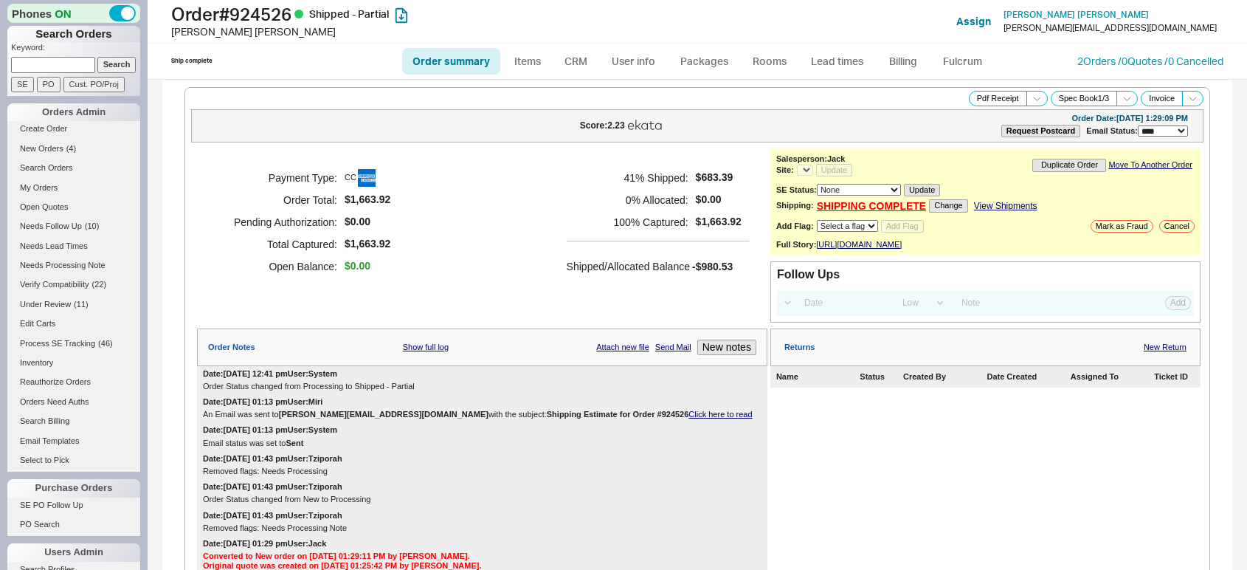
select select "LOW"
select select "3"
select select "*"
click at [830, 60] on link "Lead times" at bounding box center [837, 61] width 75 height 27
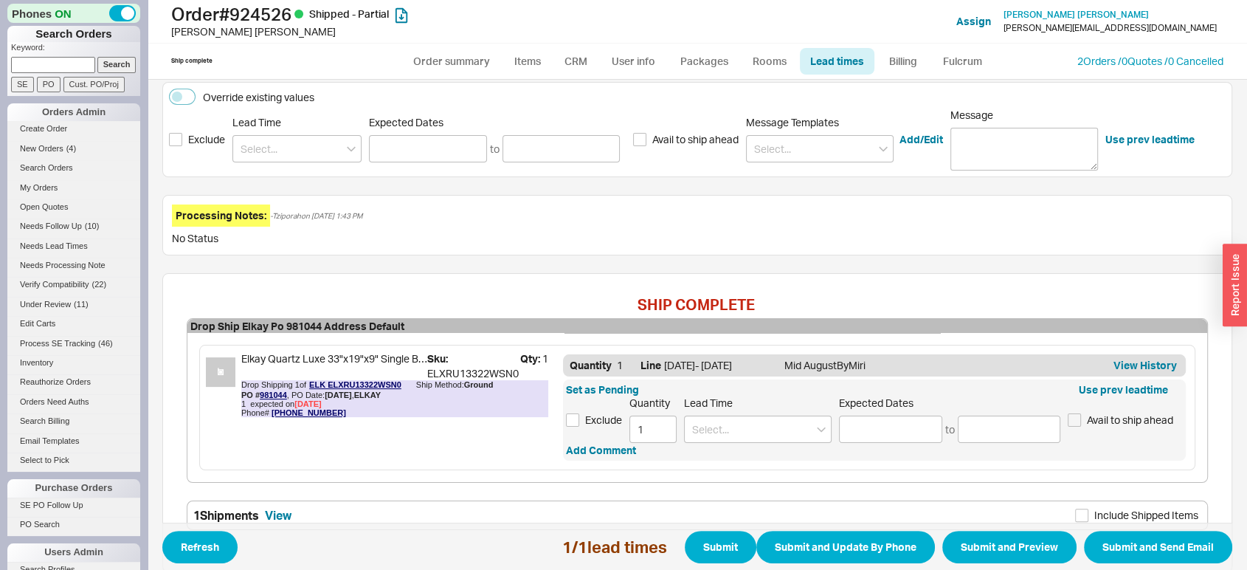
scroll to position [282, 0]
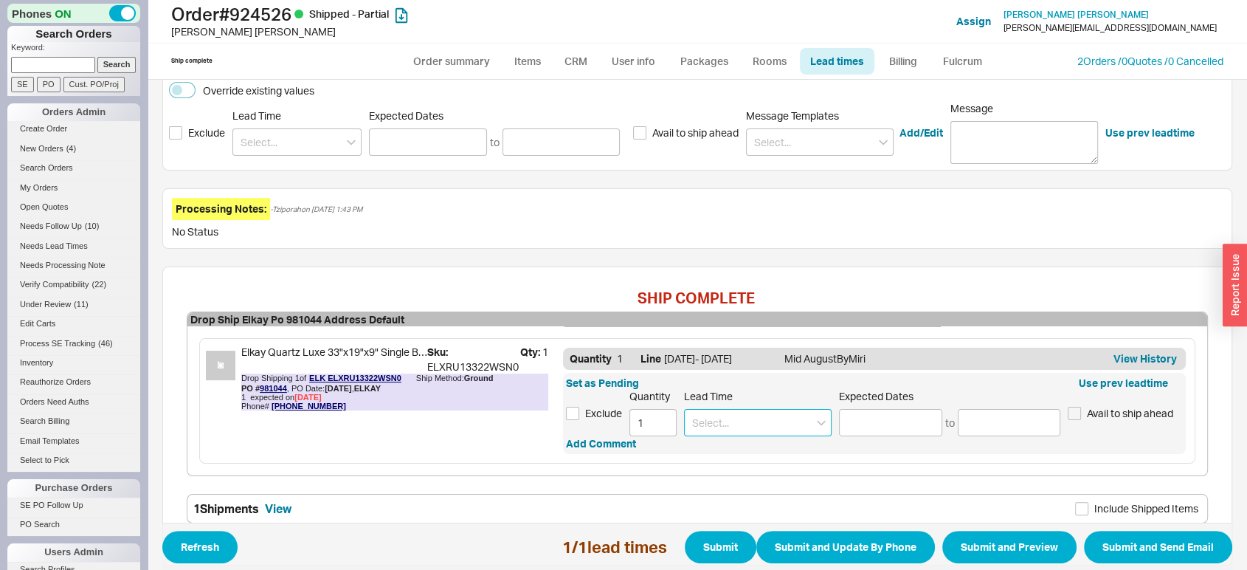
click at [744, 428] on input at bounding box center [758, 422] width 148 height 27
click at [879, 412] on input at bounding box center [890, 422] width 103 height 27
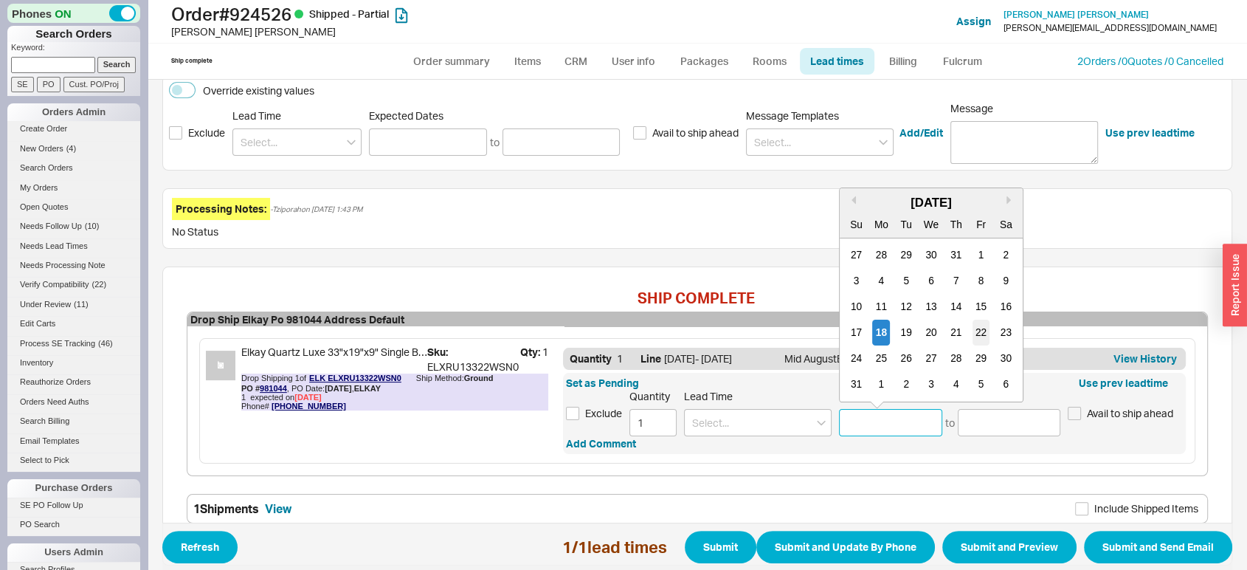
click at [978, 332] on div "22" at bounding box center [982, 333] width 18 height 26
type input "[DATE]"
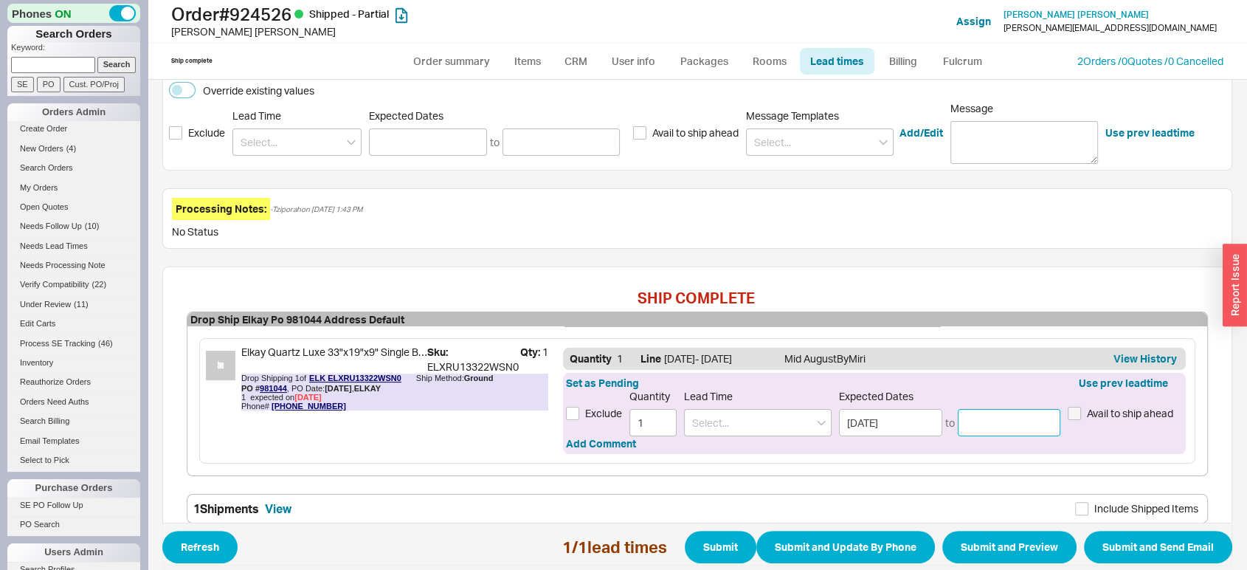
click at [980, 420] on input at bounding box center [1009, 422] width 103 height 27
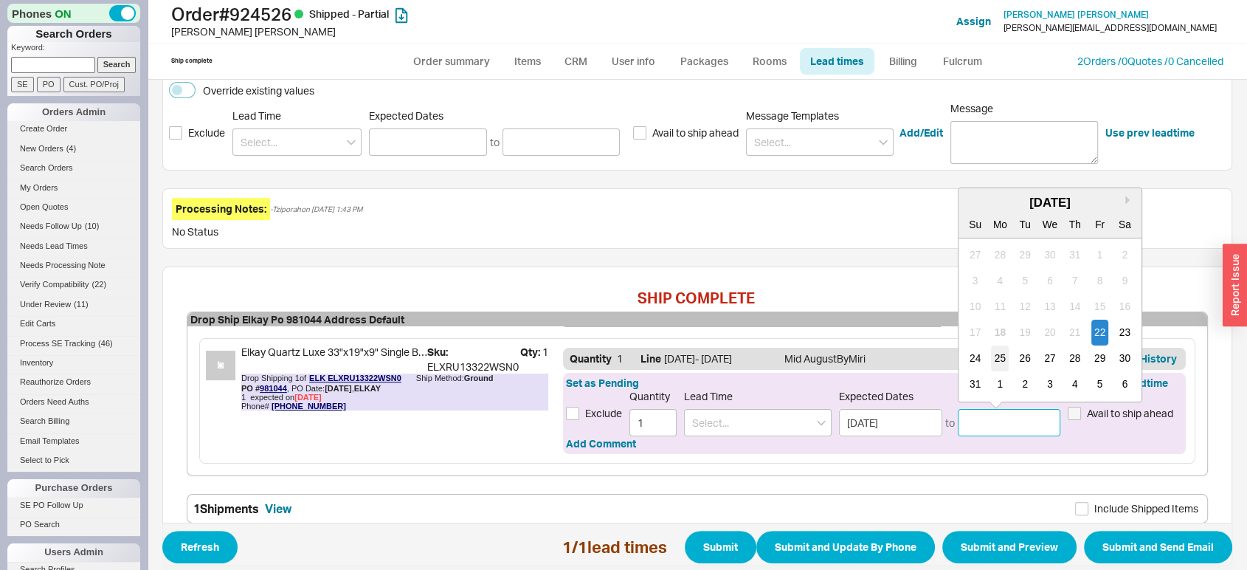
click at [995, 358] on div "25" at bounding box center [1000, 358] width 18 height 26
type input "[DATE]"
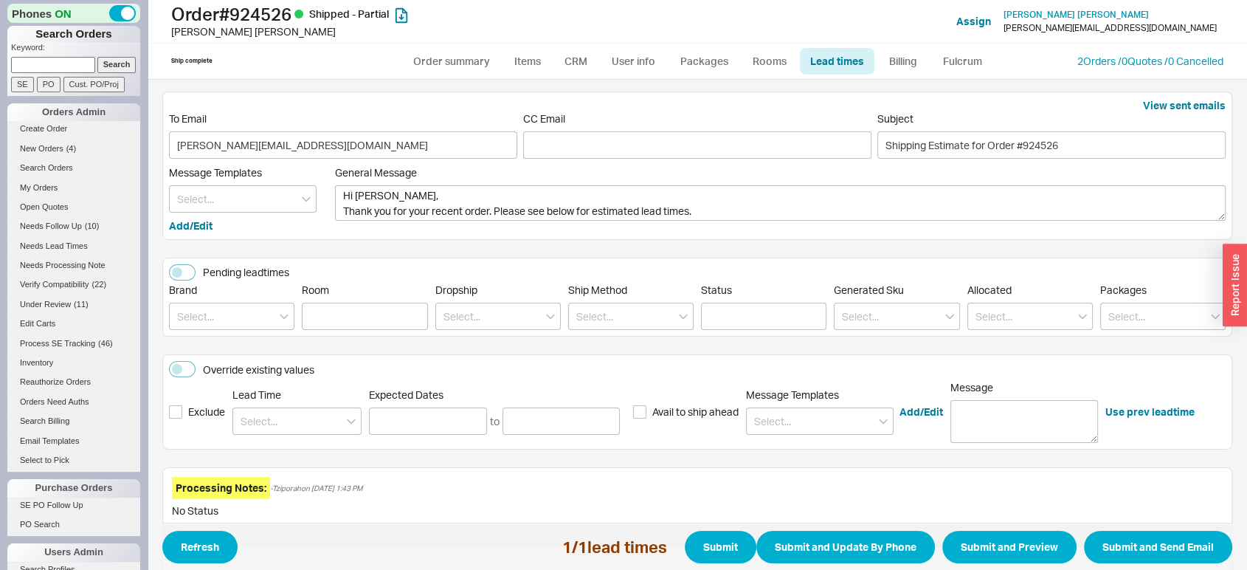
scroll to position [0, 0]
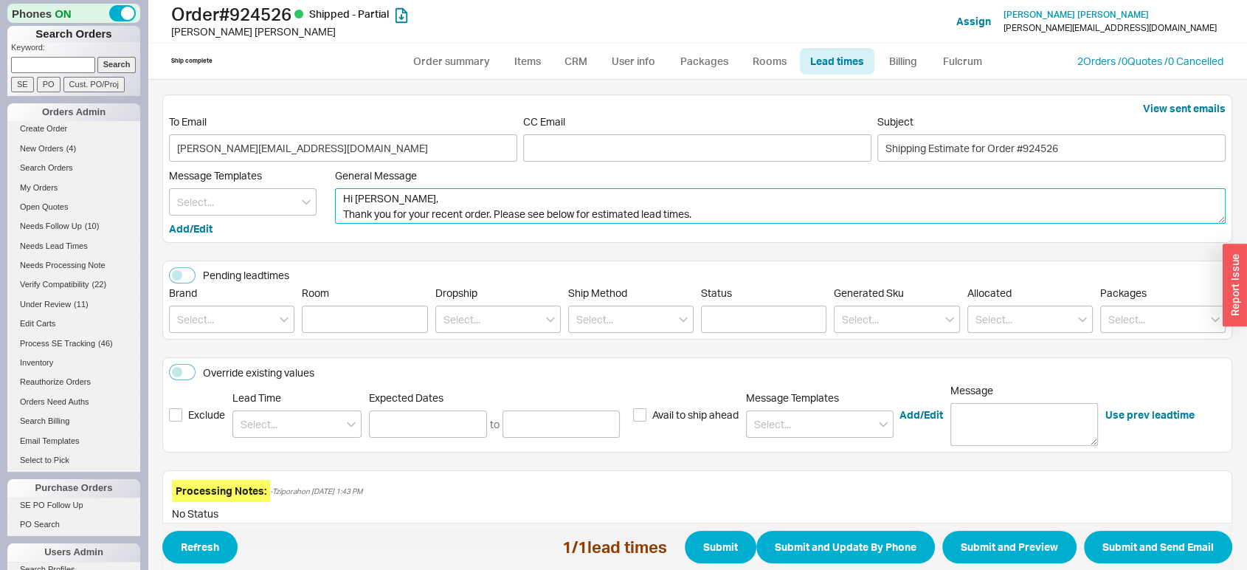
drag, startPoint x: 492, startPoint y: 209, endPoint x: 272, endPoint y: 187, distance: 221.0
click at [272, 187] on div "Message Templates Add/Edit General Message Hi [PERSON_NAME], Thank you for your…" at bounding box center [697, 202] width 1057 height 67
click at [433, 205] on textarea "Hi [PERSON_NAME], Thank you for your recent order. Please see below for estimat…" at bounding box center [780, 205] width 891 height 35
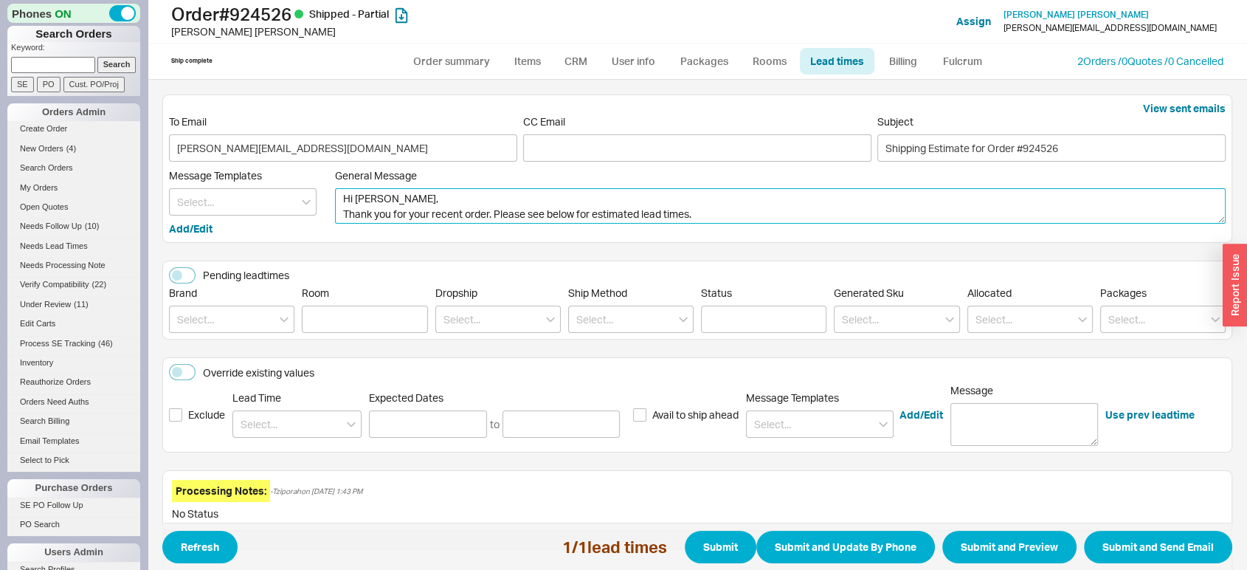
click at [521, 204] on textarea "Hi [PERSON_NAME], Thank you for your recent order. Please see below for estimat…" at bounding box center [780, 205] width 891 height 35
drag, startPoint x: 490, startPoint y: 213, endPoint x: 342, endPoint y: 216, distance: 147.6
click at [342, 216] on textarea "Hi [PERSON_NAME], Thank you for your recent order. Please see below for estimat…" at bounding box center [780, 205] width 891 height 35
click at [547, 217] on textarea "Hi [PERSON_NAME], I hope all is well. Please see below for estimated lead times." at bounding box center [780, 205] width 891 height 35
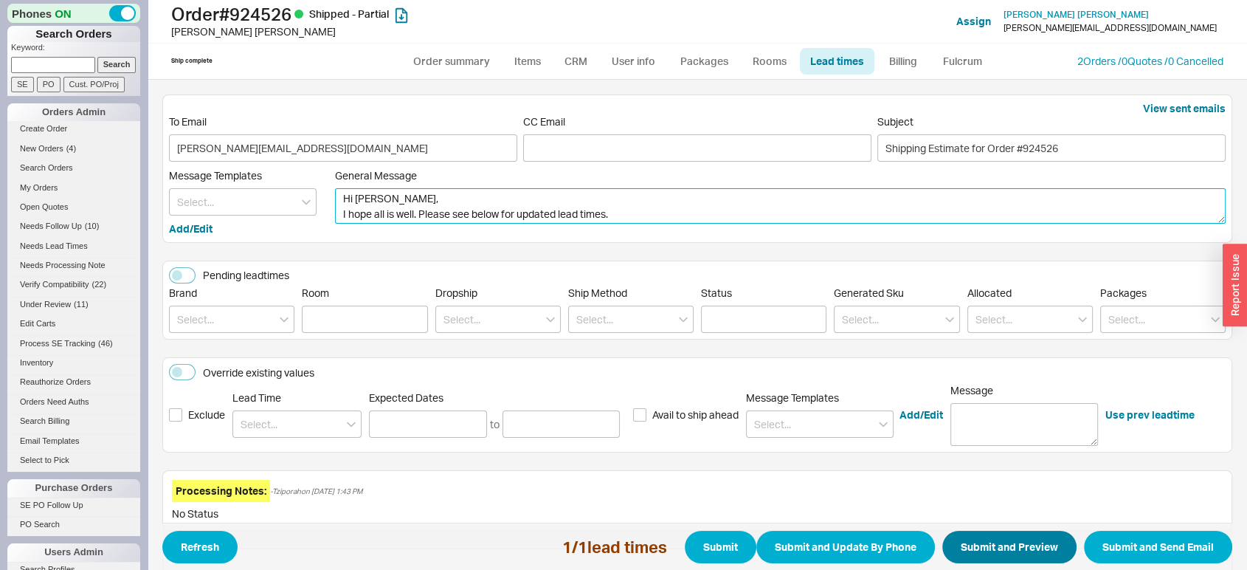
type textarea "Hi [PERSON_NAME], I hope all is well. Please see below for updated lead times."
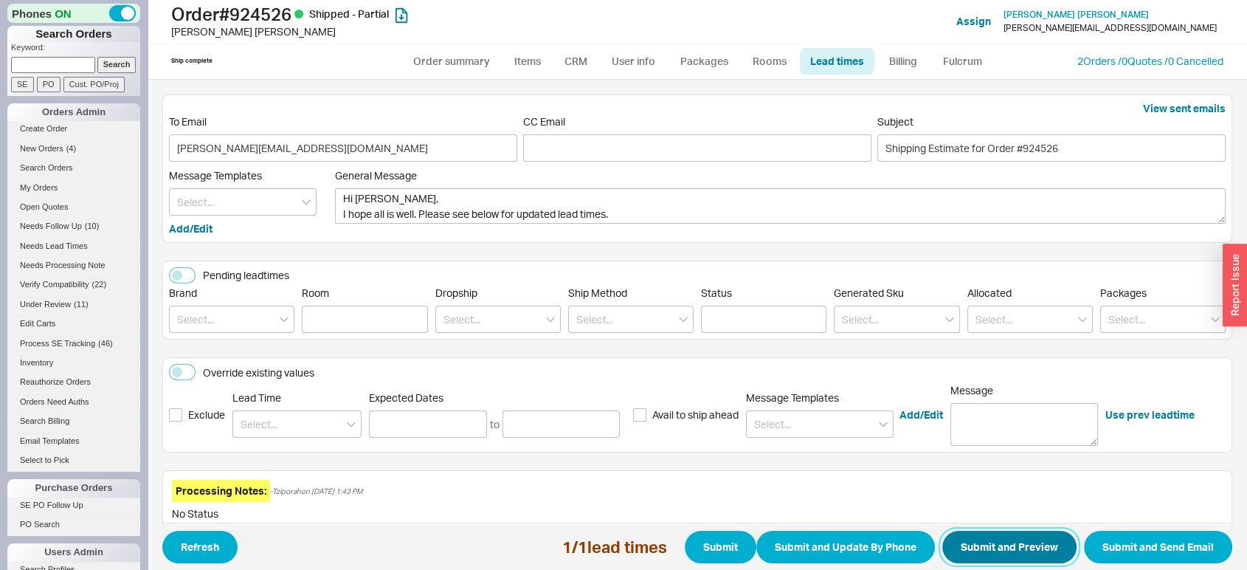
click at [962, 548] on button "Submit and Preview" at bounding box center [1009, 547] width 134 height 32
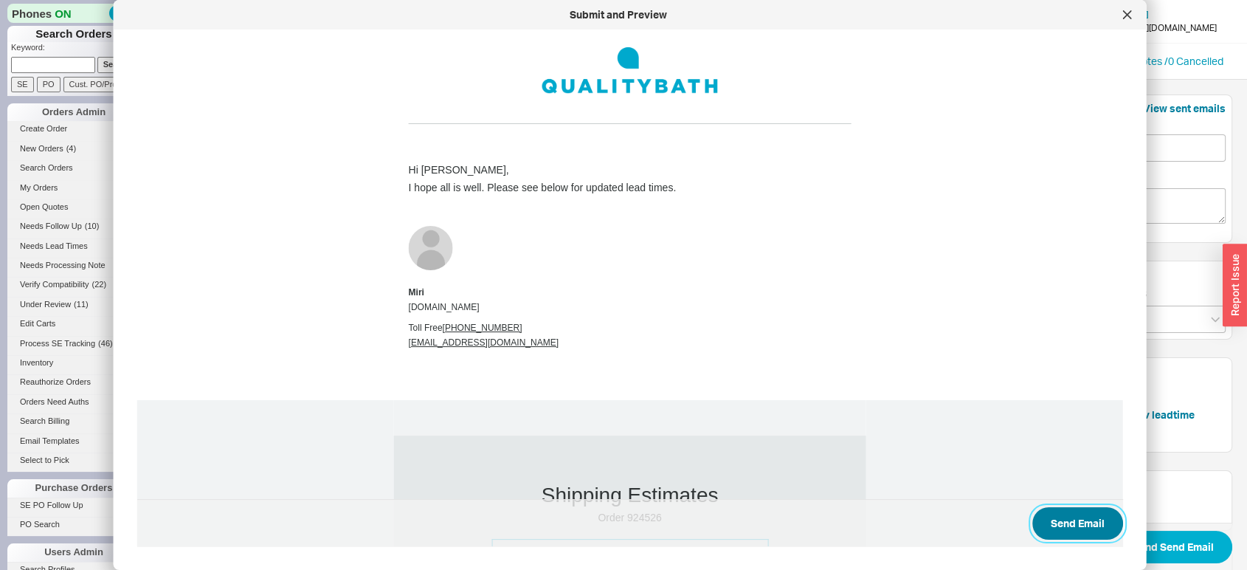
click at [1053, 528] on button "Send Email" at bounding box center [1077, 523] width 91 height 32
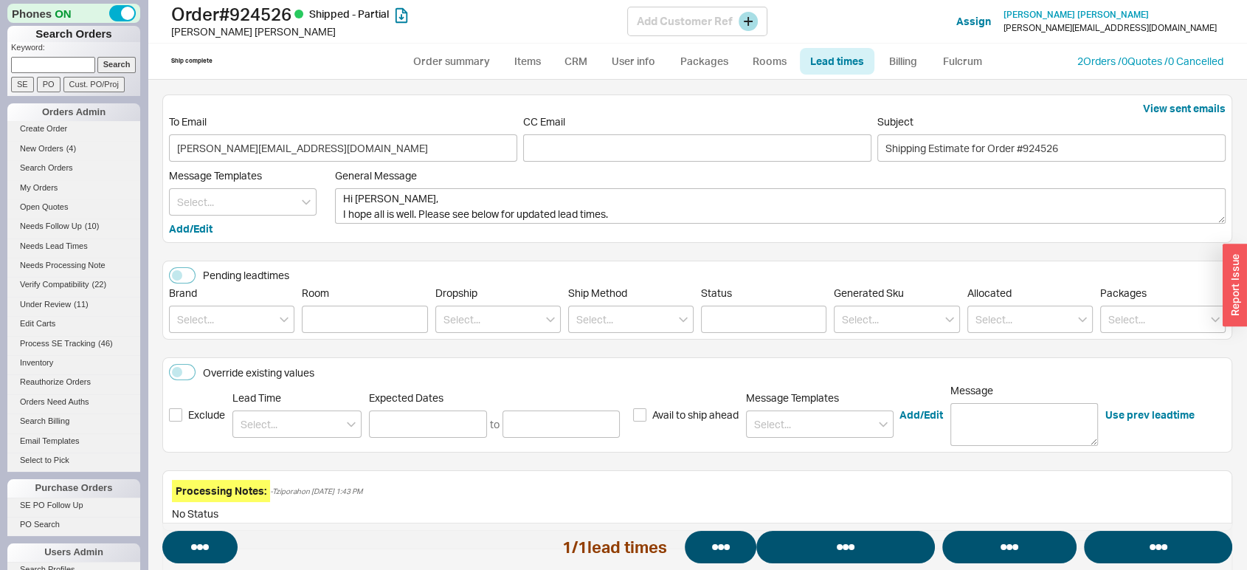
select select "*"
select select "LOW"
select select "3"
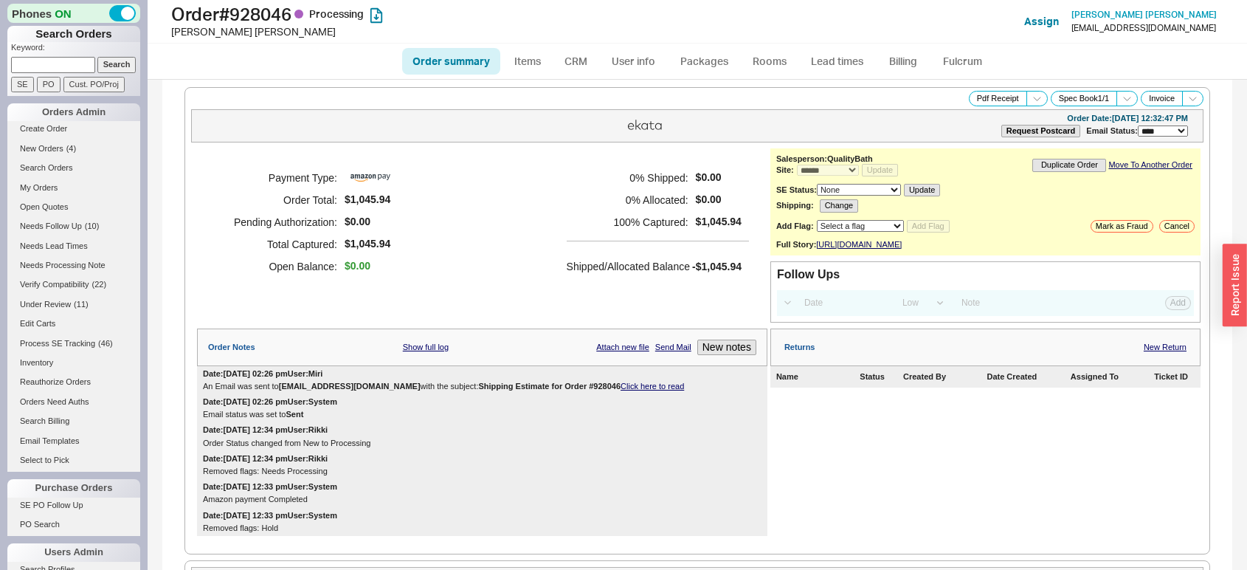
select select "*"
select select "LOW"
select select "3"
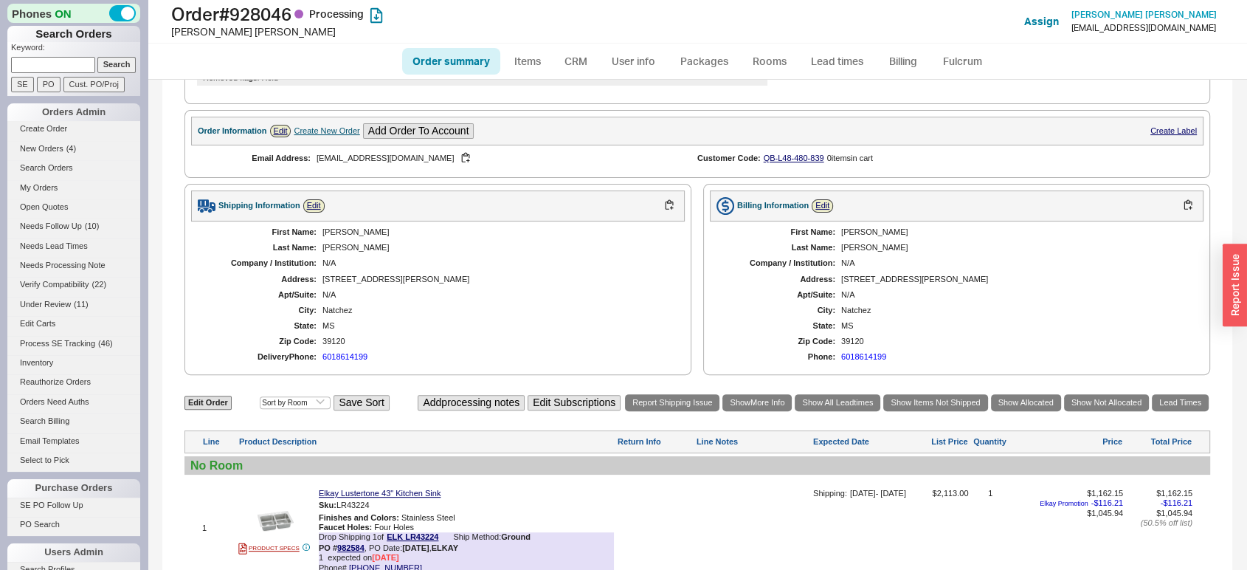
scroll to position [24, 0]
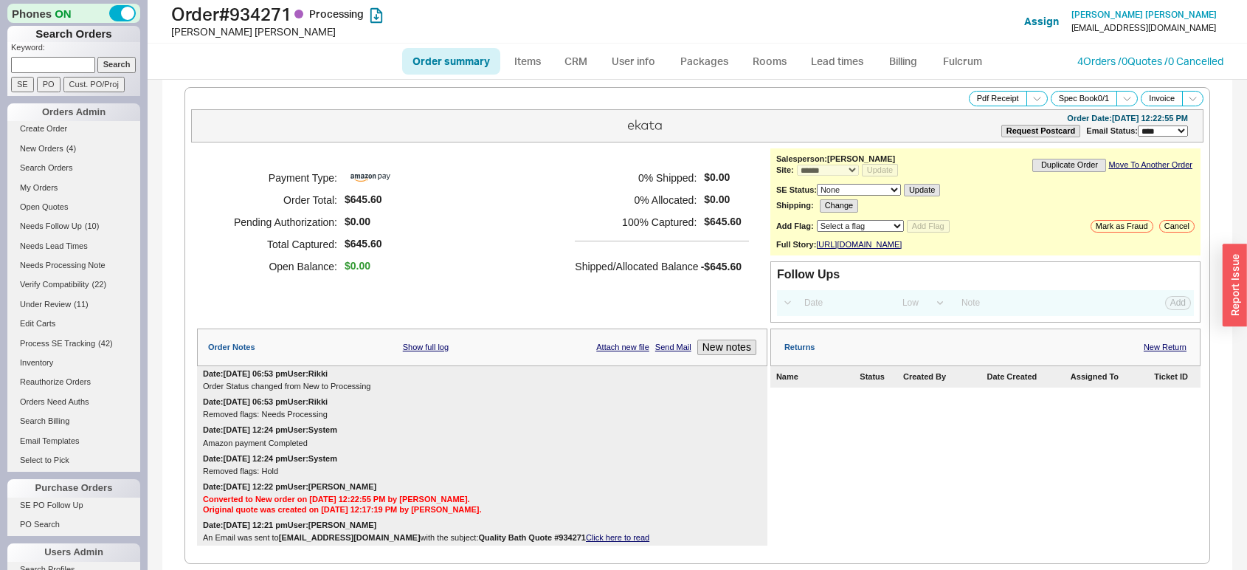
select select "*"
select select "LOW"
select select "3"
click at [847, 75] on ul "Order summary Items CRM User info Packages Rooms Lead times Billing Fulcrum" at bounding box center [697, 61] width 602 height 35
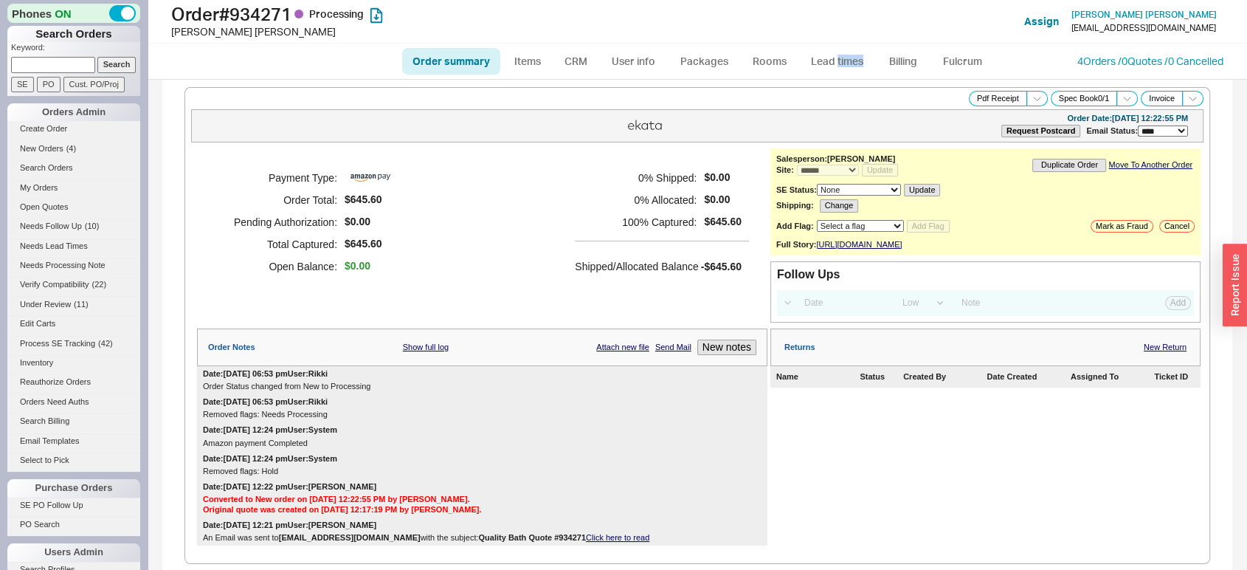
click at [847, 75] on ul "Order summary Items CRM User info Packages Rooms Lead times Billing Fulcrum" at bounding box center [697, 61] width 602 height 35
click at [838, 68] on link "Lead times" at bounding box center [837, 61] width 75 height 27
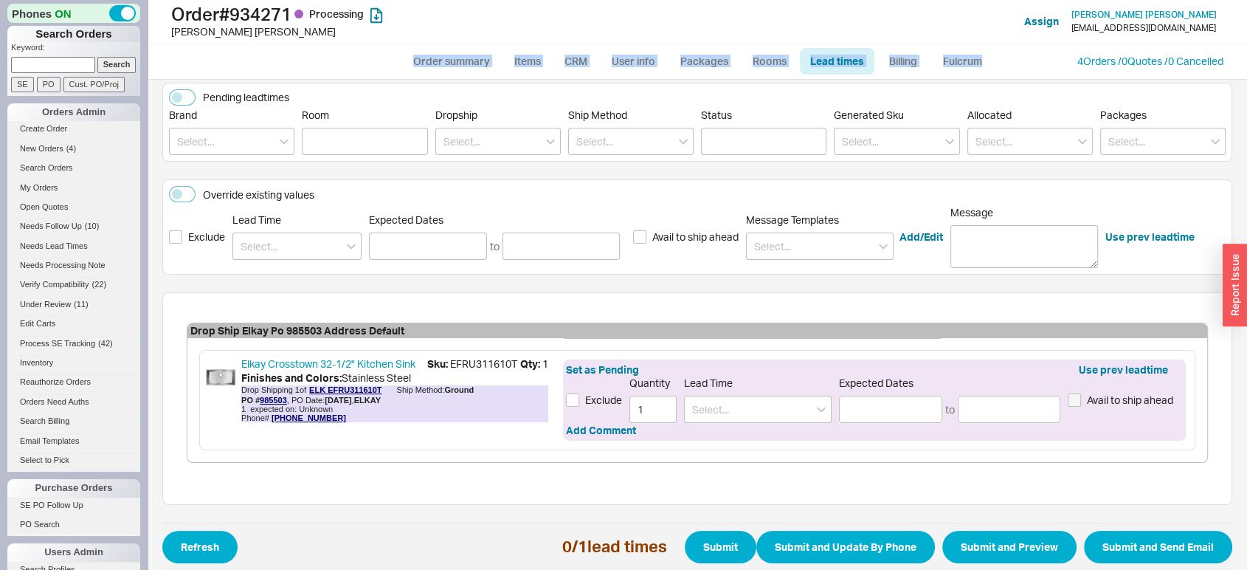
scroll to position [190, 0]
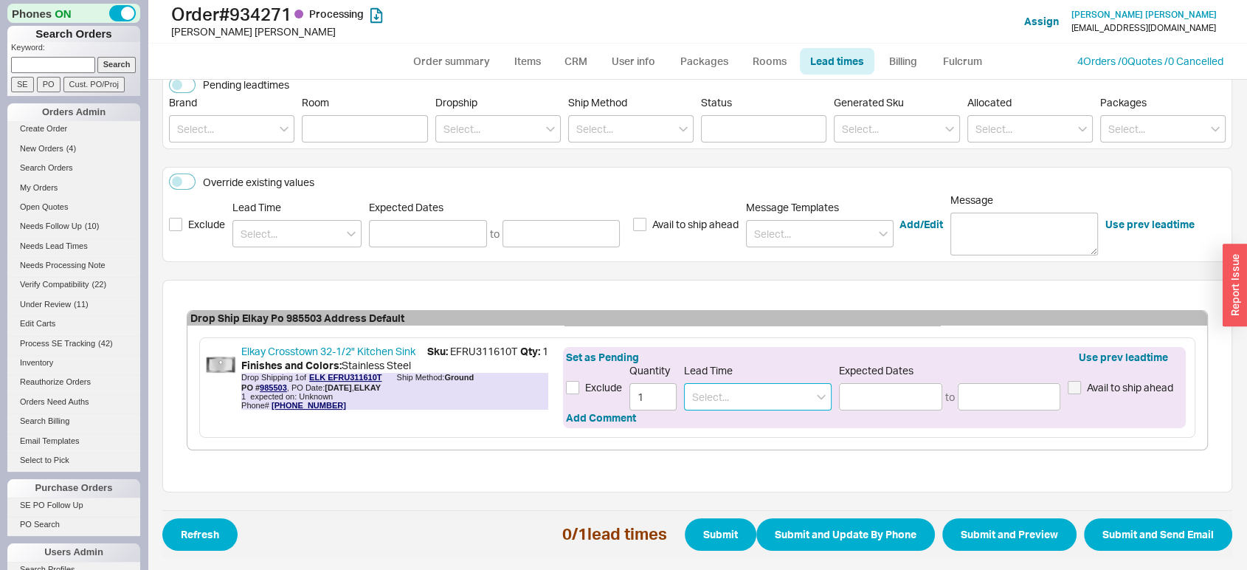
click at [762, 404] on input at bounding box center [758, 396] width 148 height 27
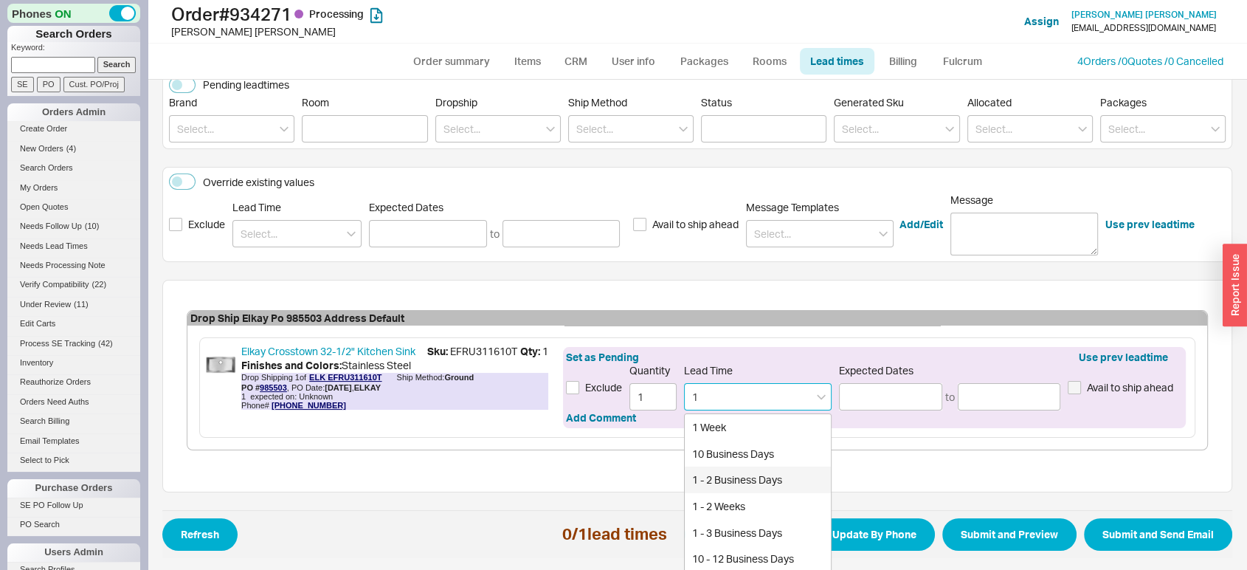
click at [766, 470] on div "1 - 2 Business Days" at bounding box center [758, 479] width 146 height 27
type input "1 - 2 Business Days"
type input "[DATE]"
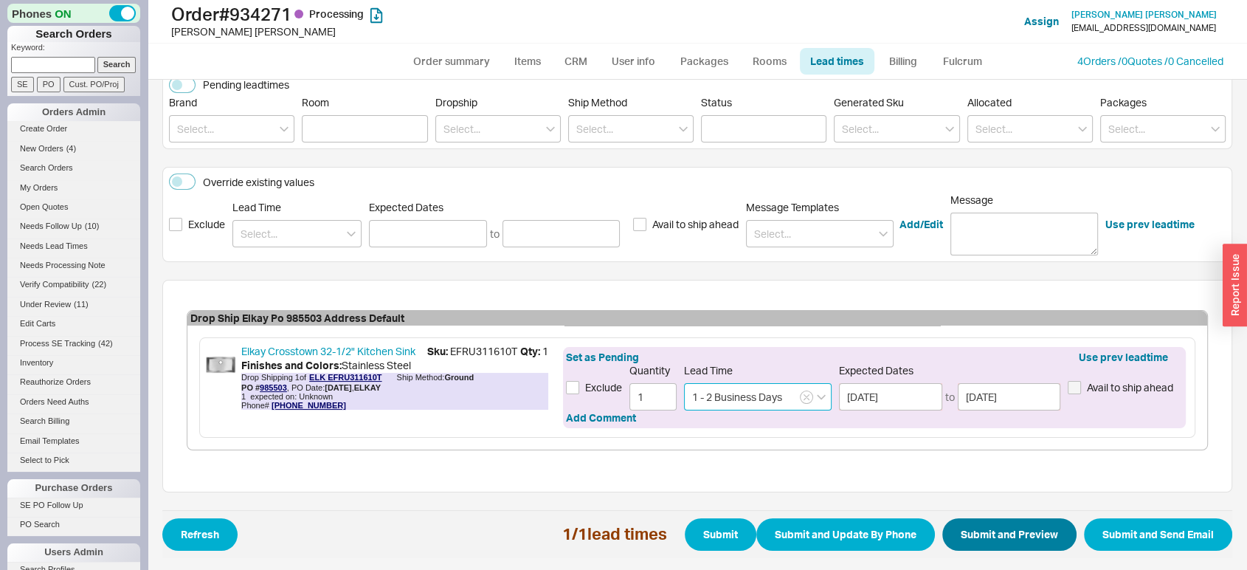
type input "1 - 2 Business Days"
click at [961, 523] on button "Submit and Preview" at bounding box center [1009, 534] width 134 height 32
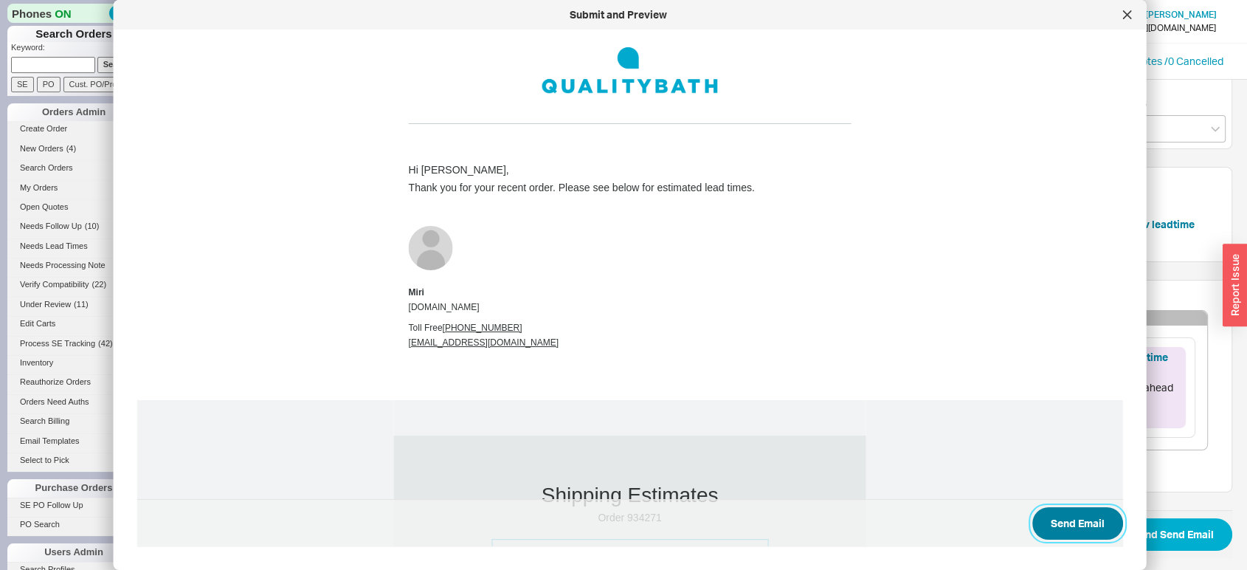
click at [1048, 517] on button "Send Email" at bounding box center [1077, 523] width 91 height 32
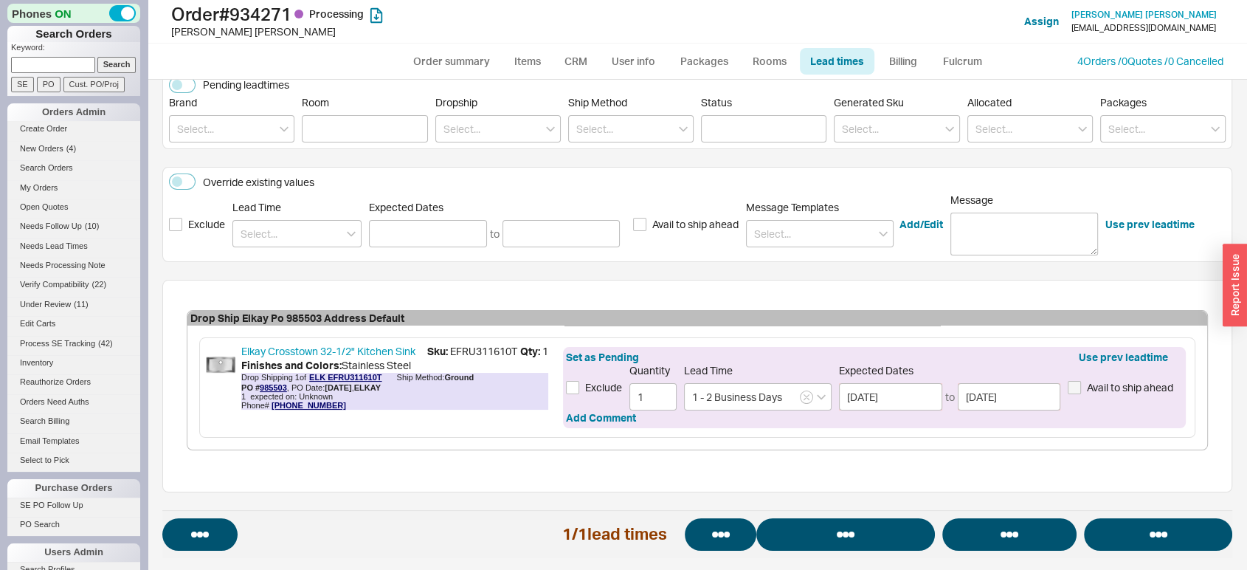
select select "*"
select select "LOW"
select select "3"
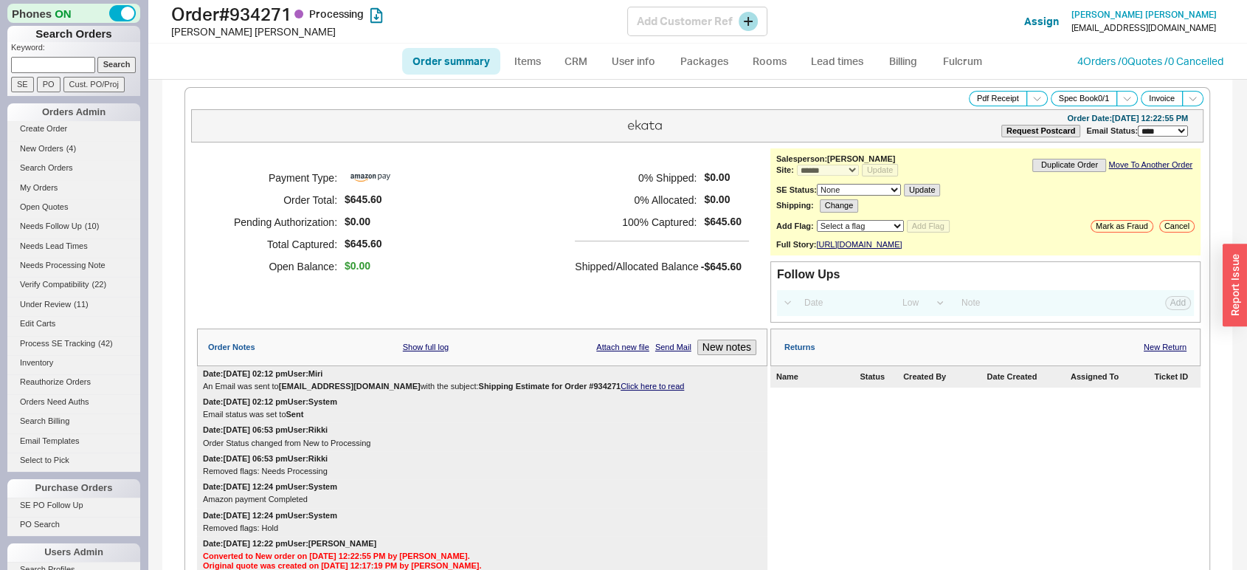
select select "*"
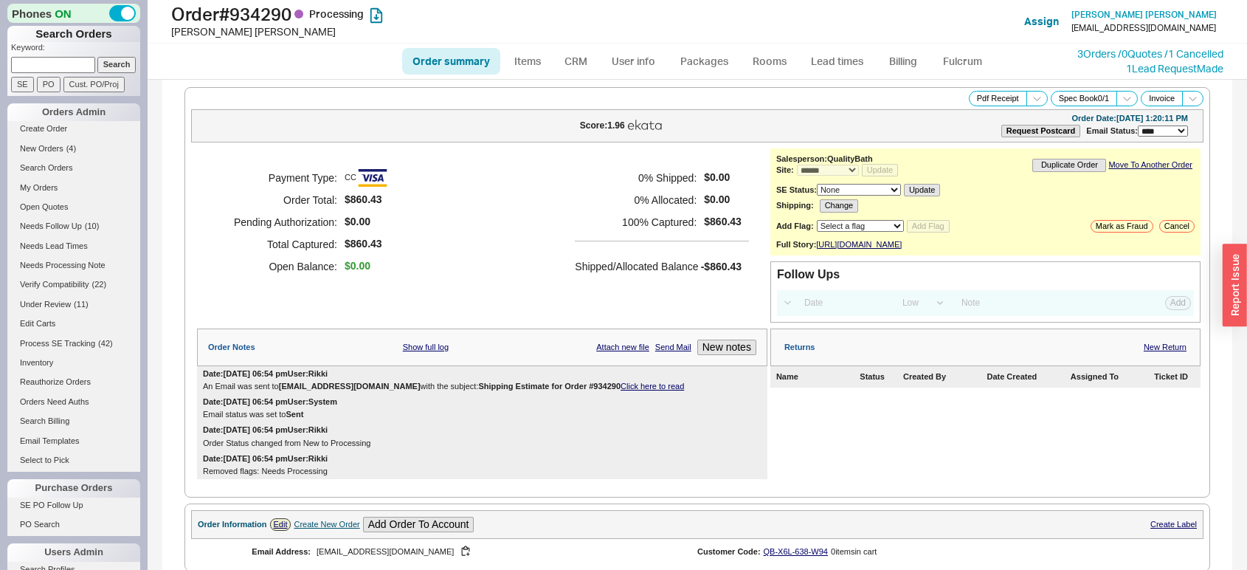
select select "*"
select select "LOW"
select select "3"
